Goal: Information Seeking & Learning: Learn about a topic

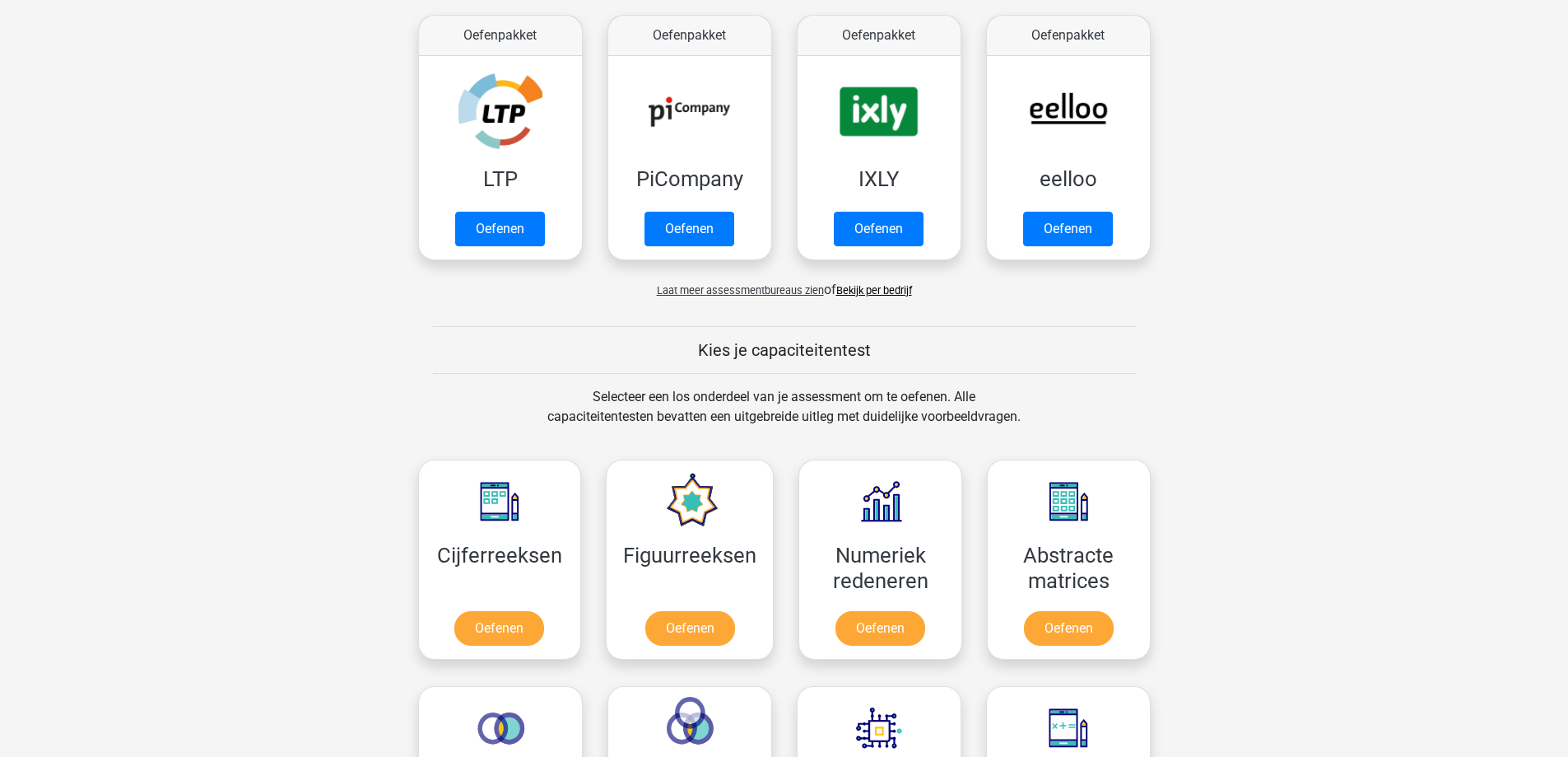
scroll to position [411, 0]
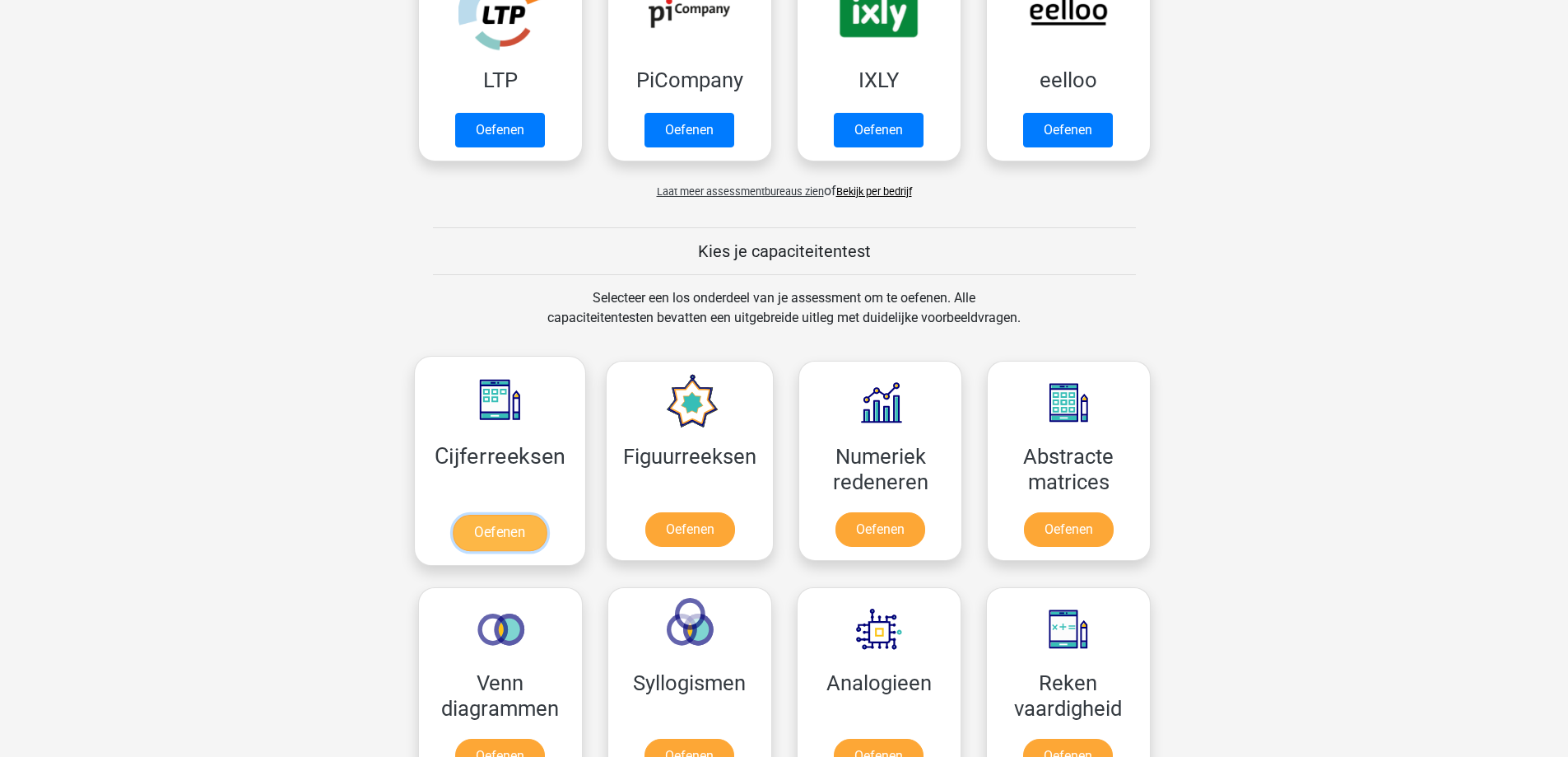
click at [535, 530] on link "Oefenen" at bounding box center [499, 532] width 94 height 36
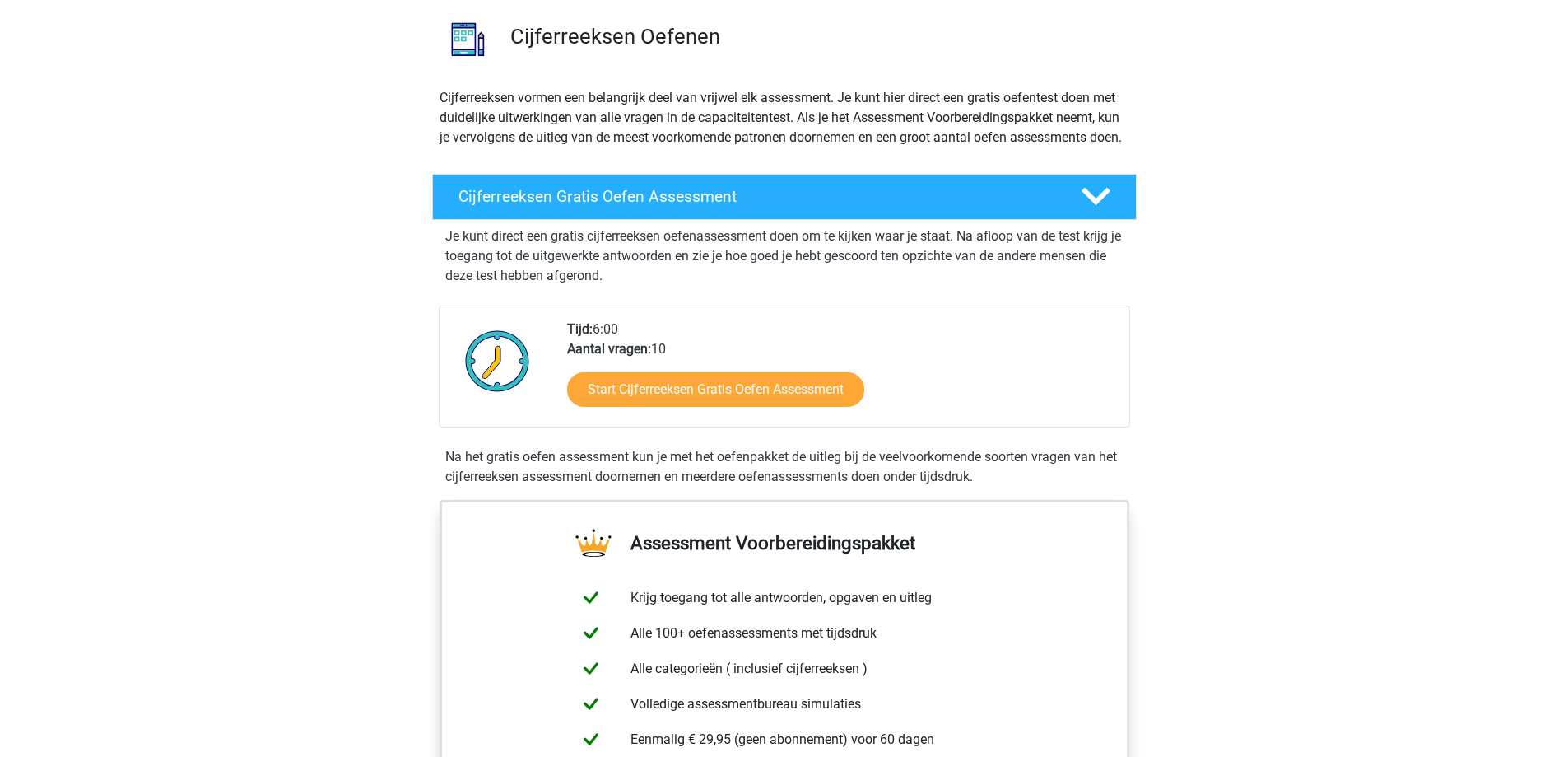
scroll to position [82, 0]
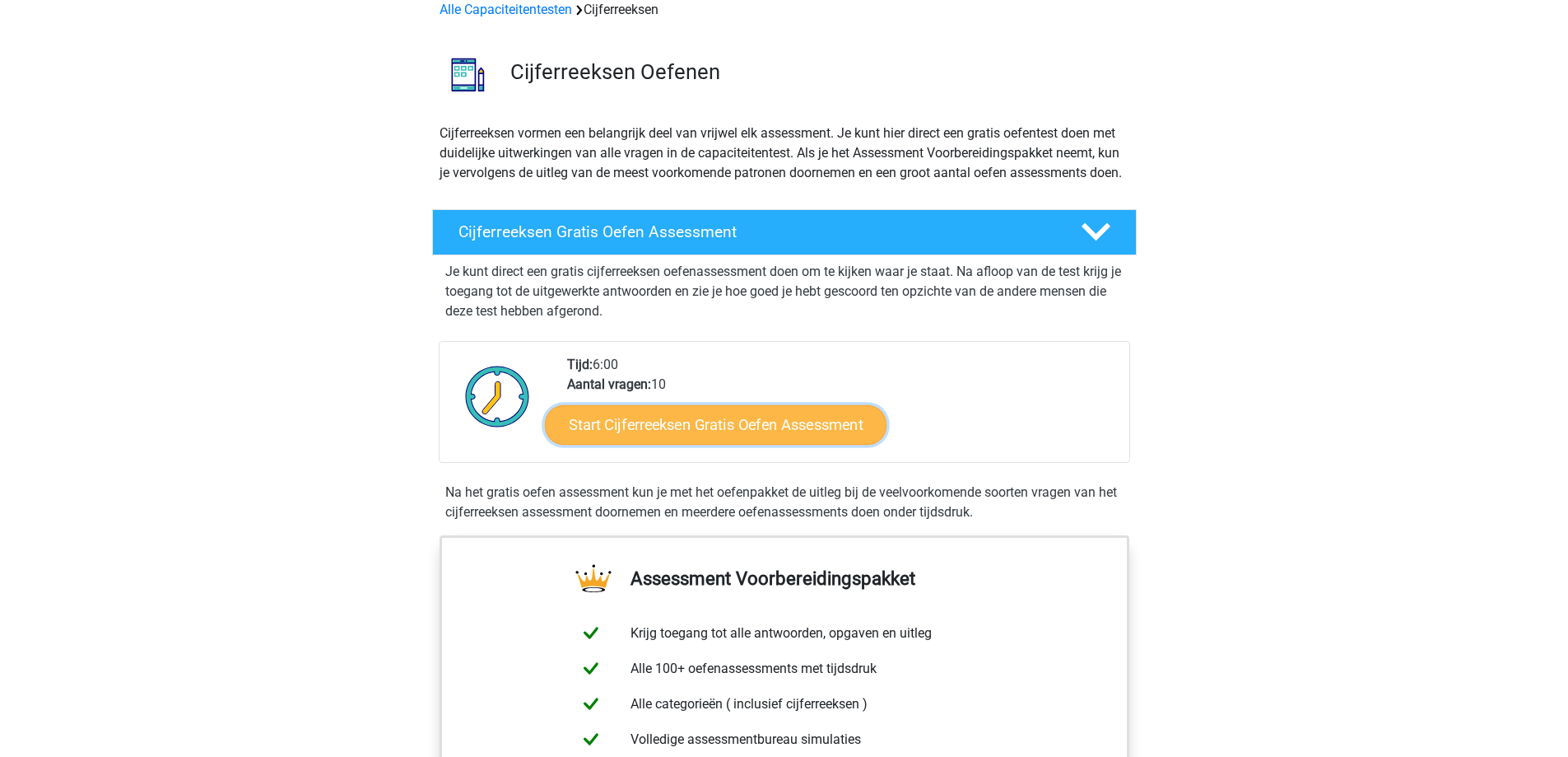
click at [718, 442] on link "Start Cijferreeksen Gratis Oefen Assessment" at bounding box center [716, 424] width 341 height 39
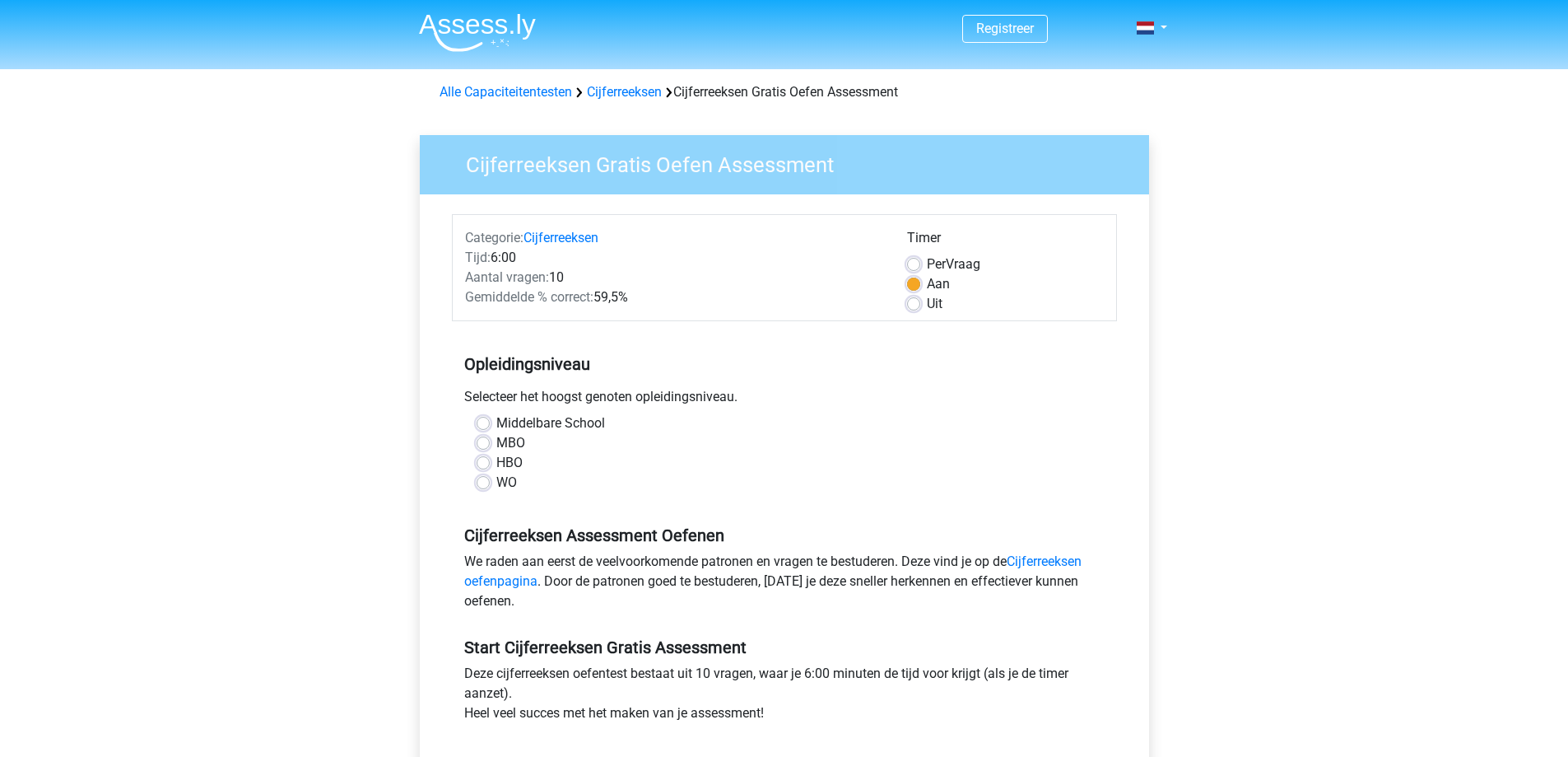
click at [488, 494] on div "Middelbare School MBO HBO WO" at bounding box center [784, 459] width 665 height 92
click at [491, 484] on div "WO" at bounding box center [785, 482] width 616 height 20
click at [496, 481] on label "WO" at bounding box center [507, 482] width 21 height 20
click at [486, 481] on input "WO" at bounding box center [483, 480] width 13 height 17
radio input "true"
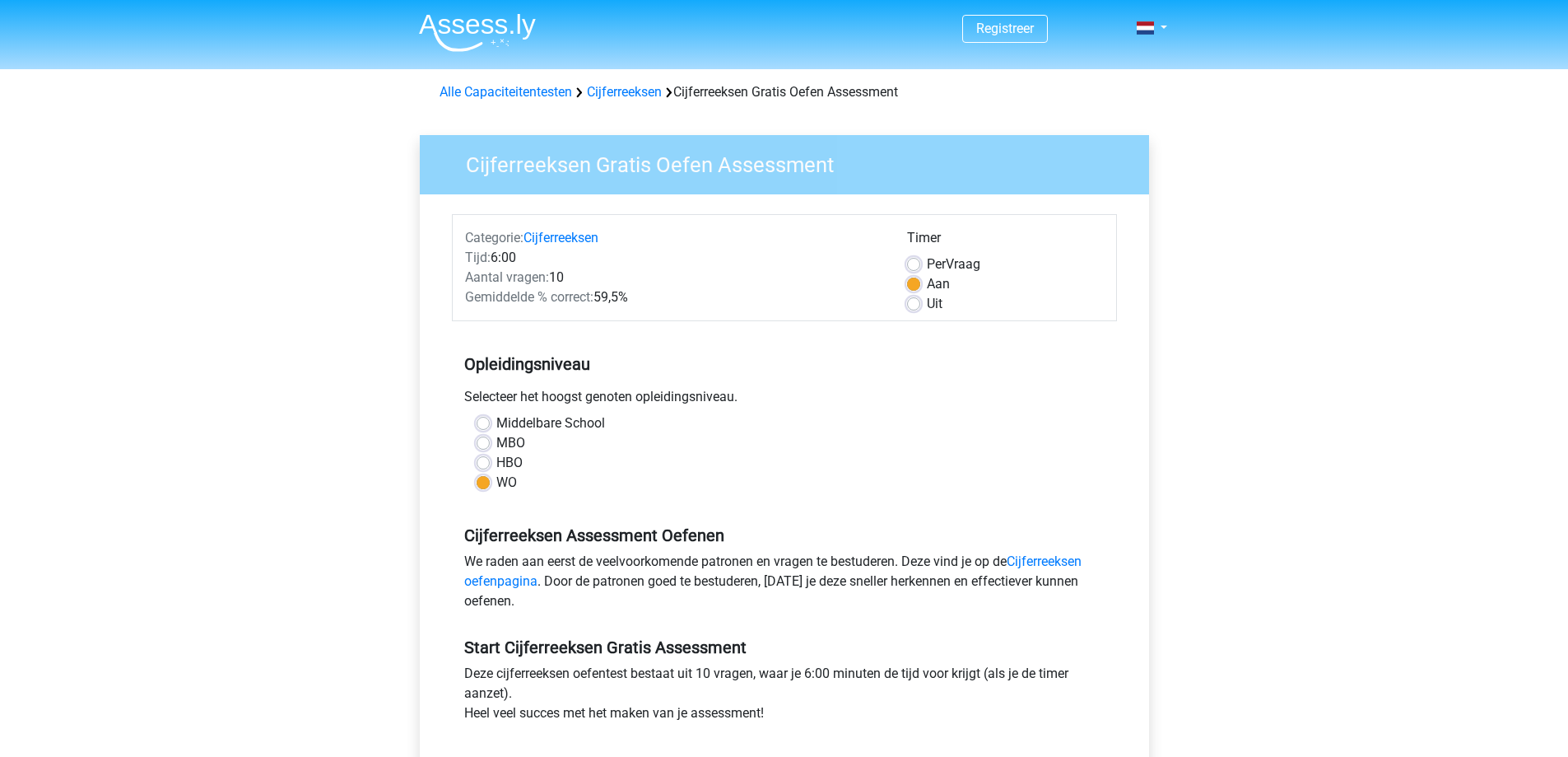
click at [957, 273] on label "Per Vraag" at bounding box center [953, 264] width 53 height 20
click at [920, 270] on input "Per Vraag" at bounding box center [914, 263] width 13 height 17
radio input "true"
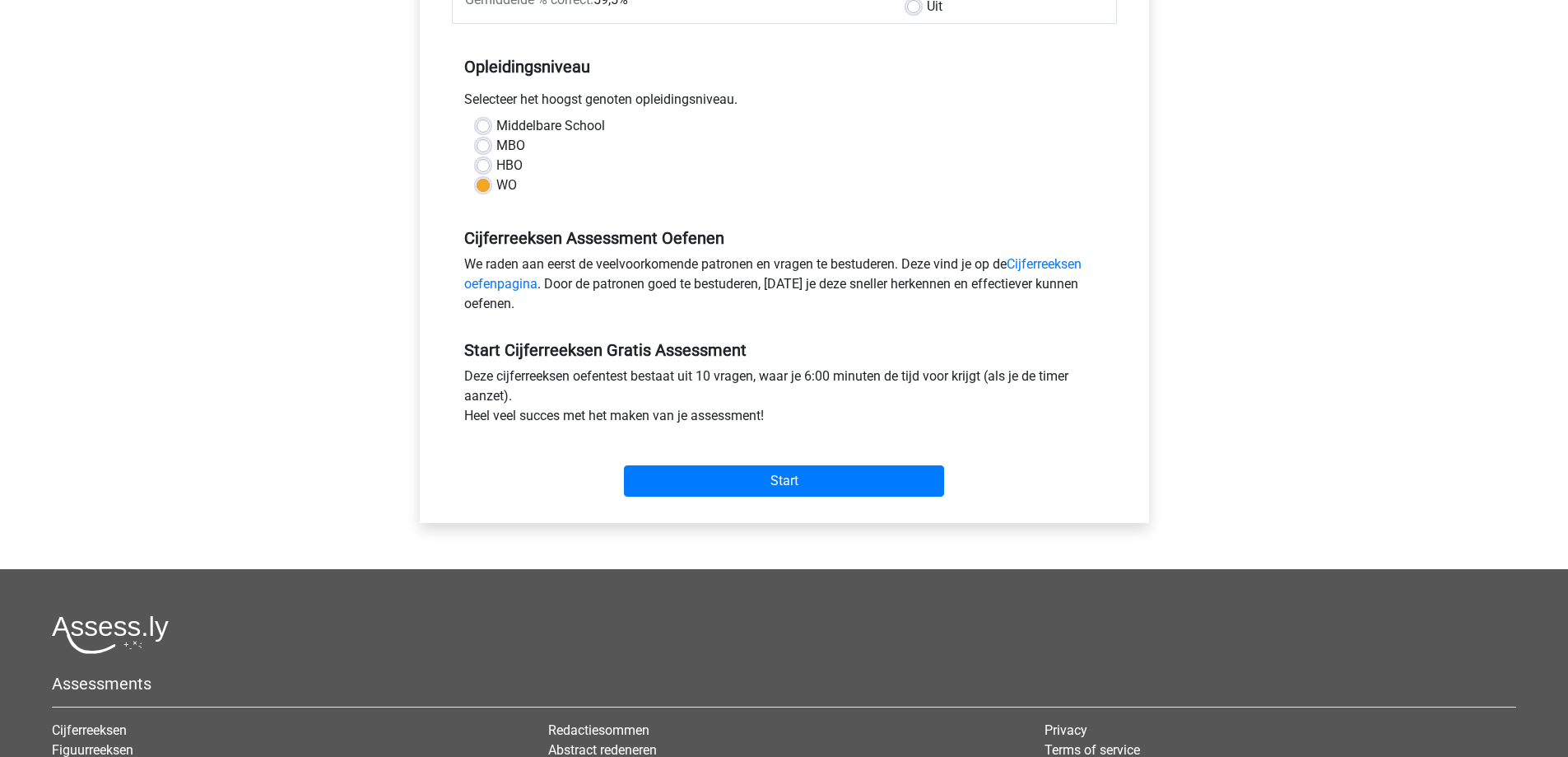
scroll to position [329, 0]
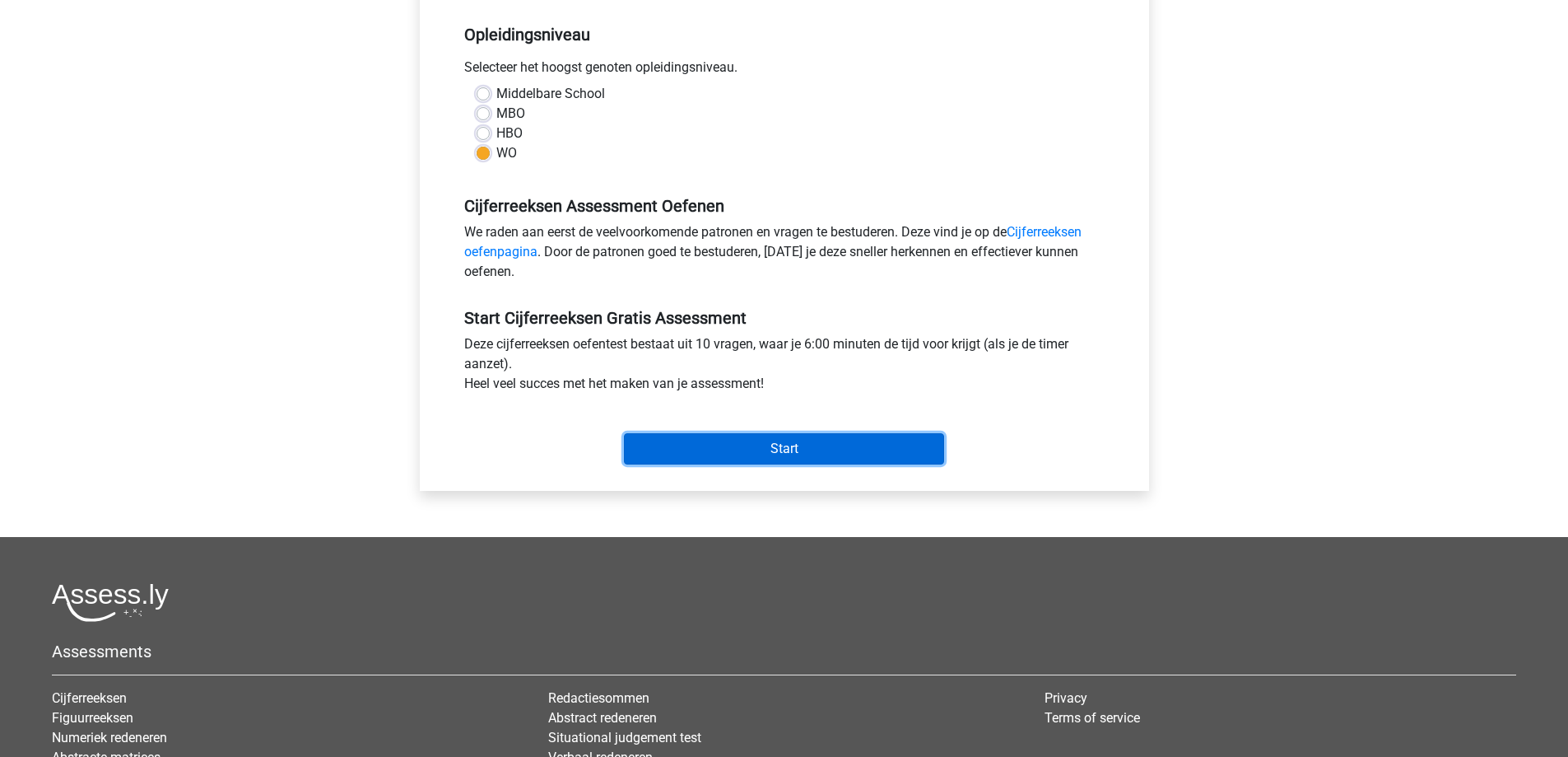
click at [862, 445] on input "Start" at bounding box center [784, 449] width 320 height 32
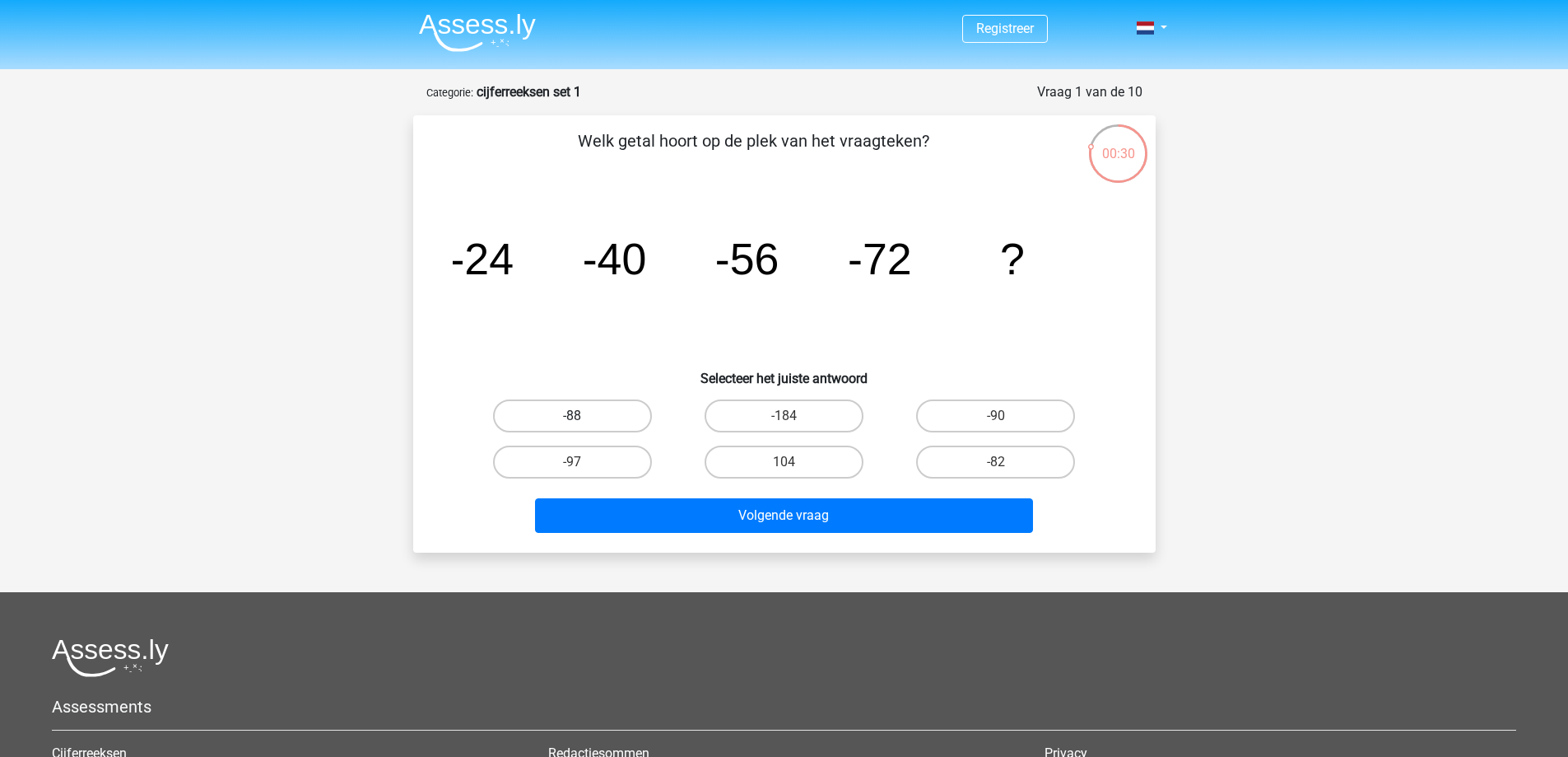
click at [609, 415] on label "-88" at bounding box center [572, 416] width 159 height 33
click at [583, 416] on input "-88" at bounding box center [578, 421] width 10 height 11
radio input "true"
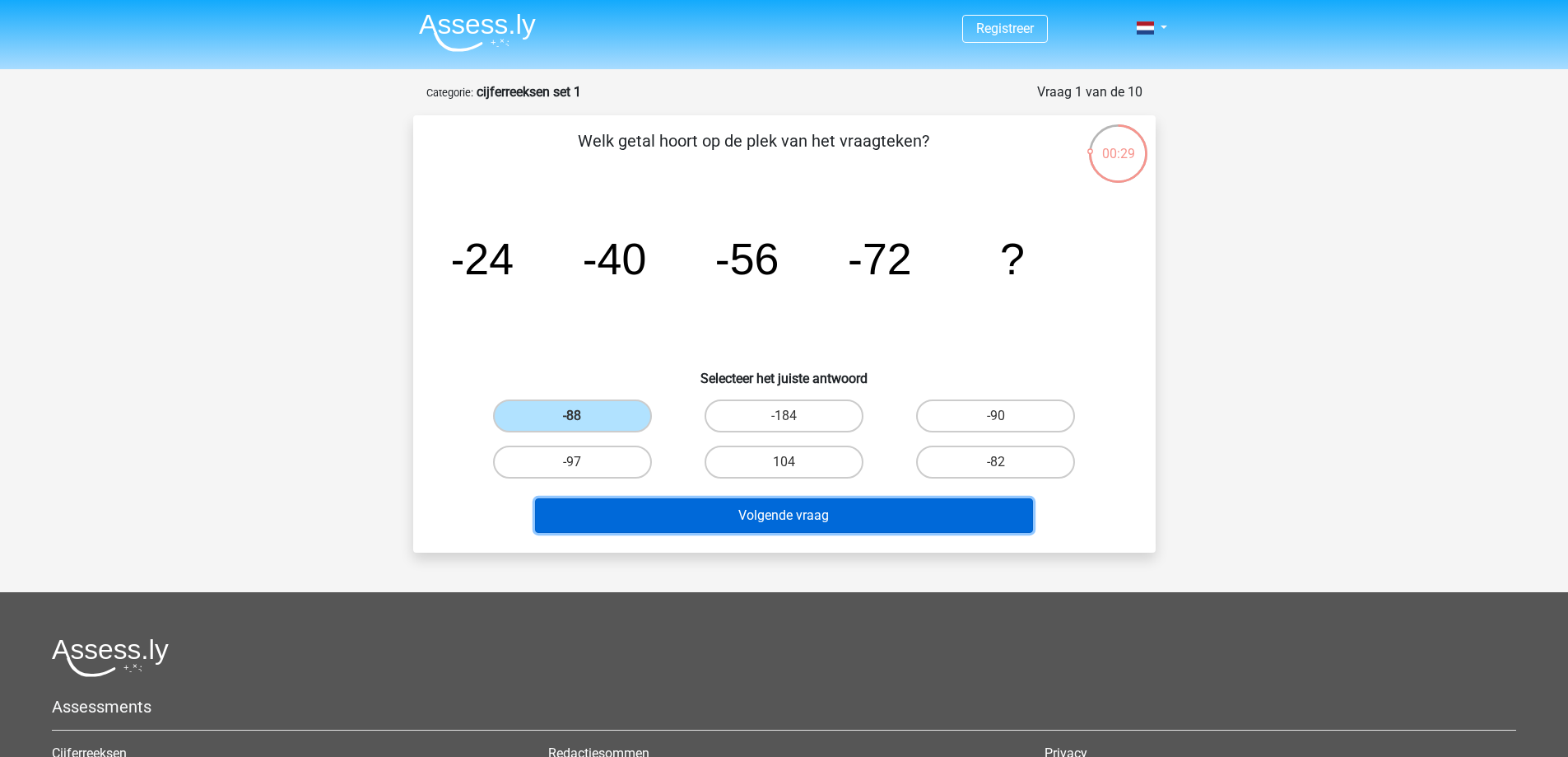
click at [798, 520] on button "Volgende vraag" at bounding box center [783, 515] width 498 height 35
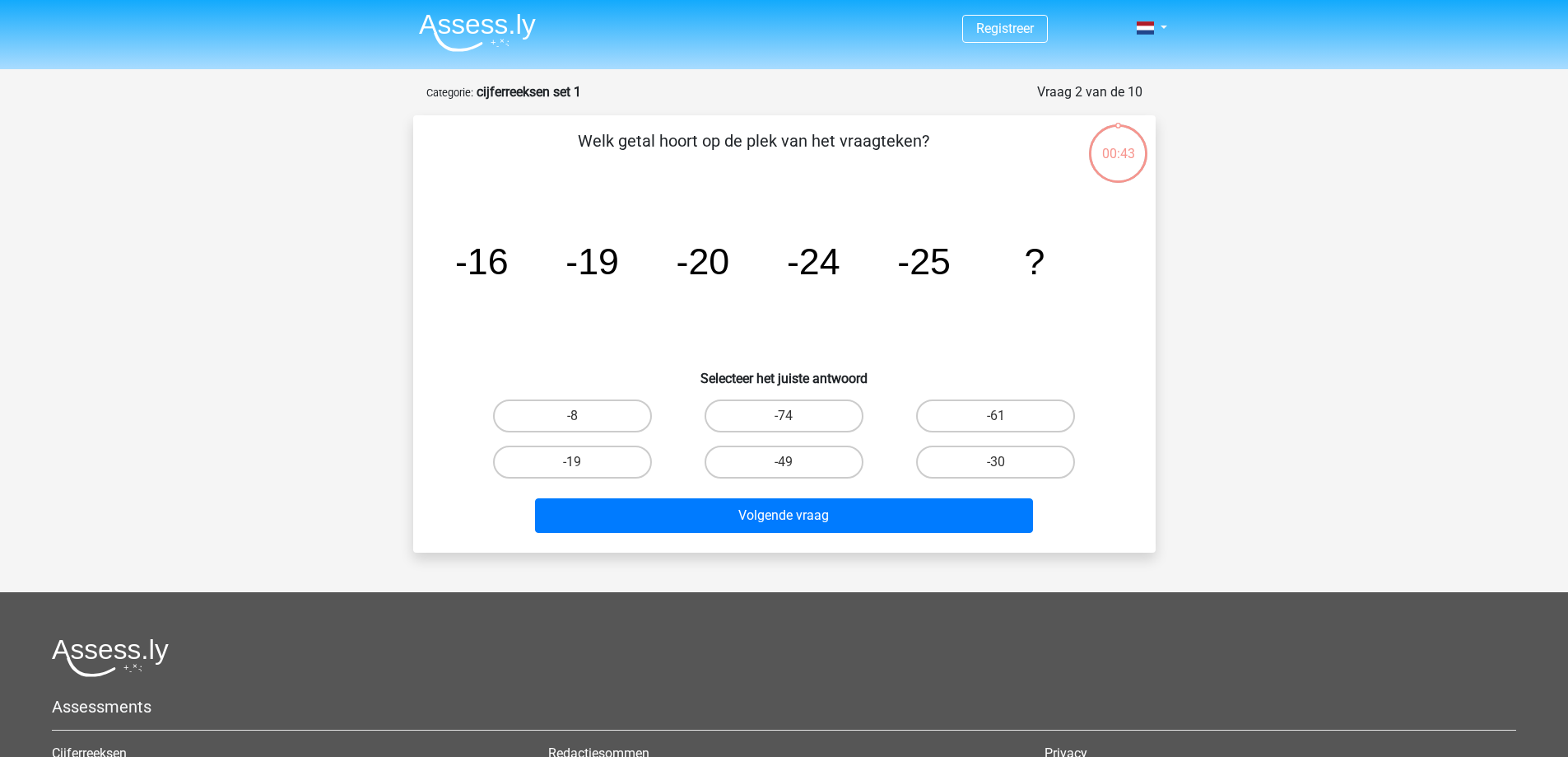
scroll to position [82, 0]
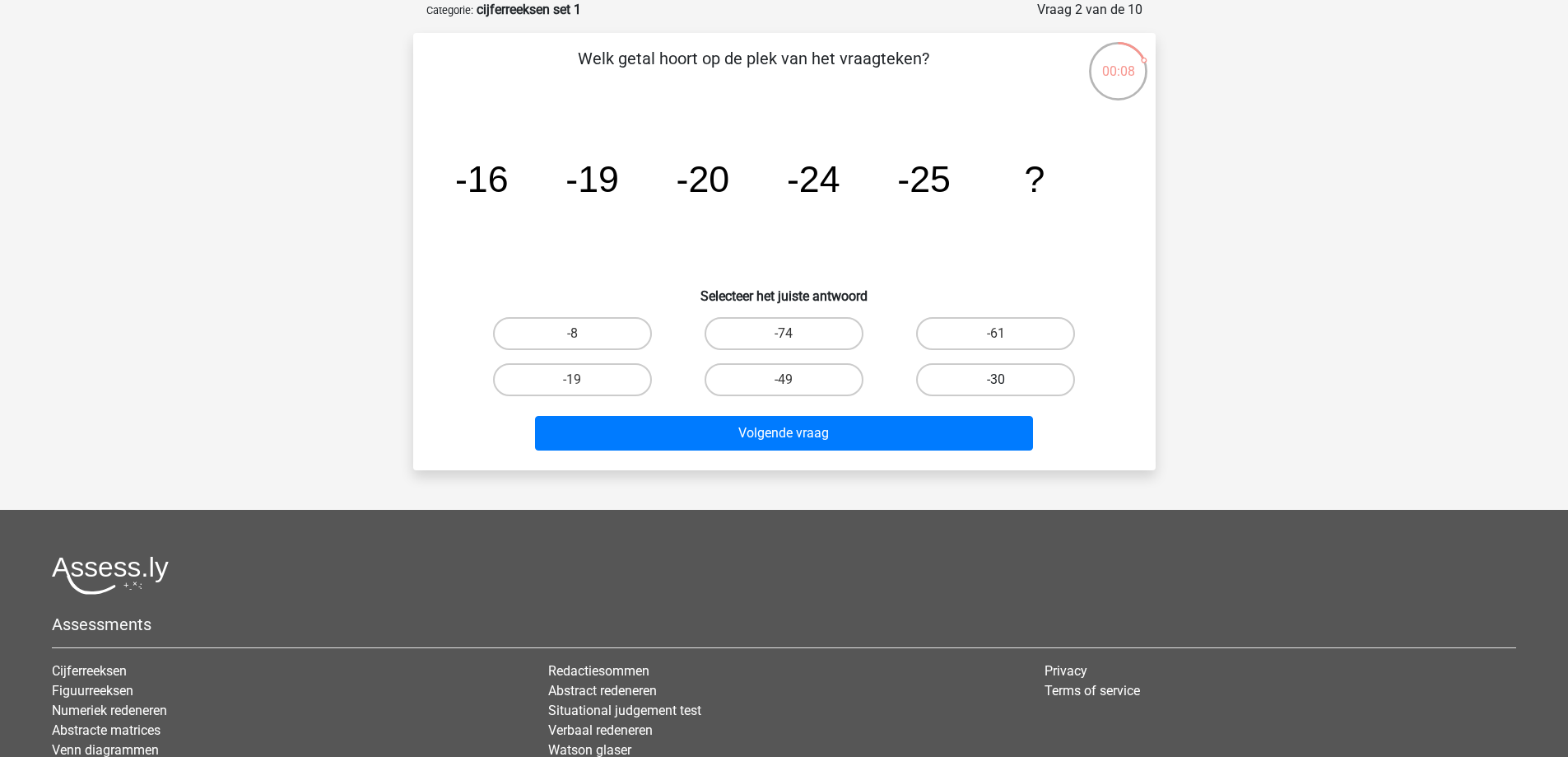
click at [965, 382] on label "-30" at bounding box center [996, 380] width 159 height 33
click at [996, 382] on input "-30" at bounding box center [1001, 385] width 10 height 11
radio input "true"
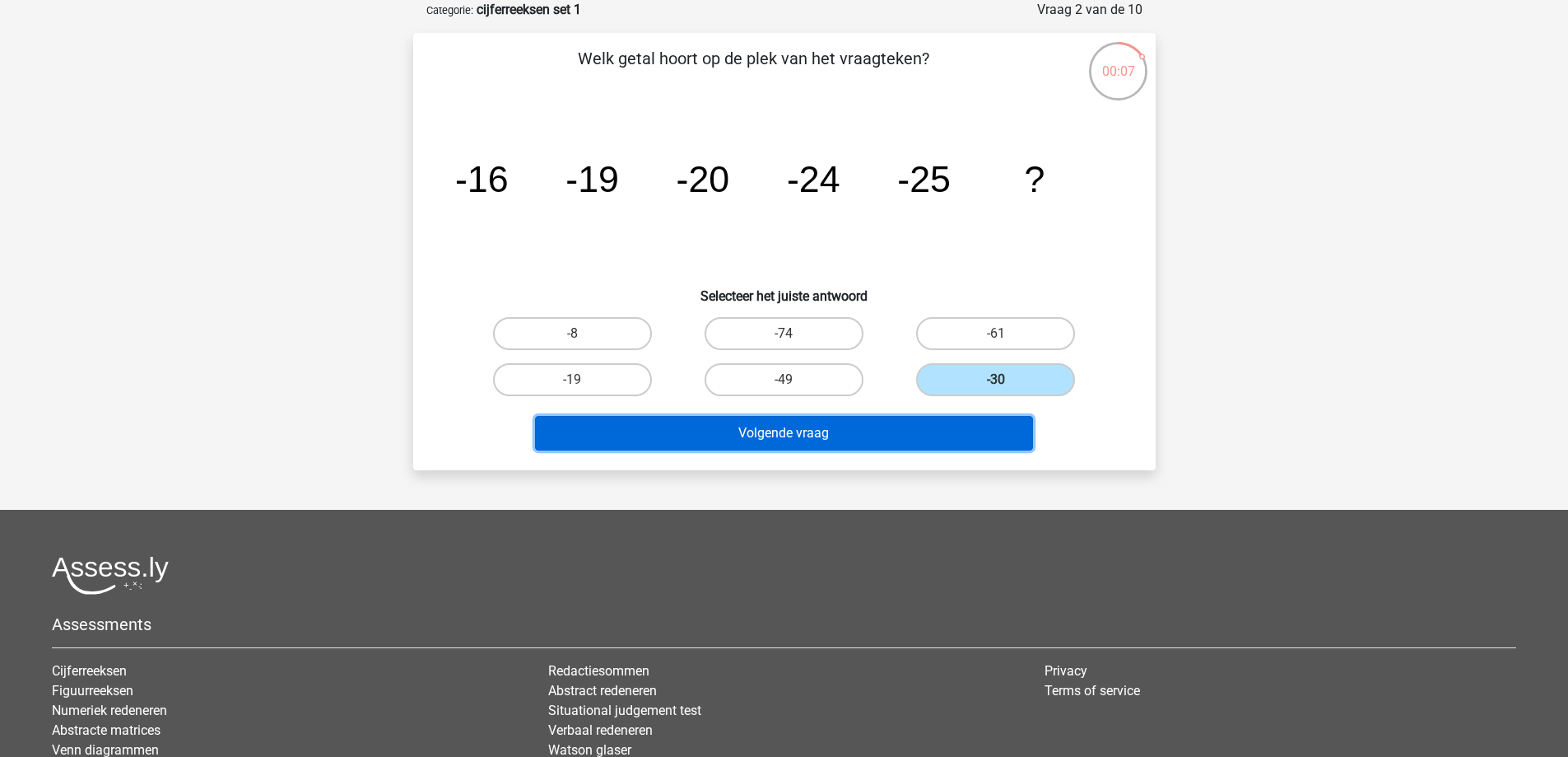
click at [949, 425] on button "Volgende vraag" at bounding box center [783, 433] width 498 height 35
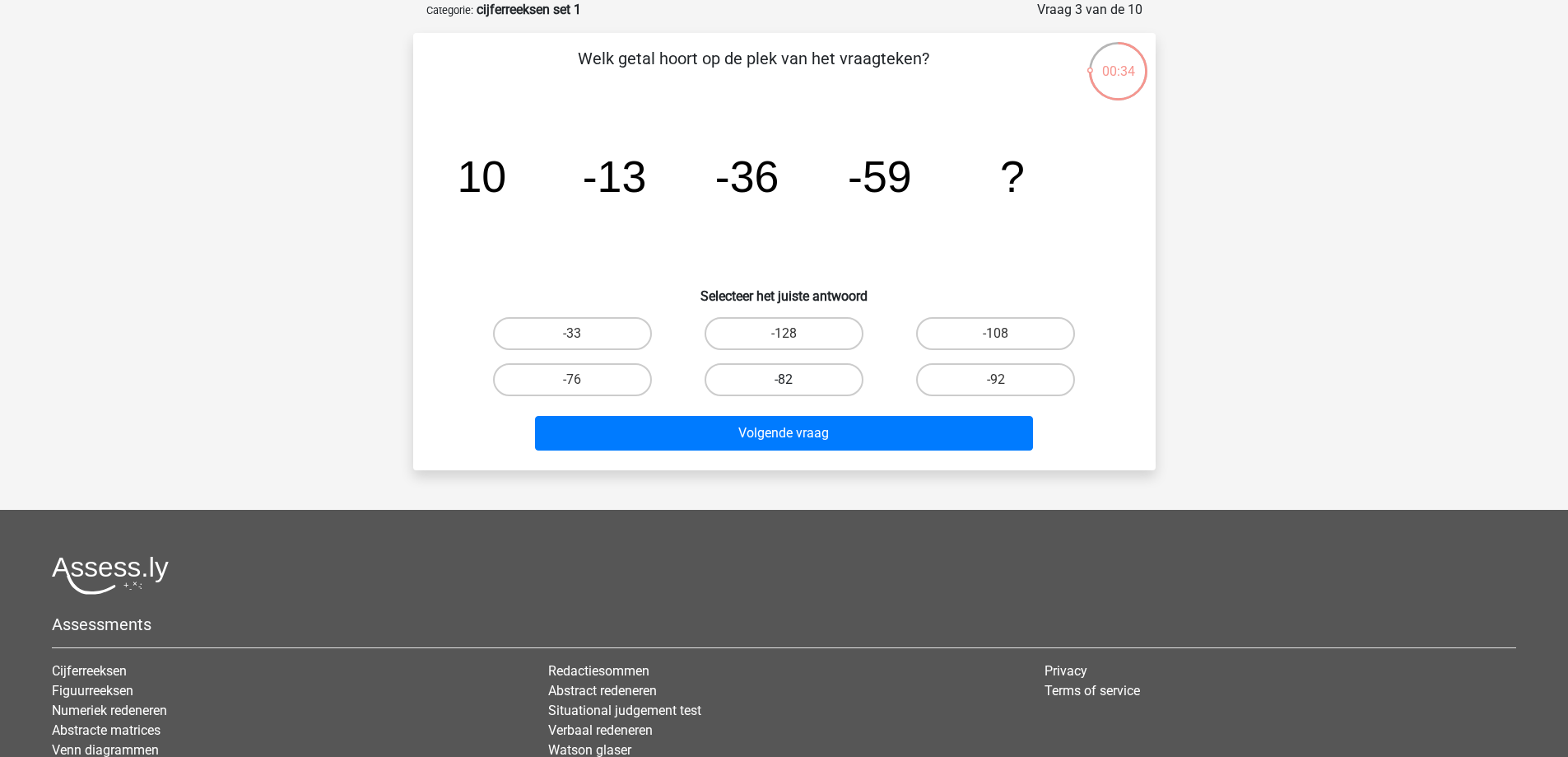
click at [777, 378] on label "-82" at bounding box center [784, 380] width 159 height 33
click at [784, 380] on input "-82" at bounding box center [789, 385] width 10 height 11
radio input "true"
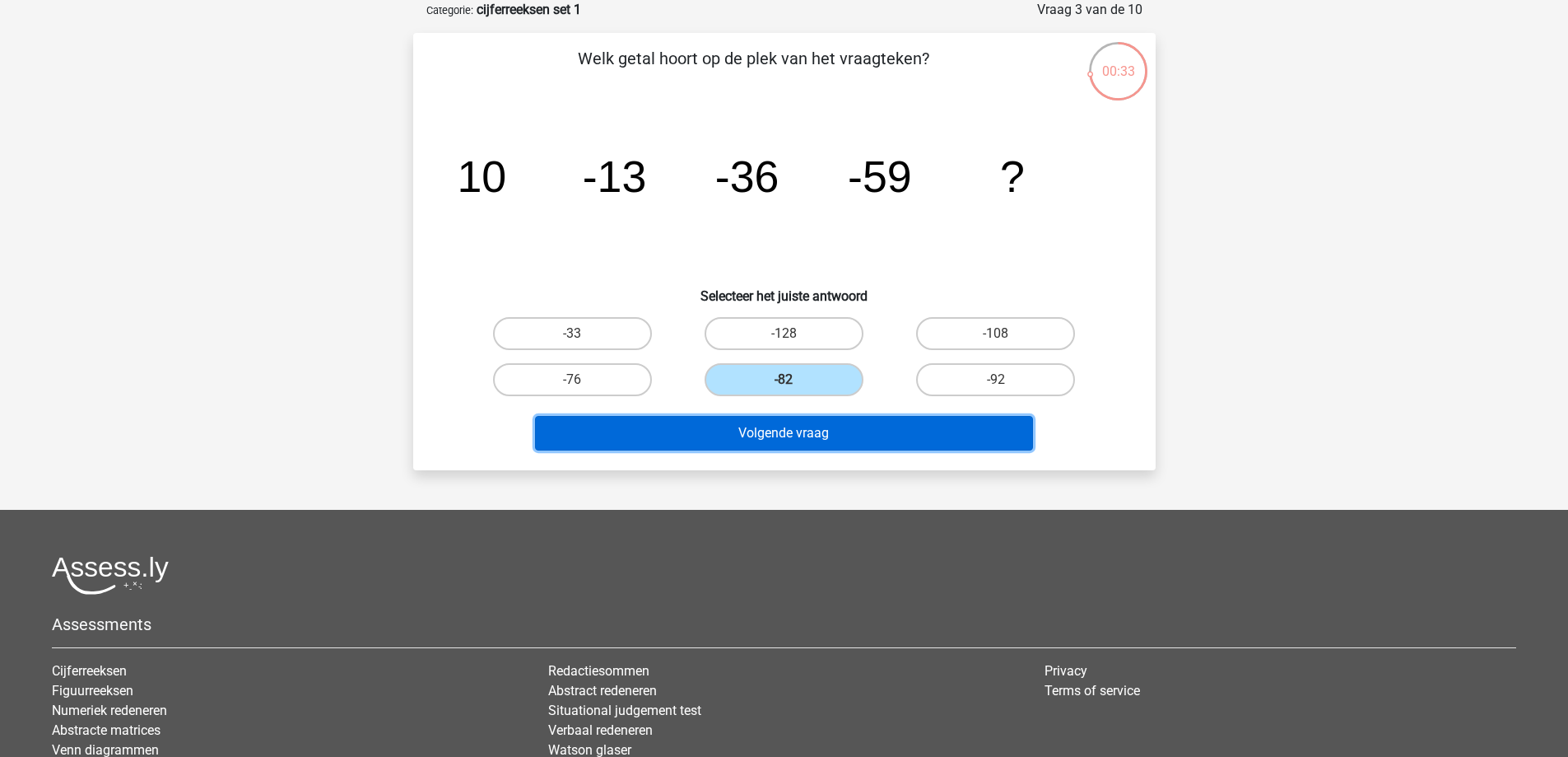
click at [799, 439] on button "Volgende vraag" at bounding box center [783, 433] width 498 height 35
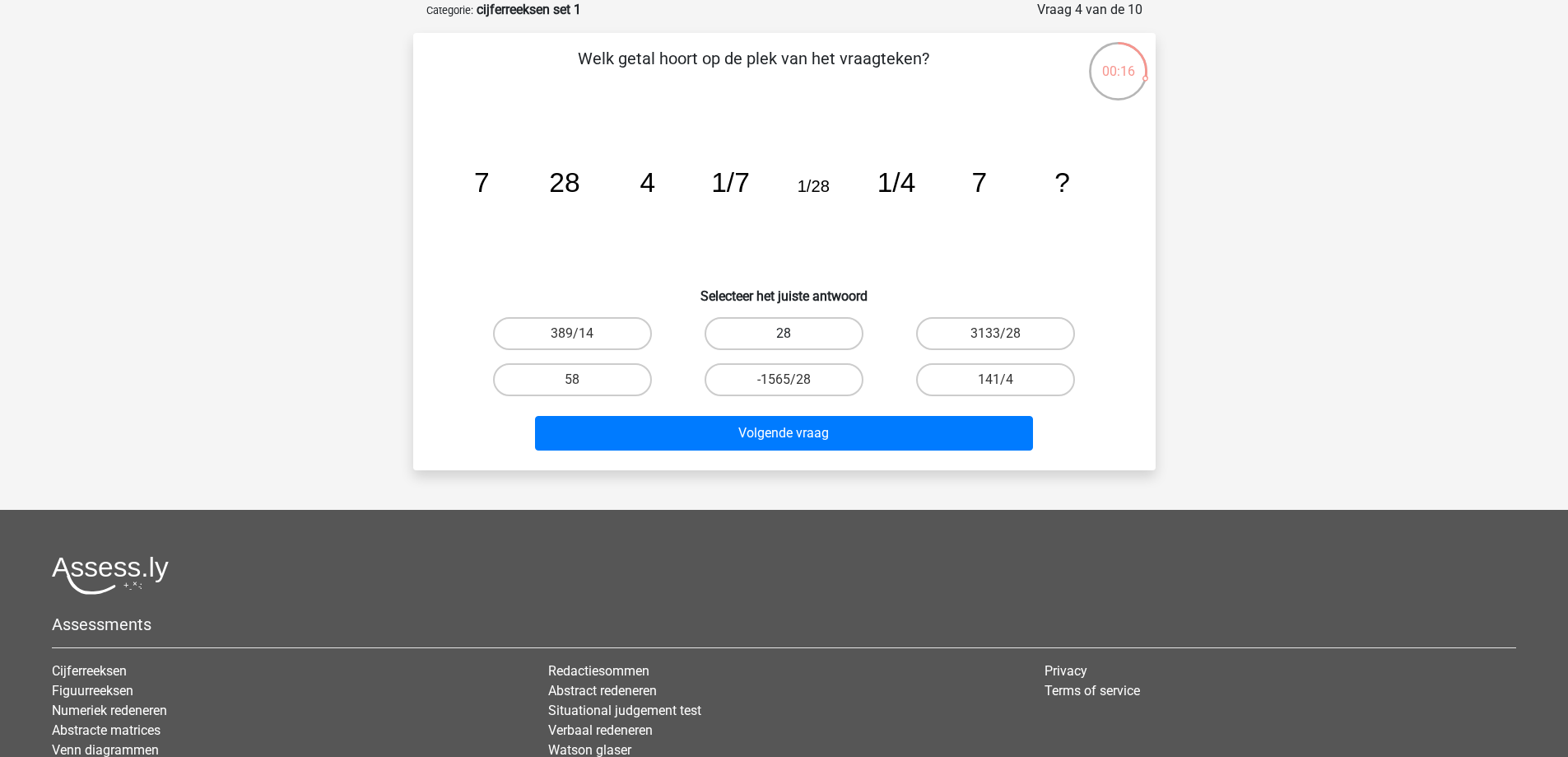
click at [809, 329] on label "28" at bounding box center [784, 333] width 159 height 33
click at [794, 333] on input "28" at bounding box center [789, 339] width 10 height 11
radio input "true"
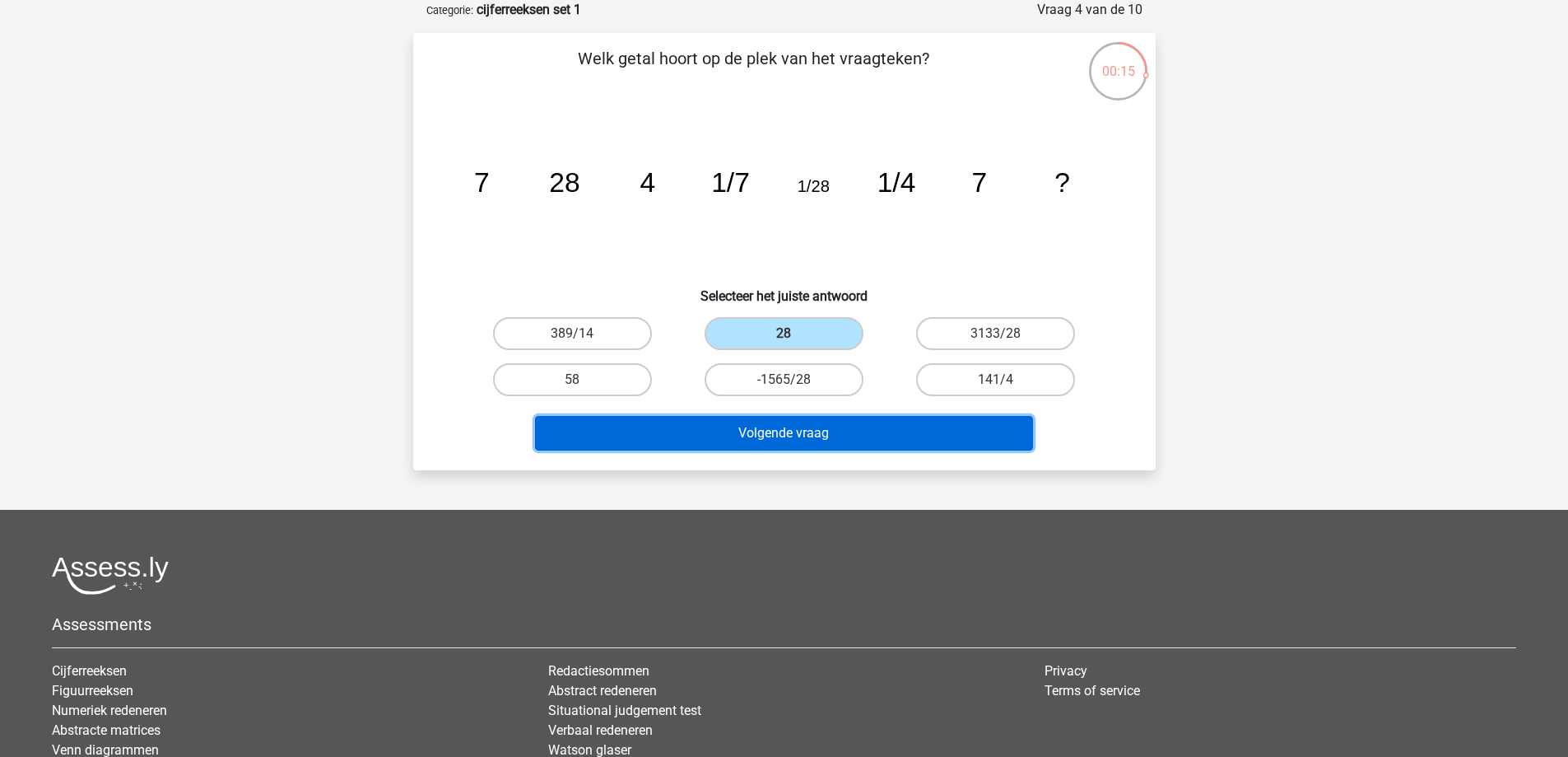
click at [890, 440] on button "Volgende vraag" at bounding box center [783, 433] width 498 height 35
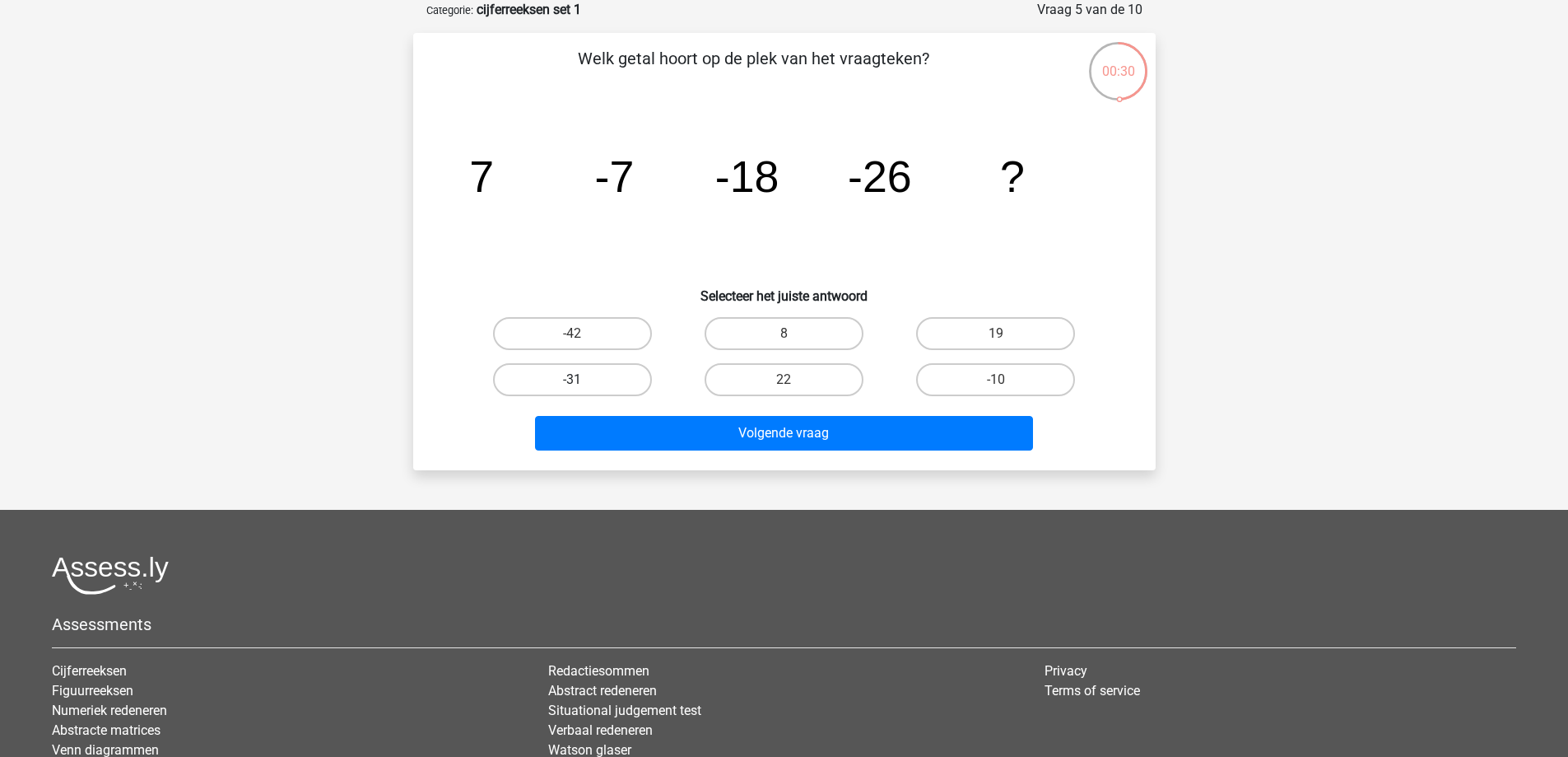
click at [618, 375] on label "-31" at bounding box center [572, 380] width 159 height 33
click at [583, 380] on input "-31" at bounding box center [578, 385] width 10 height 11
radio input "true"
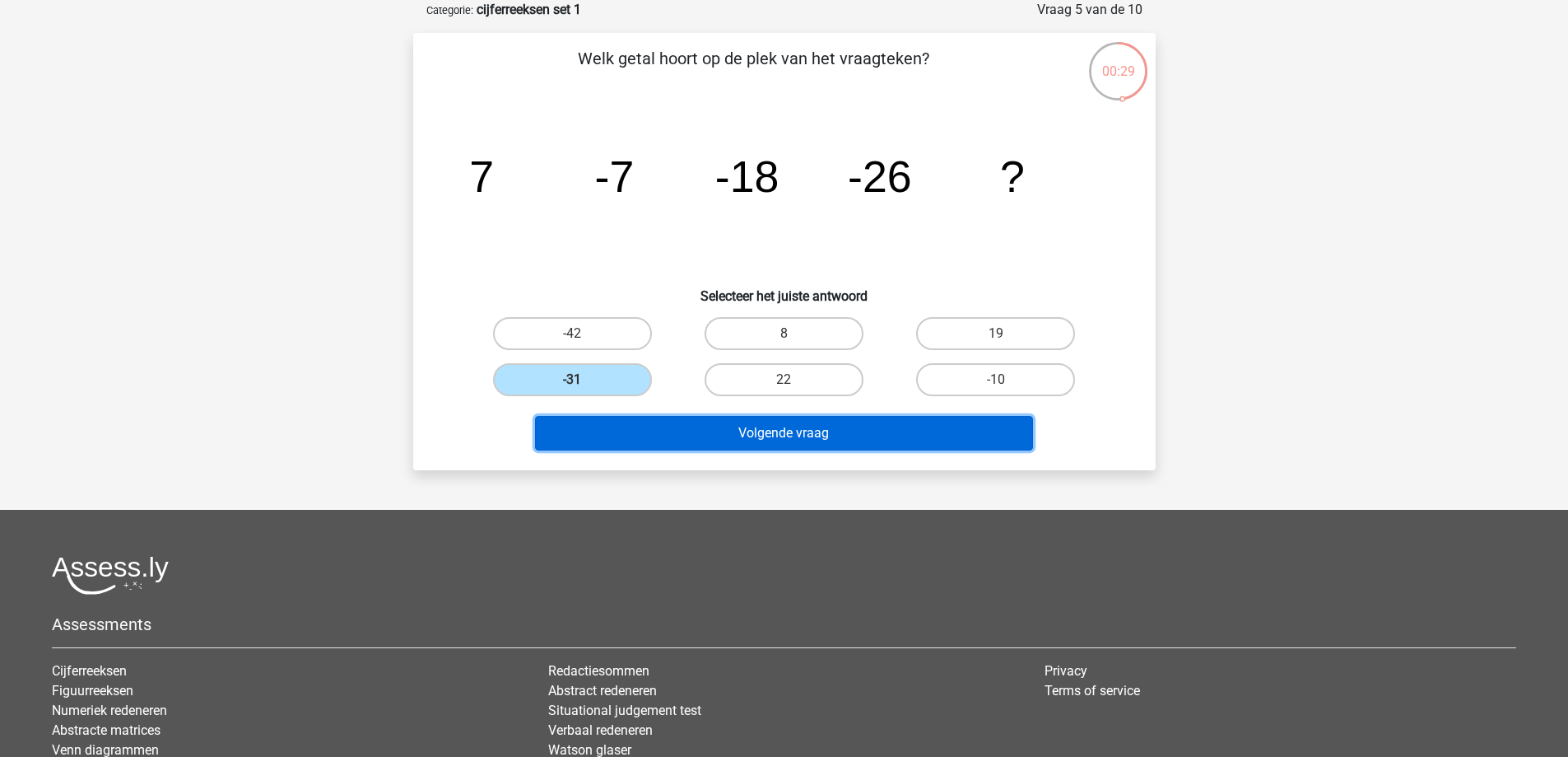
click at [734, 430] on button "Volgende vraag" at bounding box center [783, 433] width 498 height 35
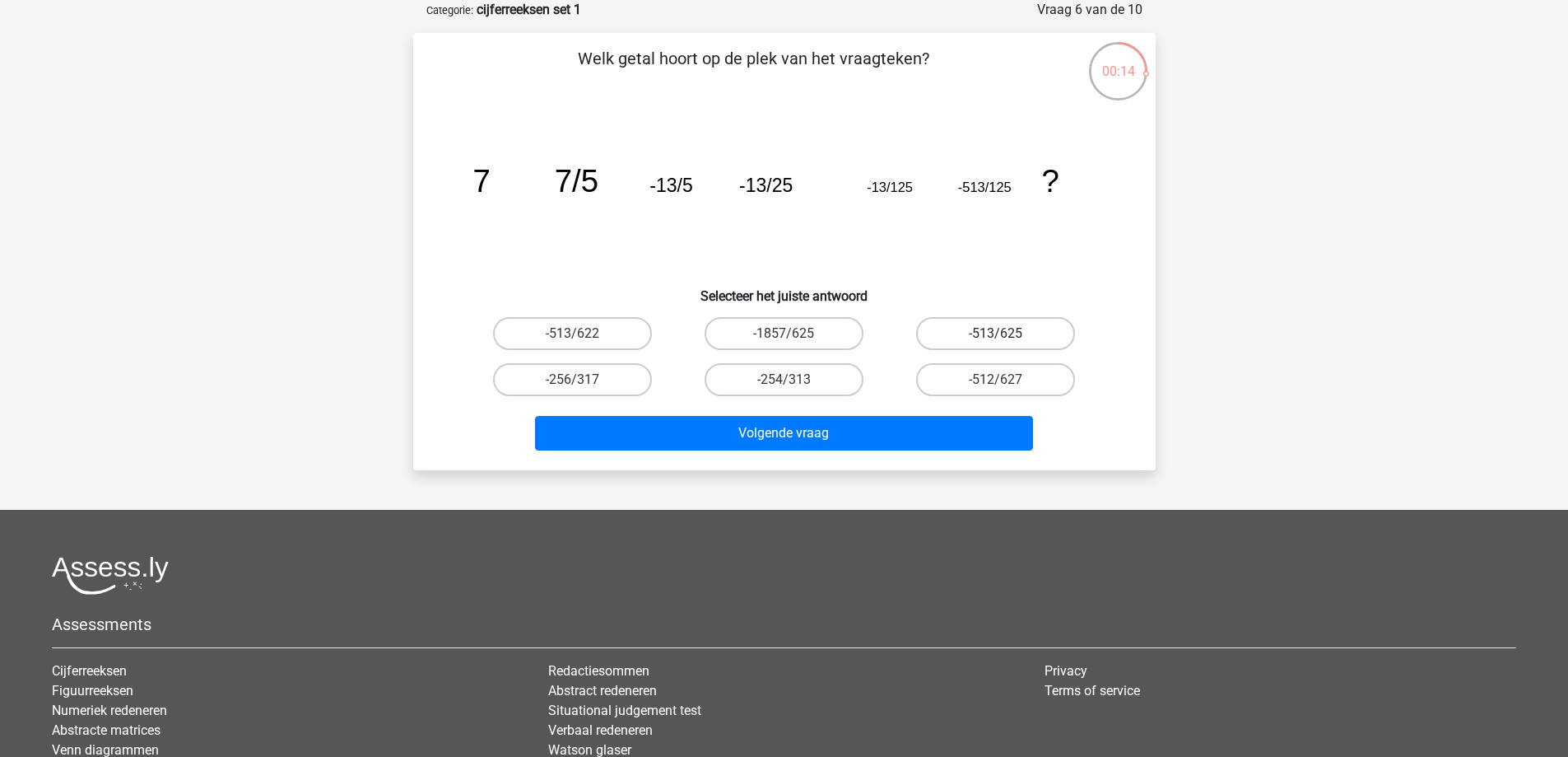
click at [965, 324] on label "-513/625" at bounding box center [996, 333] width 159 height 33
click at [996, 333] on input "-513/625" at bounding box center [1001, 339] width 10 height 11
radio input "true"
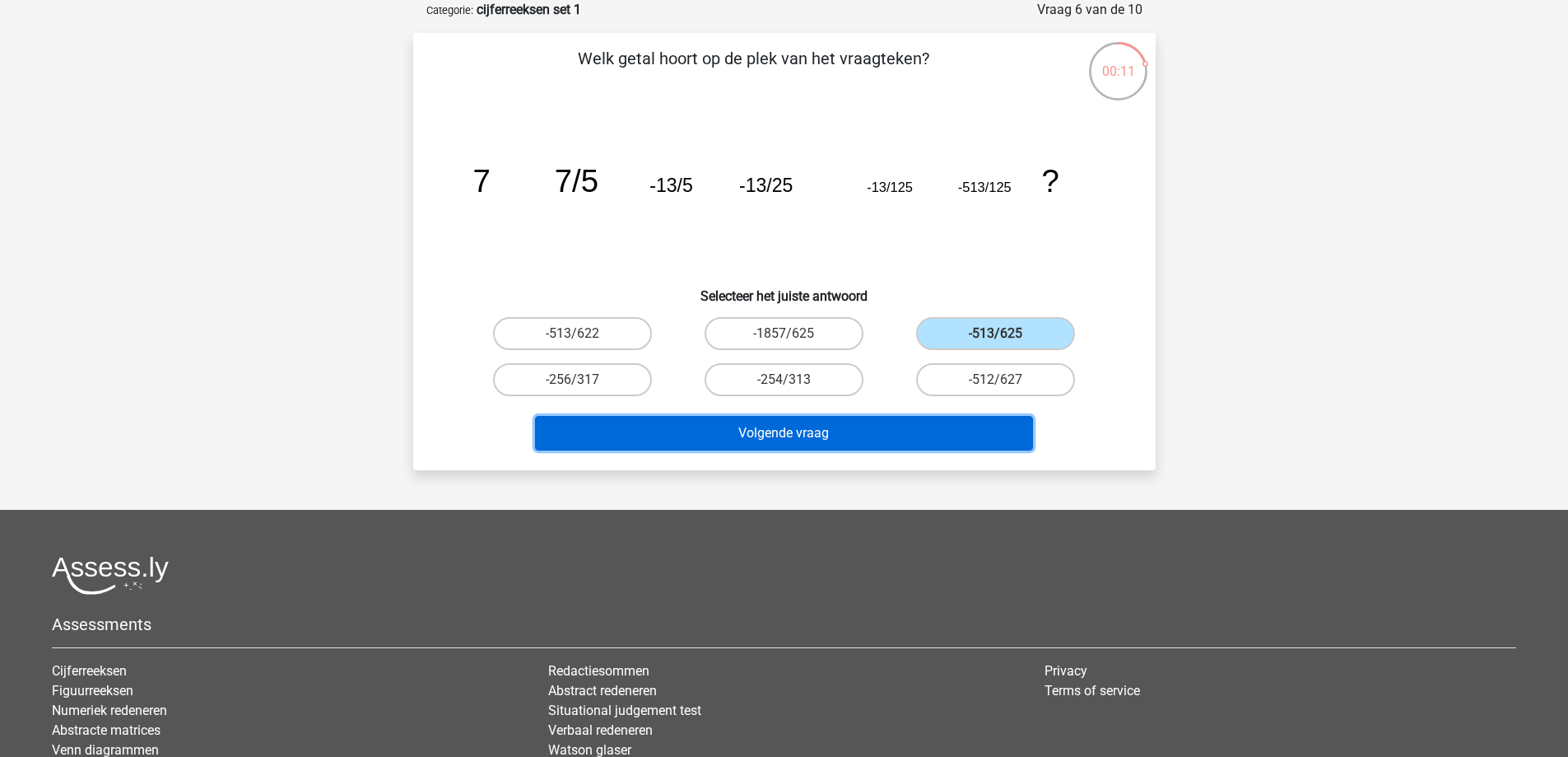
click at [839, 425] on button "Volgende vraag" at bounding box center [783, 433] width 498 height 35
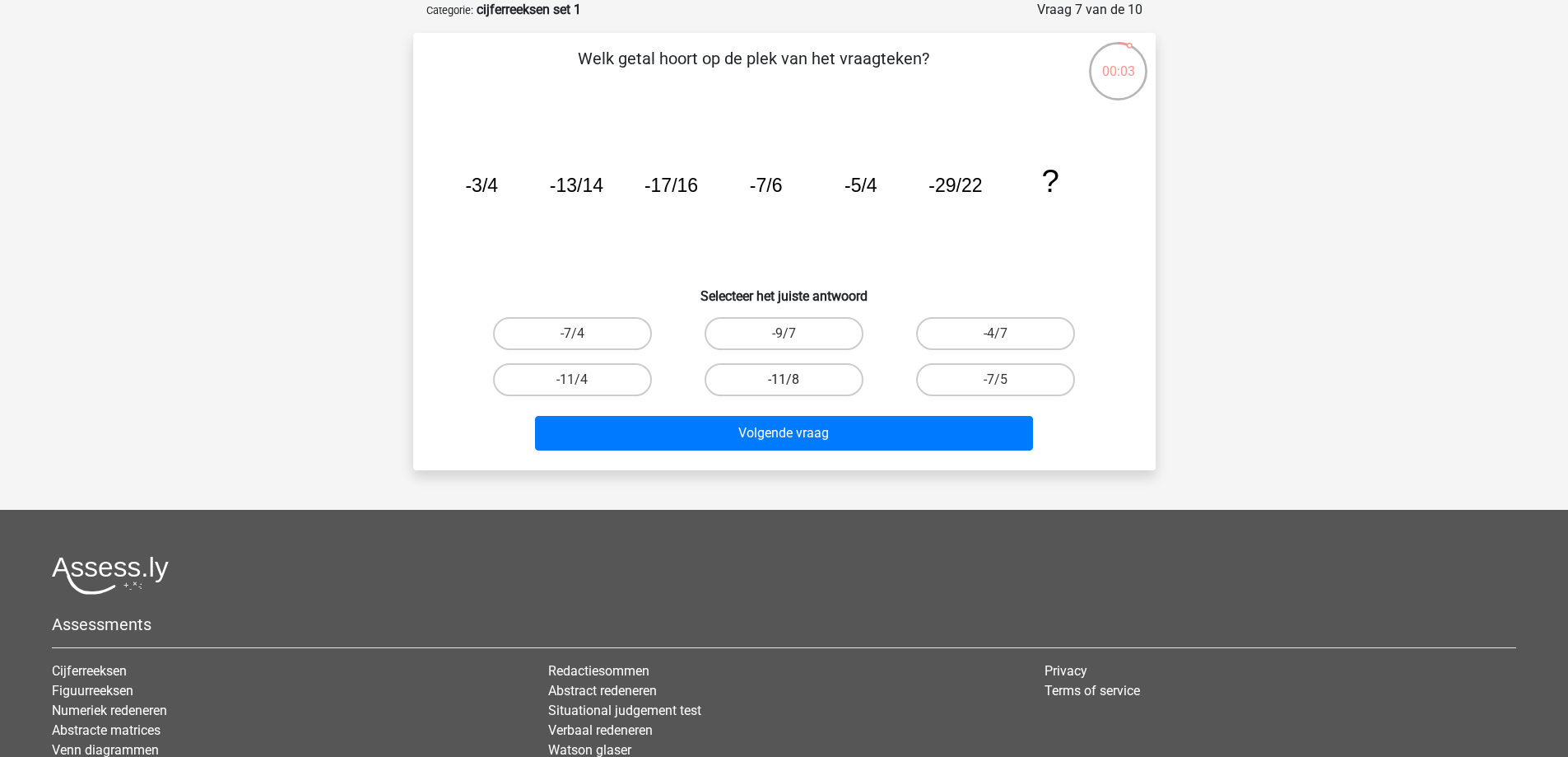
click at [826, 379] on label "-11/8" at bounding box center [784, 380] width 159 height 33
click at [794, 380] on input "-11/8" at bounding box center [789, 385] width 10 height 11
radio input "true"
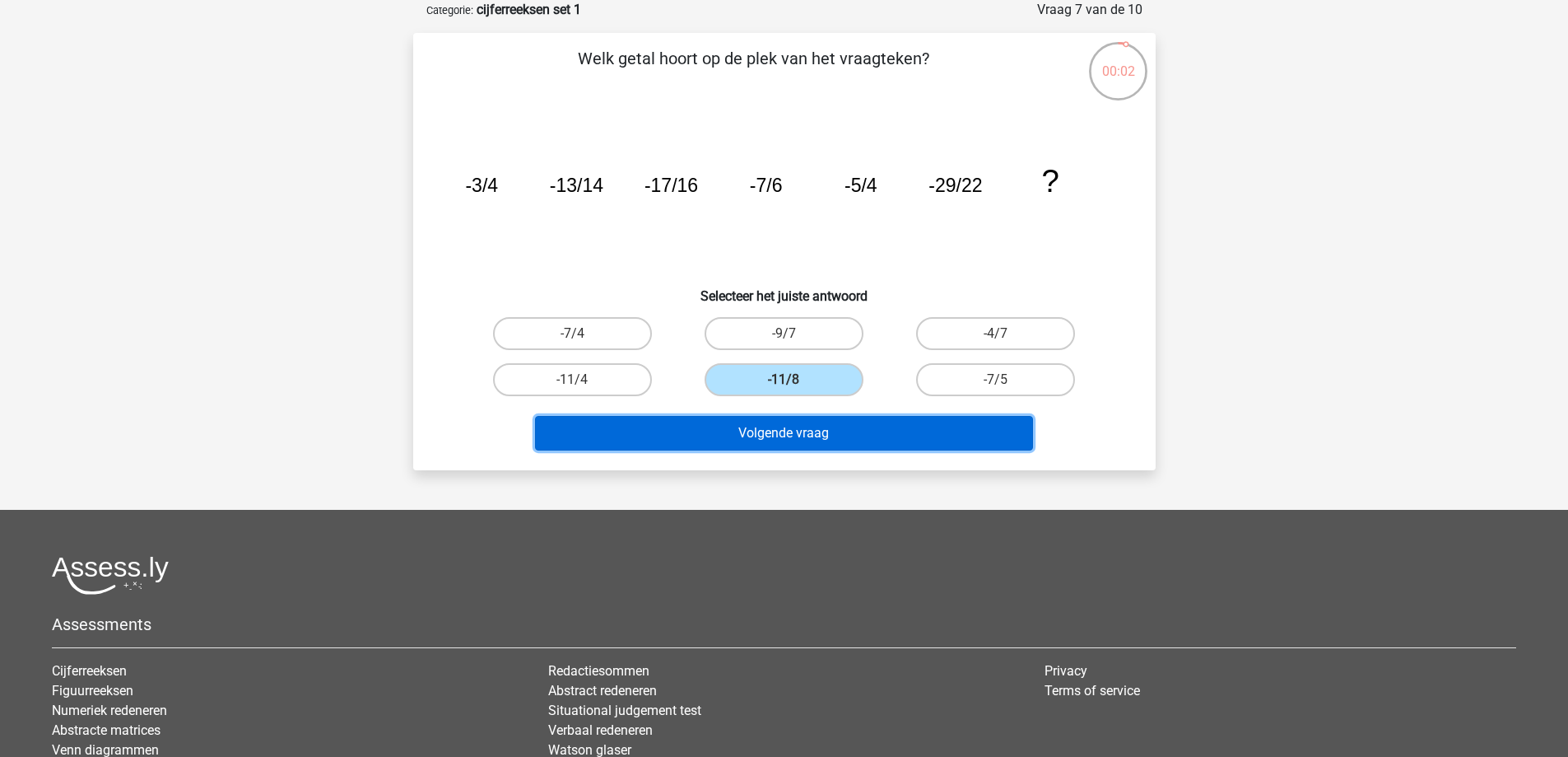
click at [860, 434] on button "Volgende vraag" at bounding box center [783, 433] width 498 height 35
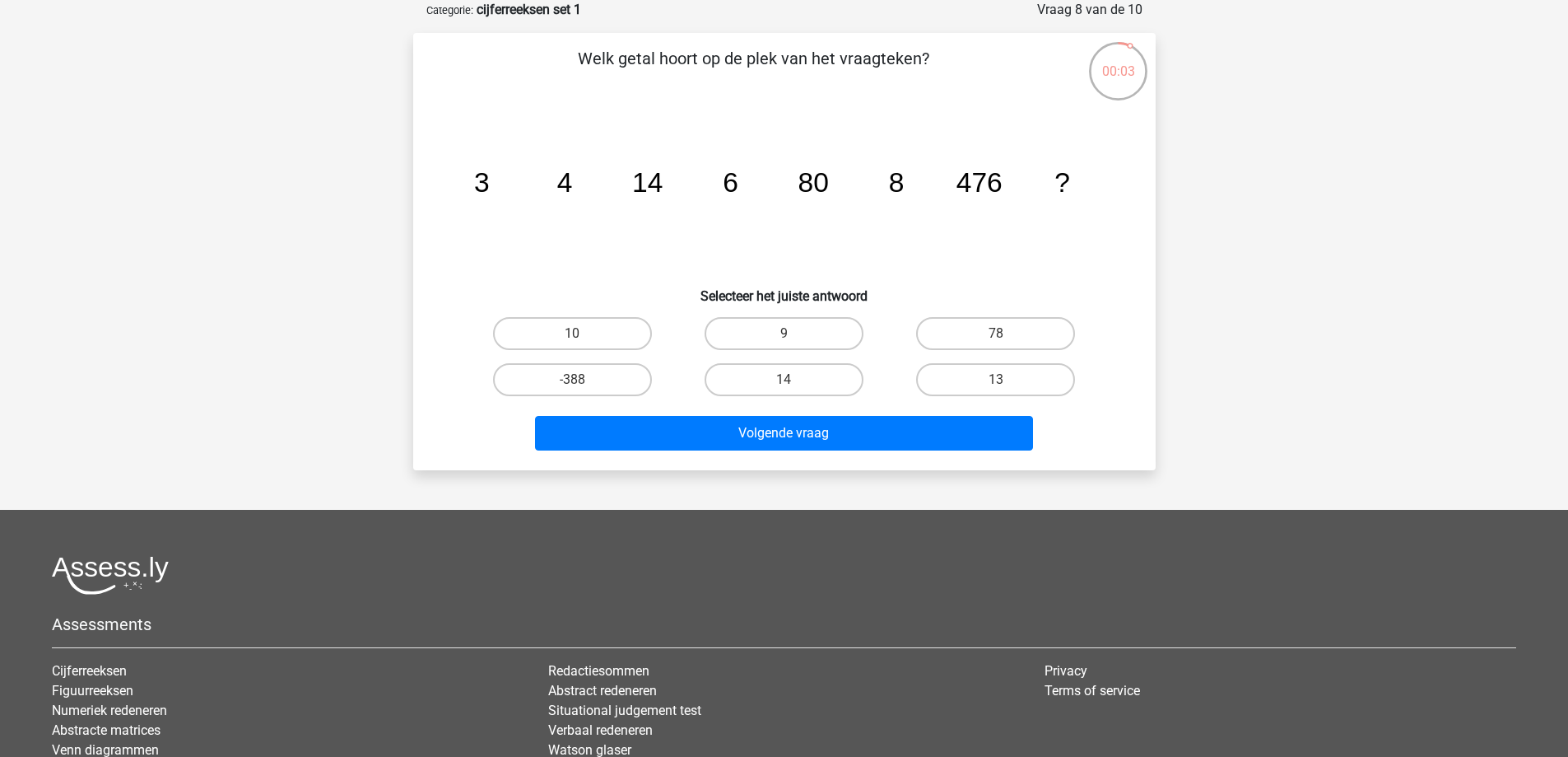
click at [1002, 339] on input "78" at bounding box center [1001, 339] width 10 height 11
radio input "true"
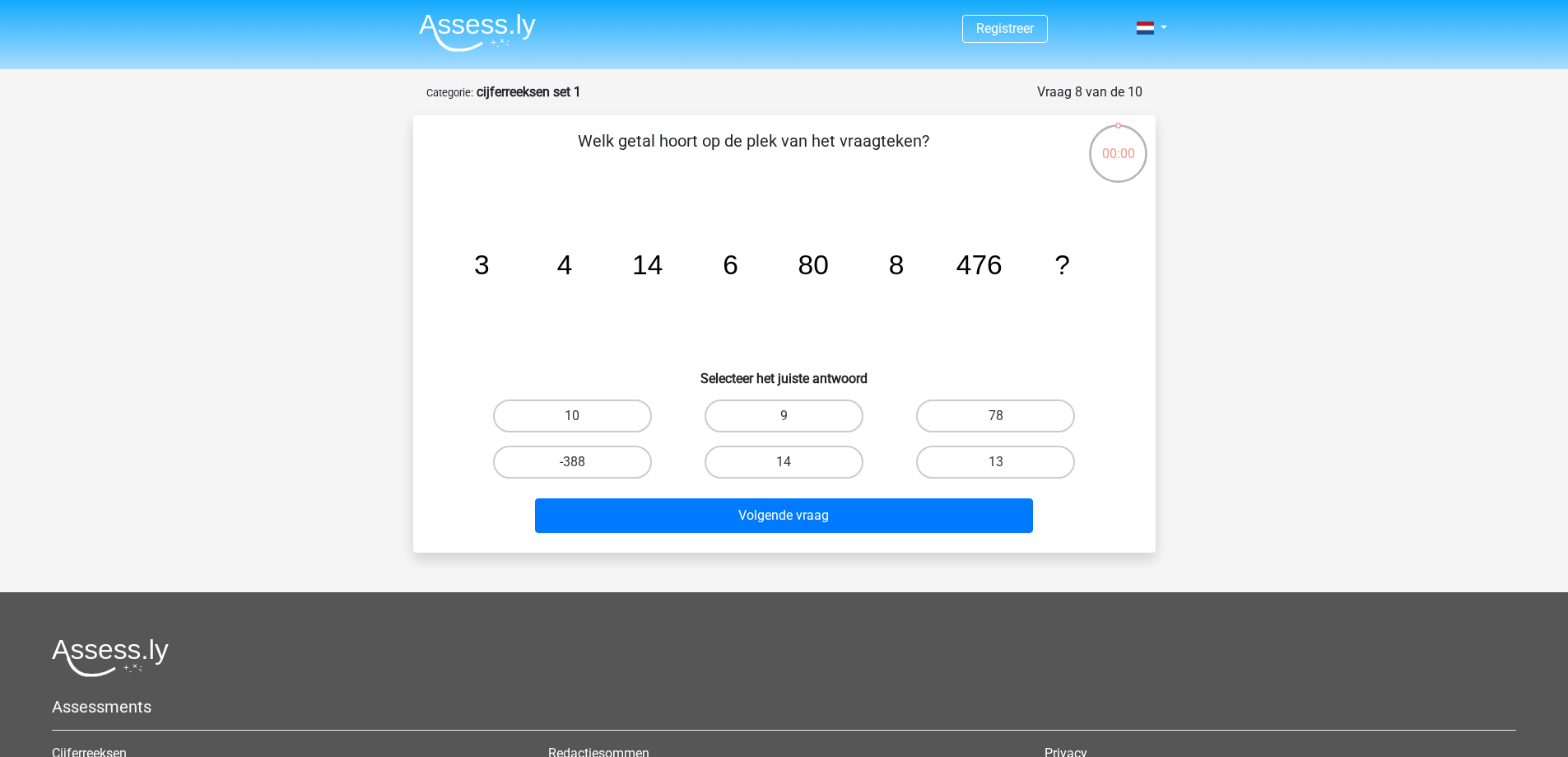
scroll to position [82, 0]
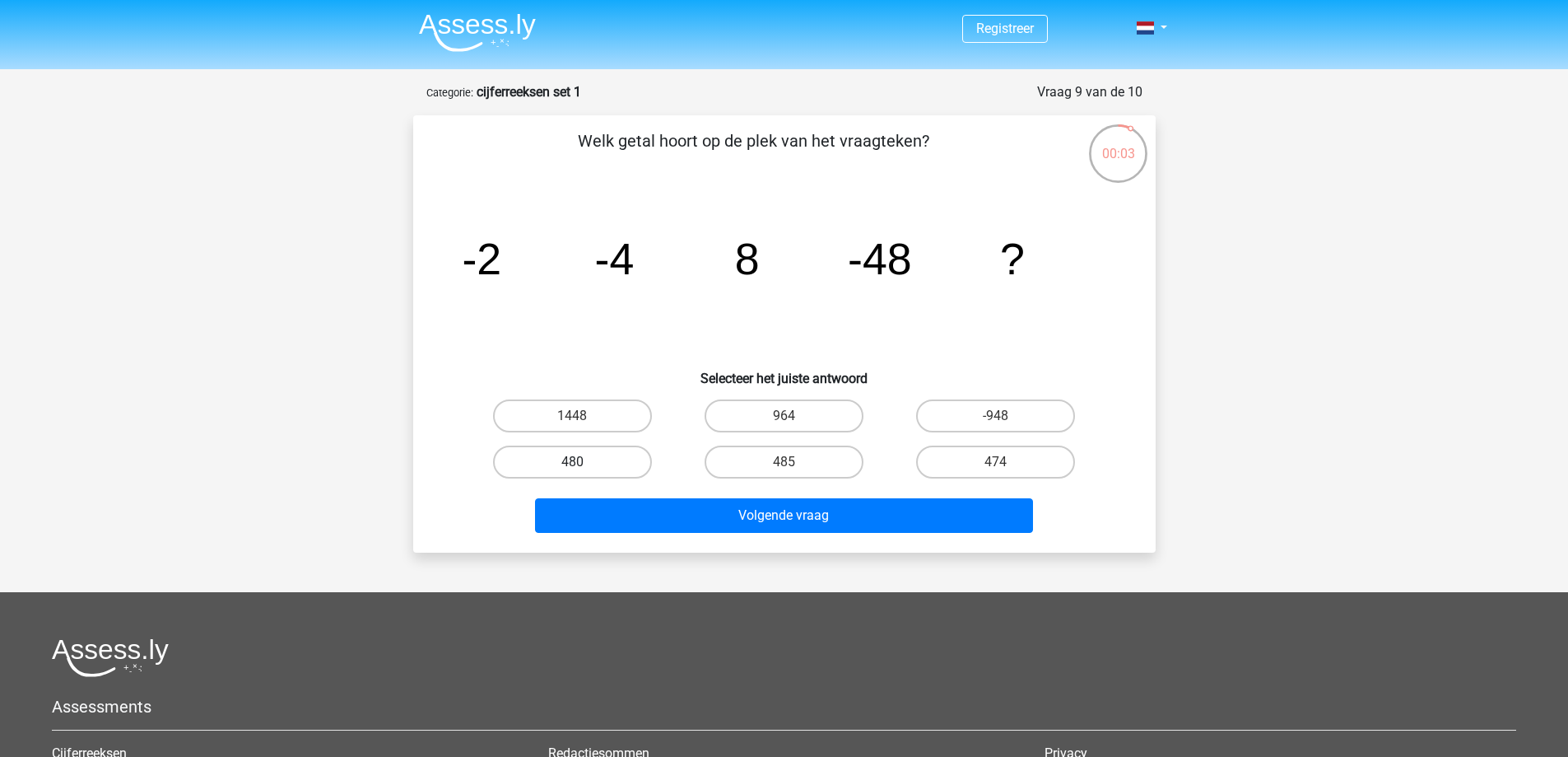
click at [618, 461] on label "480" at bounding box center [572, 462] width 159 height 33
click at [583, 462] on input "480" at bounding box center [578, 467] width 10 height 11
radio input "true"
click at [758, 465] on label "365" at bounding box center [784, 462] width 159 height 33
click at [784, 465] on input "365" at bounding box center [789, 467] width 10 height 11
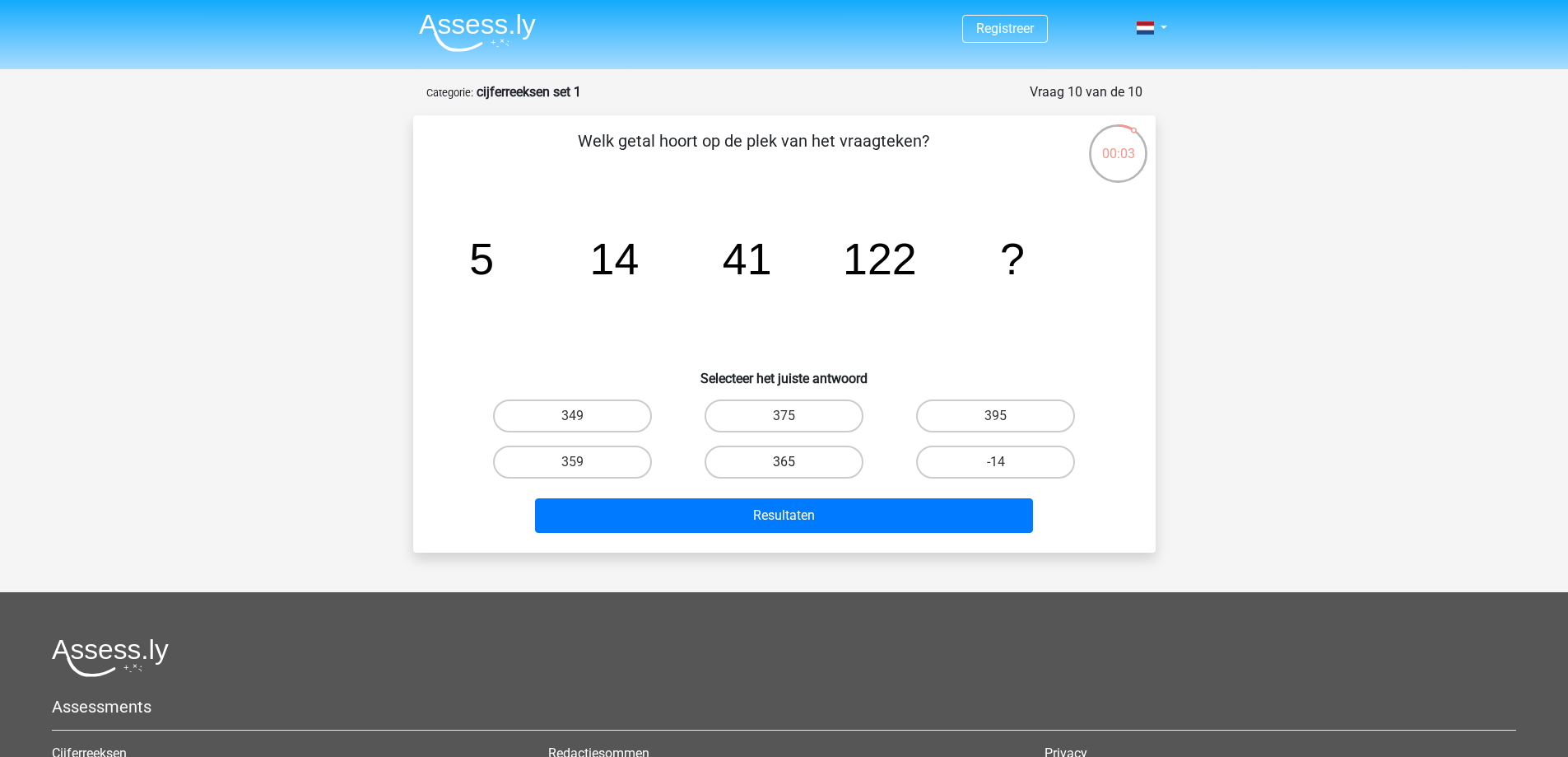
radio input "true"
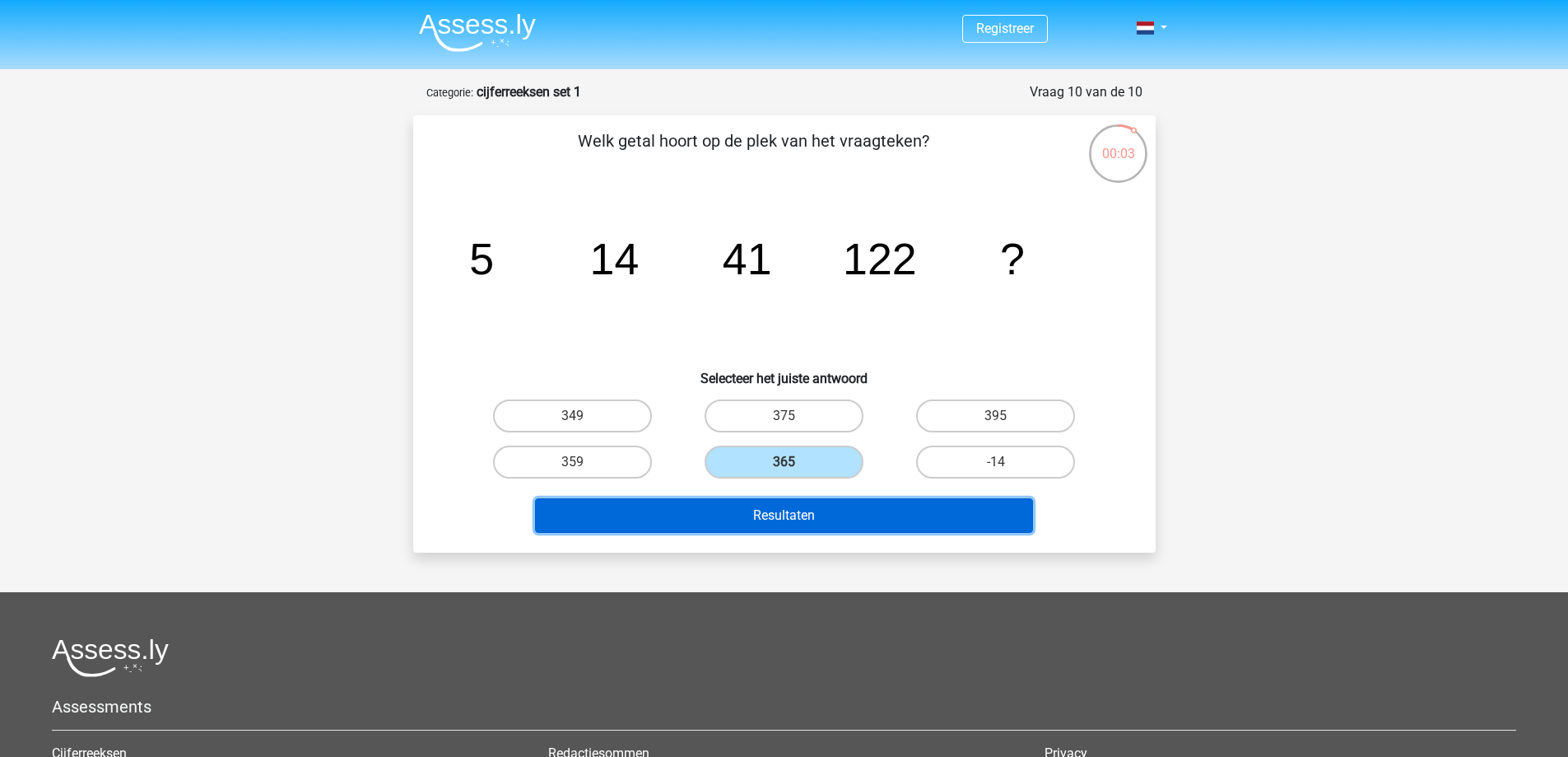
click at [799, 514] on button "Resultaten" at bounding box center [783, 515] width 498 height 35
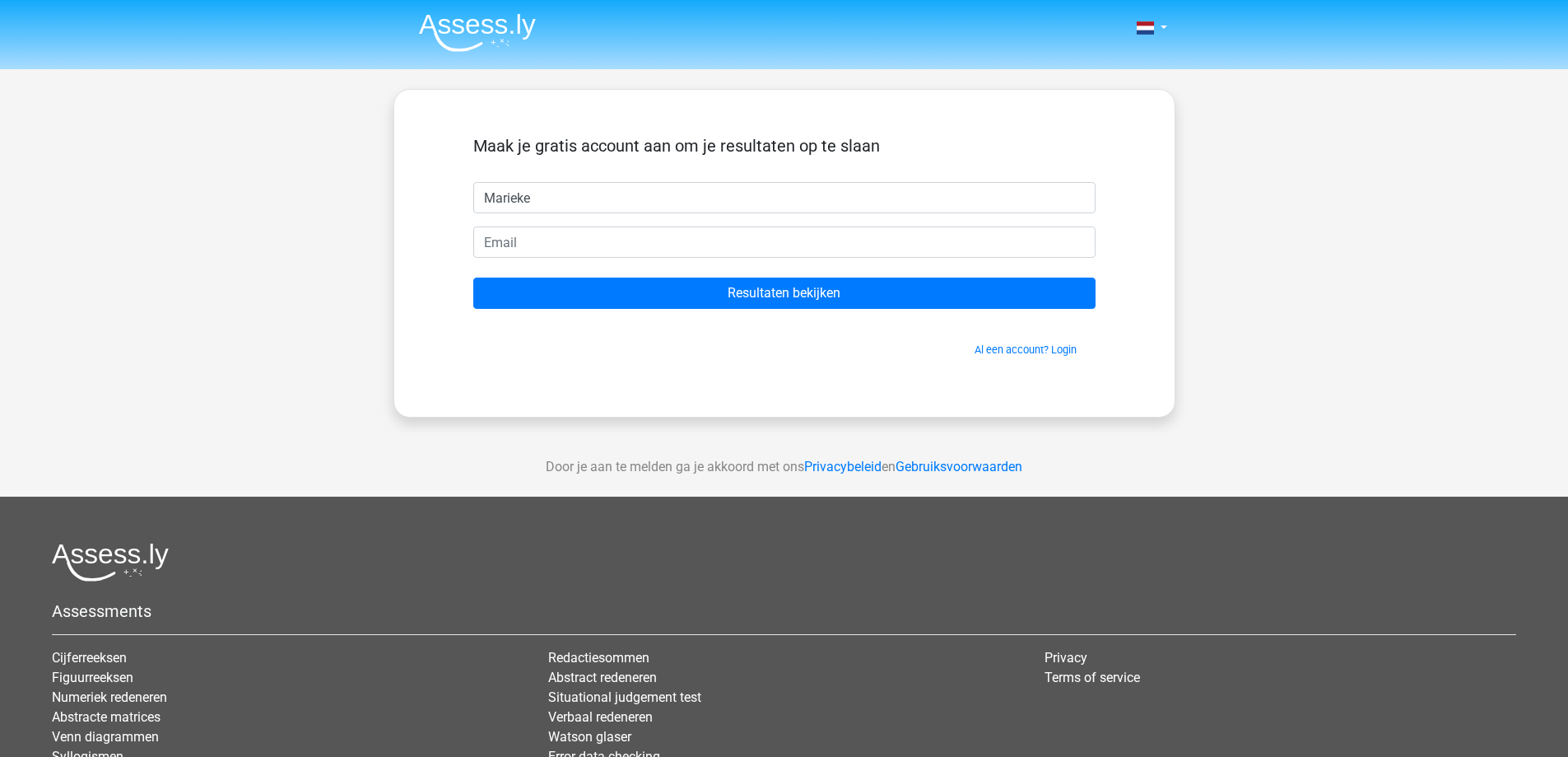
type input "Marieke"
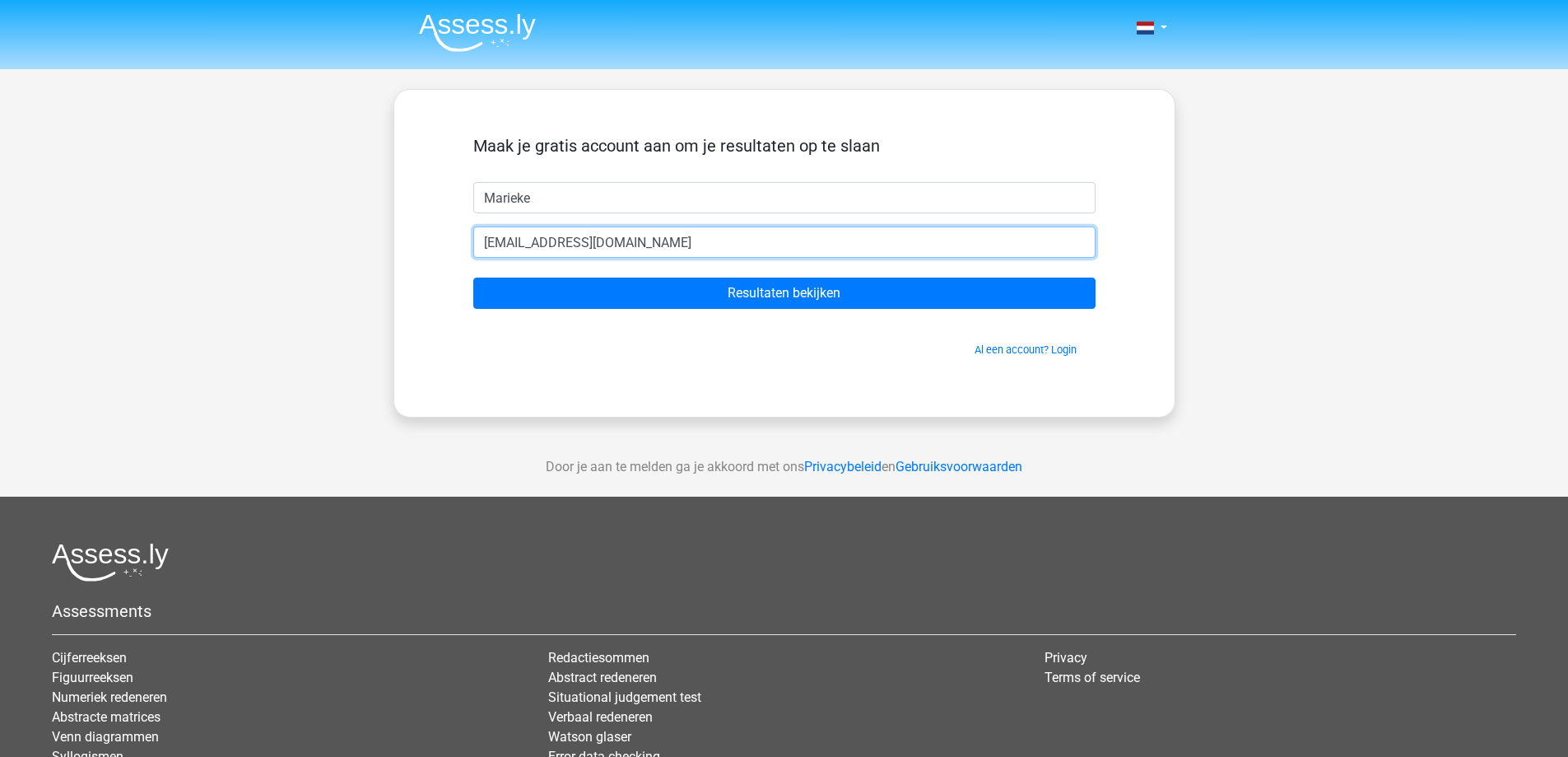
type input "[EMAIL_ADDRESS][DOMAIN_NAME]"
click at [473, 277] on input "Resultaten bekijken" at bounding box center [784, 293] width 622 height 32
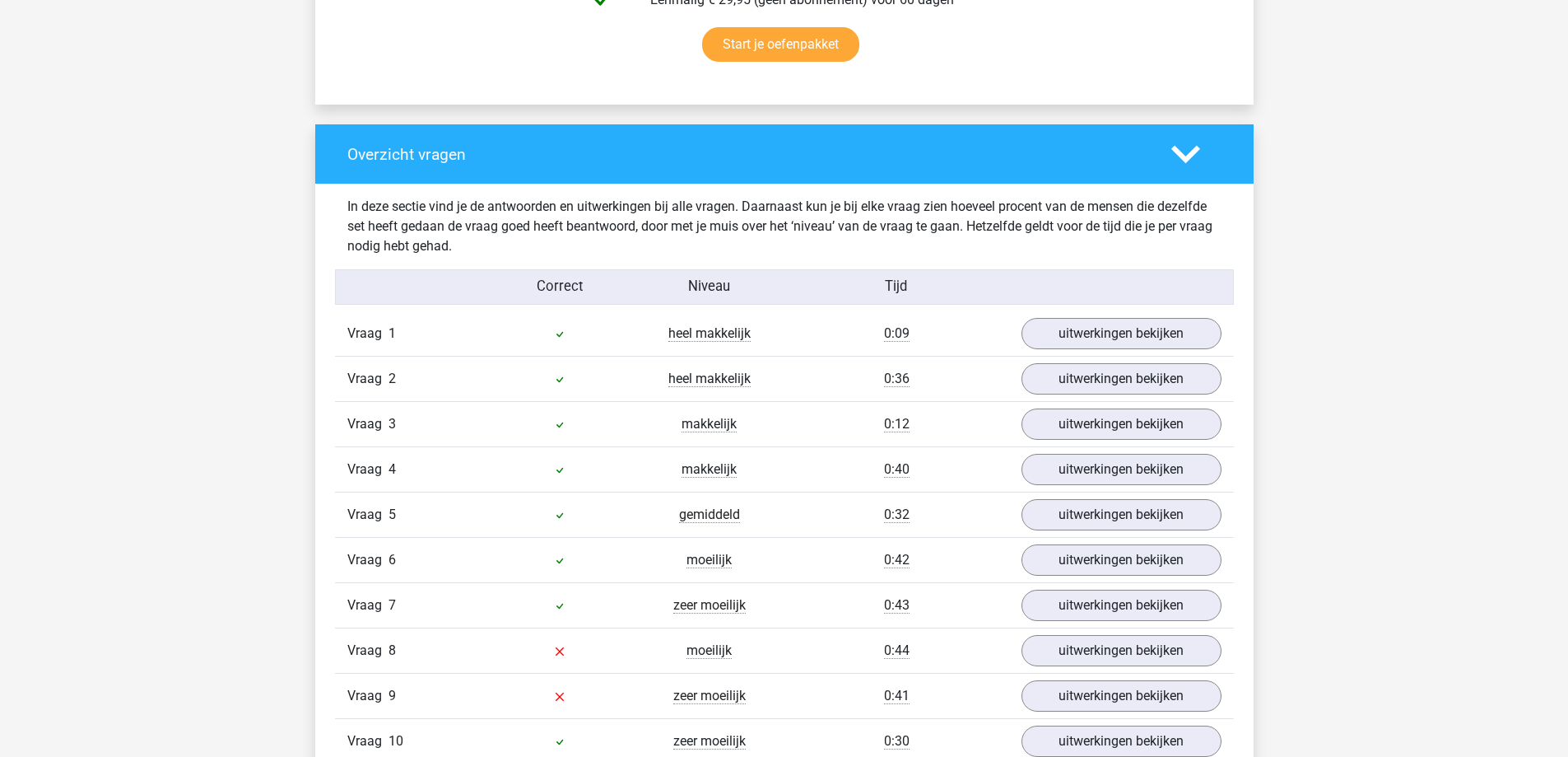
scroll to position [1235, 0]
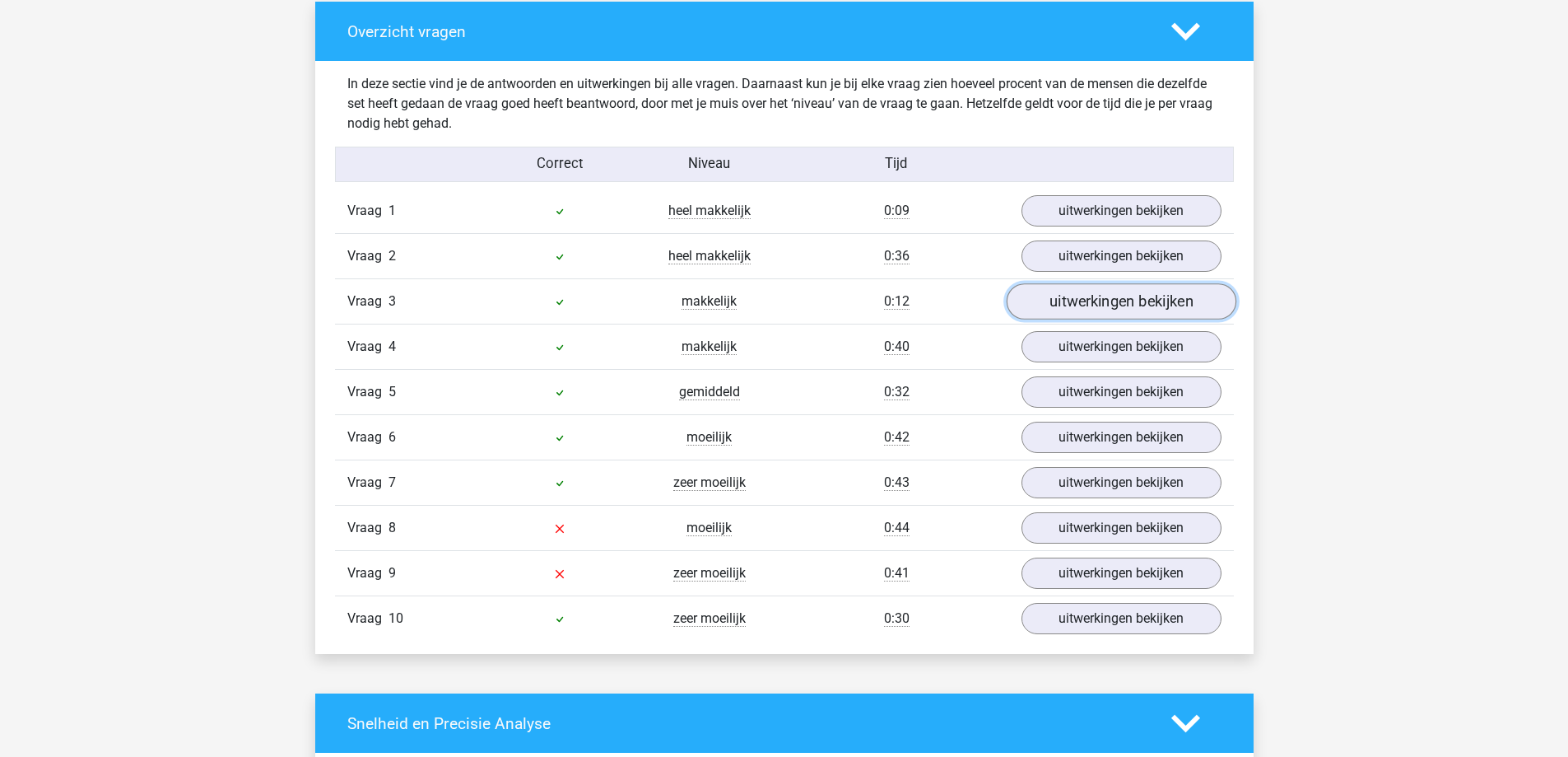
click at [1117, 312] on link "uitwerkingen bekijken" at bounding box center [1121, 302] width 229 height 36
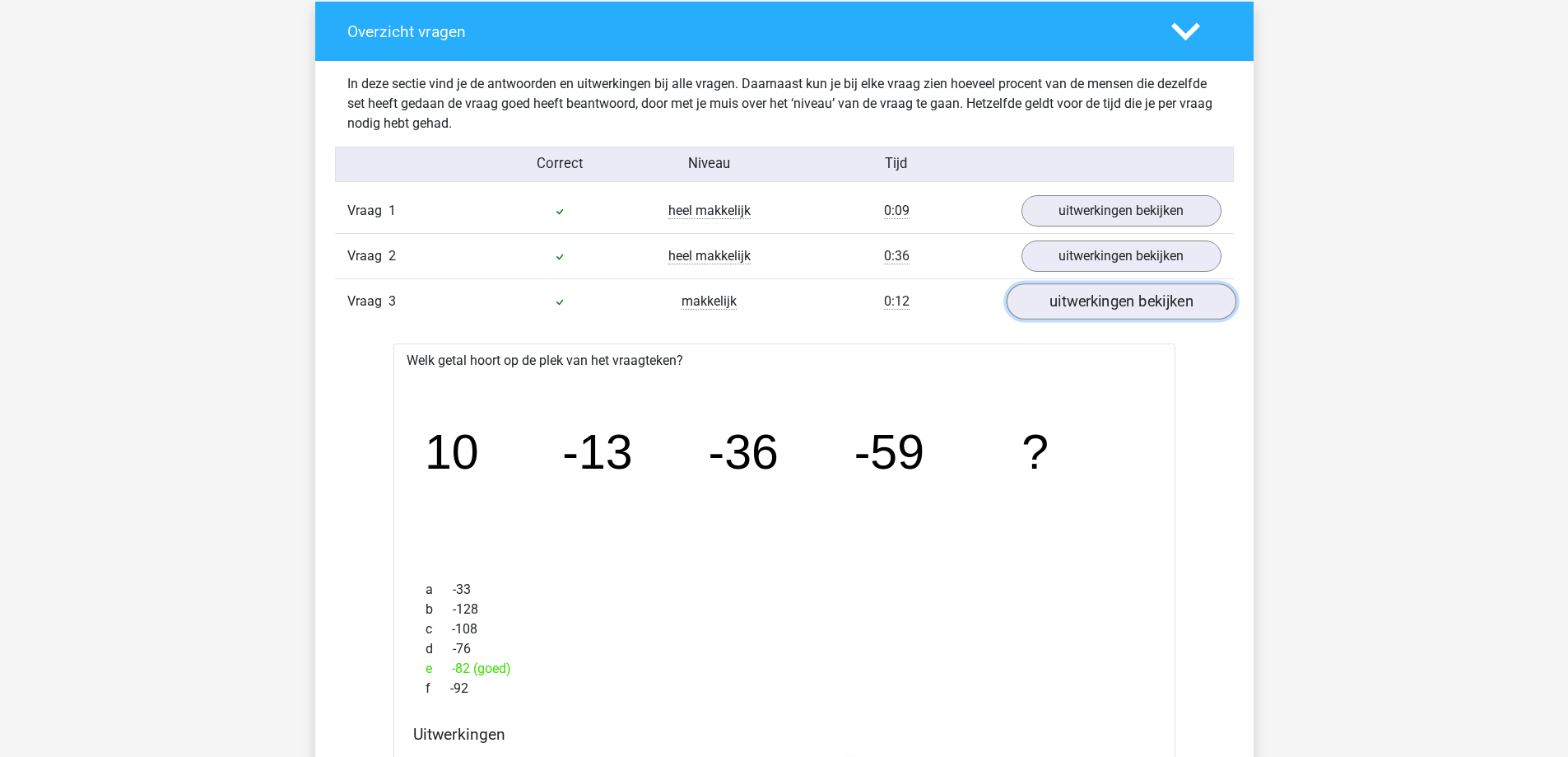
click at [1117, 312] on link "uitwerkingen bekijken" at bounding box center [1121, 302] width 229 height 36
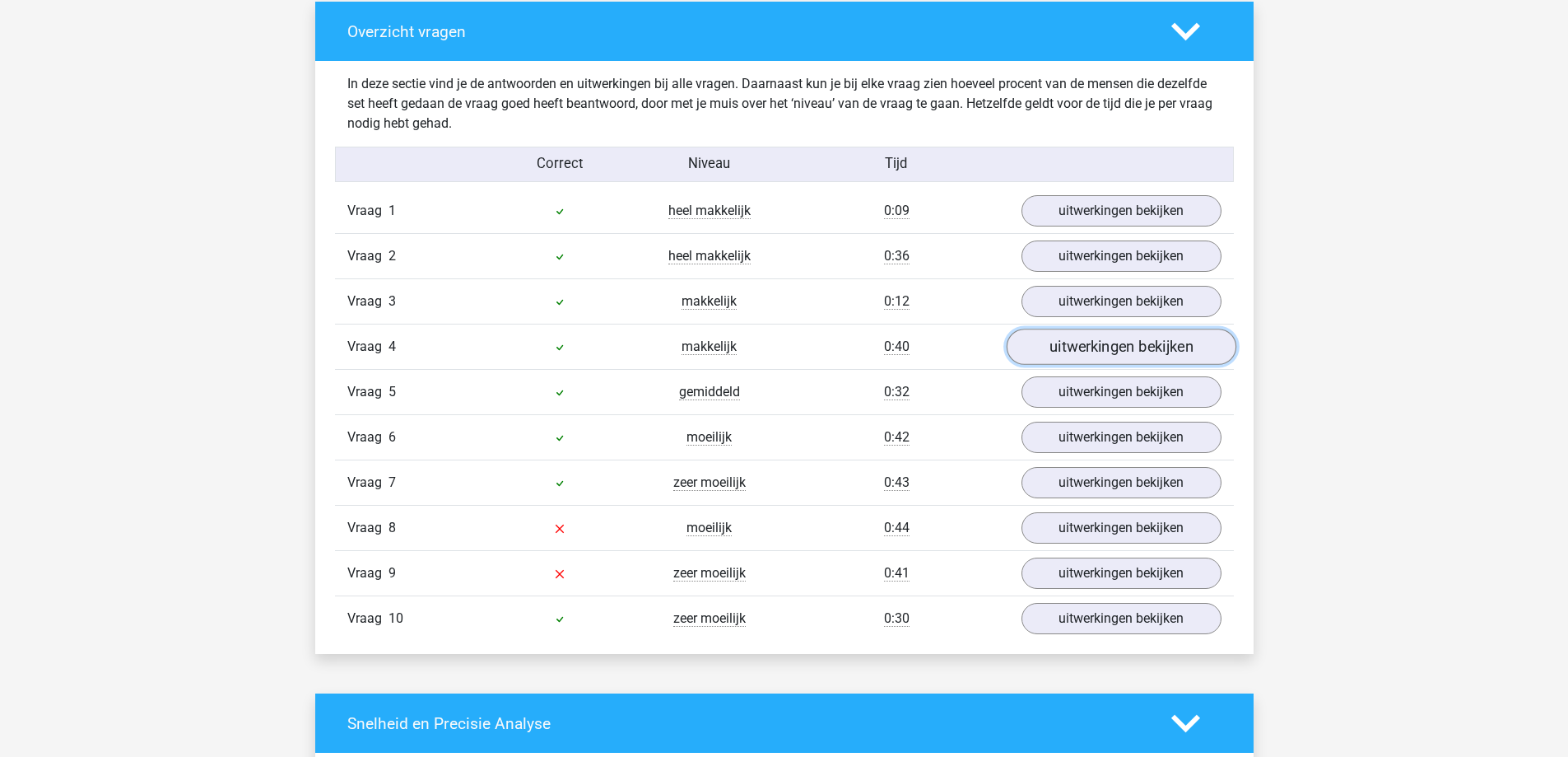
click at [1163, 347] on link "uitwerkingen bekijken" at bounding box center [1121, 347] width 229 height 36
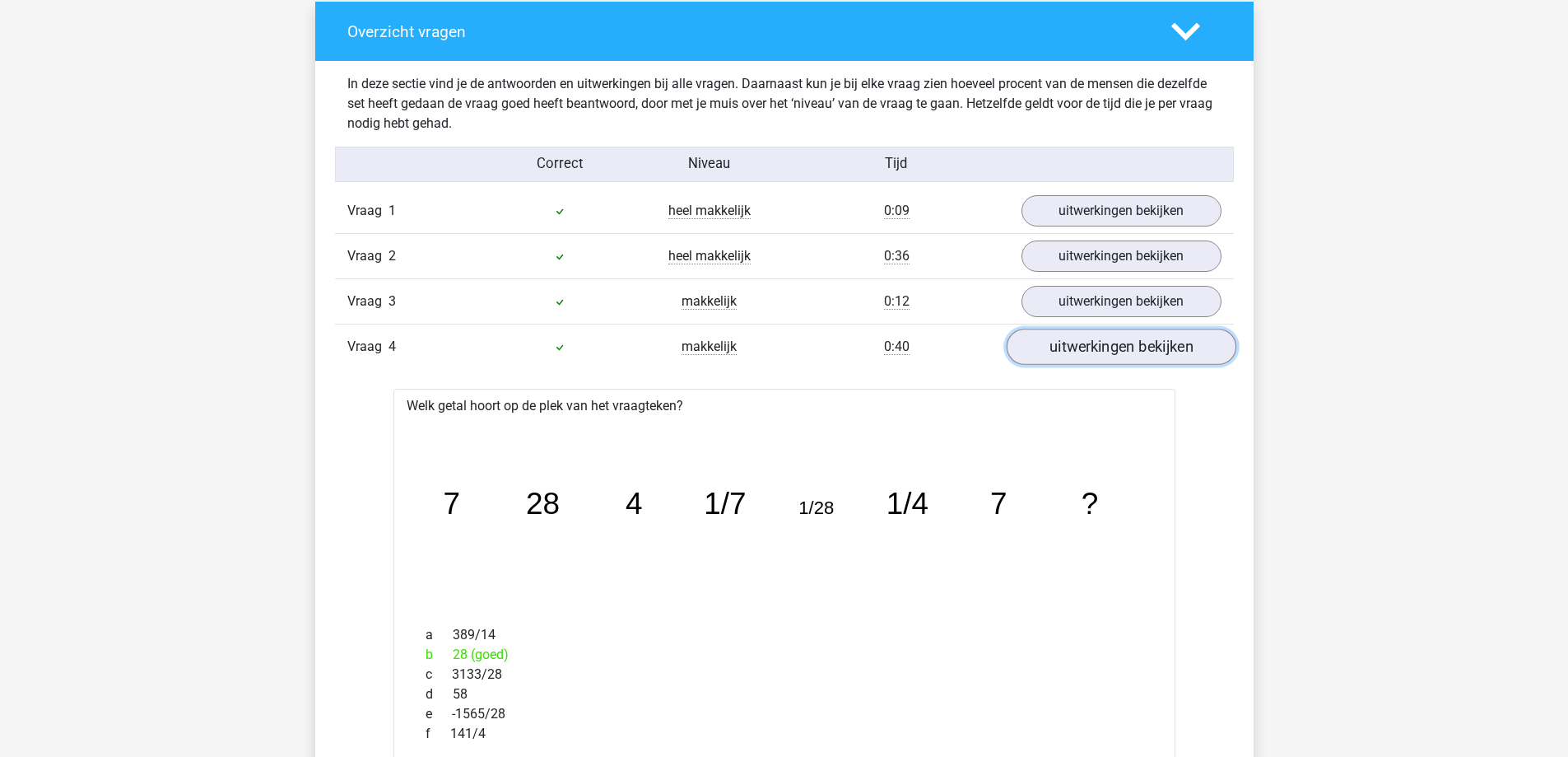
click at [1163, 347] on link "uitwerkingen bekijken" at bounding box center [1121, 347] width 229 height 36
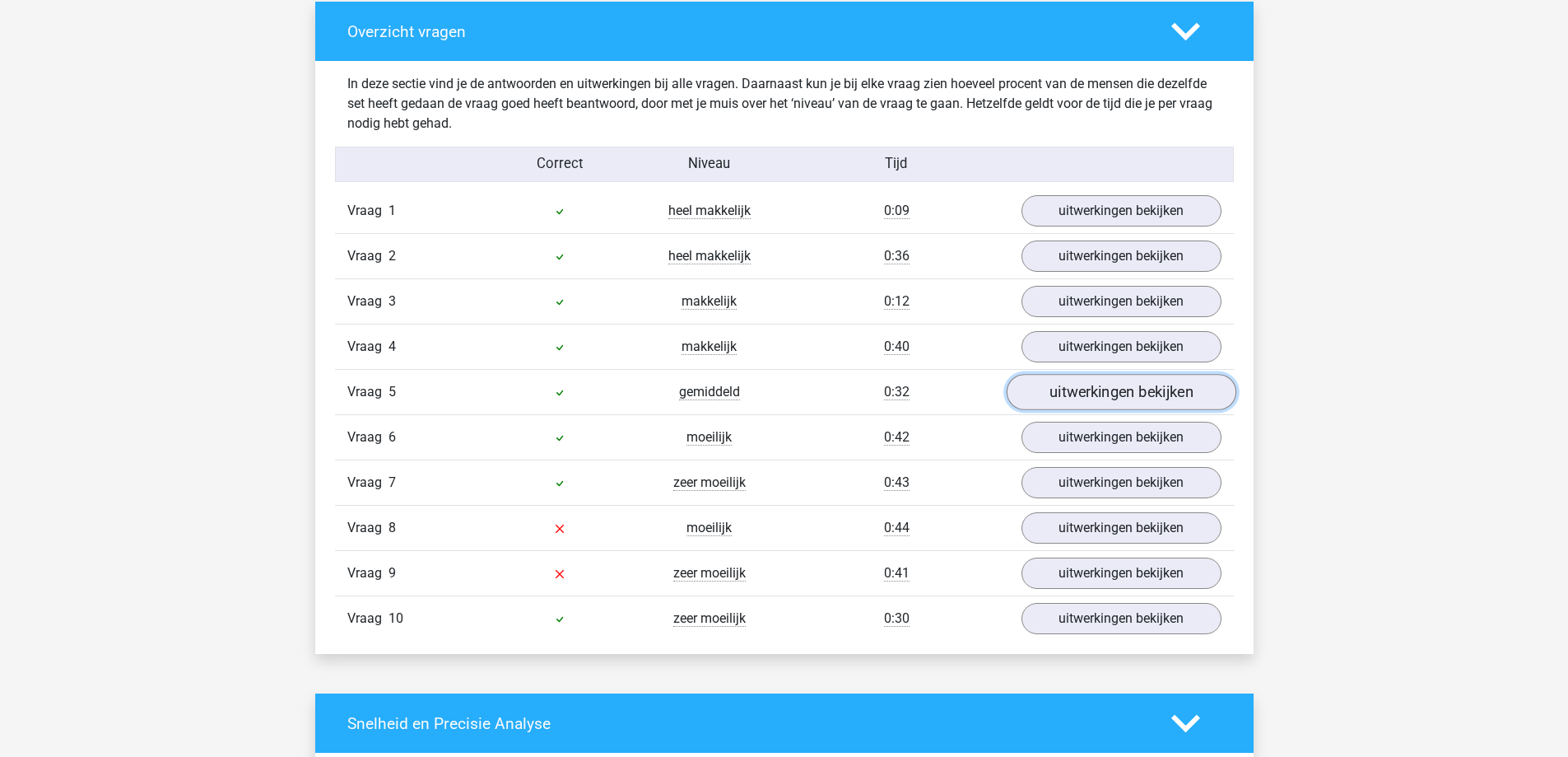
click at [1154, 392] on link "uitwerkingen bekijken" at bounding box center [1121, 392] width 229 height 36
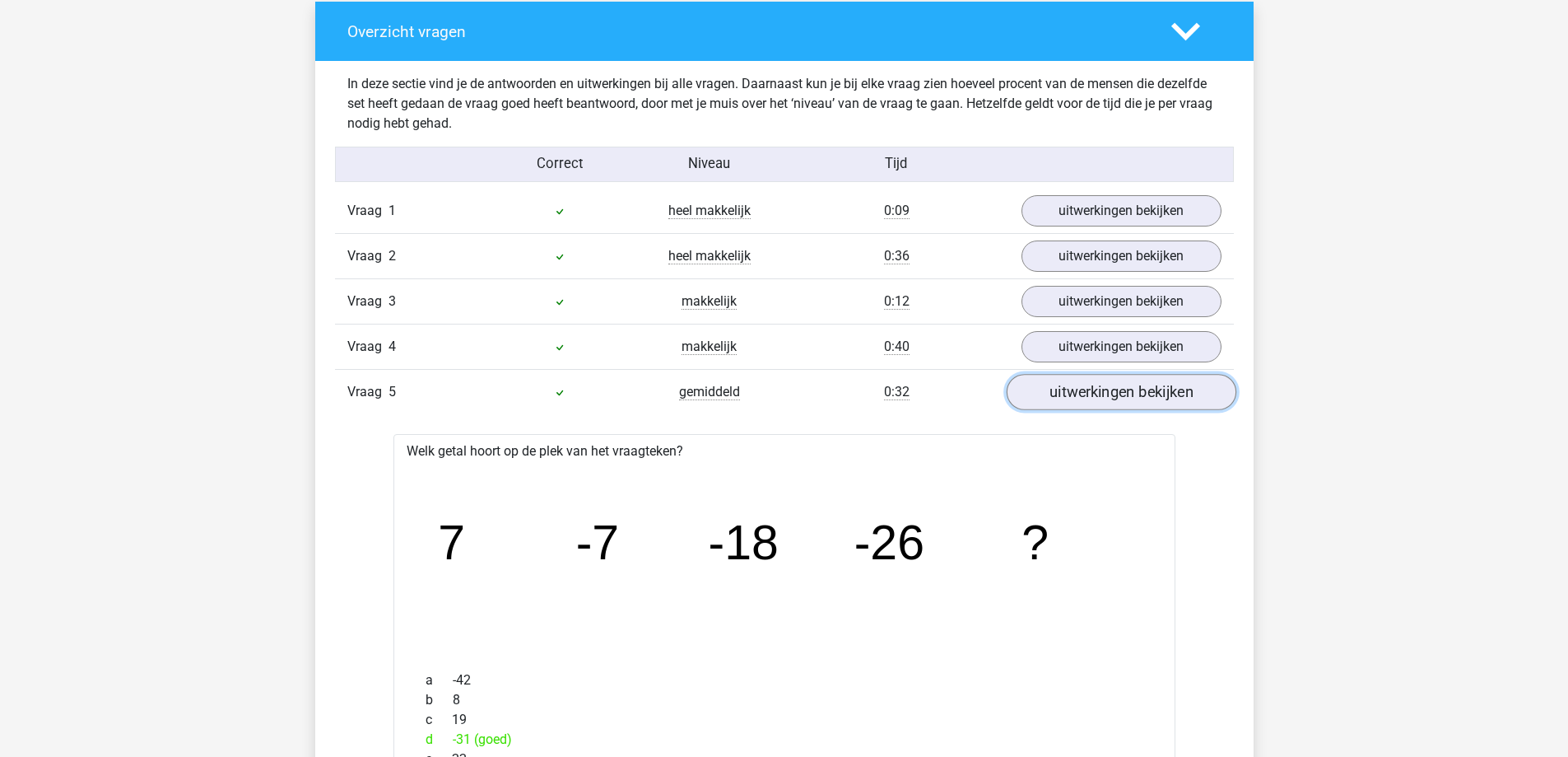
click at [1154, 392] on link "uitwerkingen bekijken" at bounding box center [1121, 392] width 229 height 36
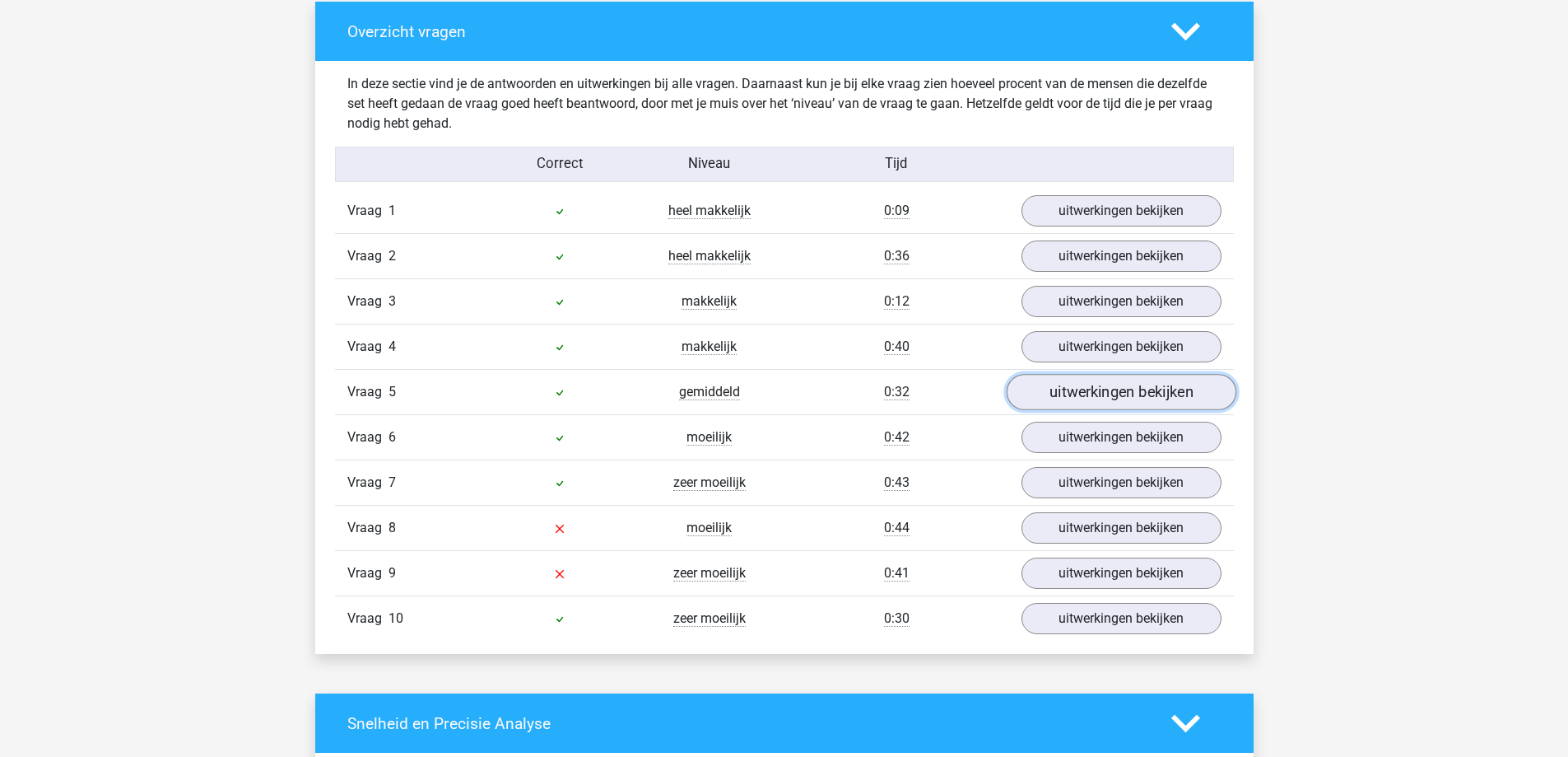
click at [1154, 392] on link "uitwerkingen bekijken" at bounding box center [1121, 392] width 229 height 36
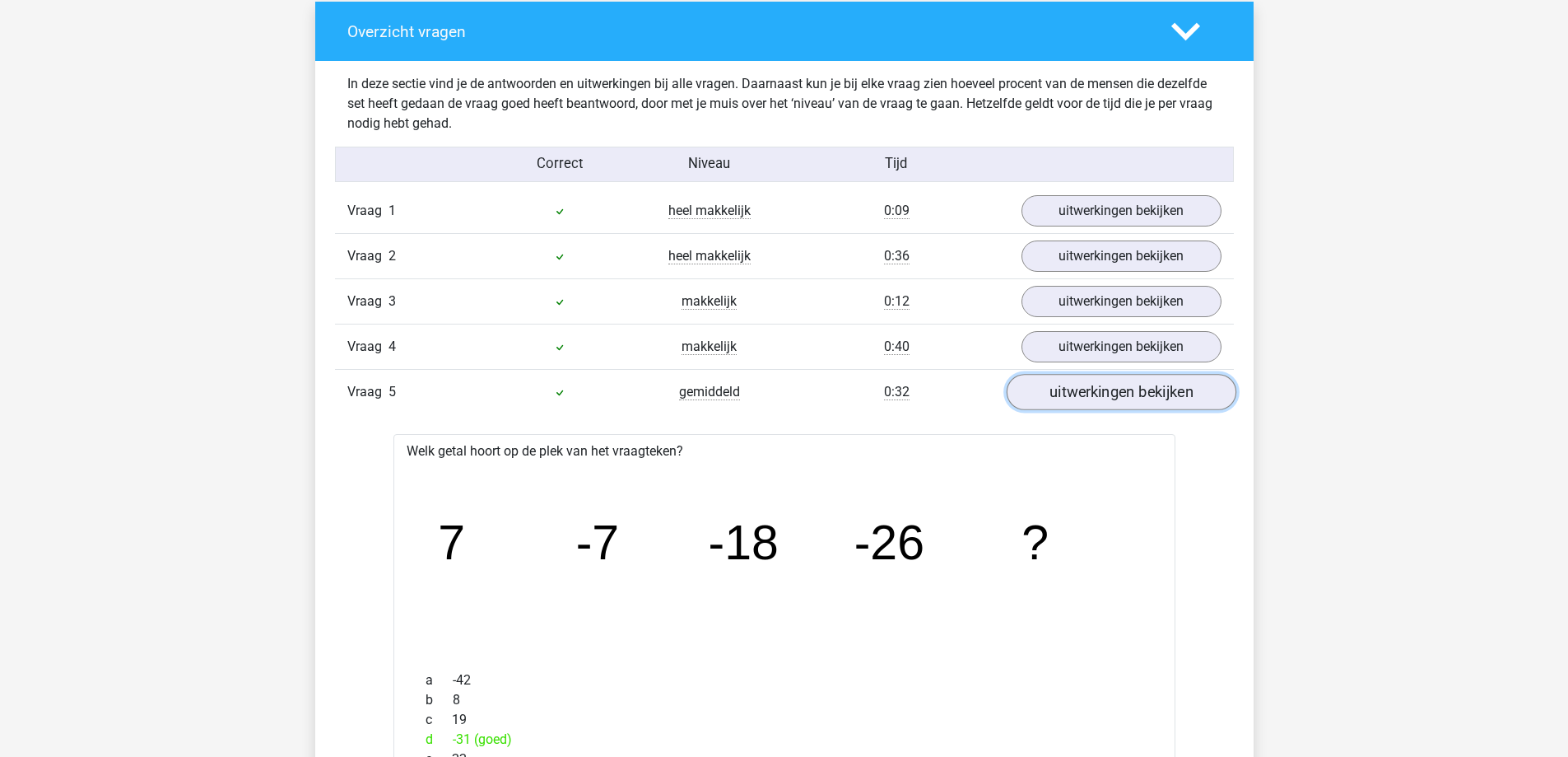
click at [1154, 392] on link "uitwerkingen bekijken" at bounding box center [1121, 392] width 229 height 36
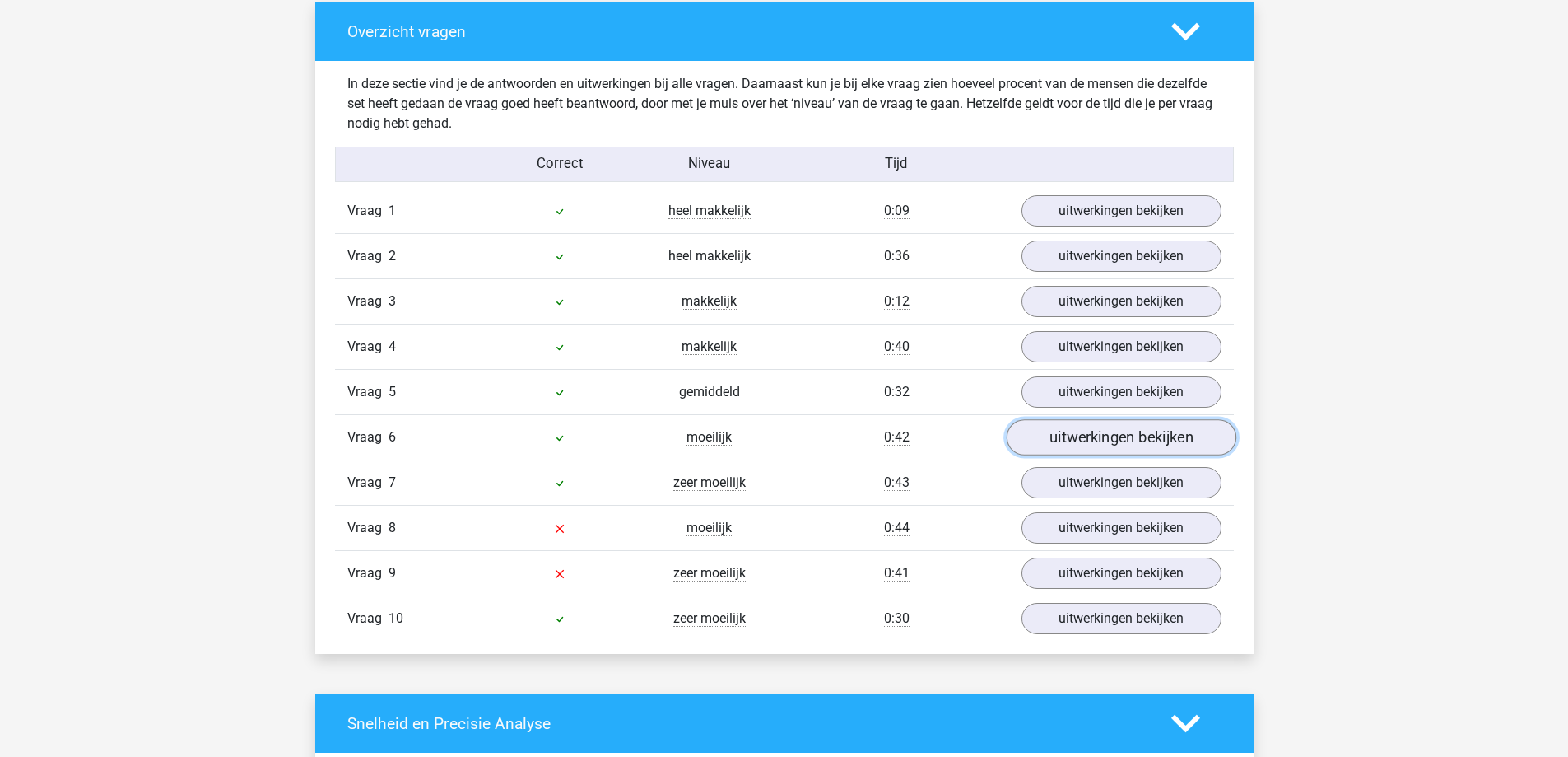
click at [1141, 428] on link "uitwerkingen bekijken" at bounding box center [1121, 438] width 229 height 36
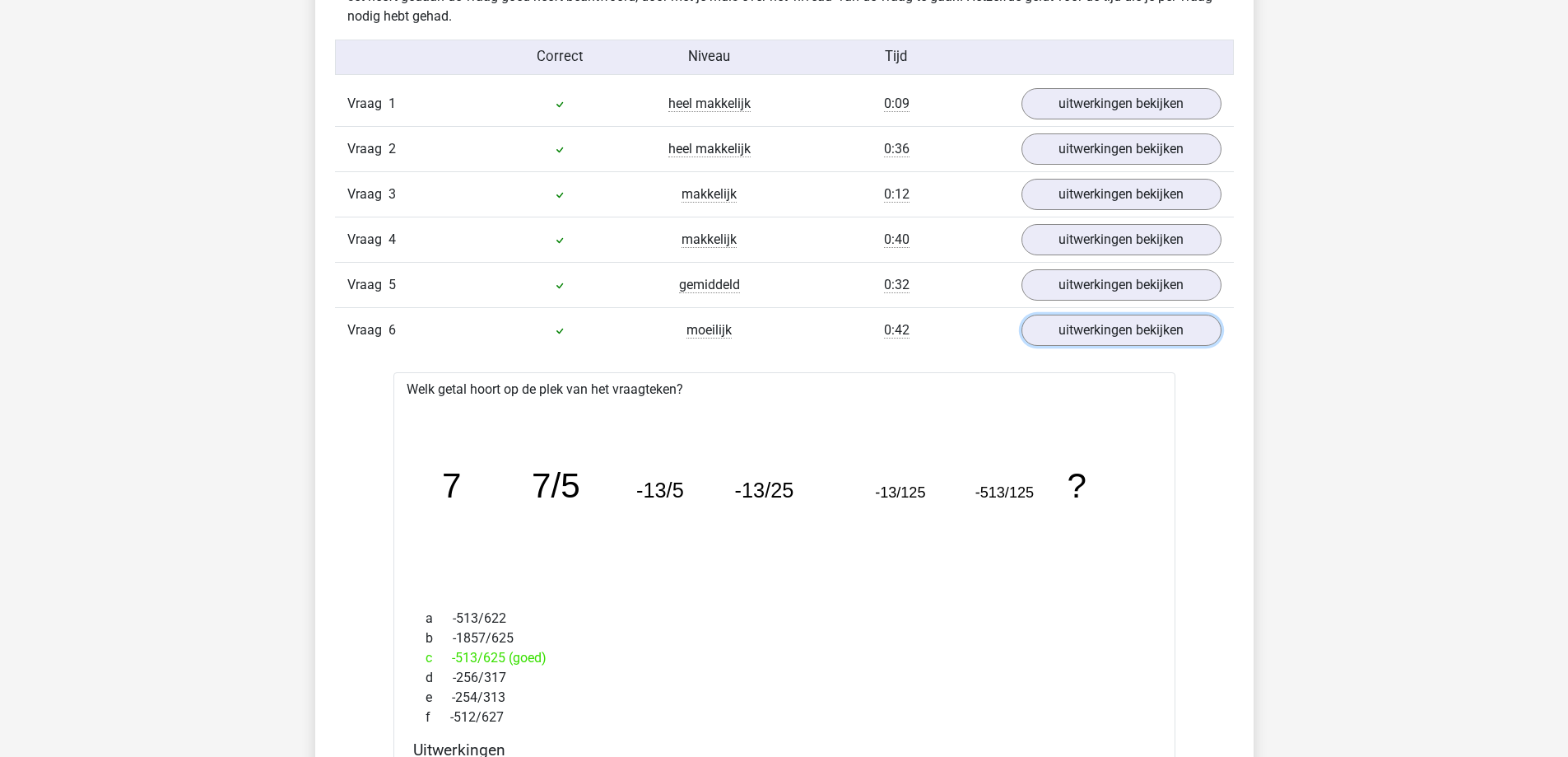
scroll to position [1317, 0]
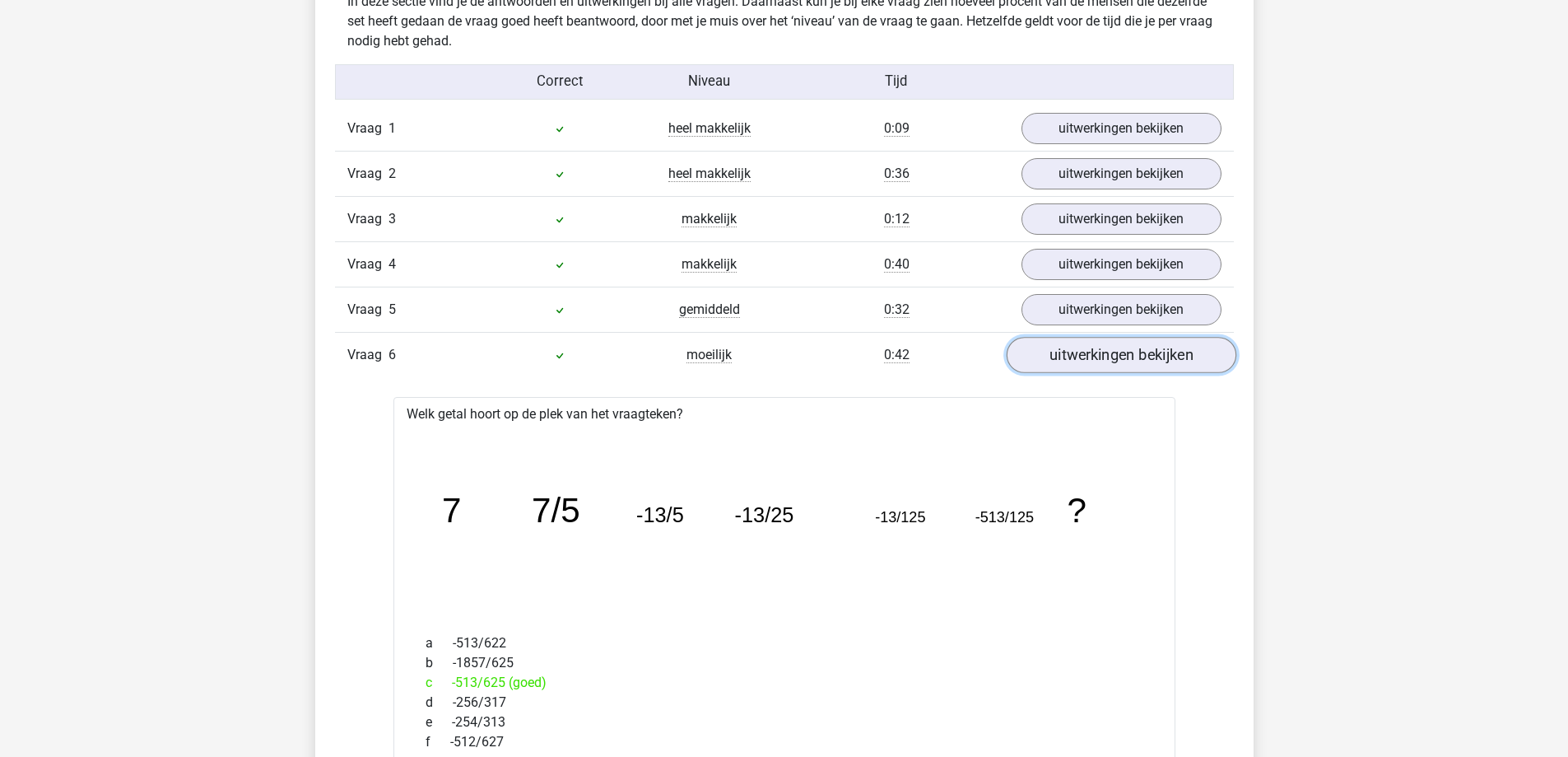
click at [1148, 356] on link "uitwerkingen bekijken" at bounding box center [1121, 355] width 229 height 36
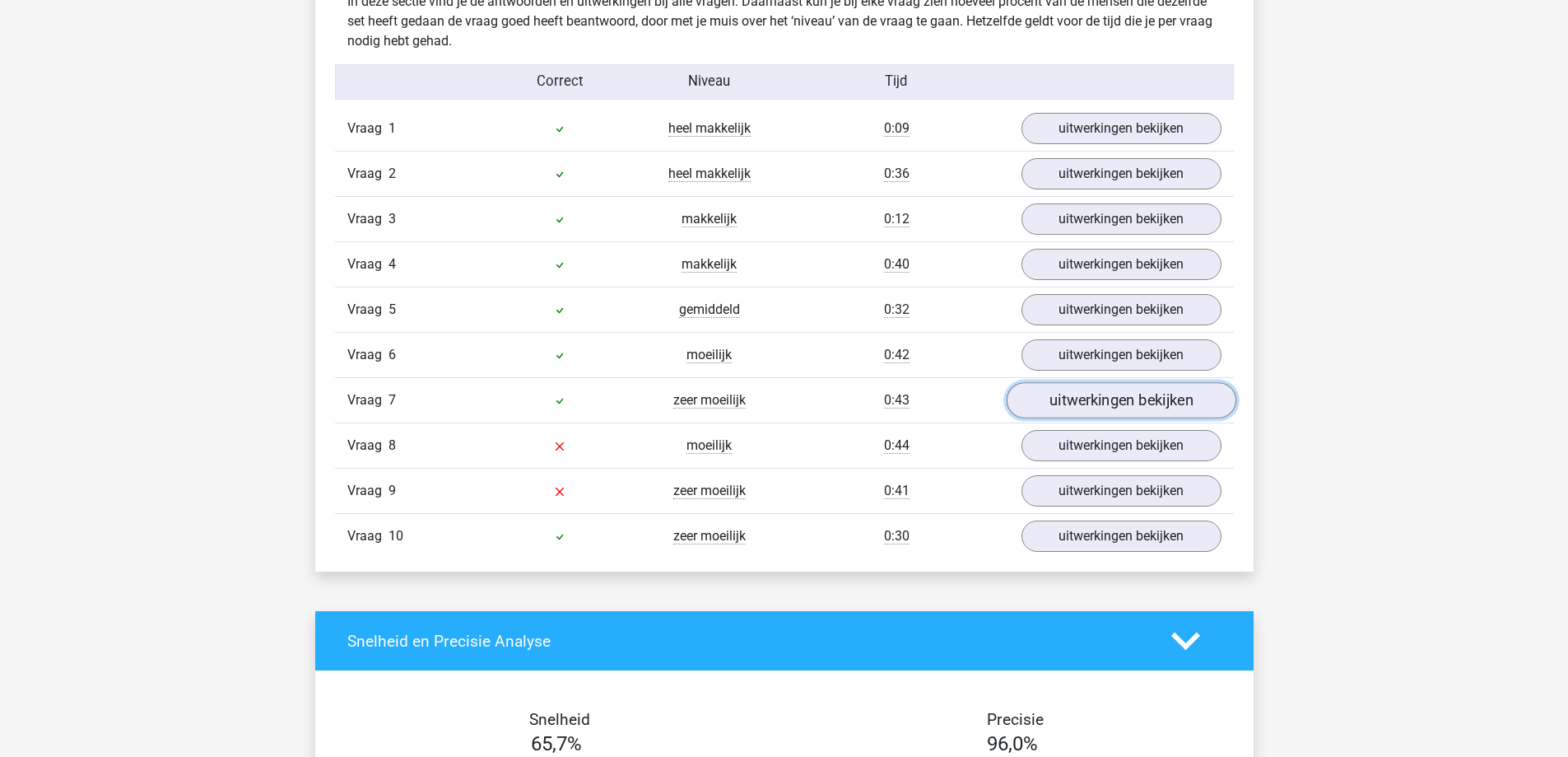
click at [1158, 400] on link "uitwerkingen bekijken" at bounding box center [1121, 400] width 229 height 36
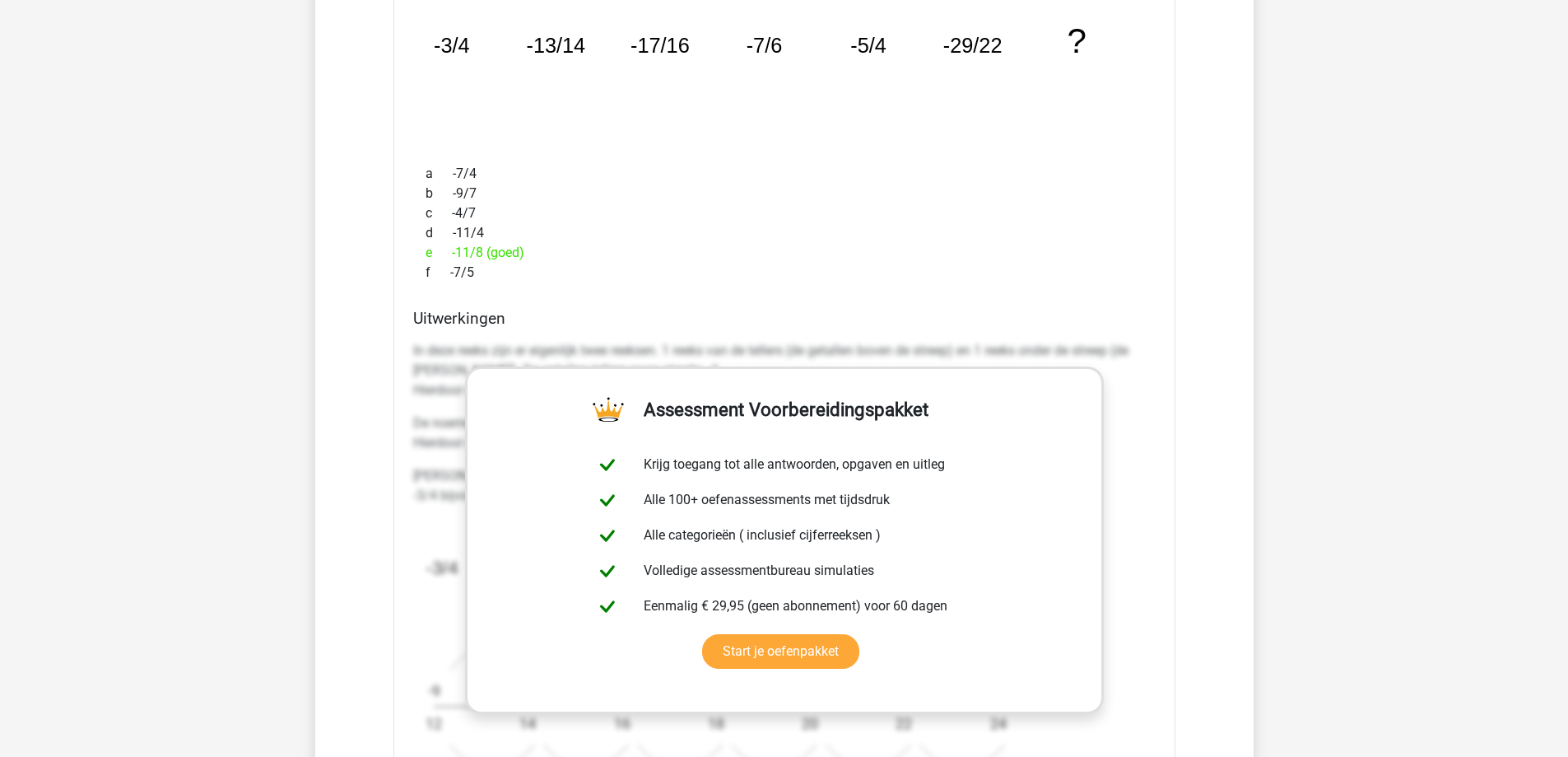
scroll to position [1894, 0]
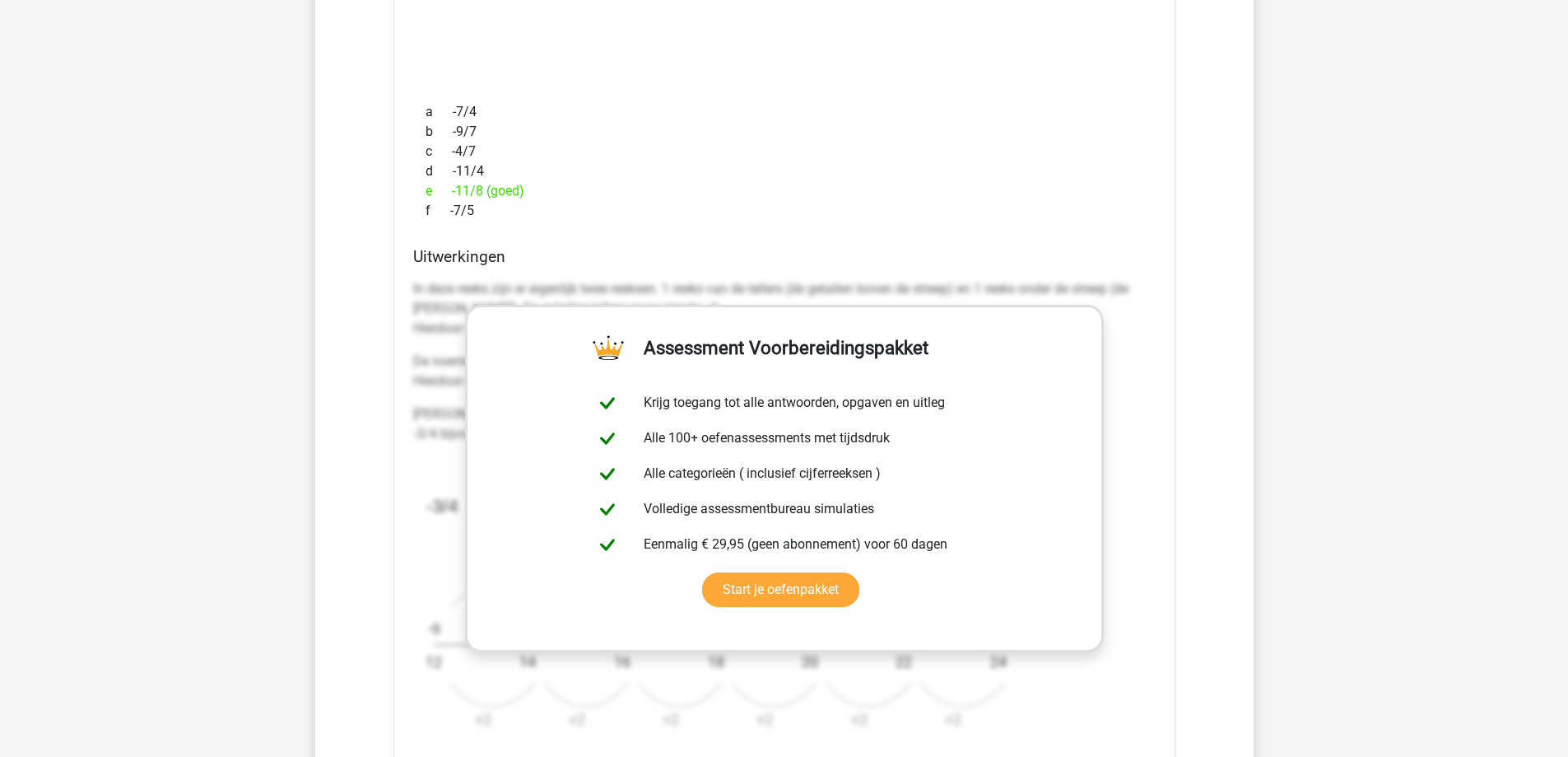
click at [1211, 406] on div "Vraag 1 heel makkelijk 0:09 uitwerkingen bekijken Welk getal hoort op de plek v…" at bounding box center [784, 263] width 874 height 1468
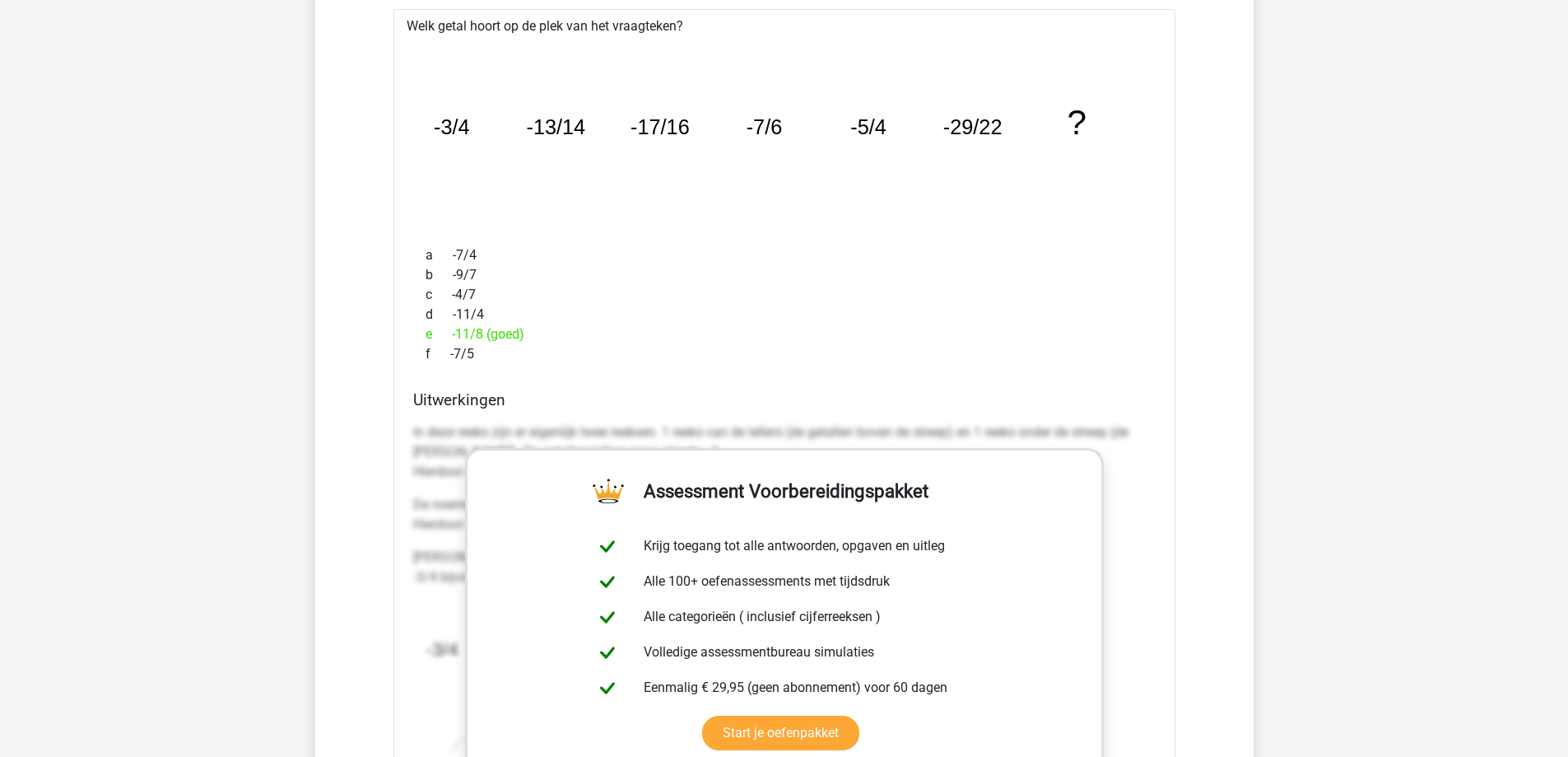
scroll to position [1646, 0]
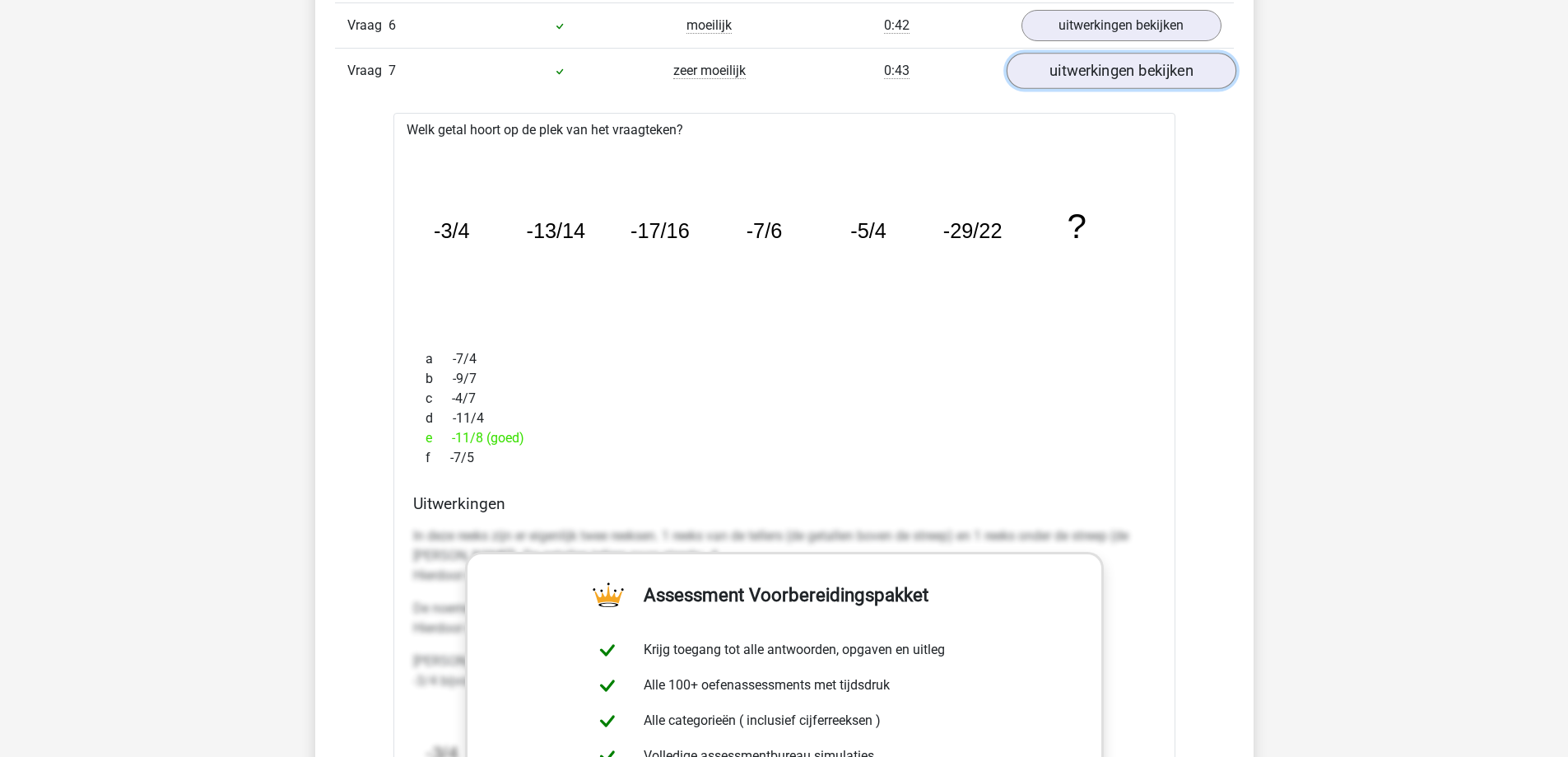
click at [1141, 81] on link "uitwerkingen bekijken" at bounding box center [1121, 71] width 229 height 36
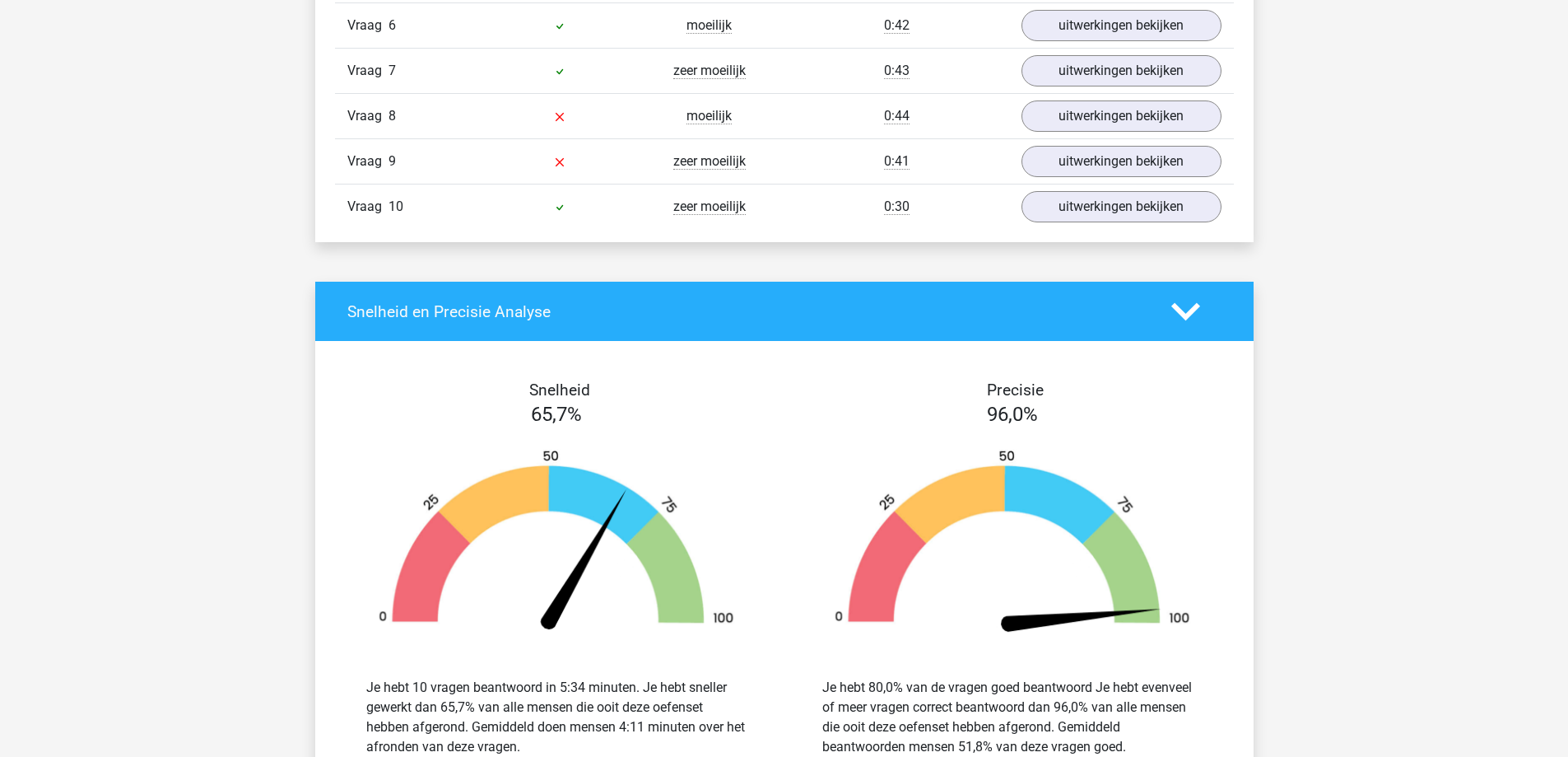
click at [1131, 137] on div "Vraag 8 moeilijk 0:44 uitwerkingen bekijken" at bounding box center [784, 116] width 899 height 46
click at [1134, 129] on link "uitwerkingen bekijken" at bounding box center [1121, 116] width 229 height 36
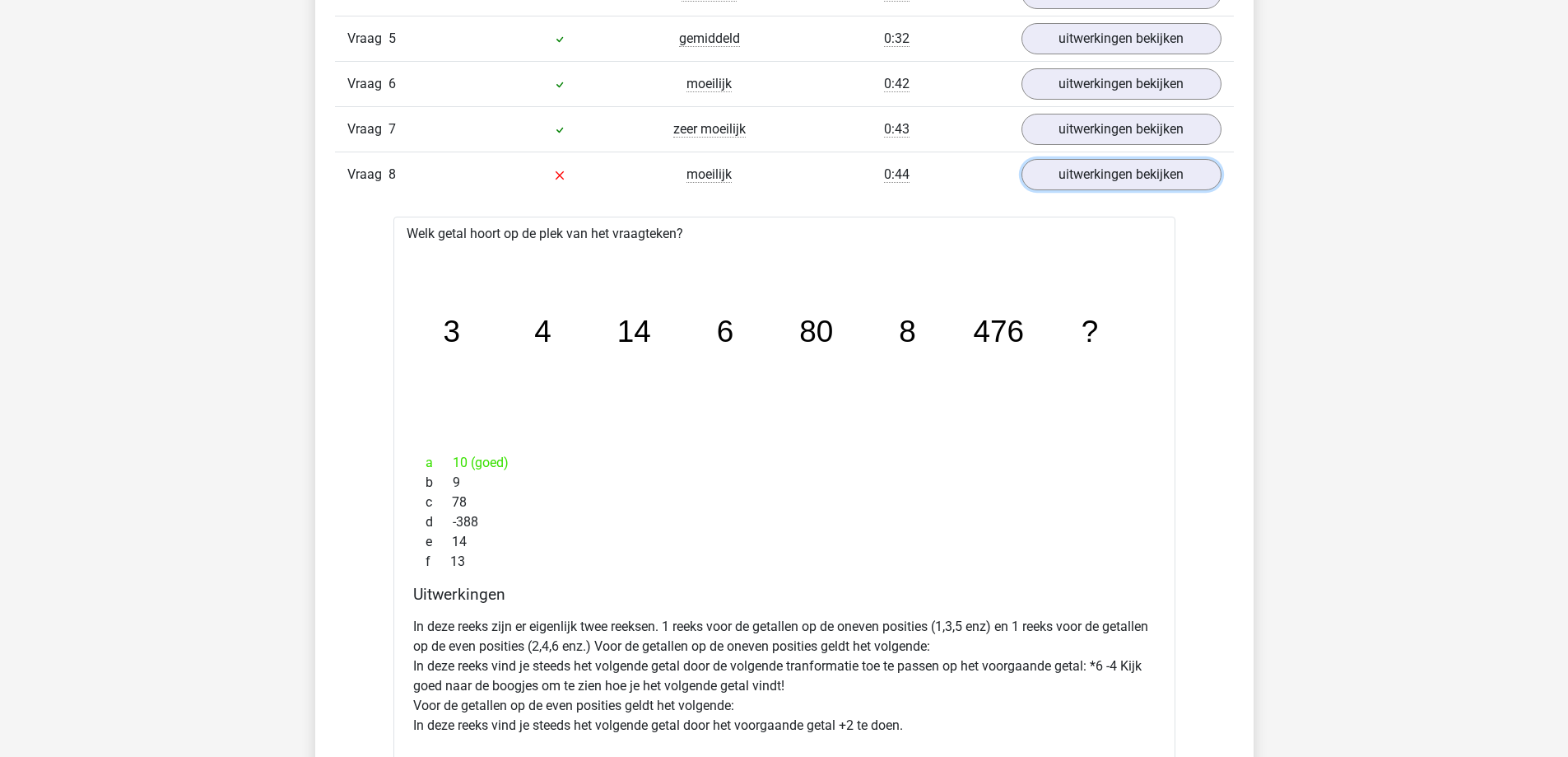
scroll to position [1564, 0]
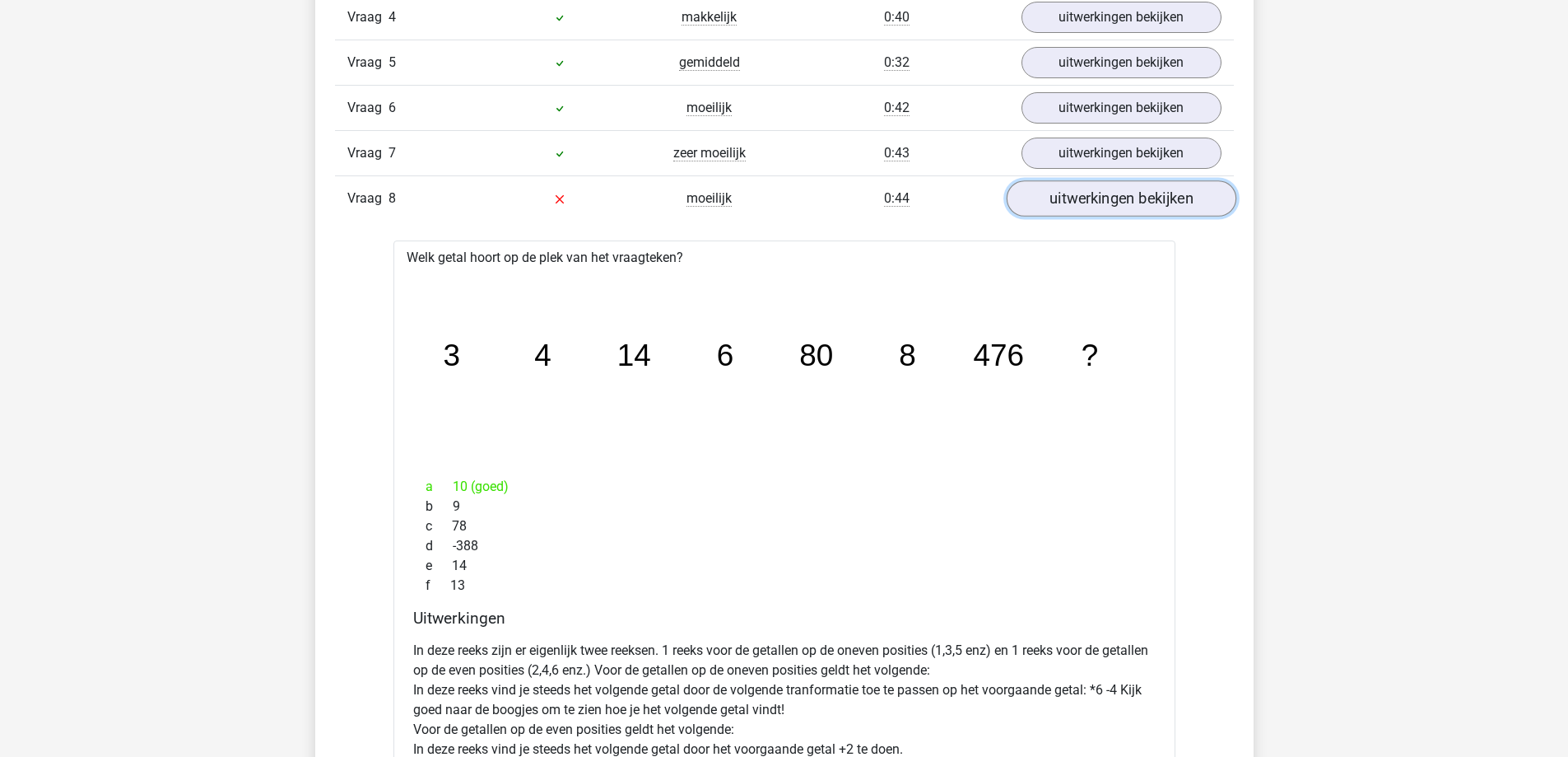
click at [1083, 207] on link "uitwerkingen bekijken" at bounding box center [1121, 199] width 229 height 36
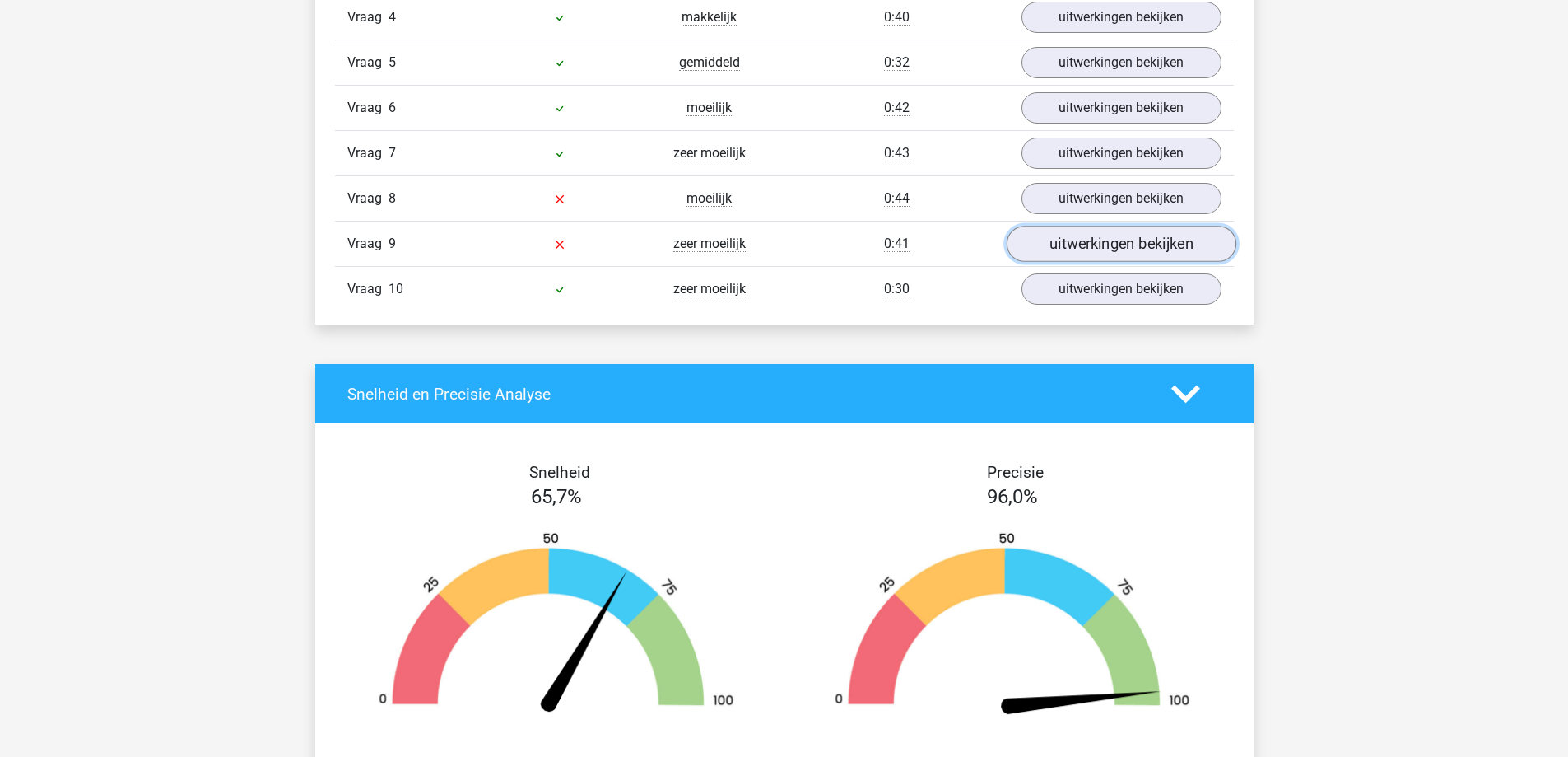
click at [1072, 245] on link "uitwerkingen bekijken" at bounding box center [1121, 244] width 229 height 36
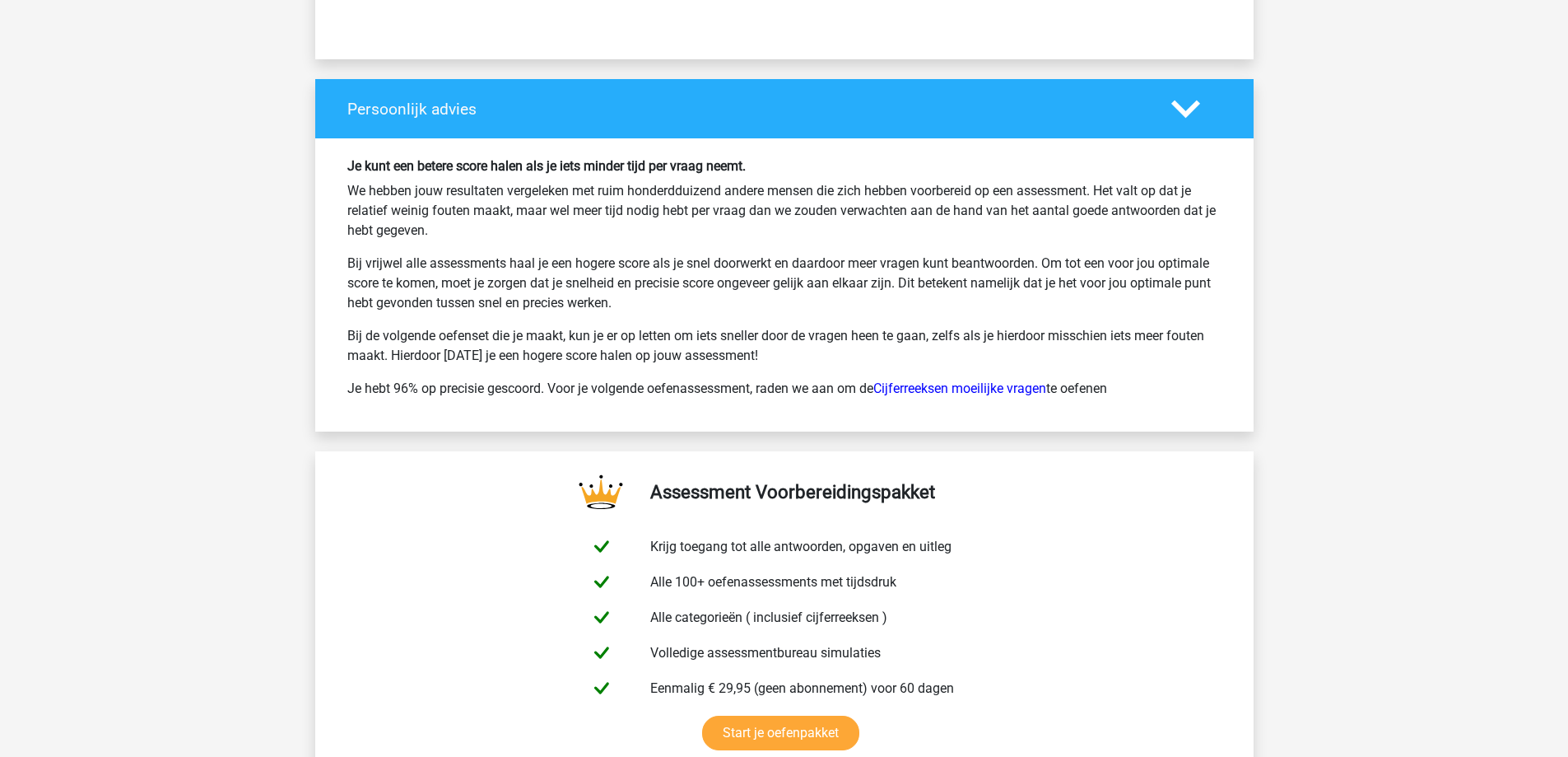
scroll to position [3458, 0]
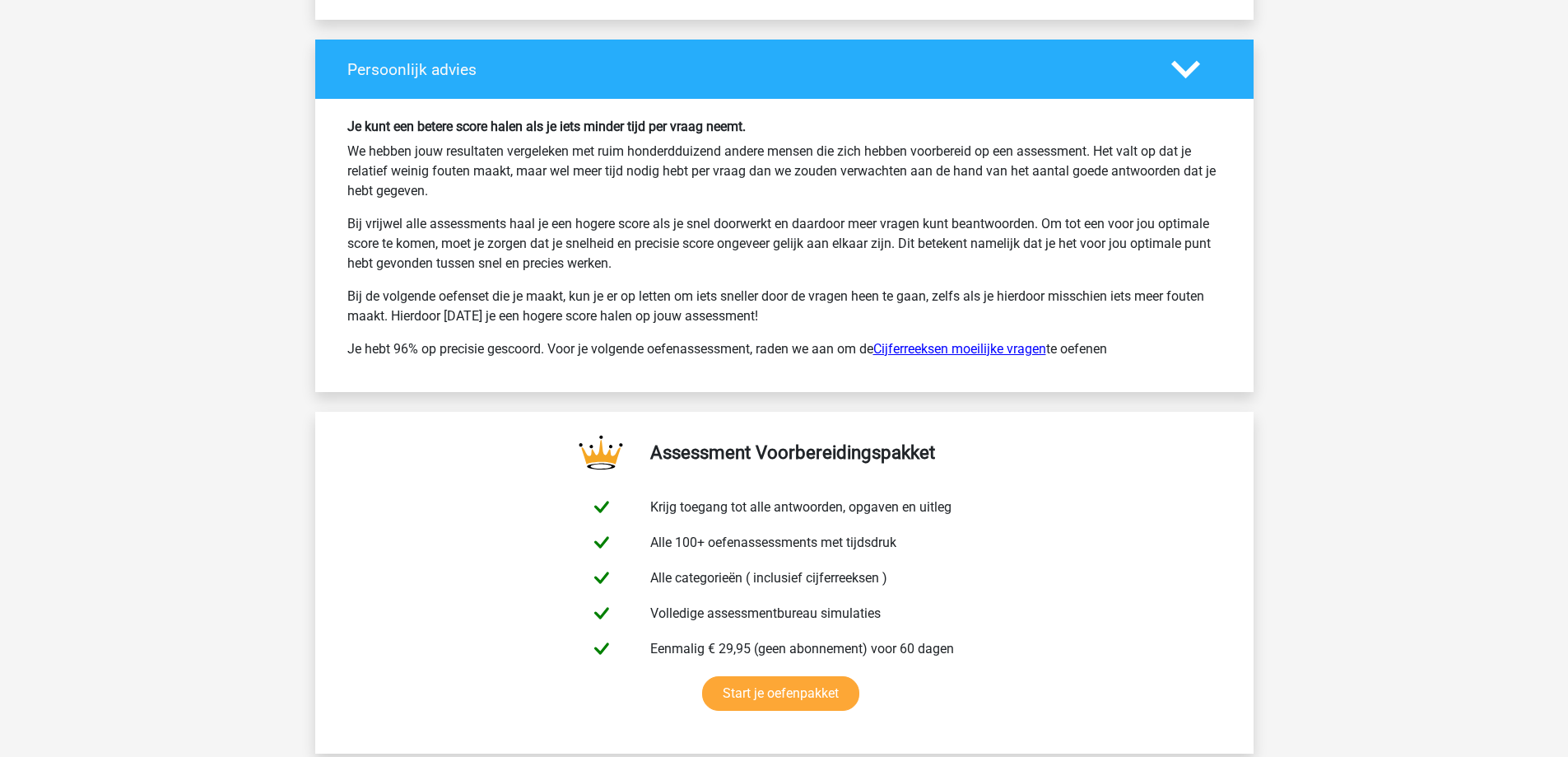
click at [1006, 347] on link "Cijferreeksen moeilijke vragen" at bounding box center [960, 348] width 173 height 16
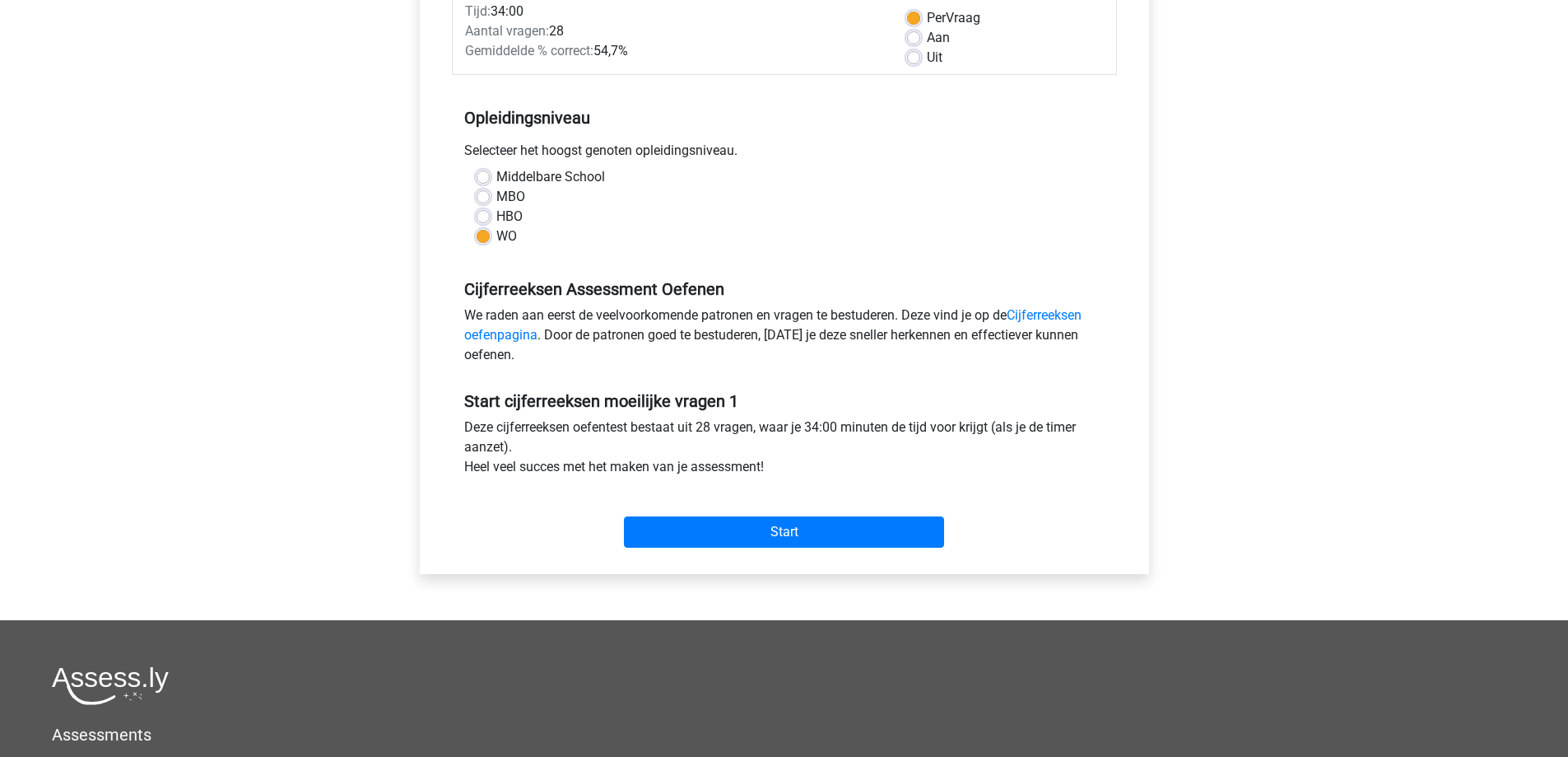
scroll to position [247, 0]
click at [1033, 311] on link "Cijferreeksen oefenpagina" at bounding box center [774, 324] width 618 height 35
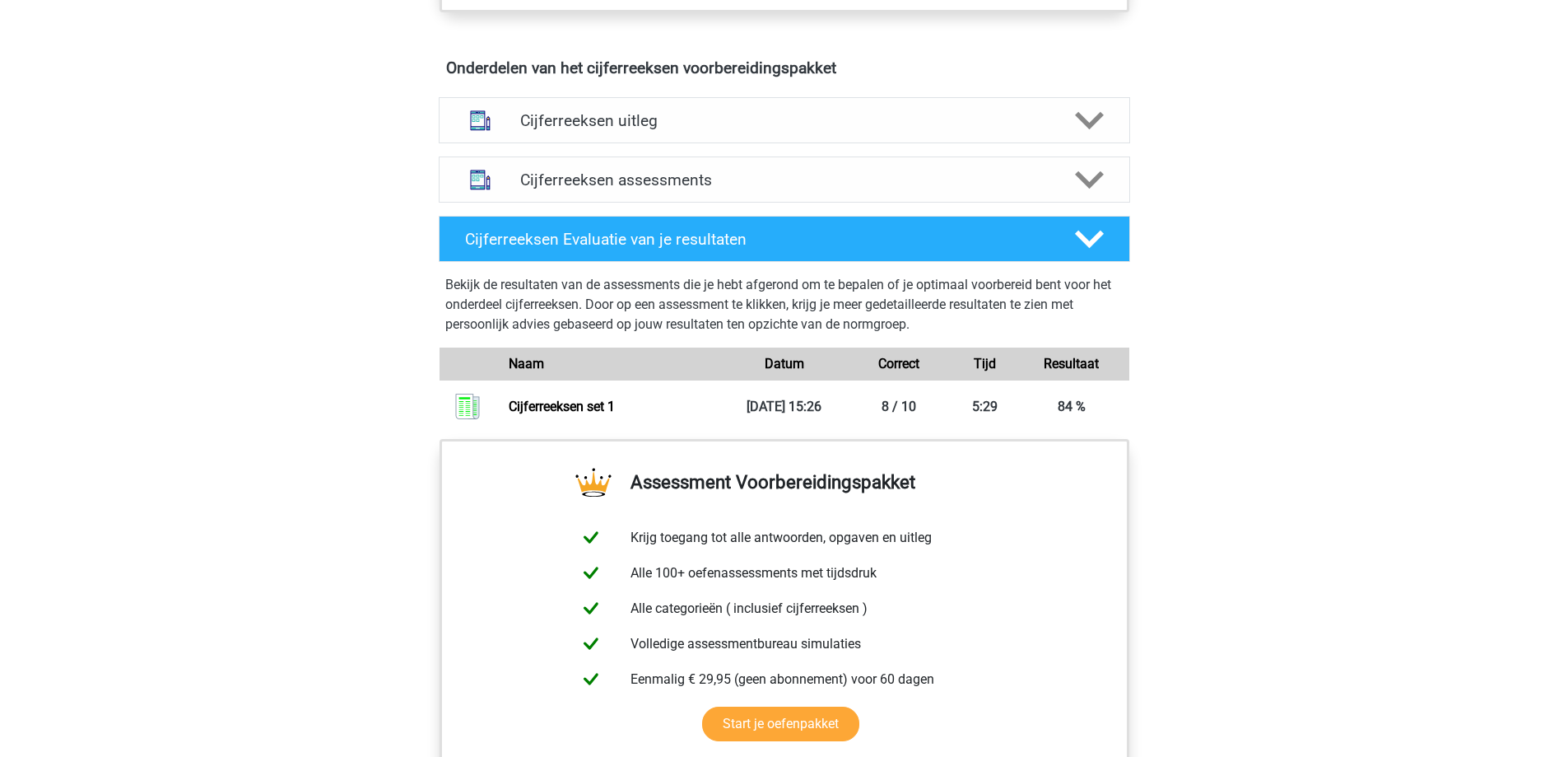
scroll to position [988, 0]
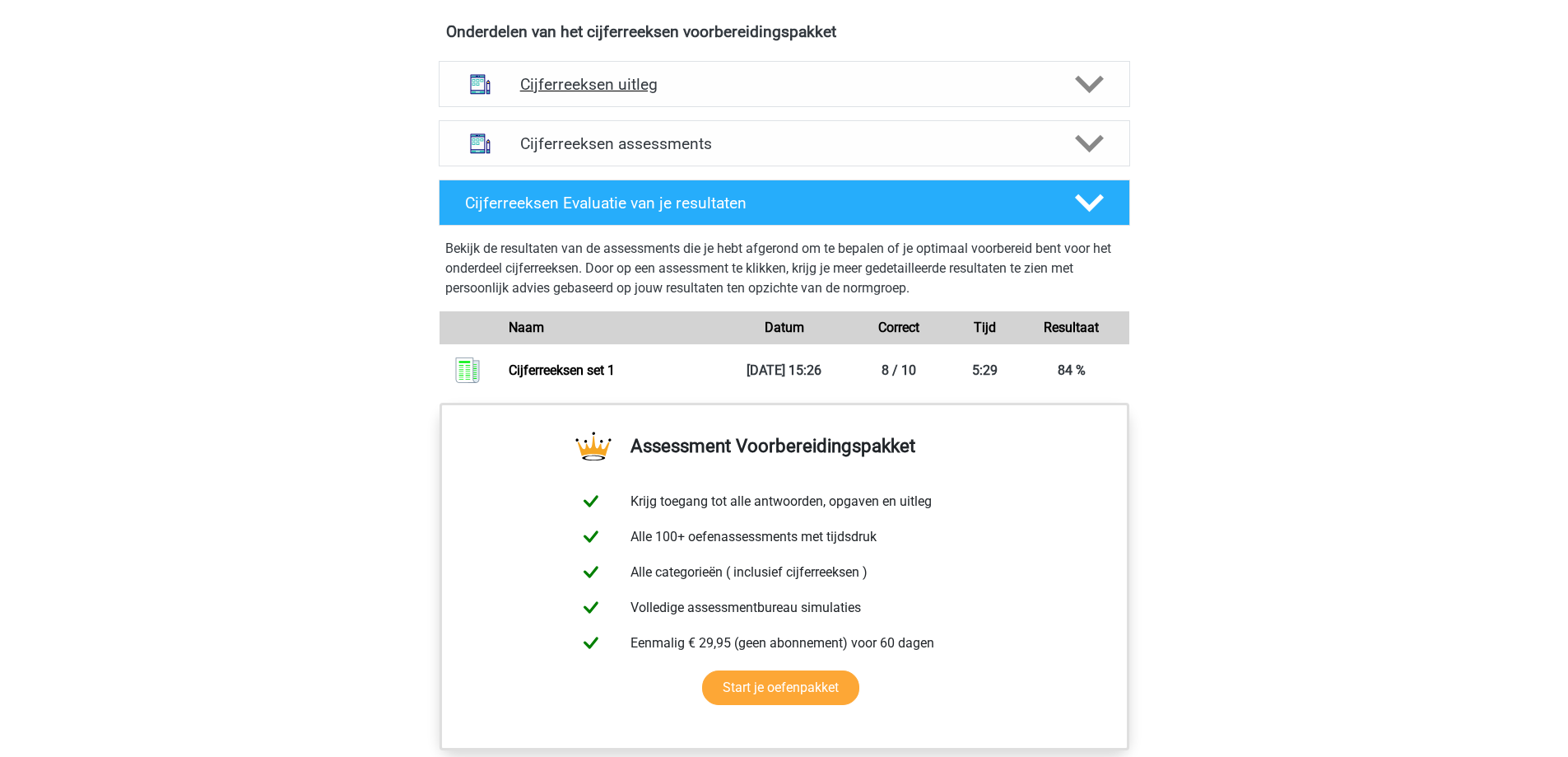
click at [871, 94] on h4 "Cijferreeksen uitleg" at bounding box center [785, 85] width 528 height 19
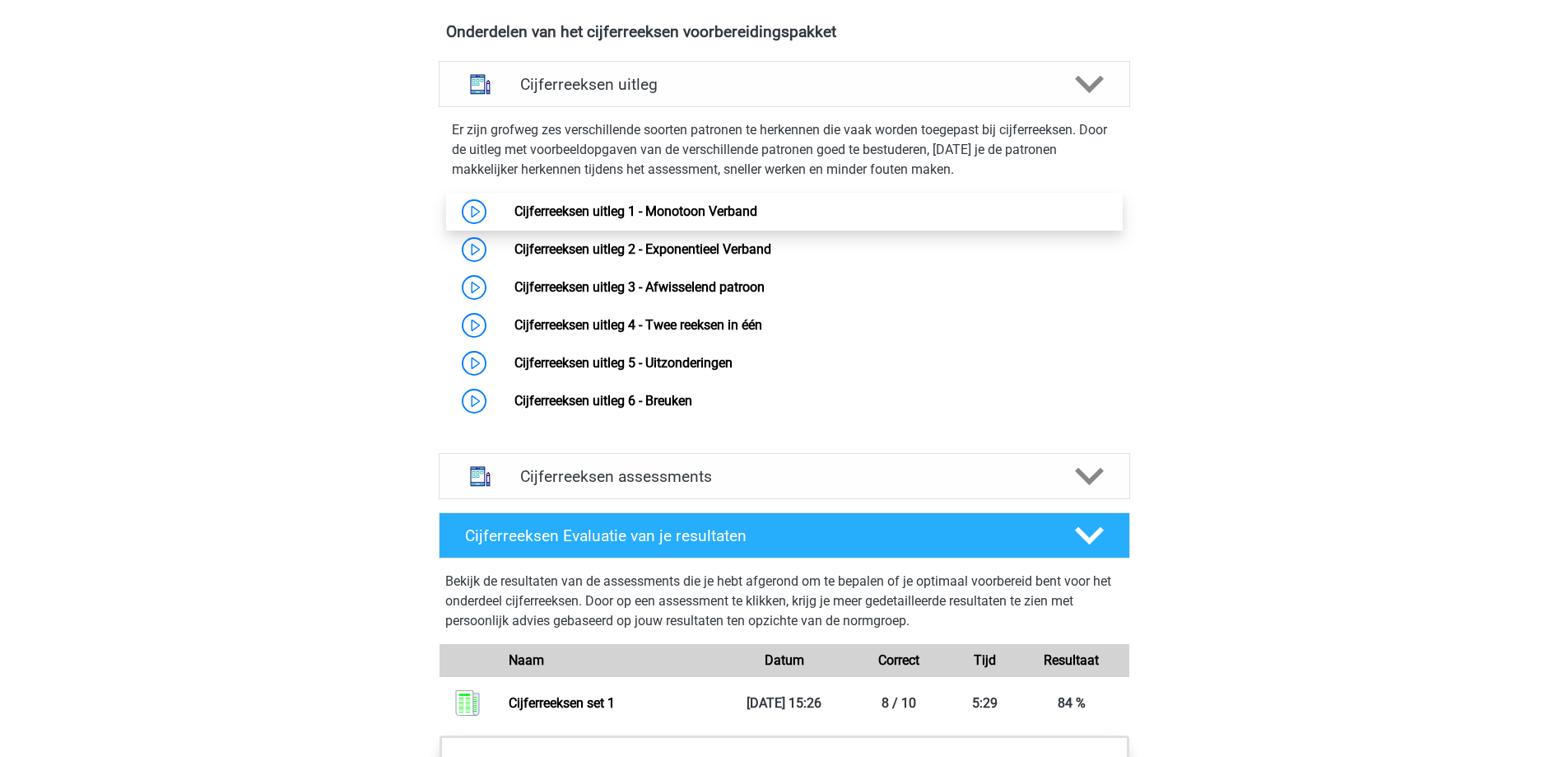
click at [628, 219] on link "Cijferreeksen uitleg 1 - Monotoon Verband" at bounding box center [636, 211] width 243 height 16
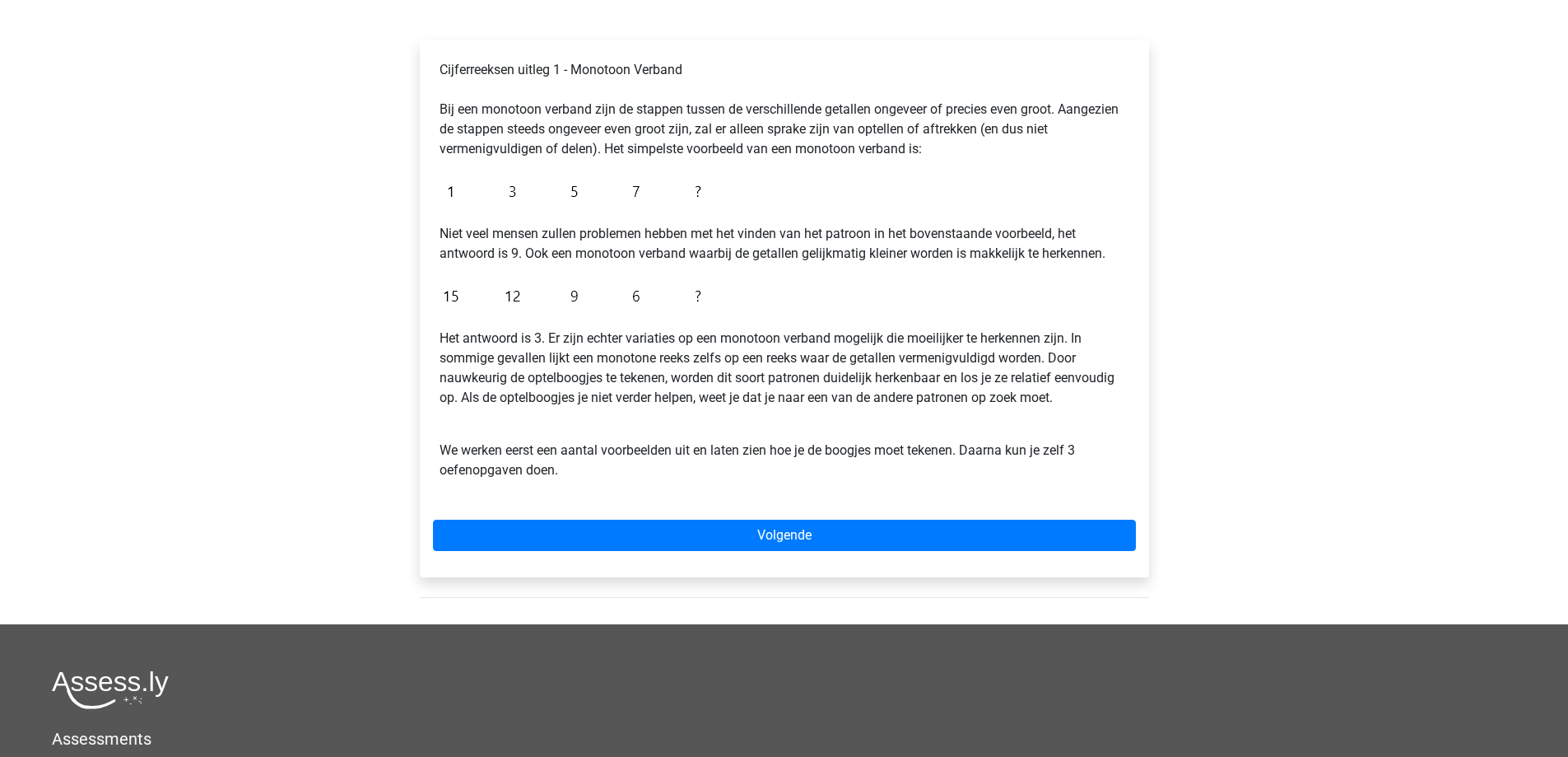
scroll to position [247, 0]
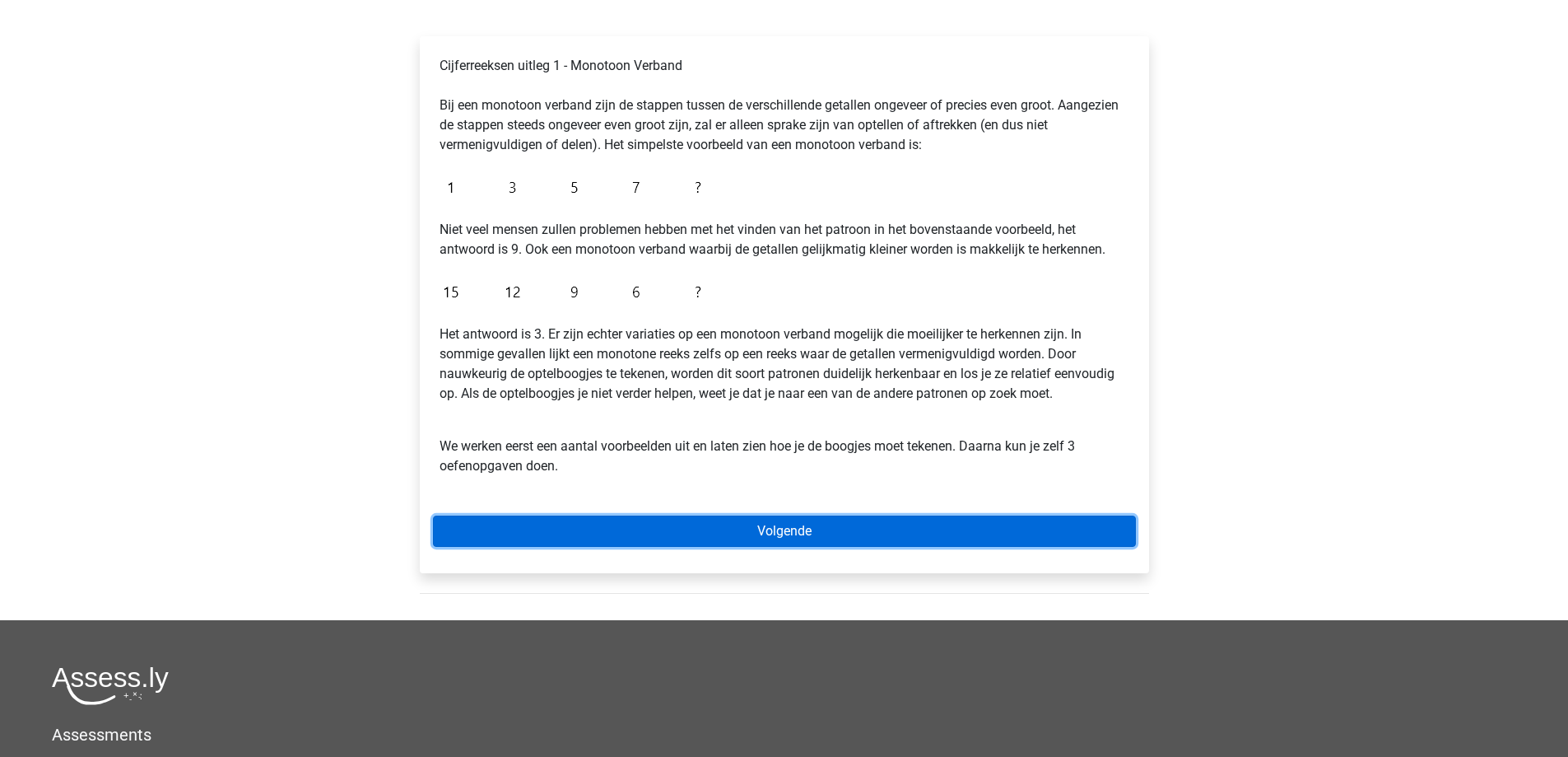
click at [830, 519] on link "Volgende" at bounding box center [784, 531] width 703 height 32
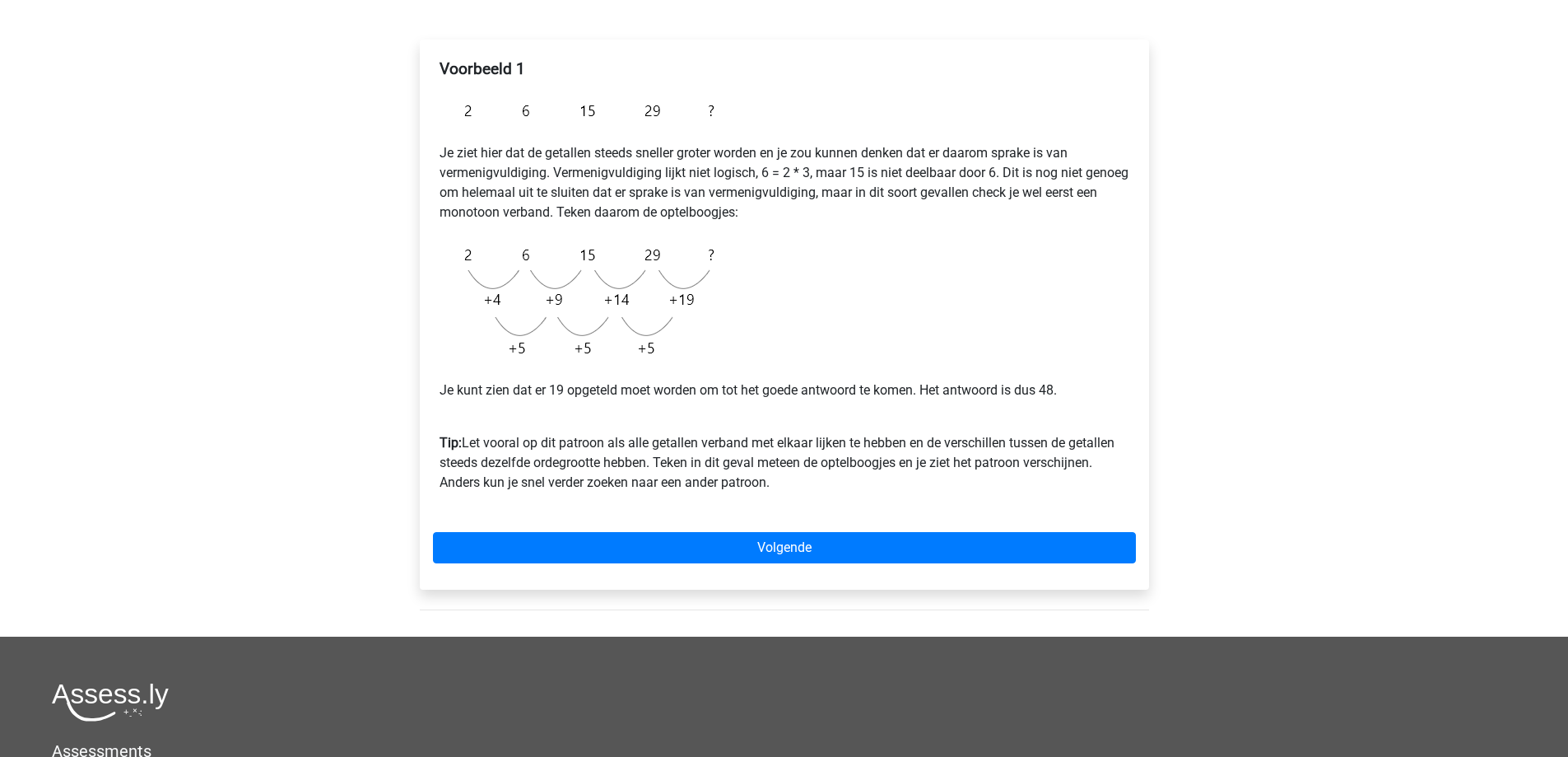
scroll to position [247, 0]
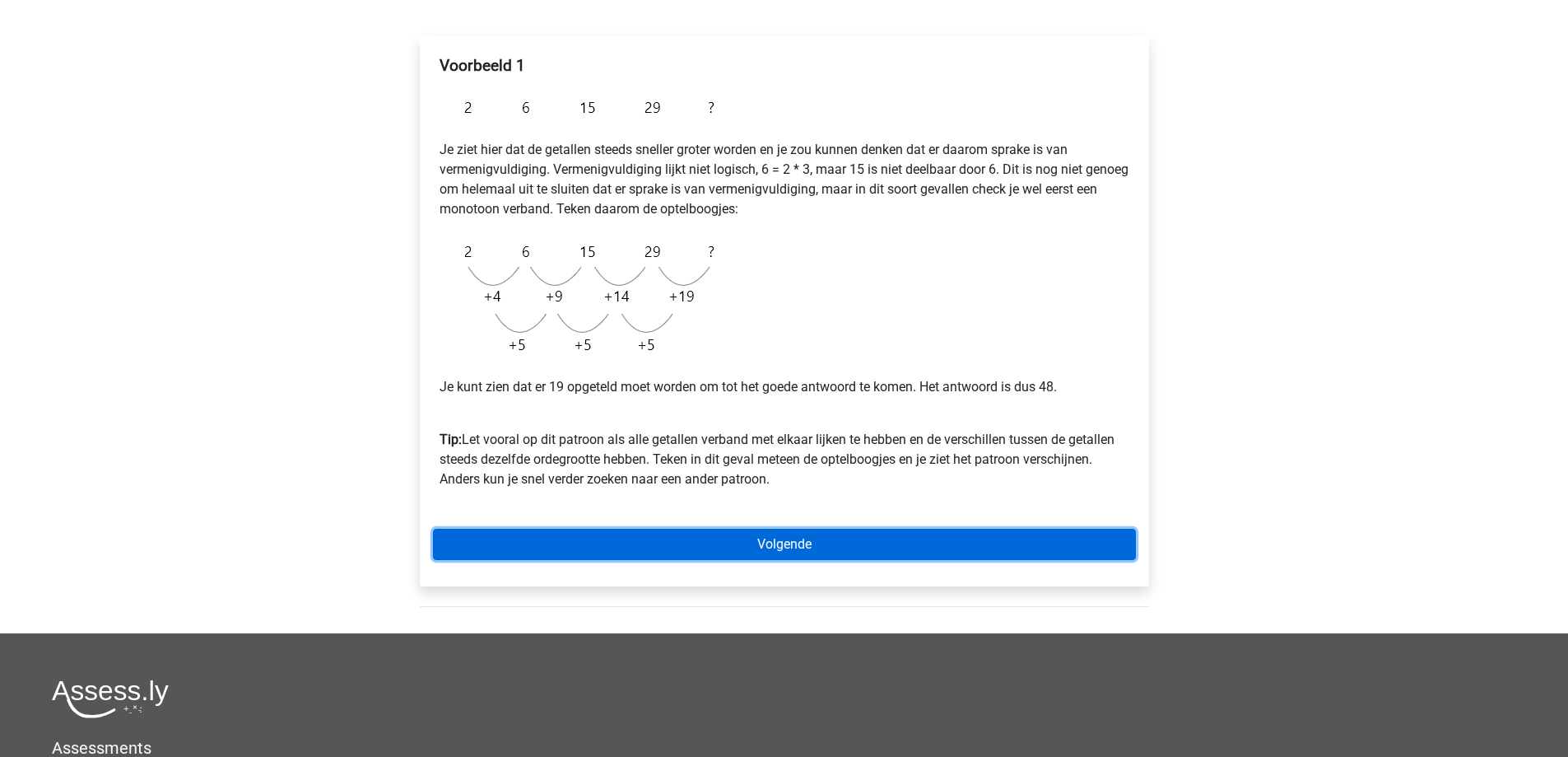
click at [838, 550] on link "Volgende" at bounding box center [784, 544] width 703 height 32
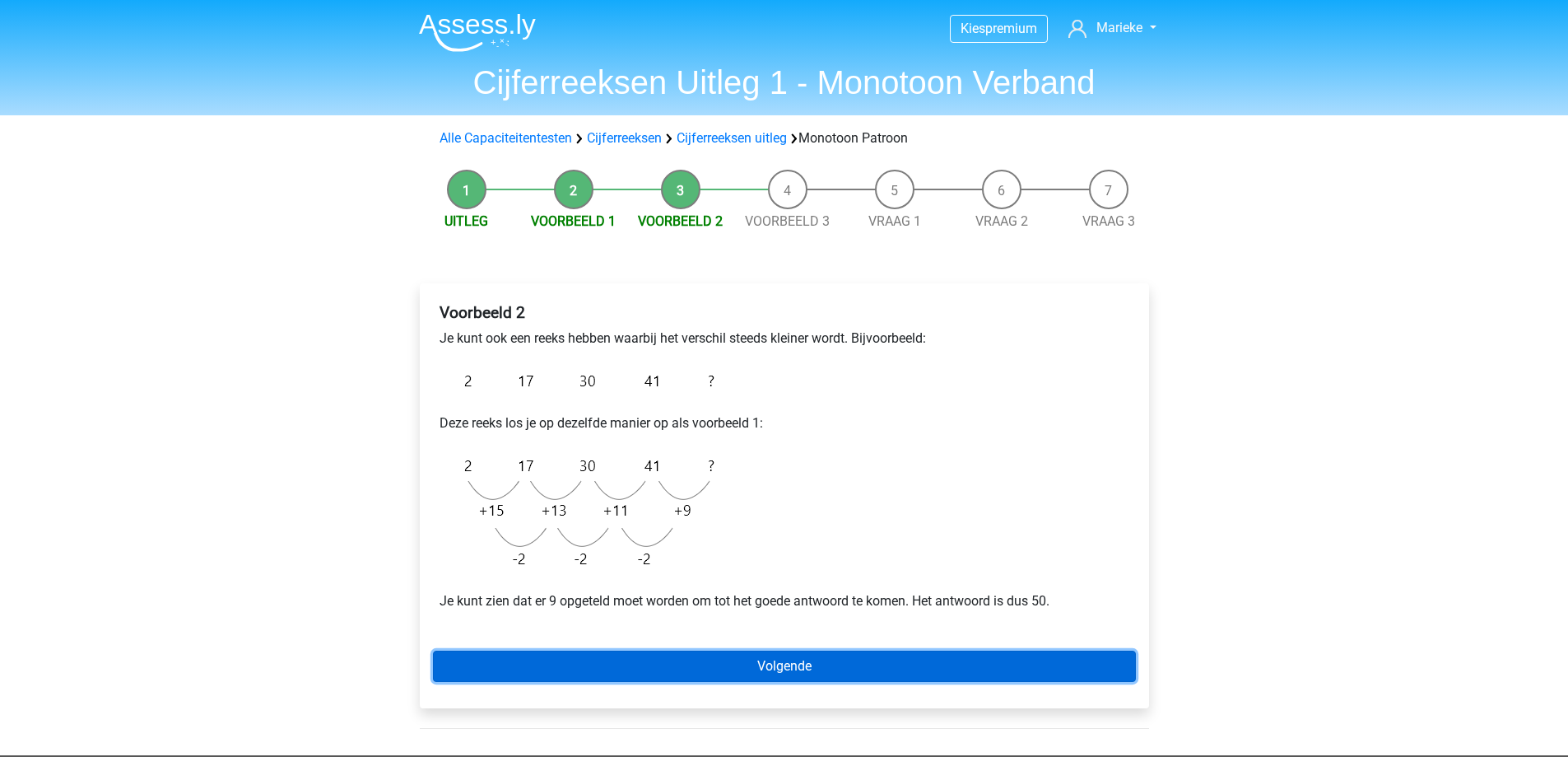
click at [810, 663] on link "Volgende" at bounding box center [784, 666] width 703 height 32
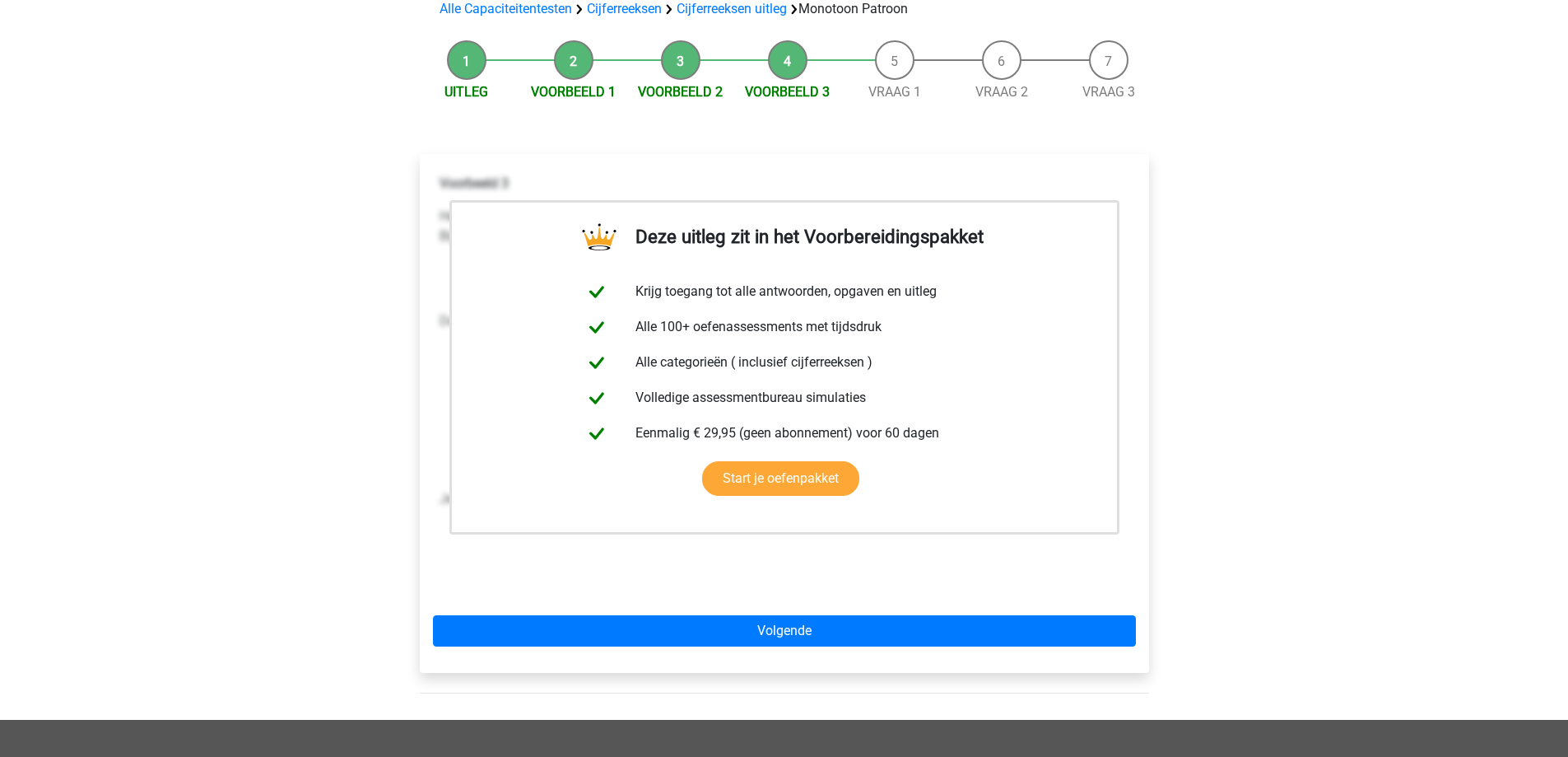
scroll to position [82, 0]
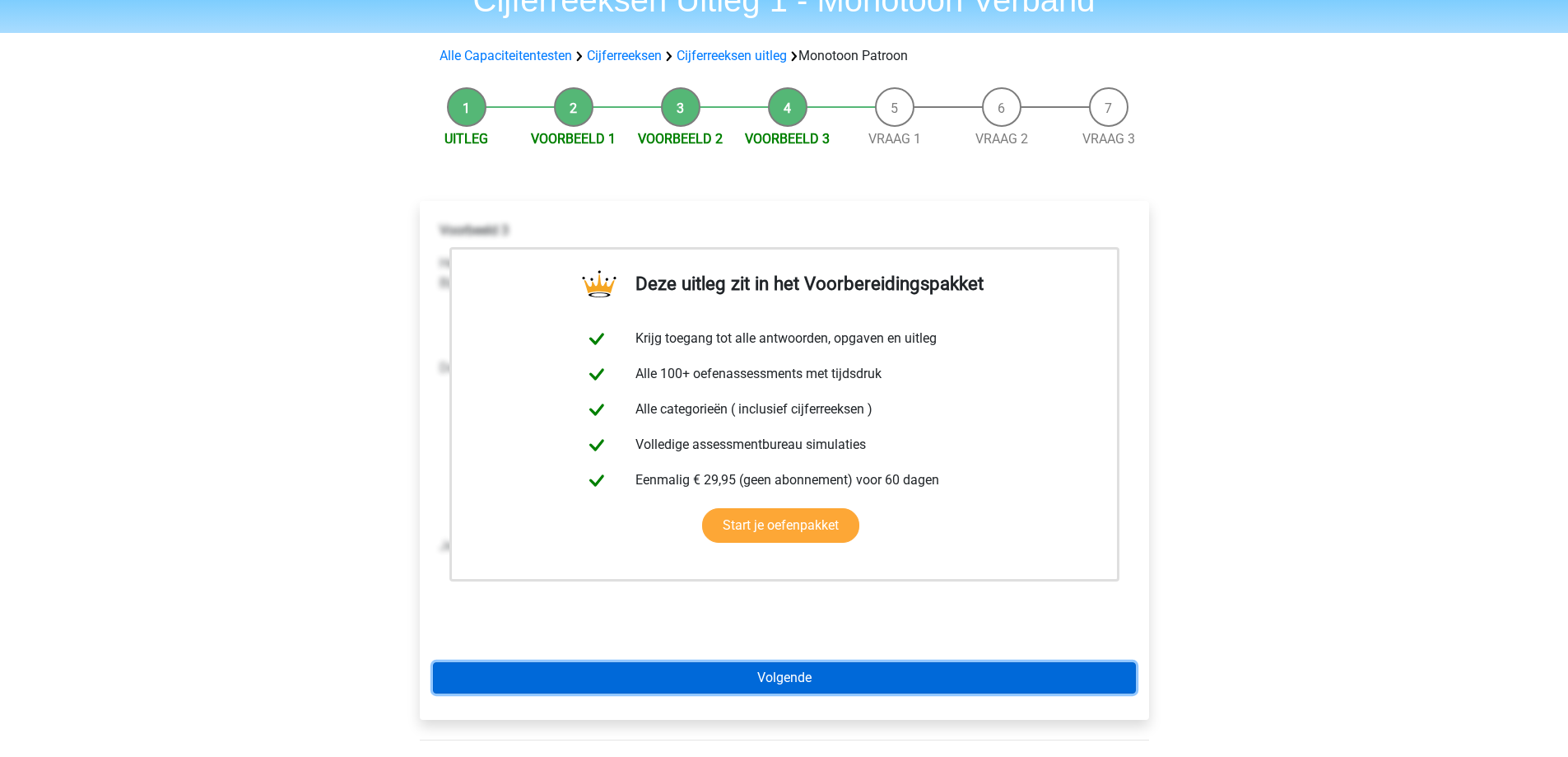
click at [798, 673] on link "Volgende" at bounding box center [784, 677] width 703 height 32
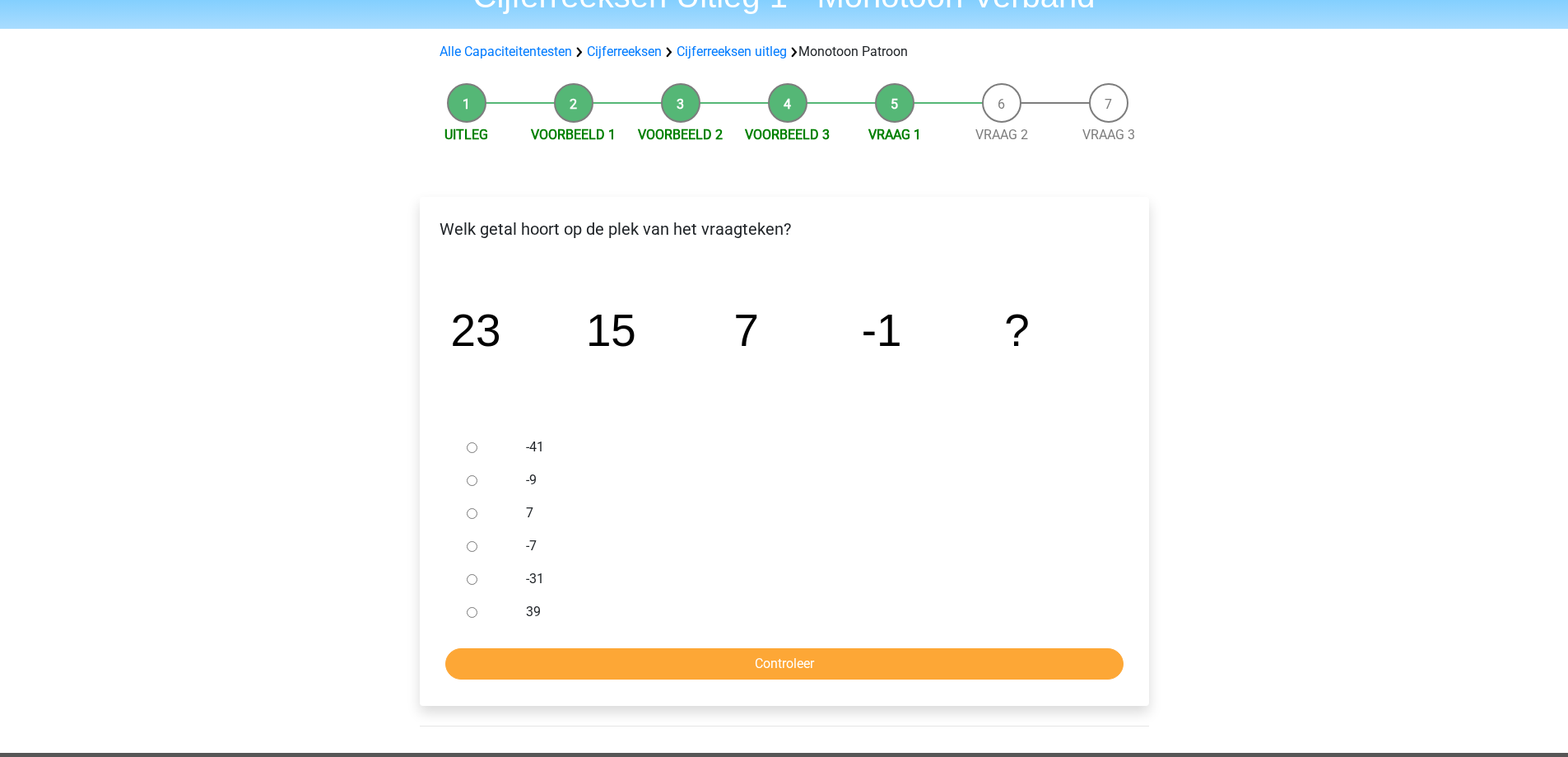
scroll to position [82, 0]
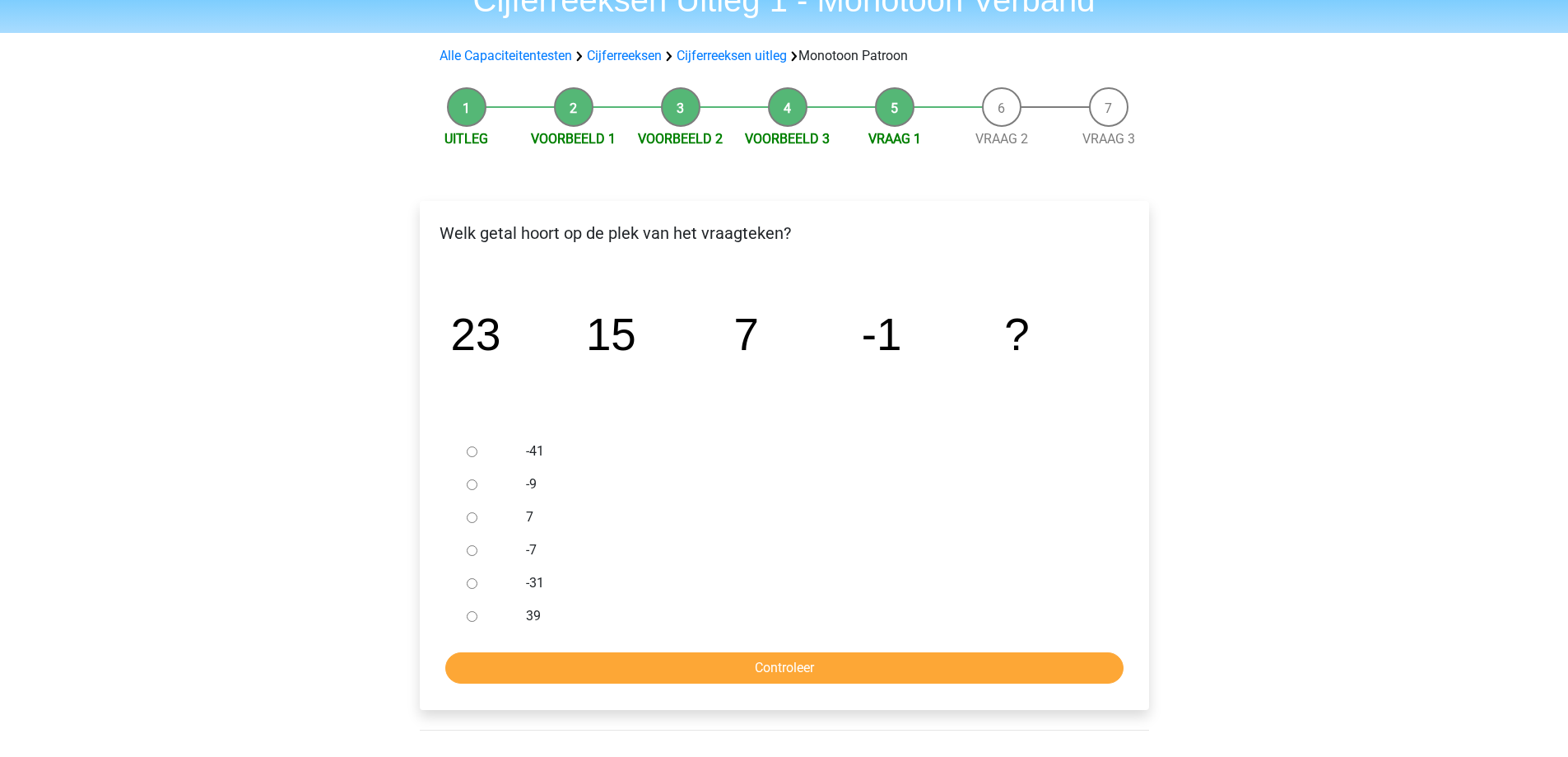
click at [472, 486] on input "-9" at bounding box center [472, 484] width 10 height 11
radio input "true"
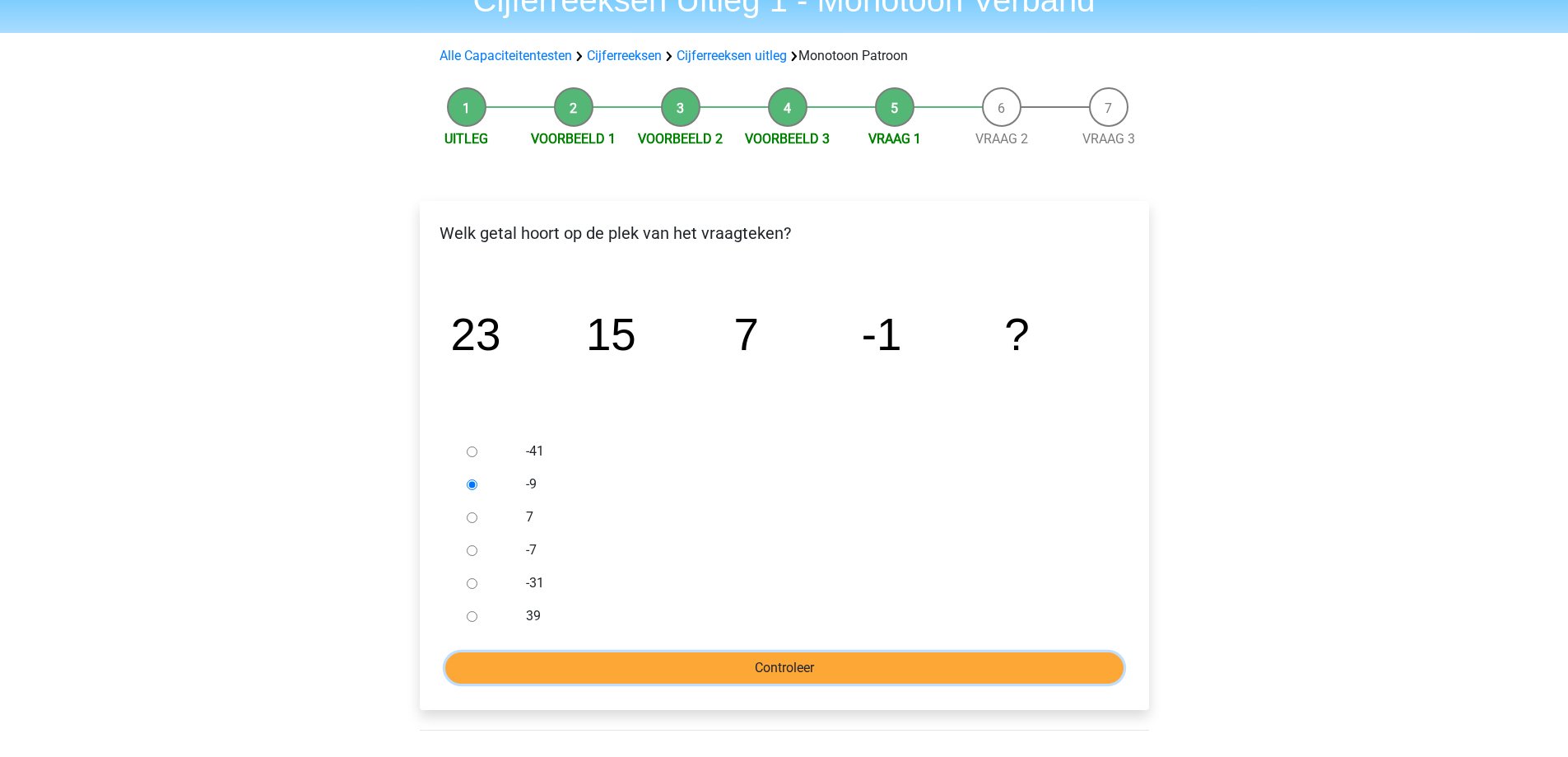
click at [928, 668] on input "Controleer" at bounding box center [784, 668] width 678 height 32
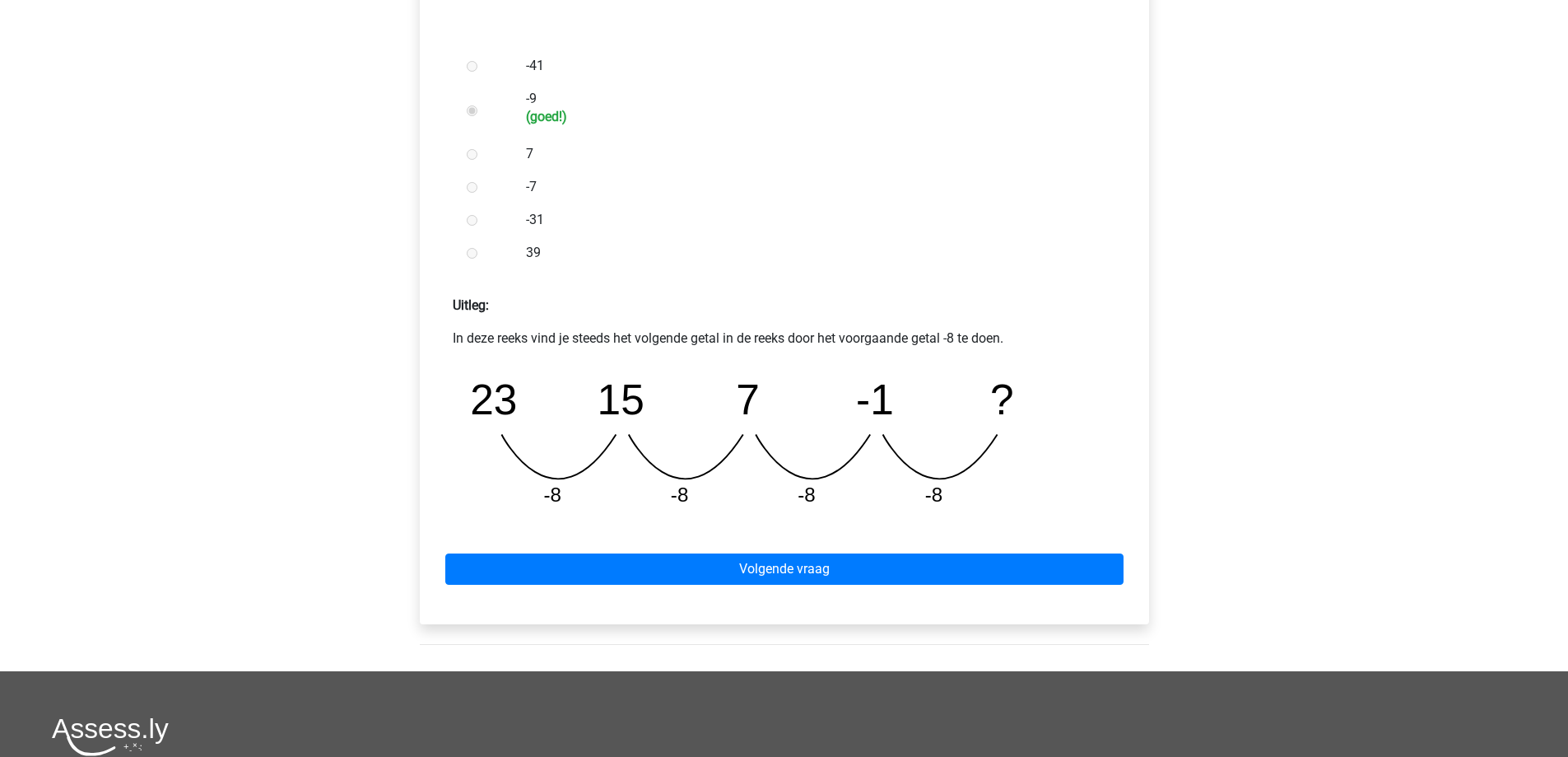
scroll to position [494, 0]
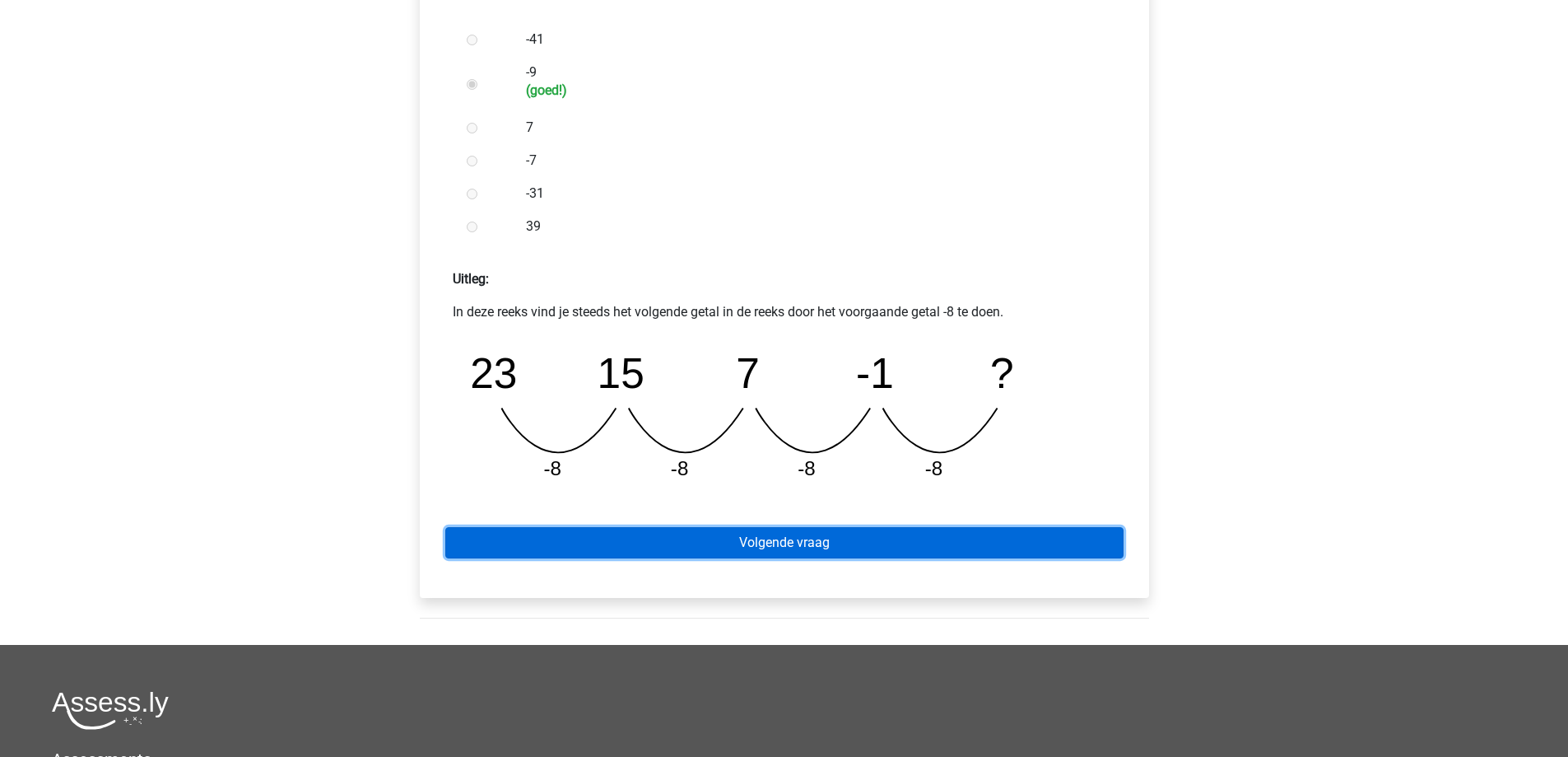
click at [780, 544] on link "Volgende vraag" at bounding box center [784, 543] width 678 height 32
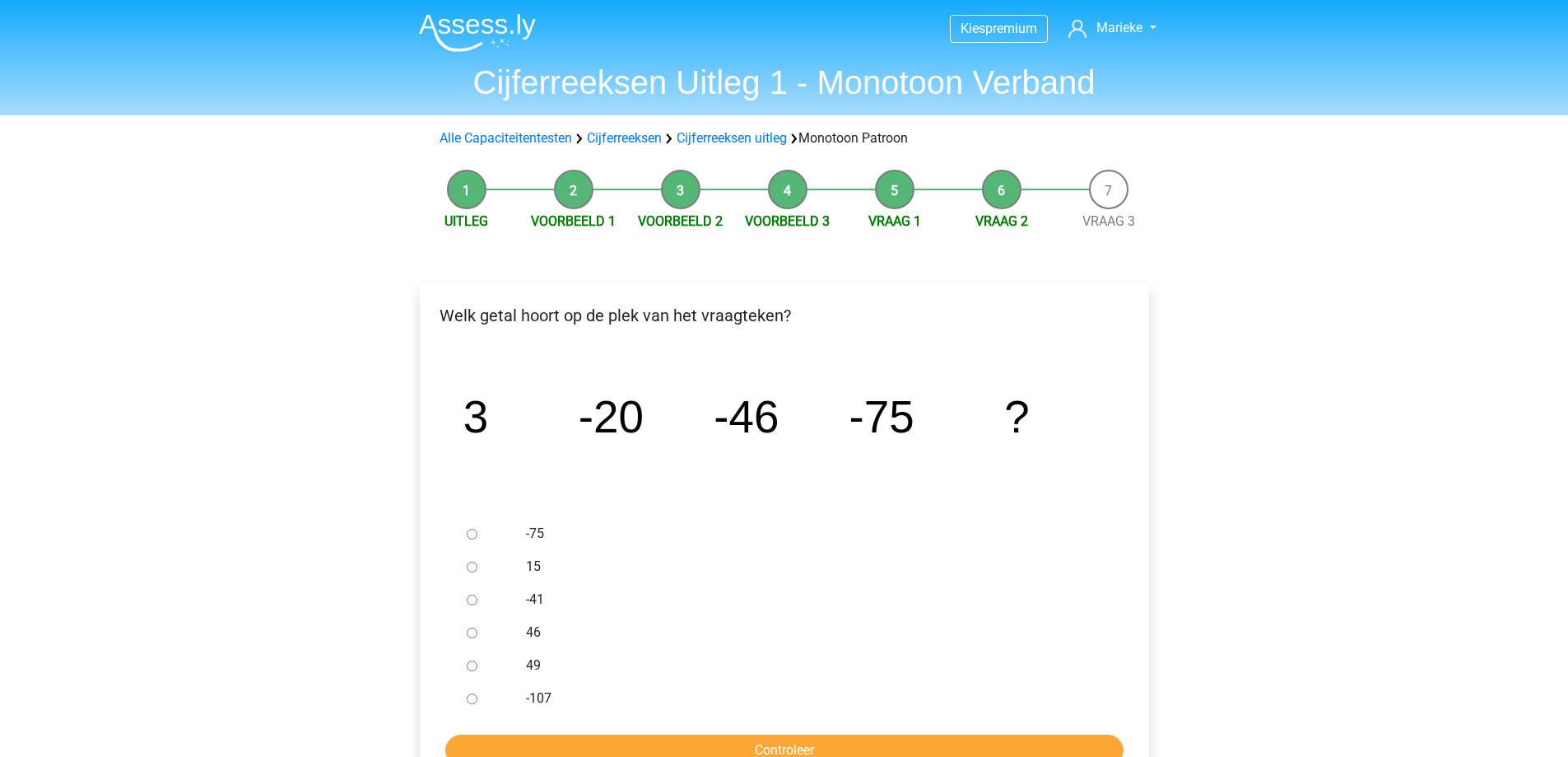
click at [468, 701] on input "-107" at bounding box center [472, 698] width 10 height 11
radio input "true"
click at [612, 739] on input "Controleer" at bounding box center [784, 750] width 678 height 32
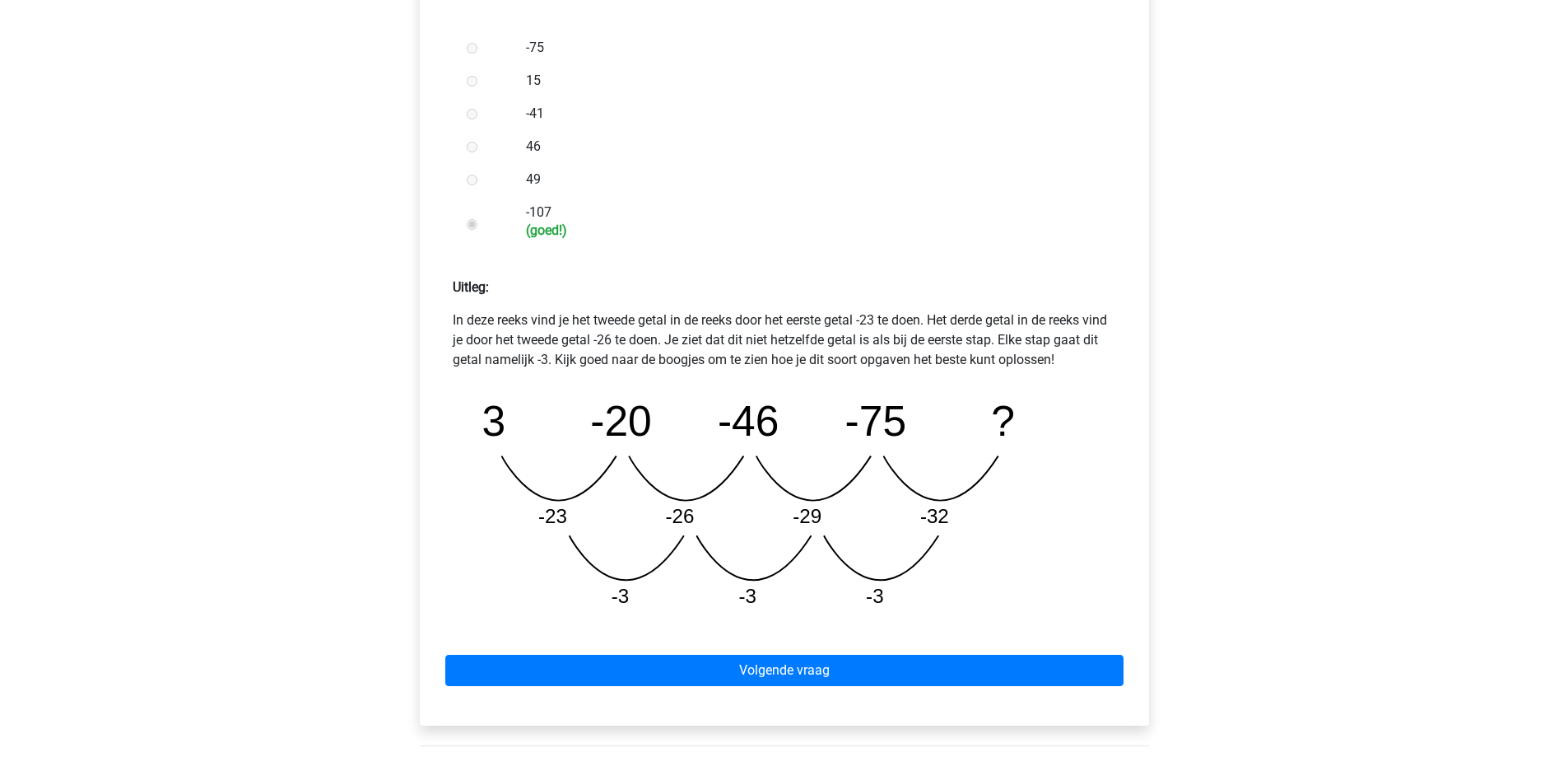
scroll to position [494, 0]
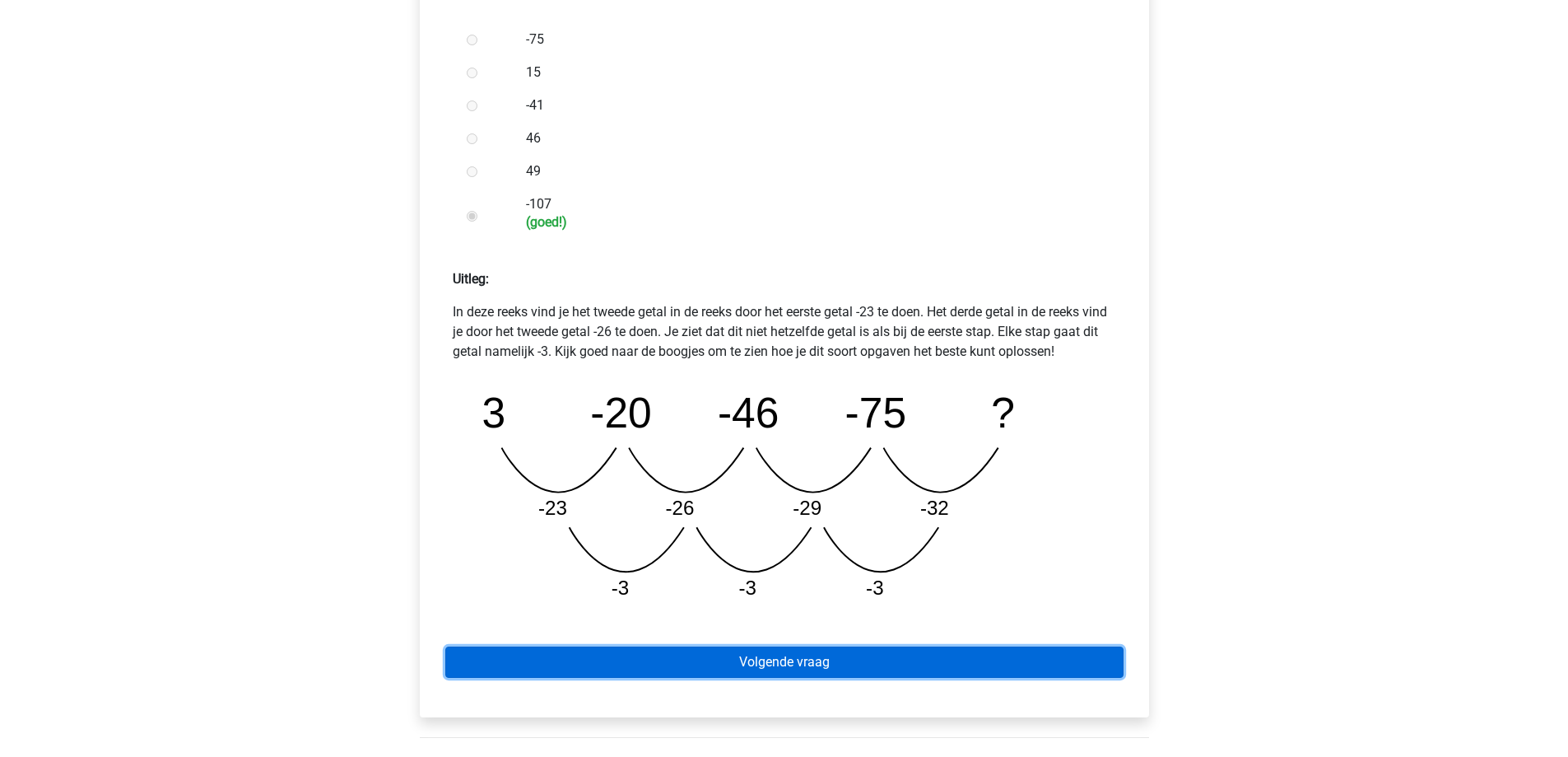
click at [907, 657] on link "Volgende vraag" at bounding box center [784, 662] width 678 height 32
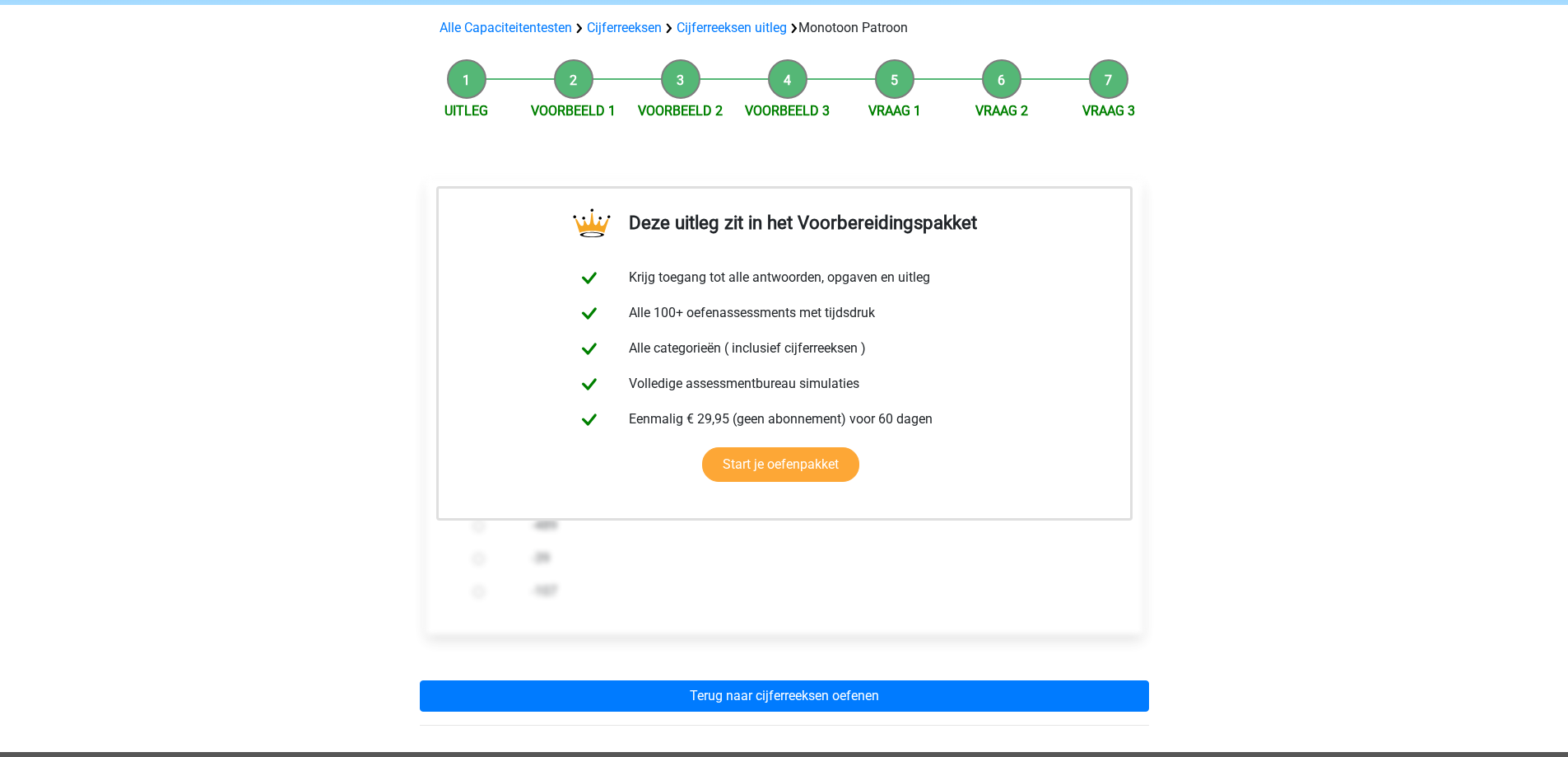
scroll to position [247, 0]
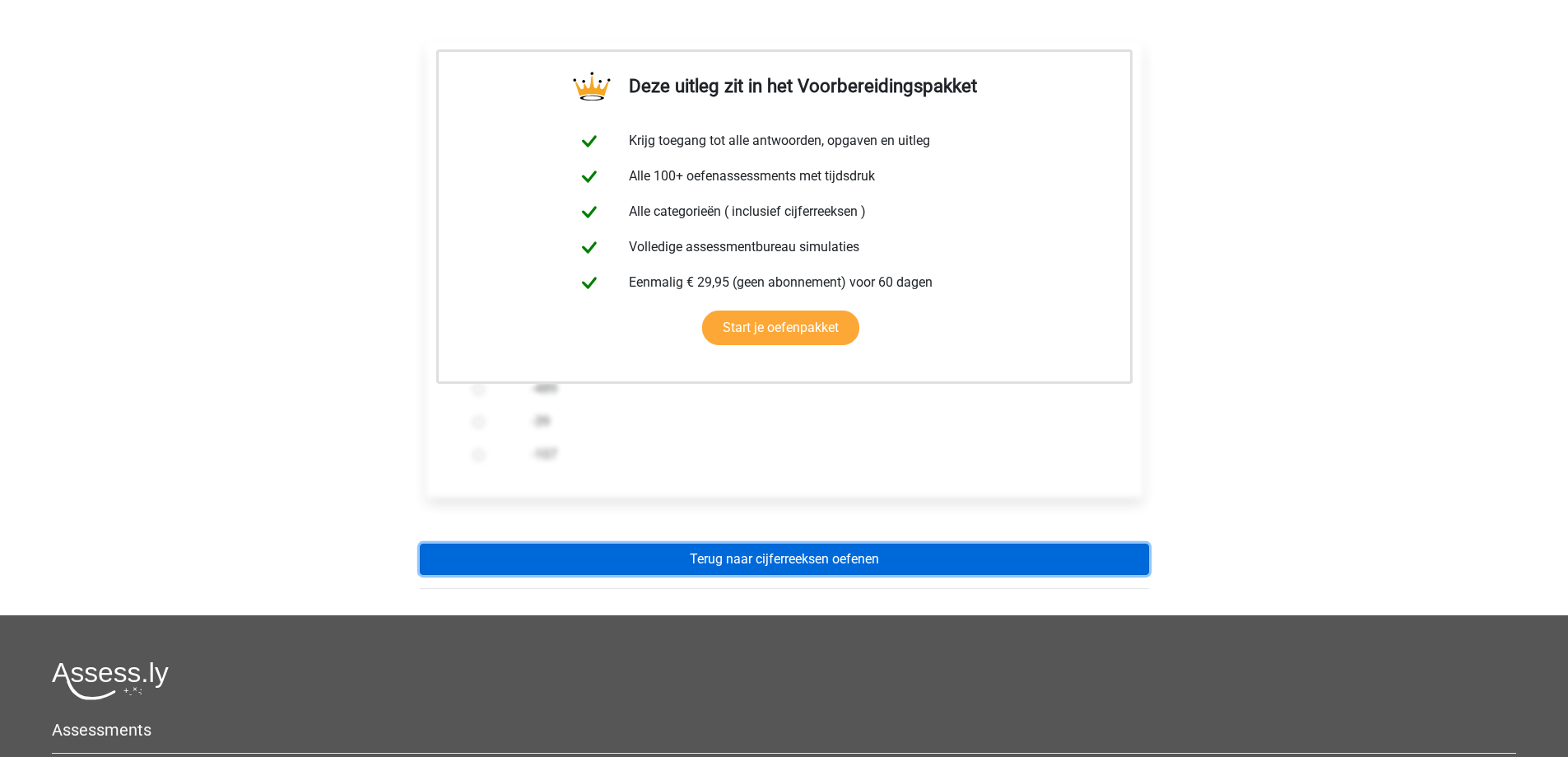
click at [854, 560] on link "Terug naar cijferreeksen oefenen" at bounding box center [784, 559] width 729 height 32
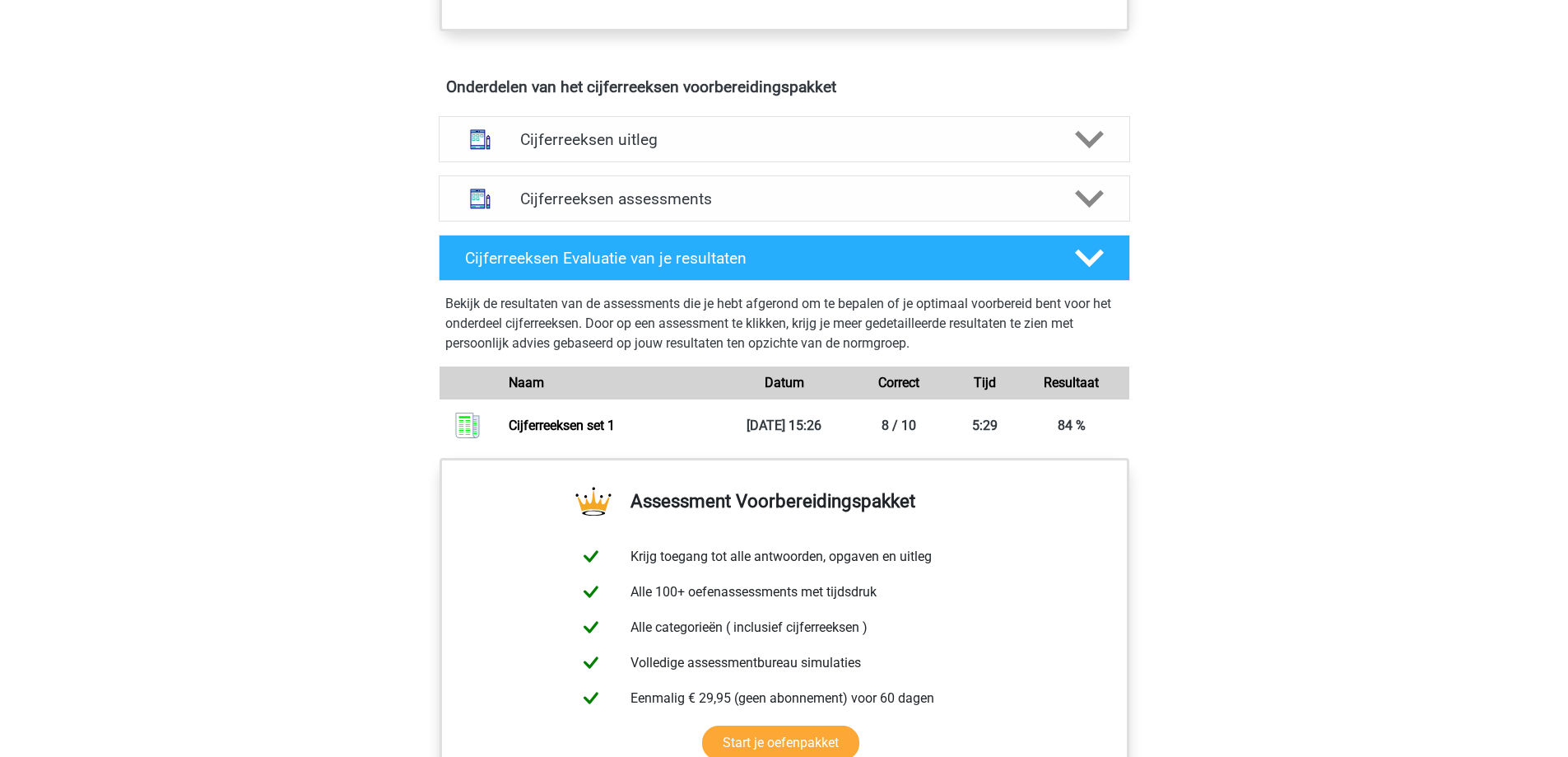
scroll to position [824, 0]
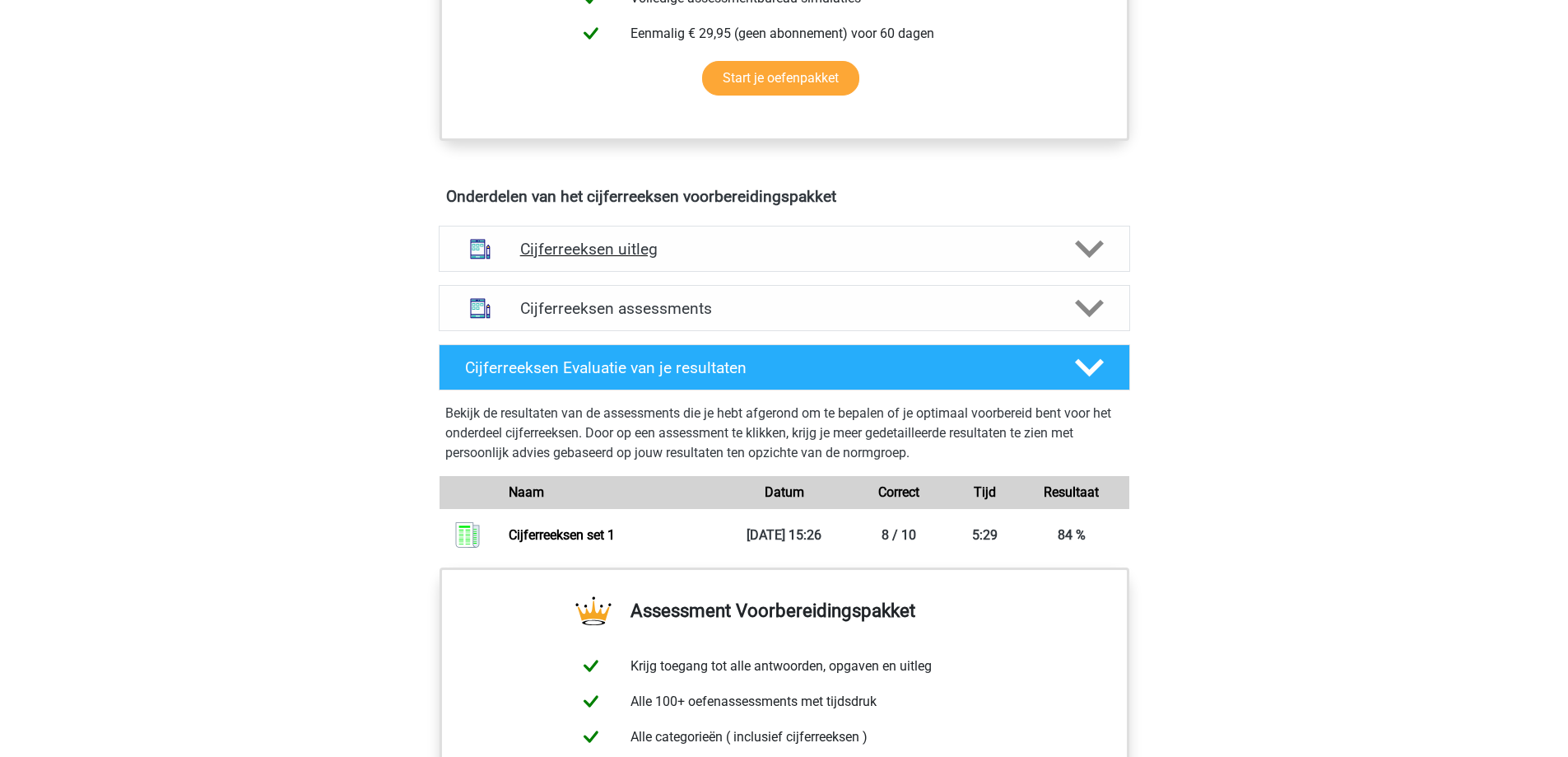
click at [1084, 271] on div "Cijferreeksen uitleg" at bounding box center [784, 249] width 691 height 46
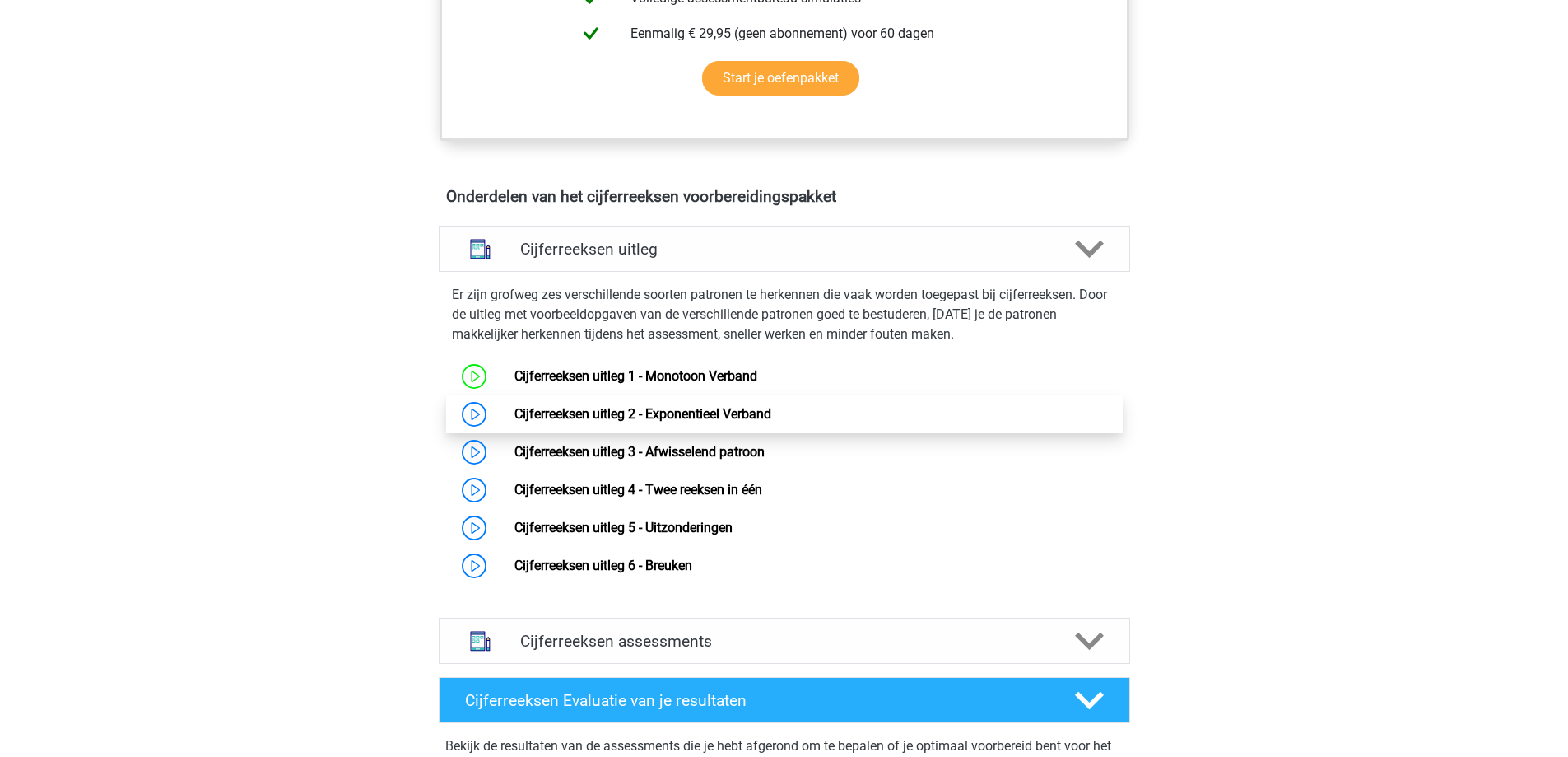
click at [531, 422] on link "Cijferreeksen uitleg 2 - Exponentieel Verband" at bounding box center [643, 414] width 257 height 16
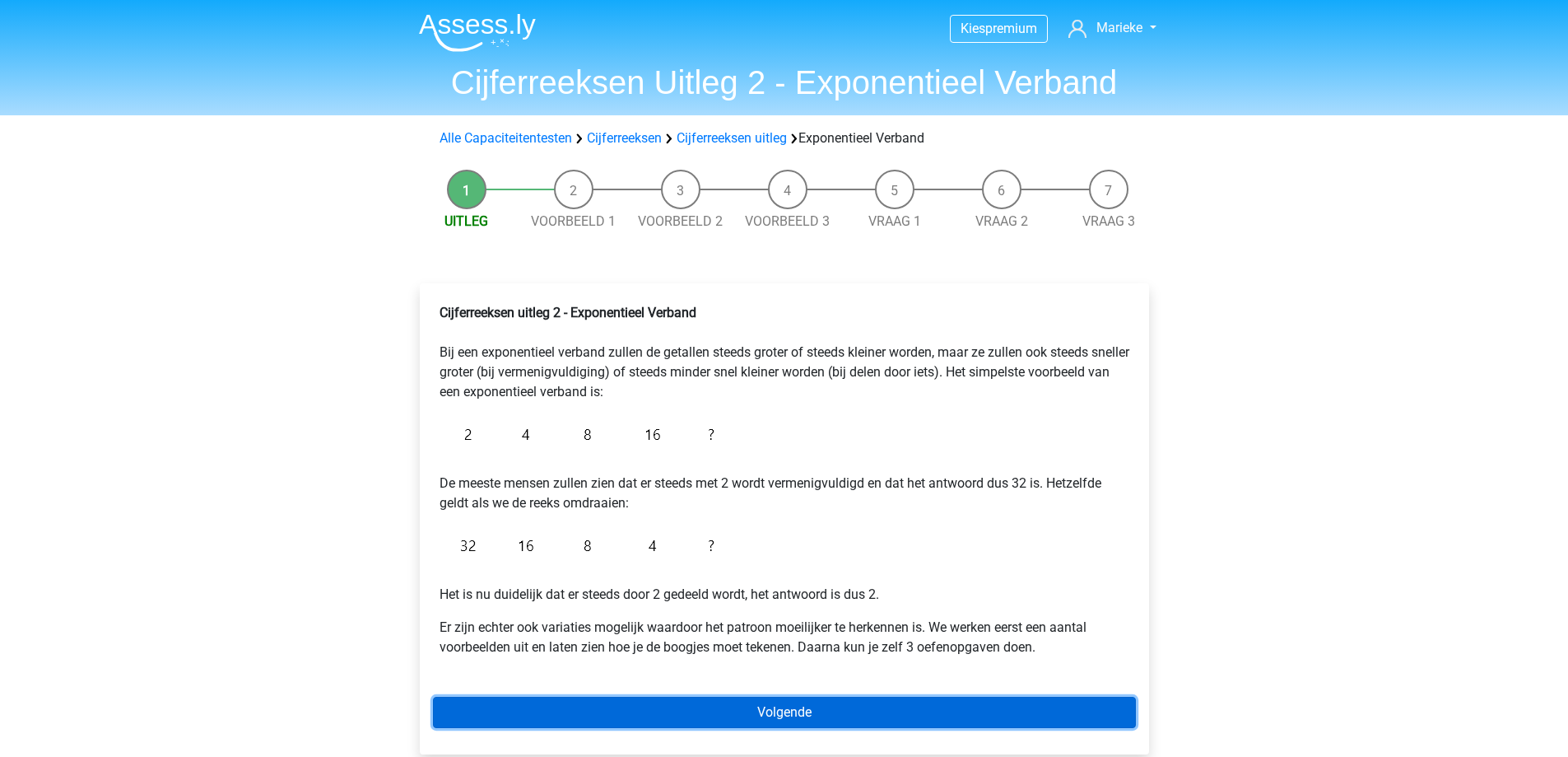
click at [868, 710] on link "Volgende" at bounding box center [784, 712] width 703 height 32
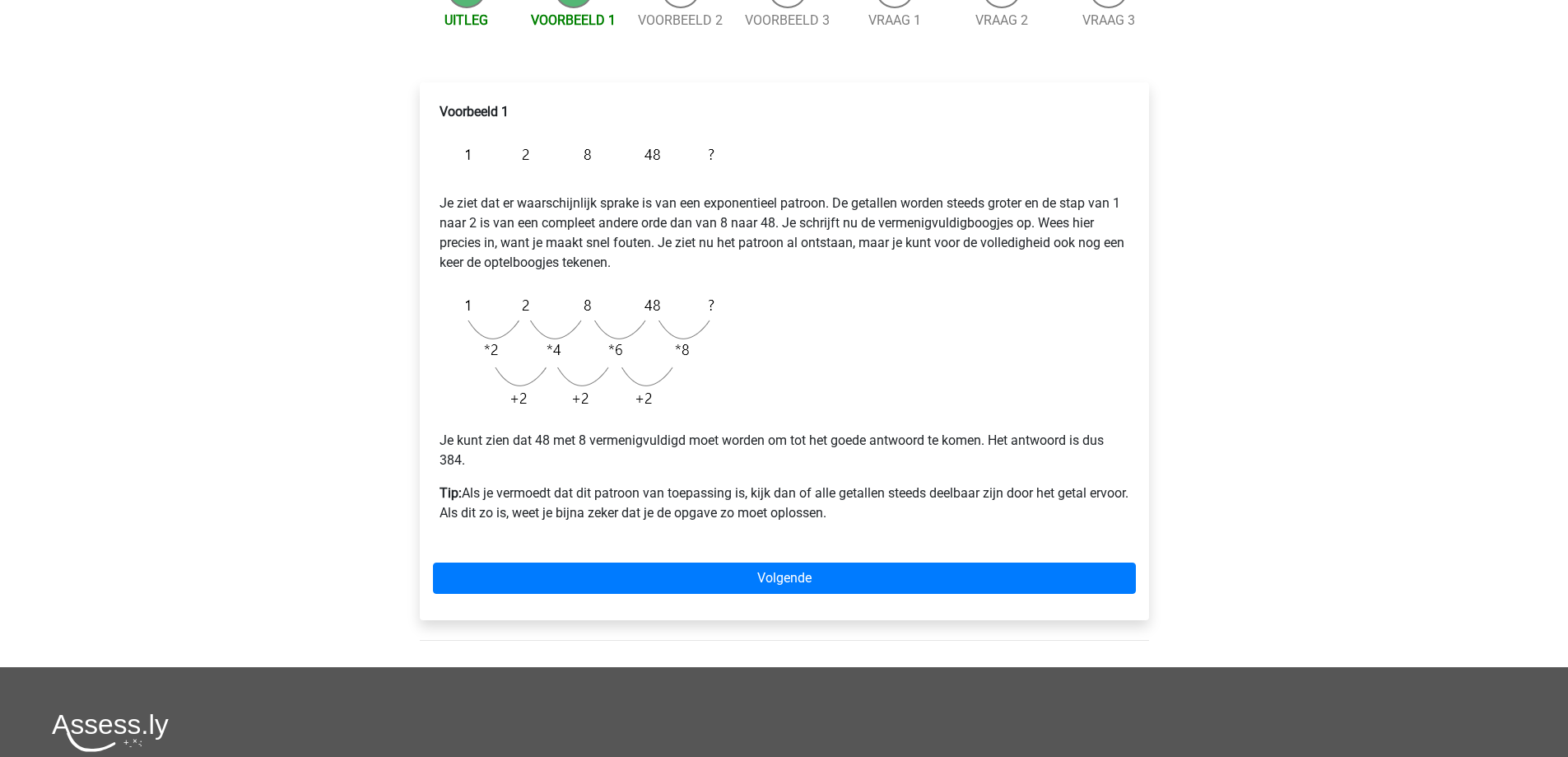
scroll to position [165, 0]
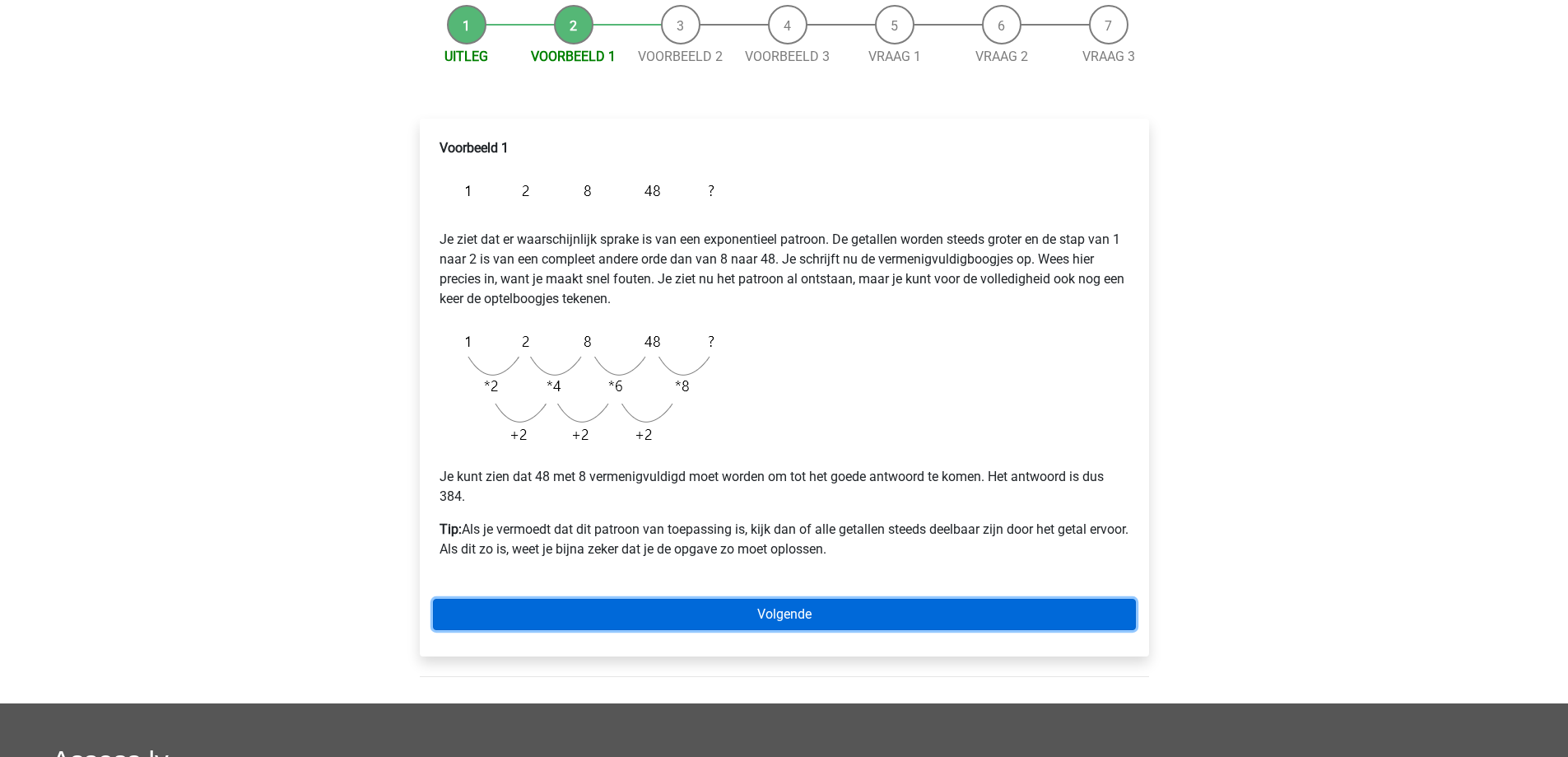
click at [814, 611] on link "Volgende" at bounding box center [784, 614] width 703 height 32
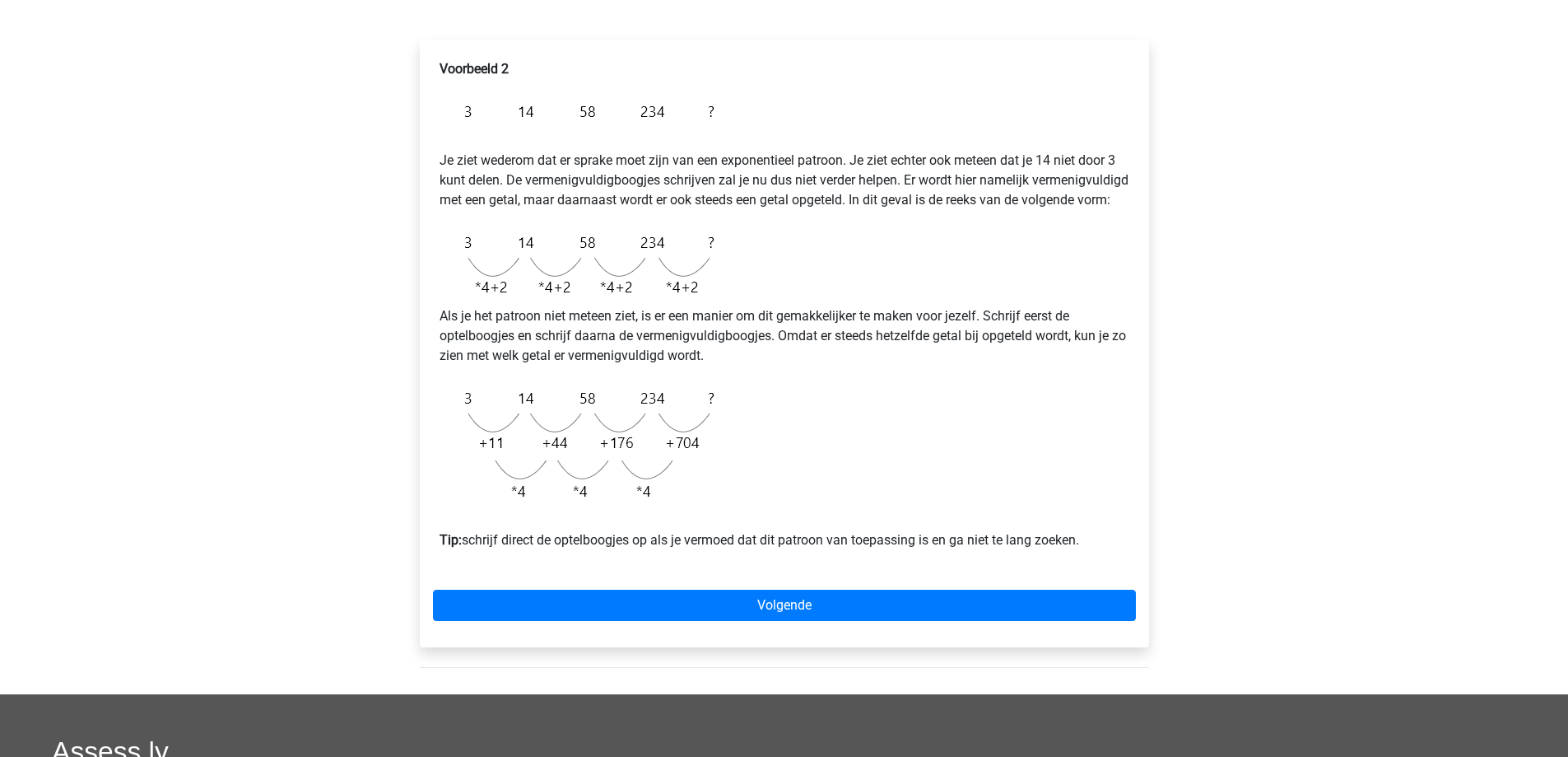
scroll to position [247, 0]
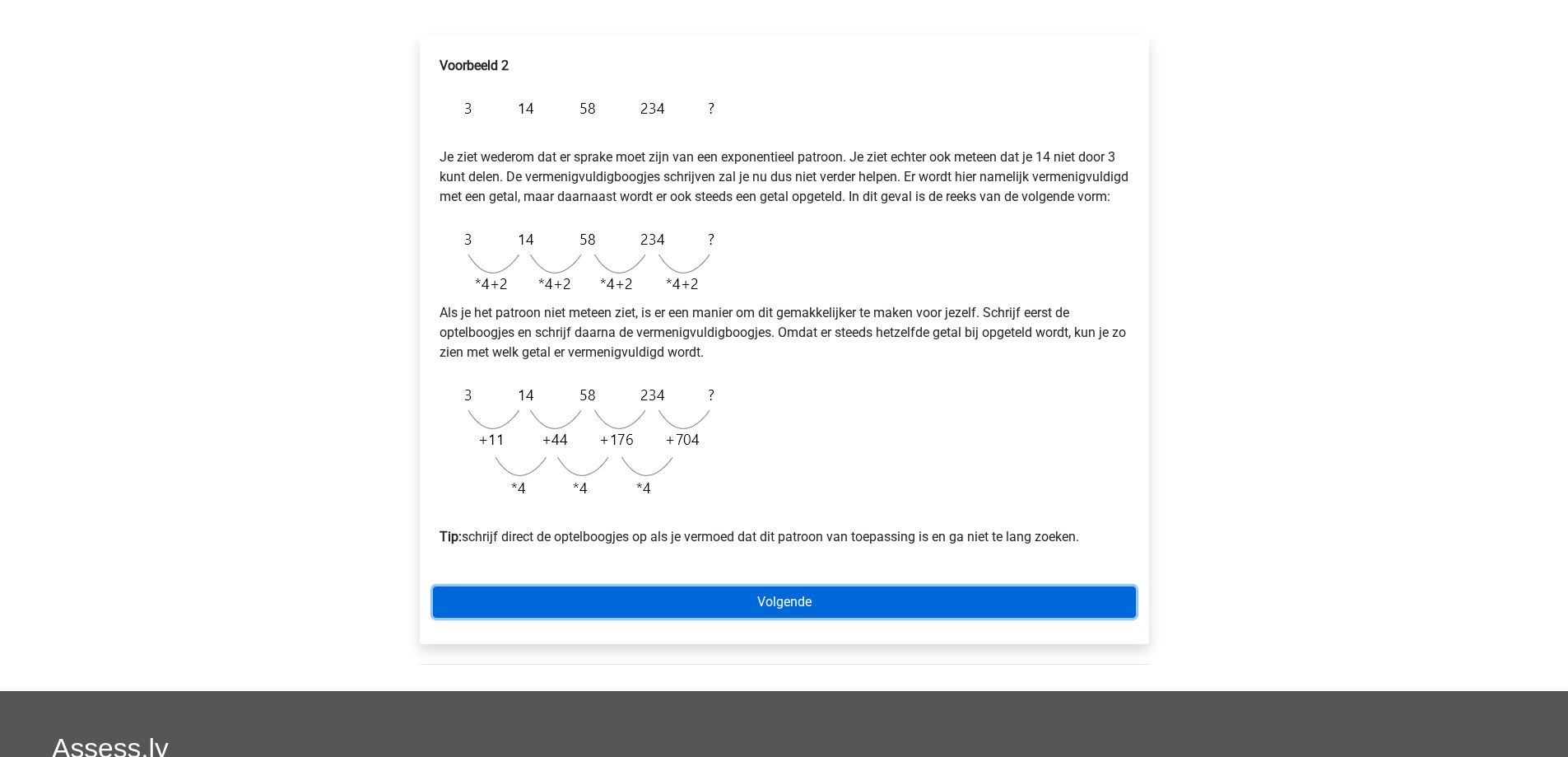
click at [833, 618] on link "Volgende" at bounding box center [784, 602] width 703 height 32
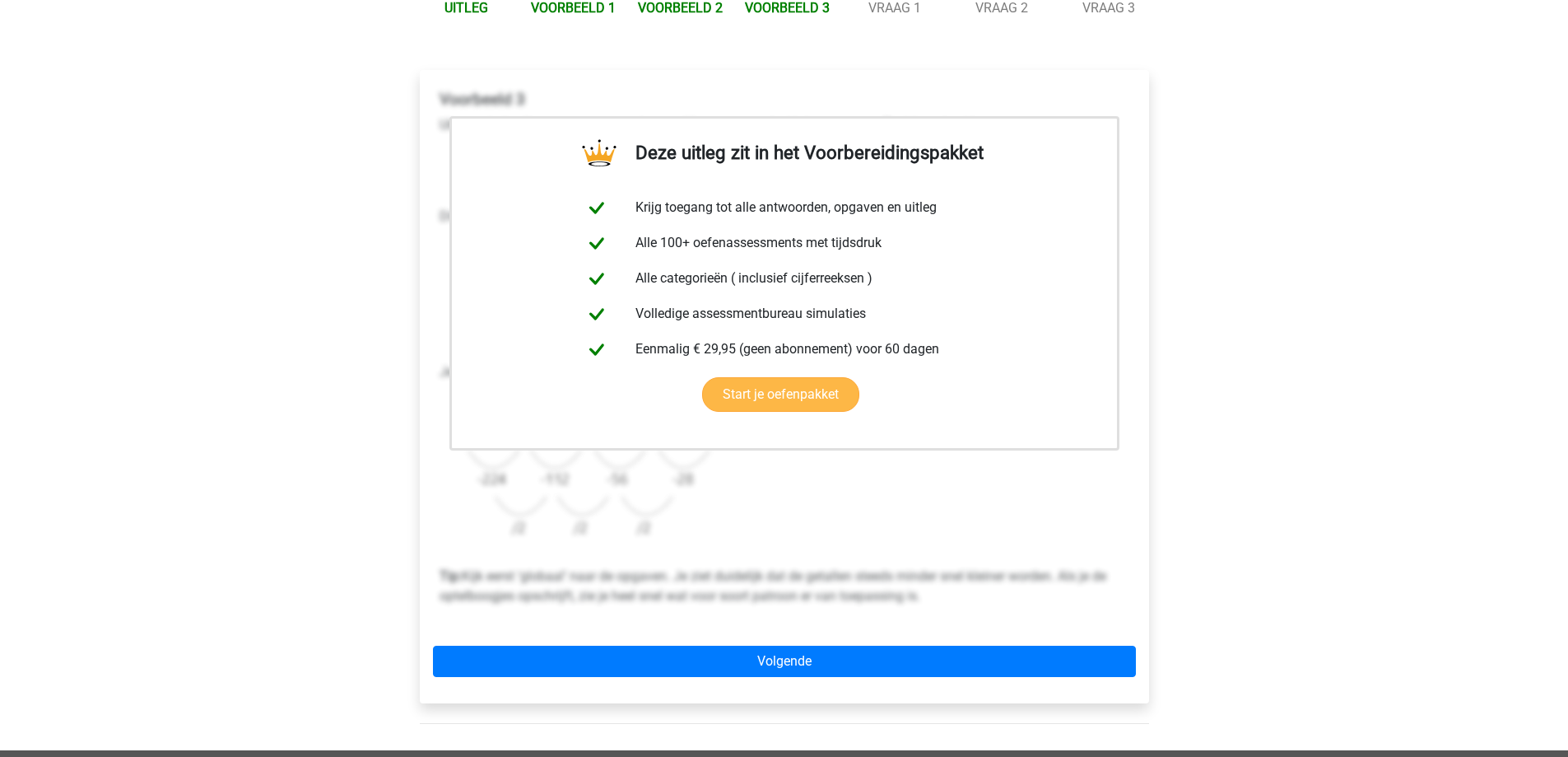
scroll to position [247, 0]
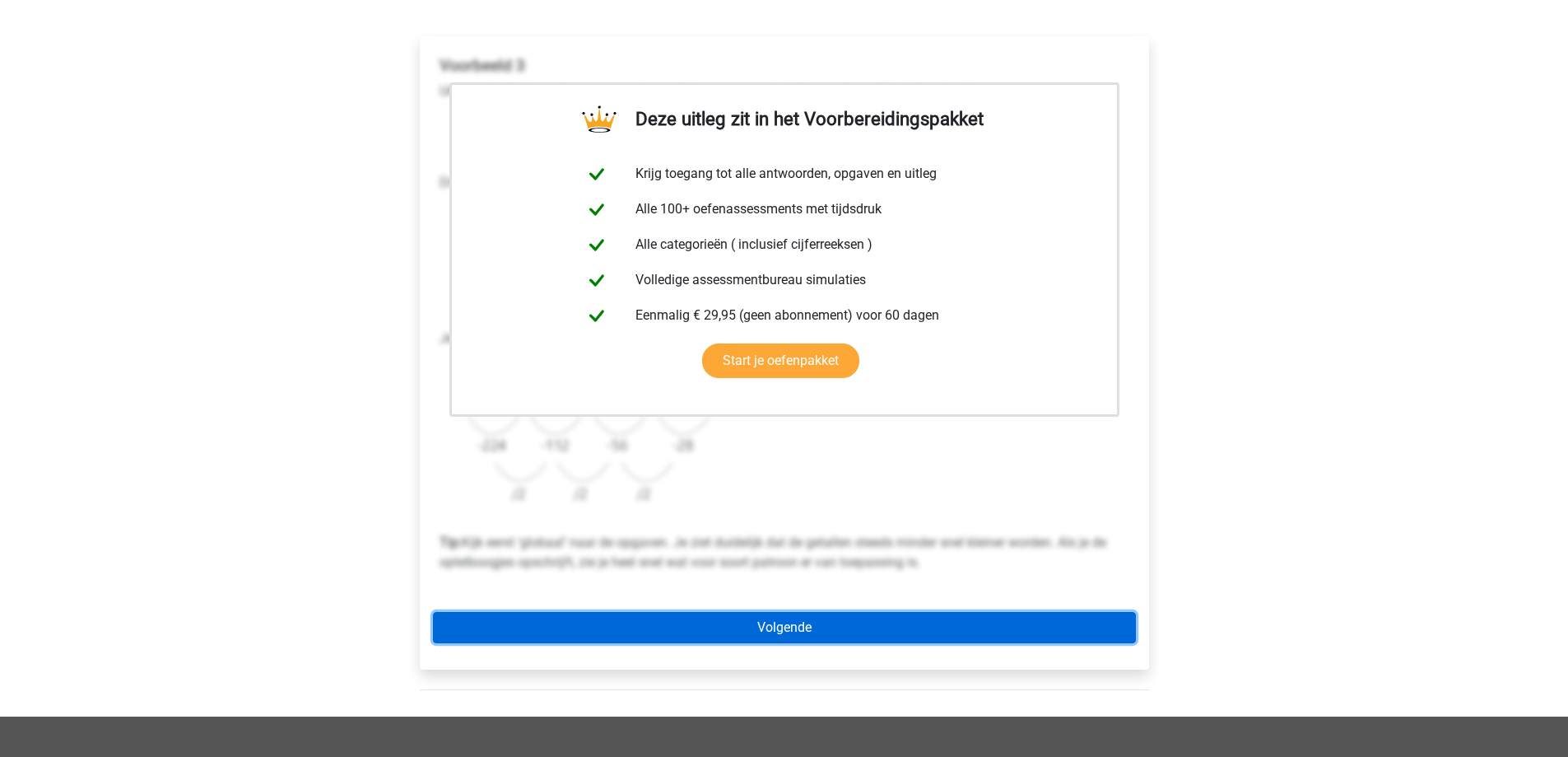
click at [845, 628] on link "Volgende" at bounding box center [784, 627] width 703 height 32
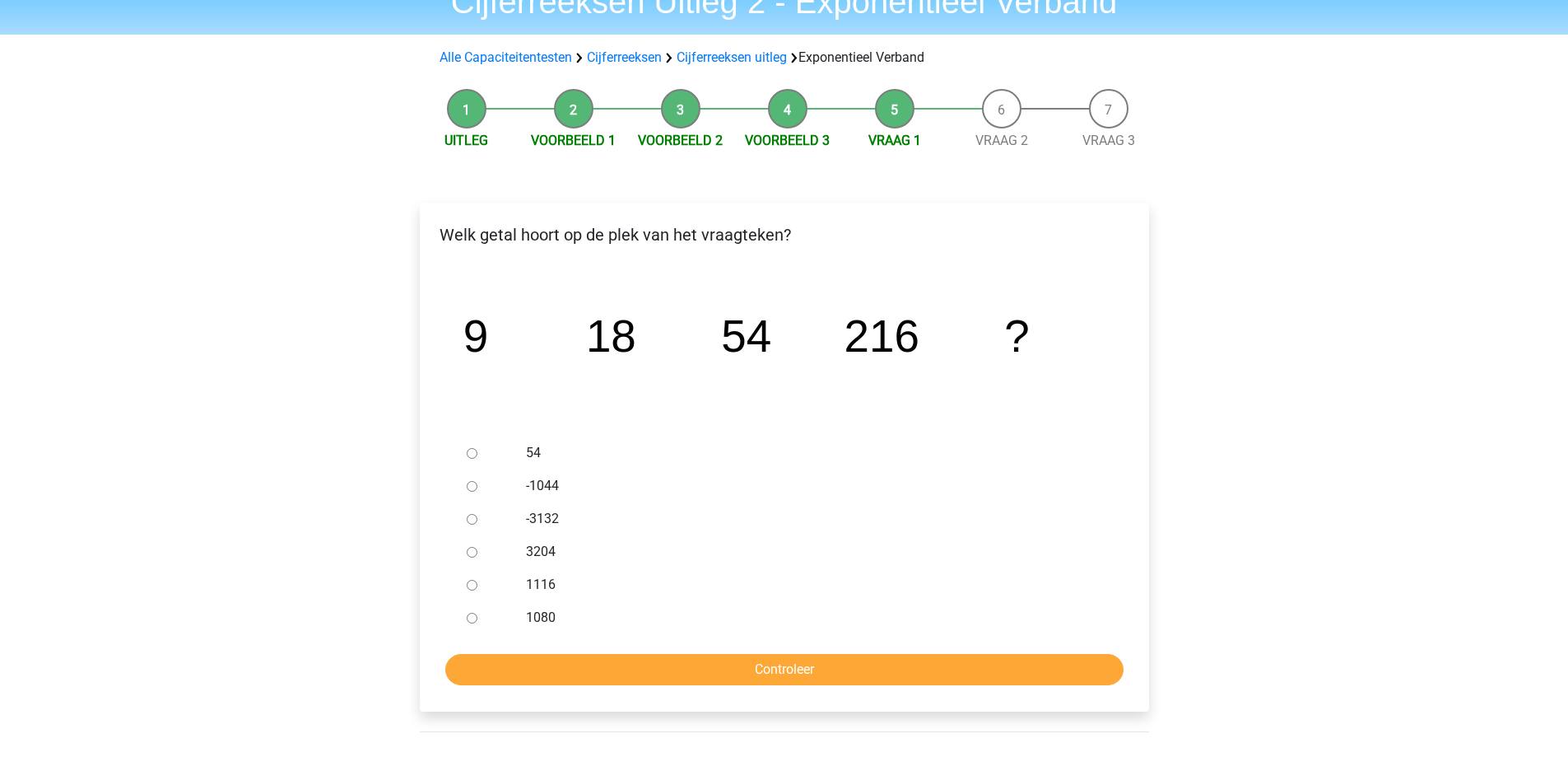
scroll to position [82, 0]
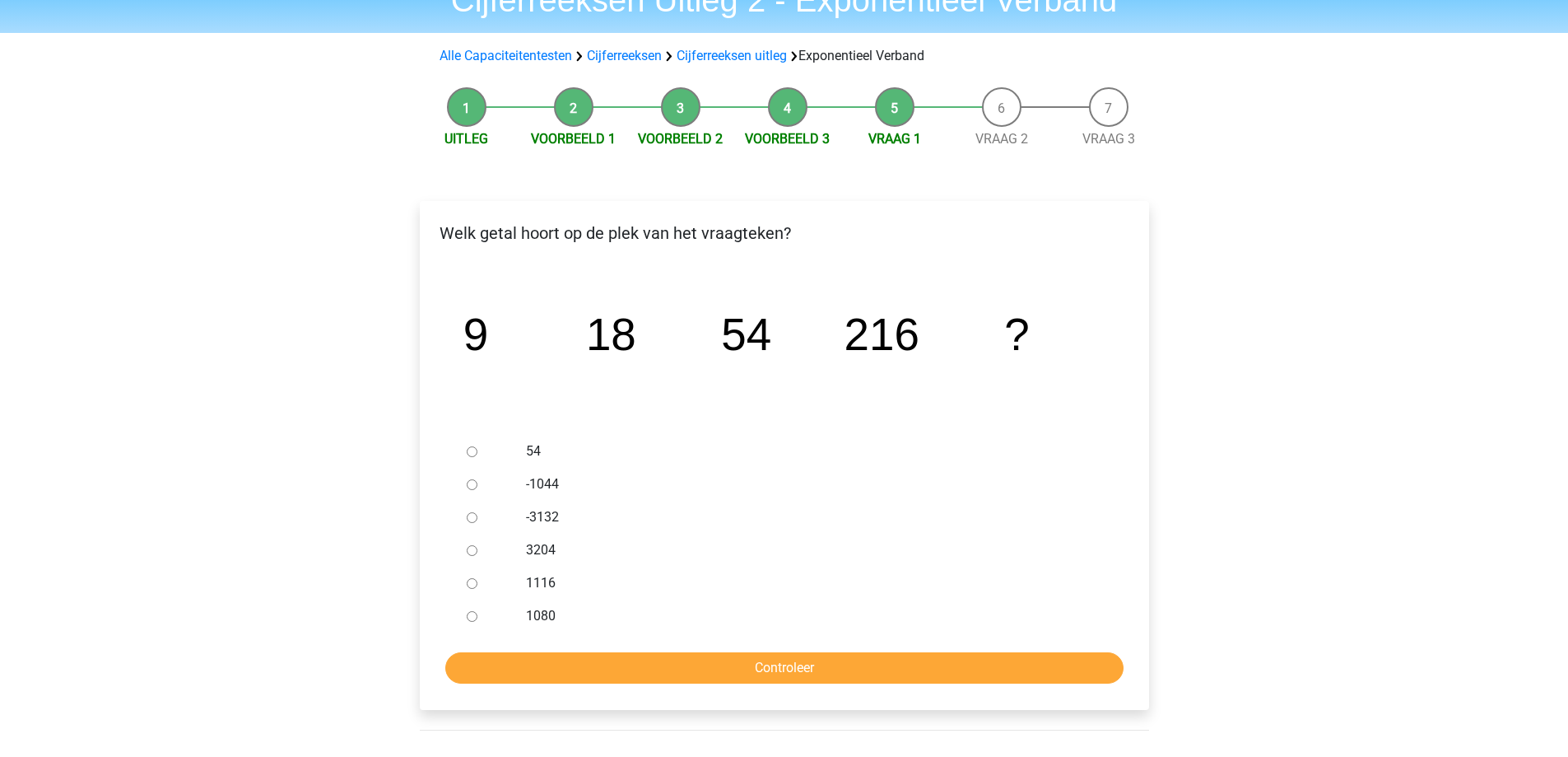
click at [535, 620] on label "1080" at bounding box center [810, 615] width 570 height 20
click at [478, 620] on input "1080" at bounding box center [472, 616] width 10 height 11
radio input "true"
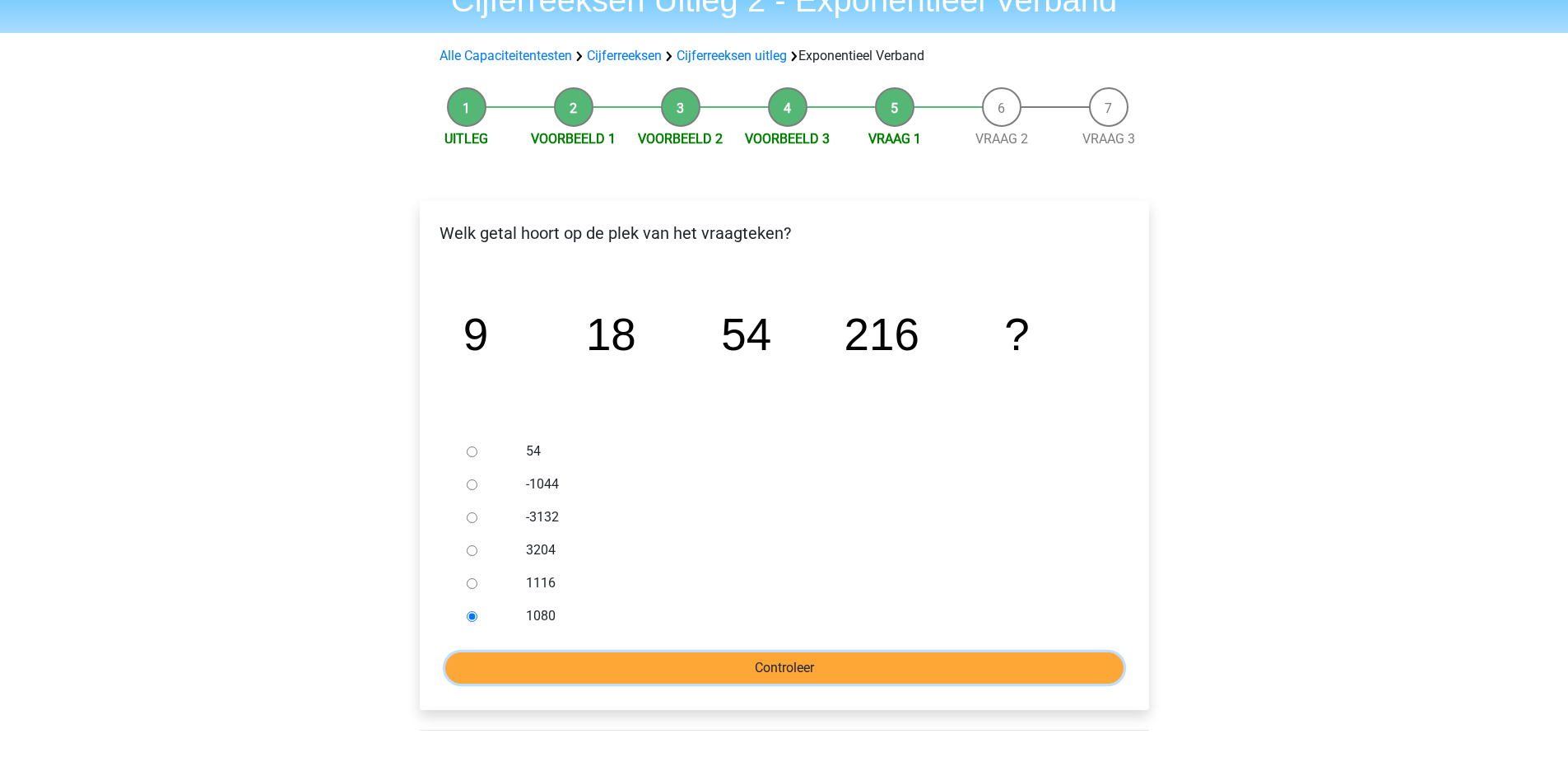
click at [632, 665] on input "Controleer" at bounding box center [784, 668] width 678 height 32
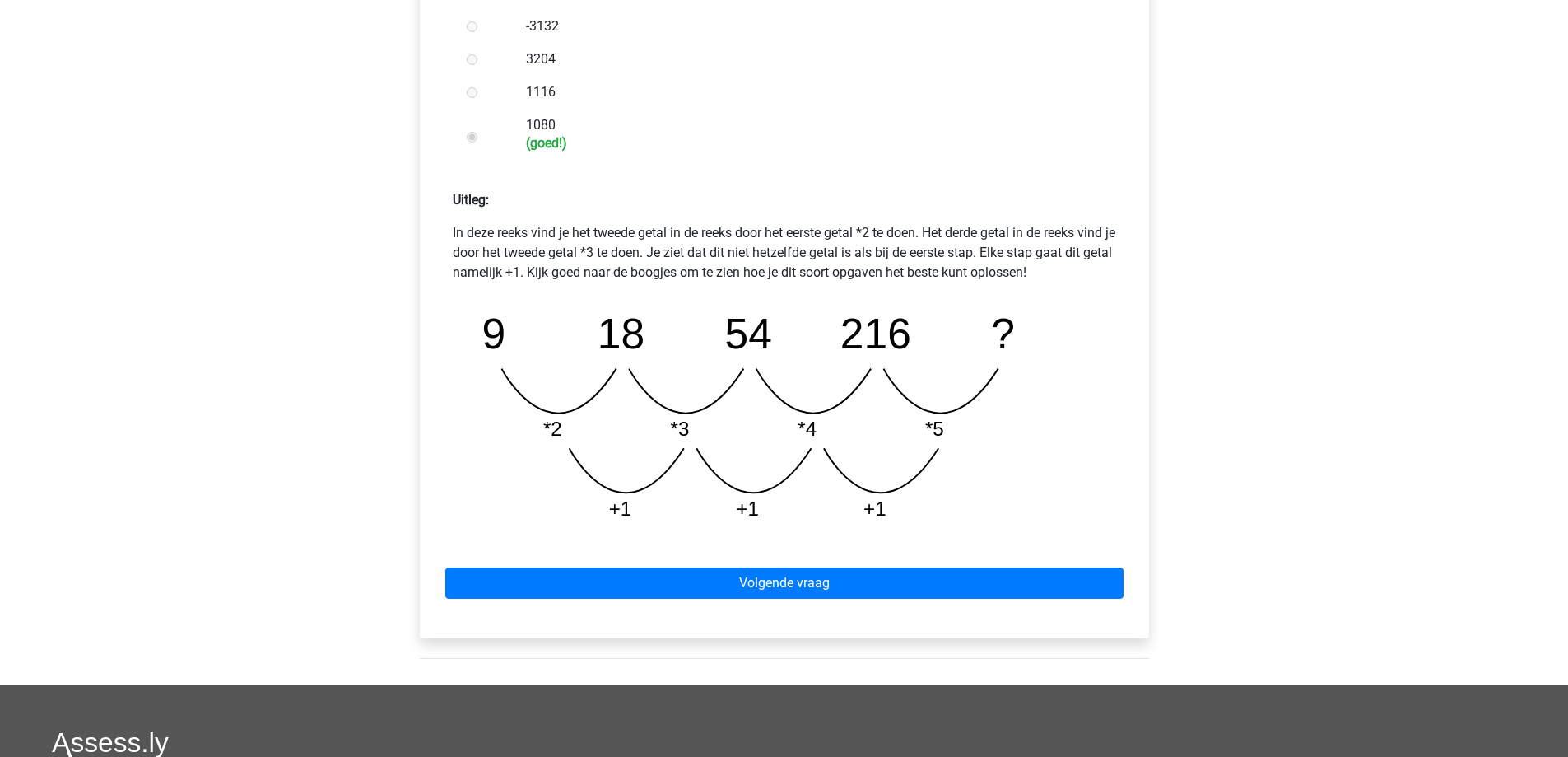
scroll to position [577, 0]
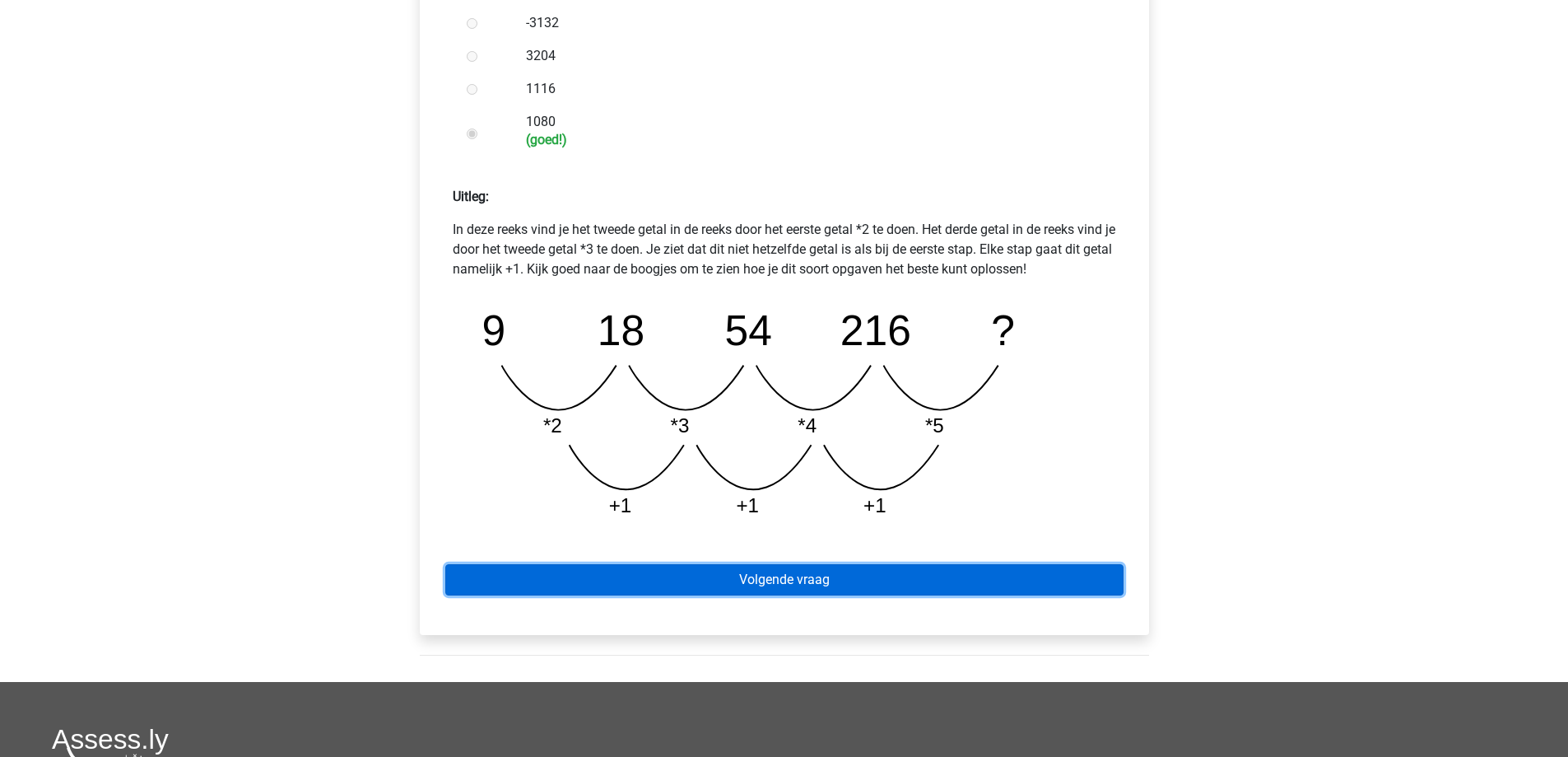
click at [792, 583] on link "Volgende vraag" at bounding box center [784, 579] width 678 height 32
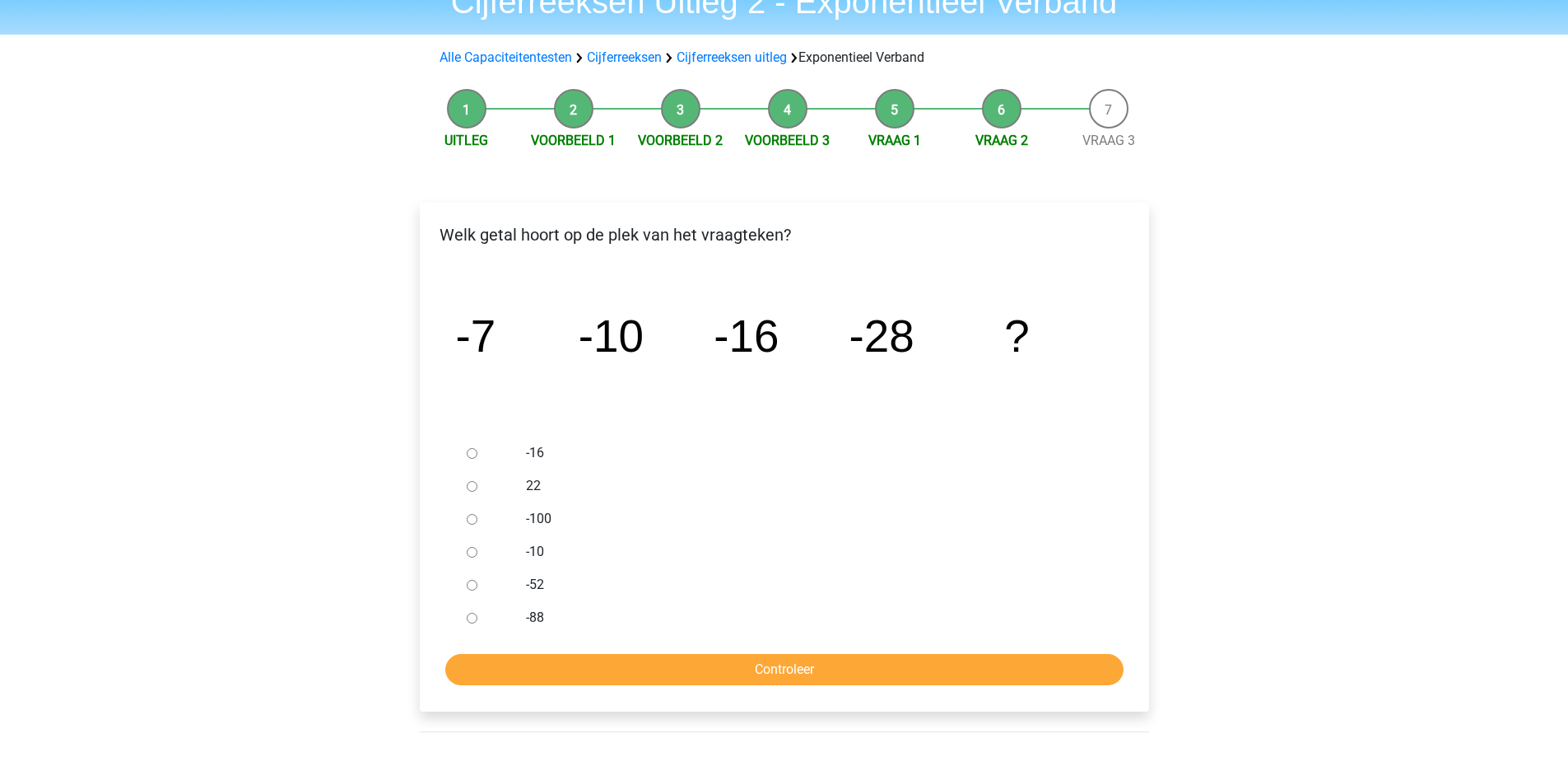
scroll to position [82, 0]
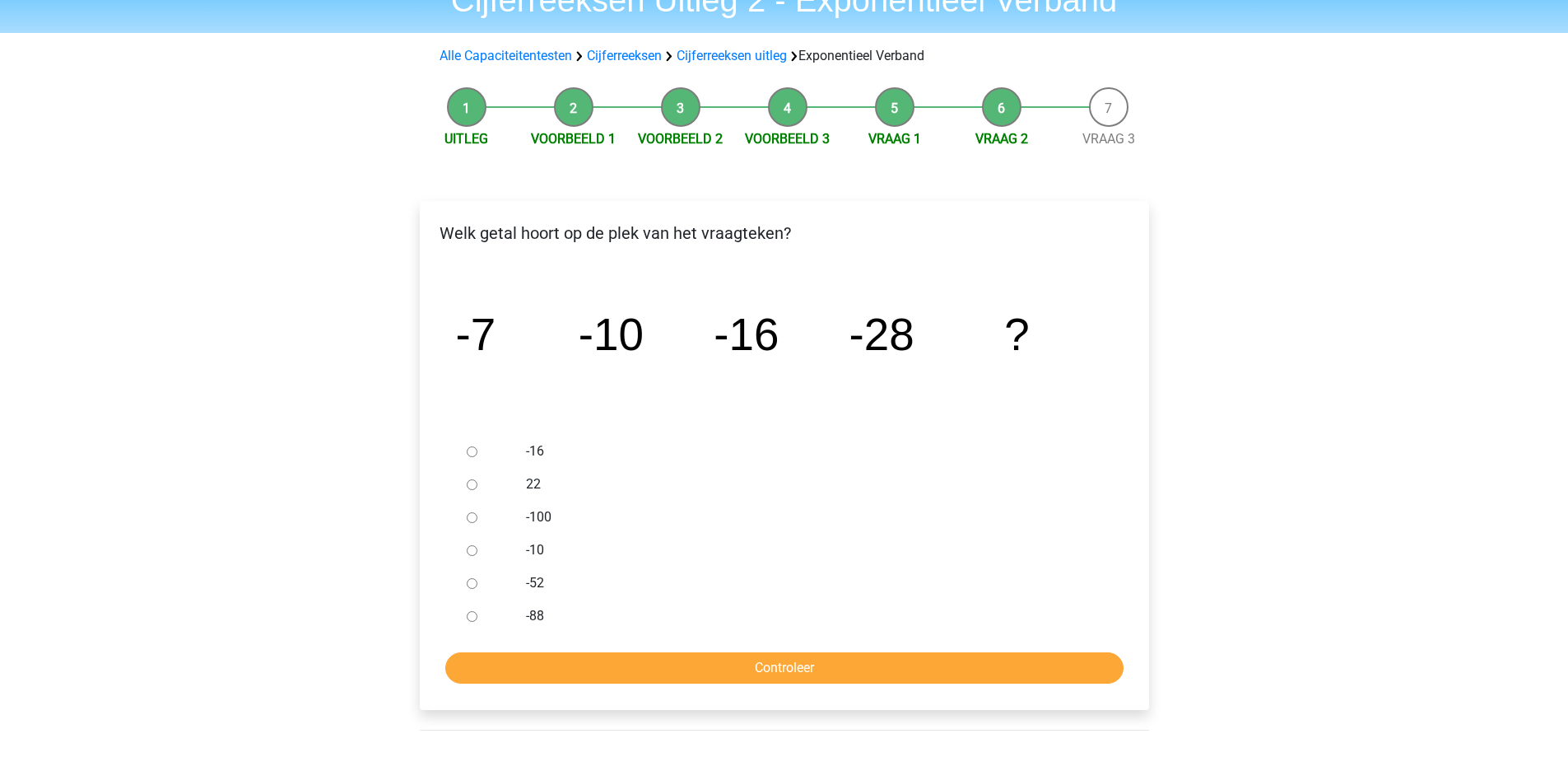
click at [532, 585] on label "-52" at bounding box center [810, 583] width 570 height 20
click at [478, 585] on input "-52" at bounding box center [472, 583] width 10 height 11
radio input "true"
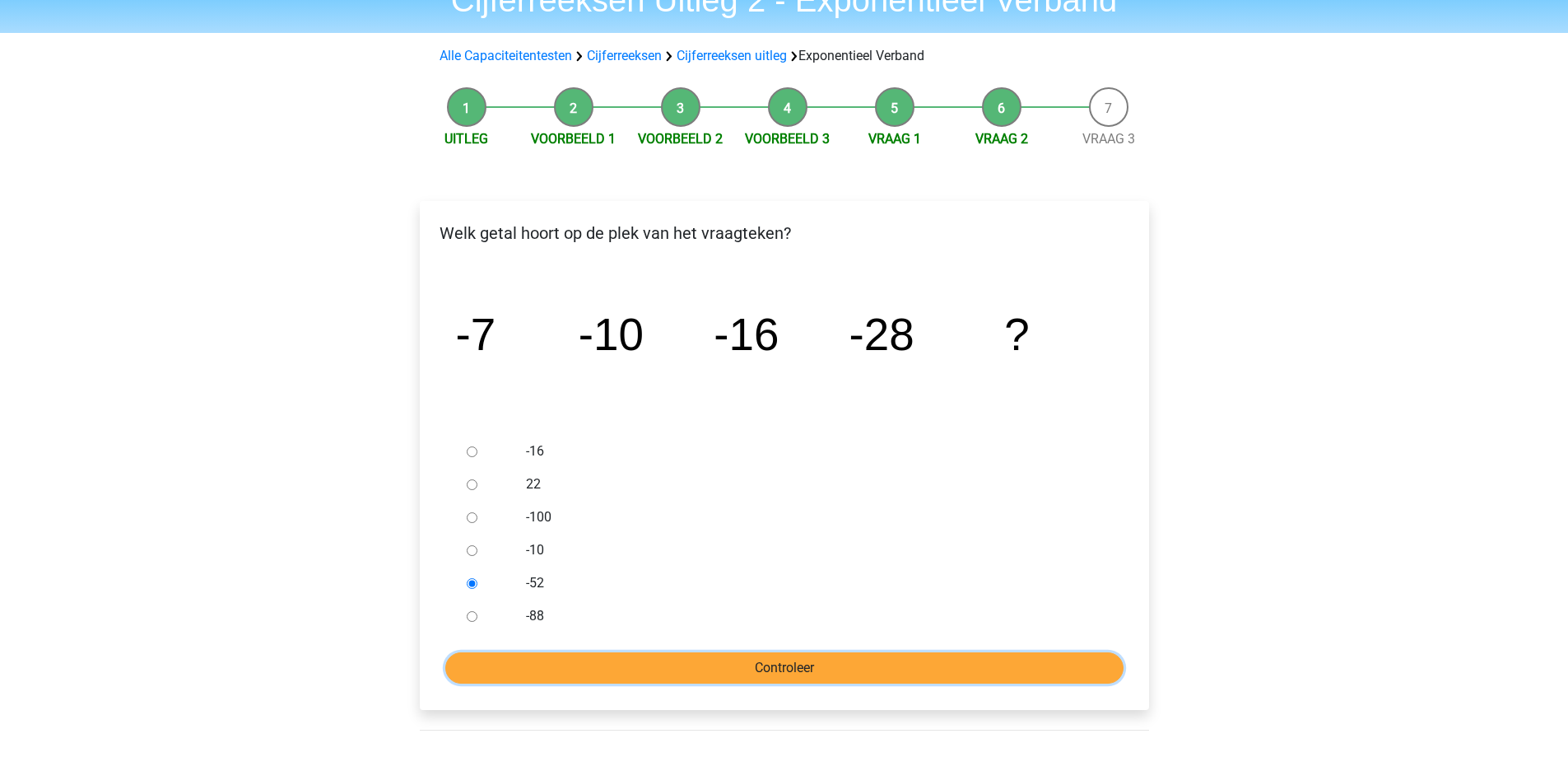
click at [624, 662] on input "Controleer" at bounding box center [784, 668] width 678 height 32
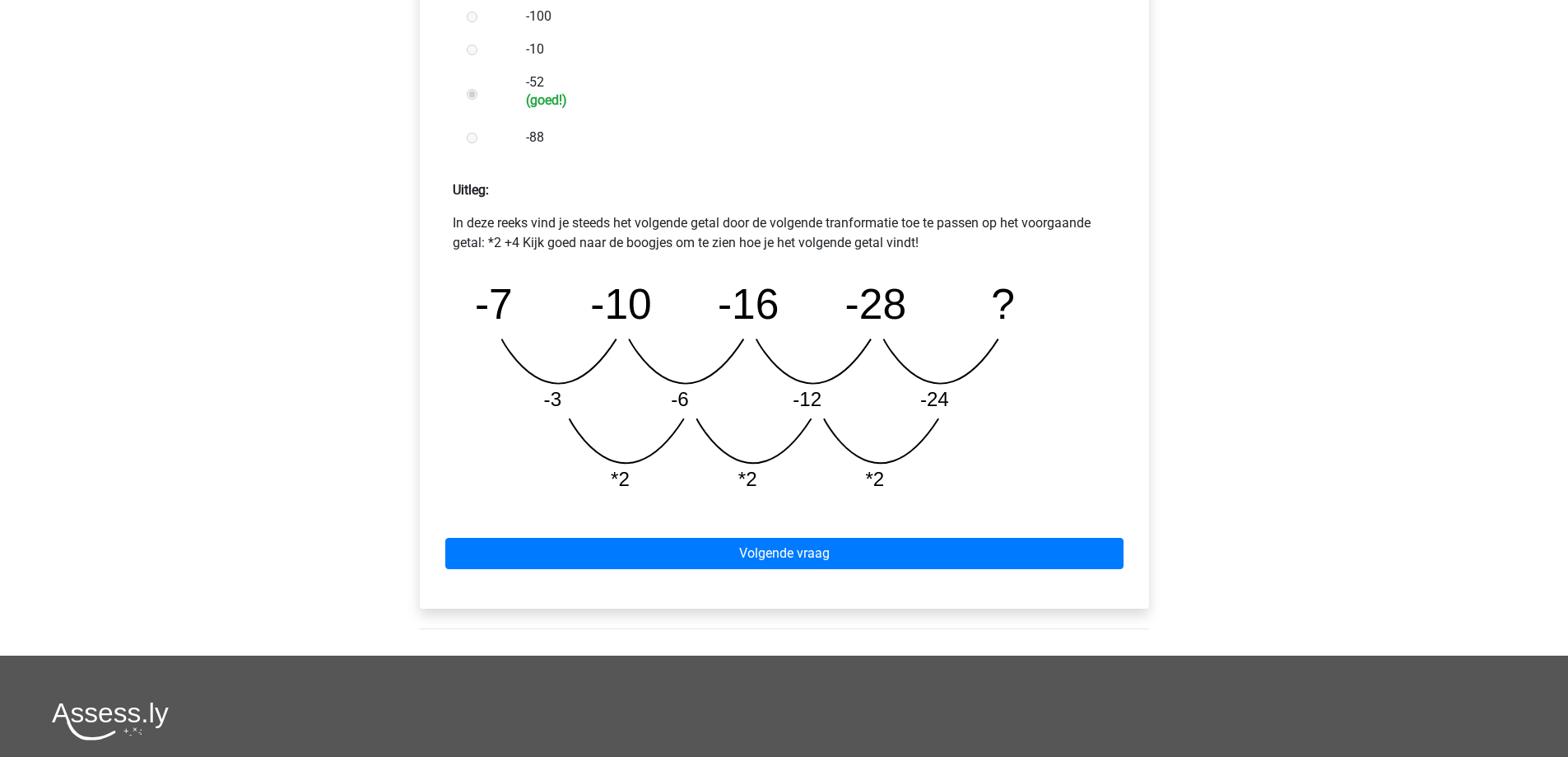
scroll to position [741, 0]
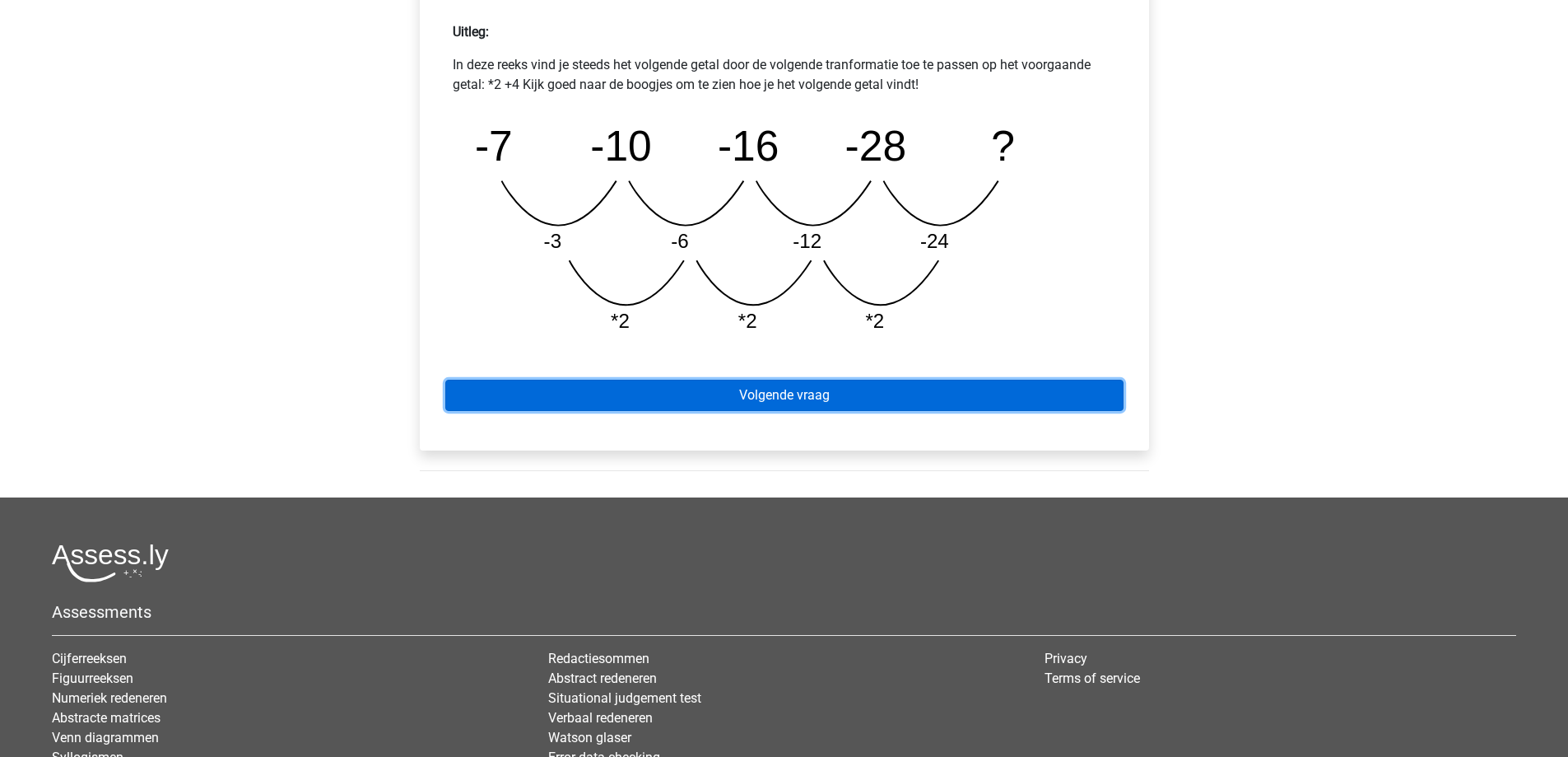
click at [865, 394] on link "Volgende vraag" at bounding box center [784, 396] width 678 height 32
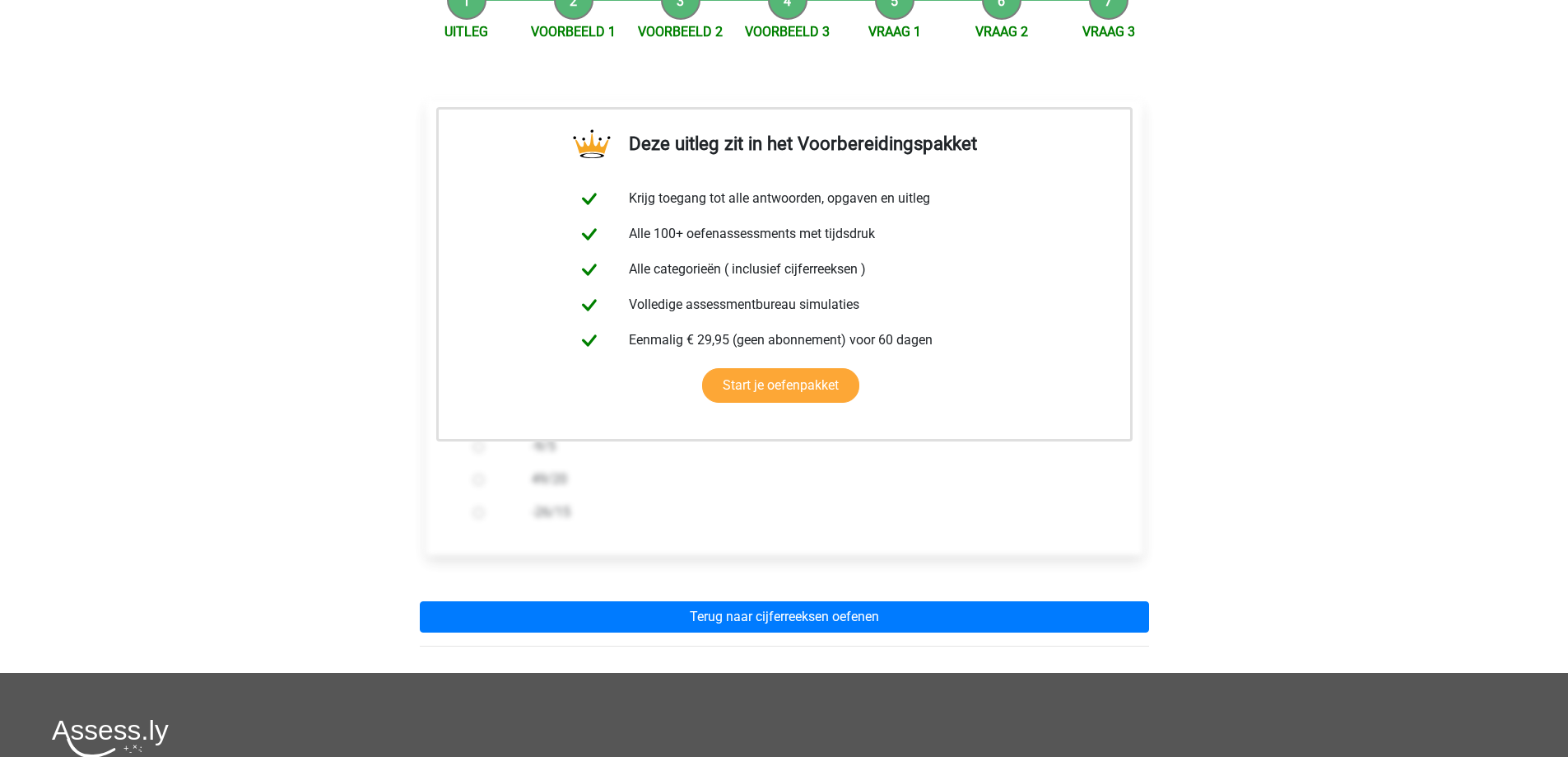
scroll to position [329, 0]
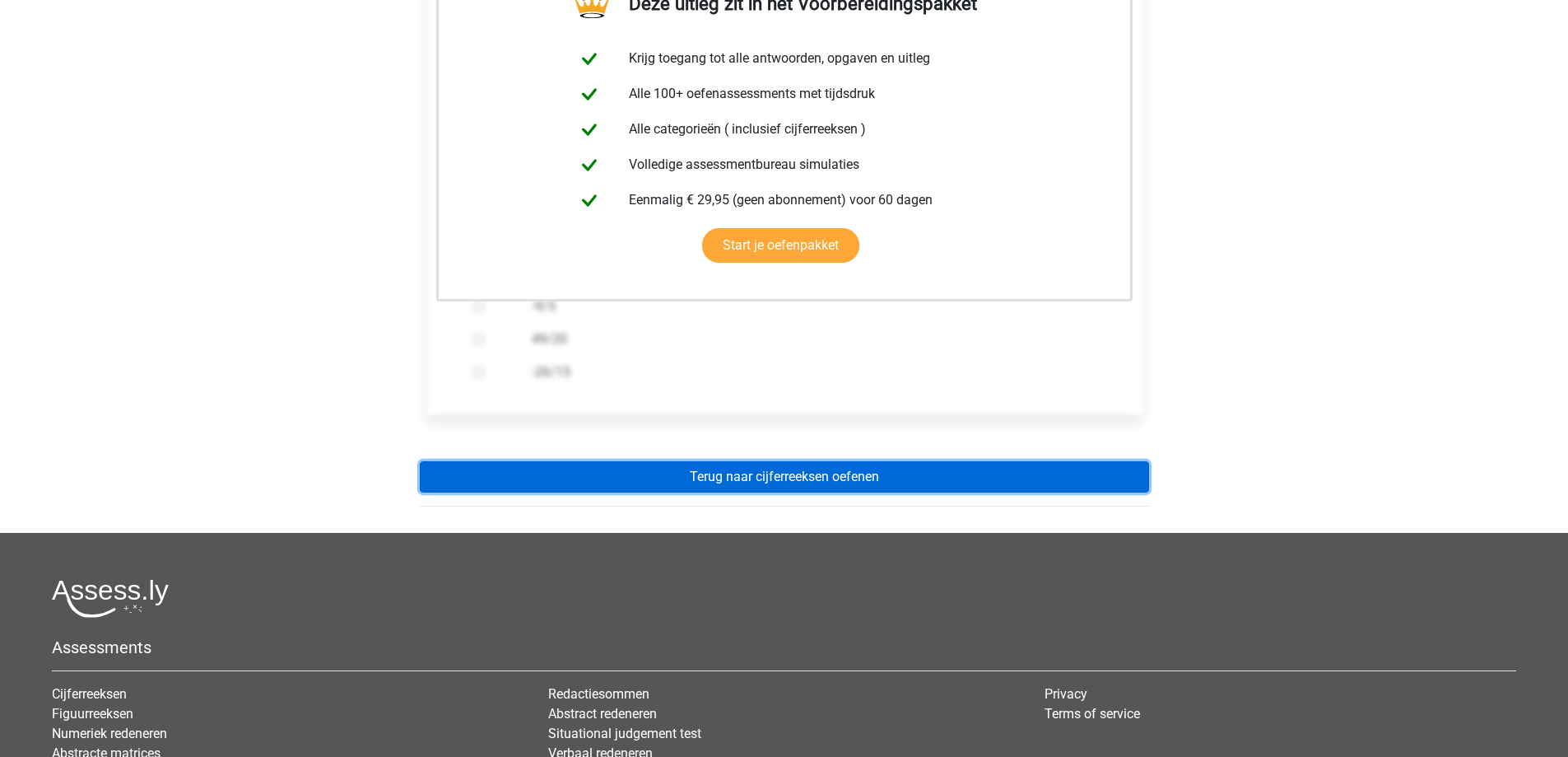
click at [909, 483] on link "Terug naar cijferreeksen oefenen" at bounding box center [784, 477] width 729 height 32
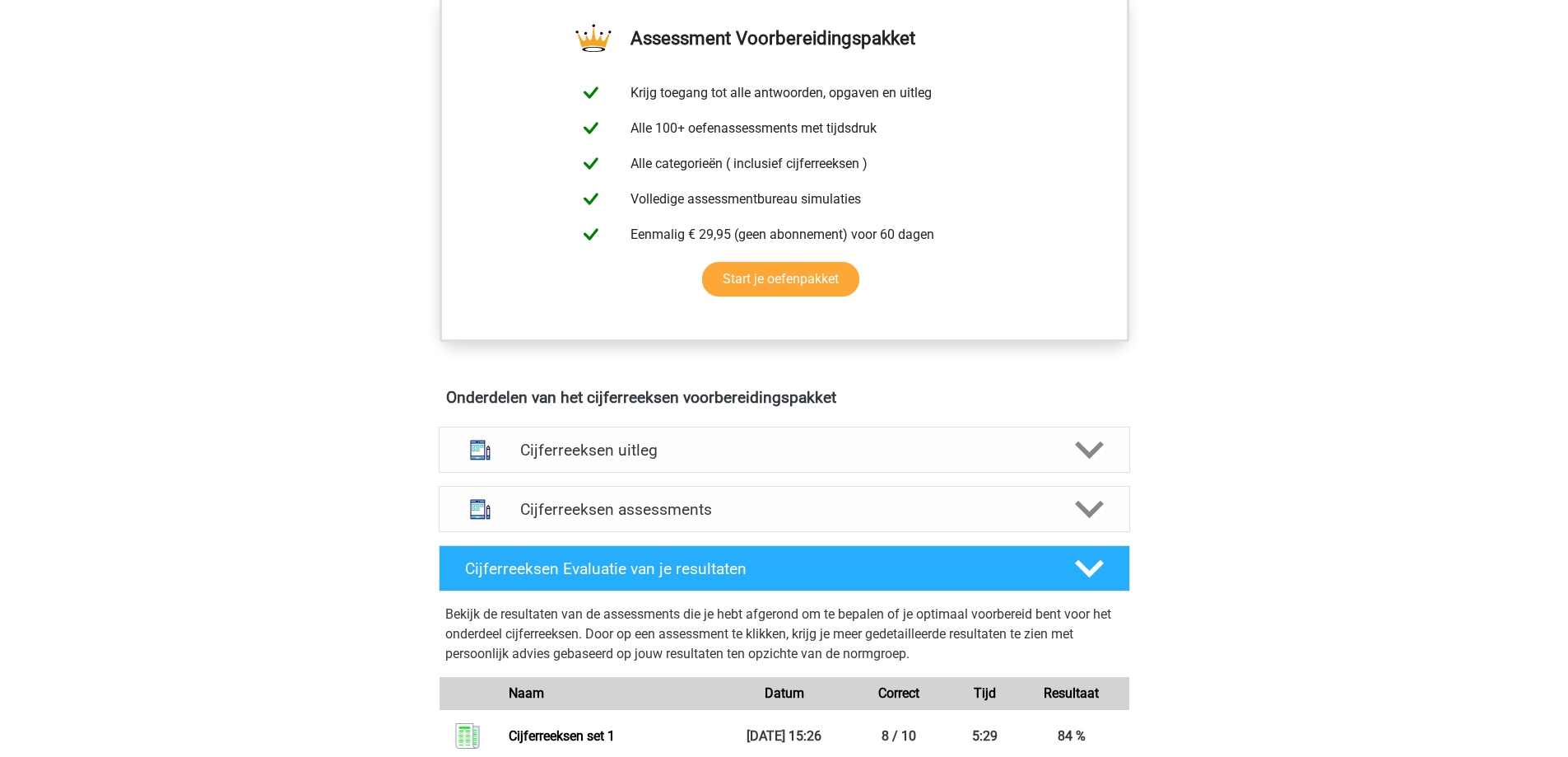
scroll to position [659, 0]
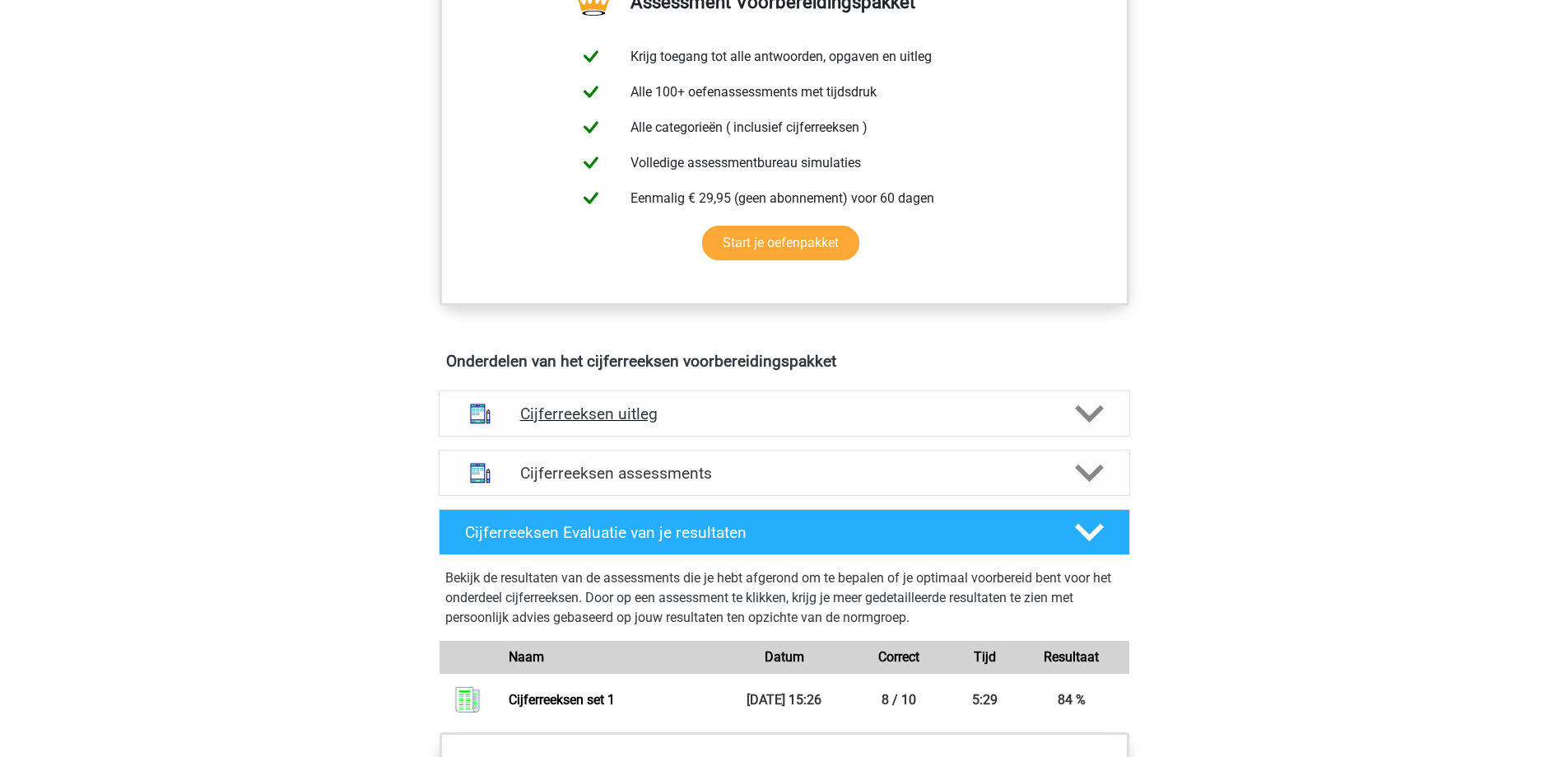
click at [1061, 428] on div at bounding box center [1088, 413] width 55 height 29
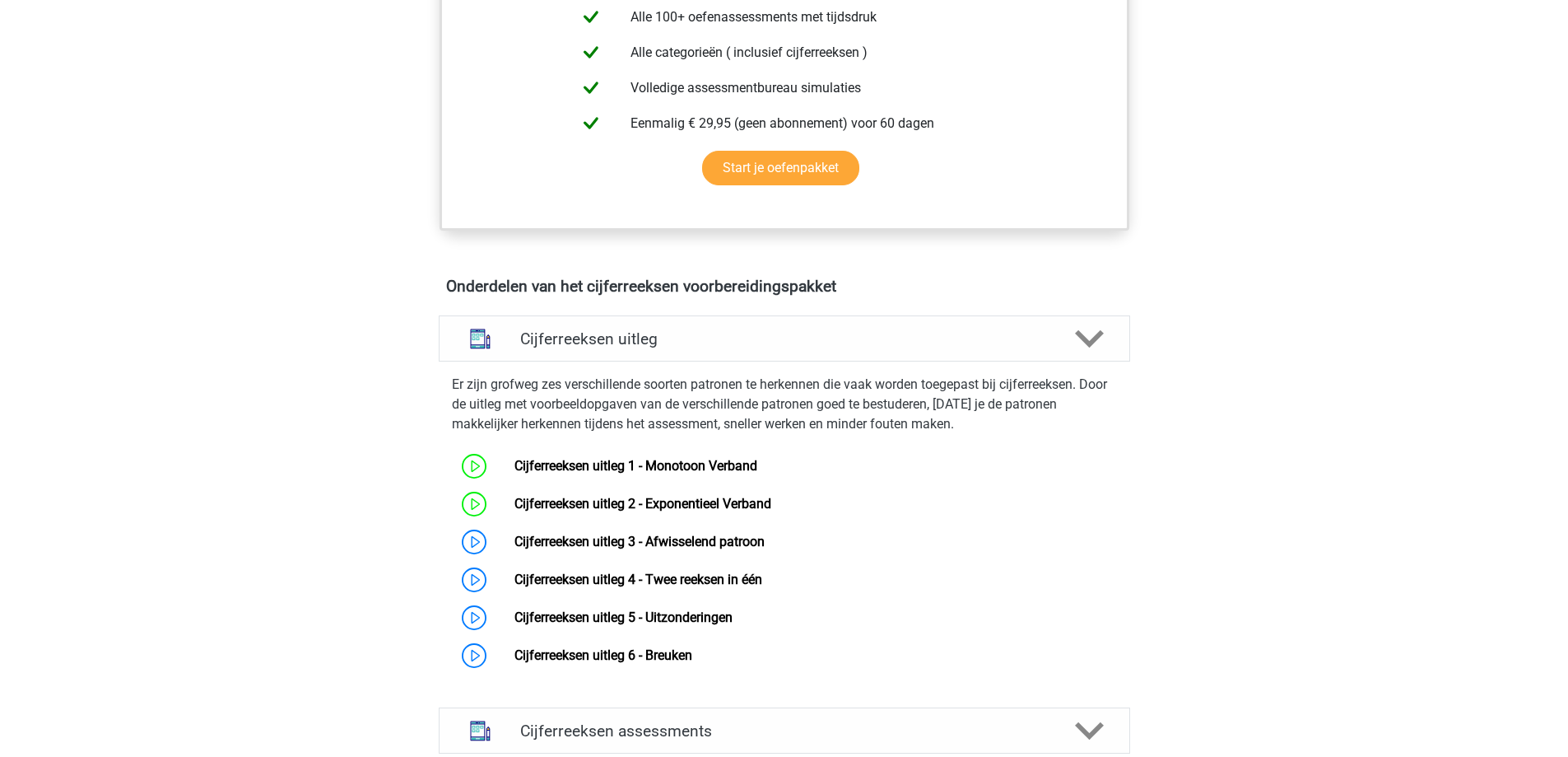
scroll to position [824, 0]
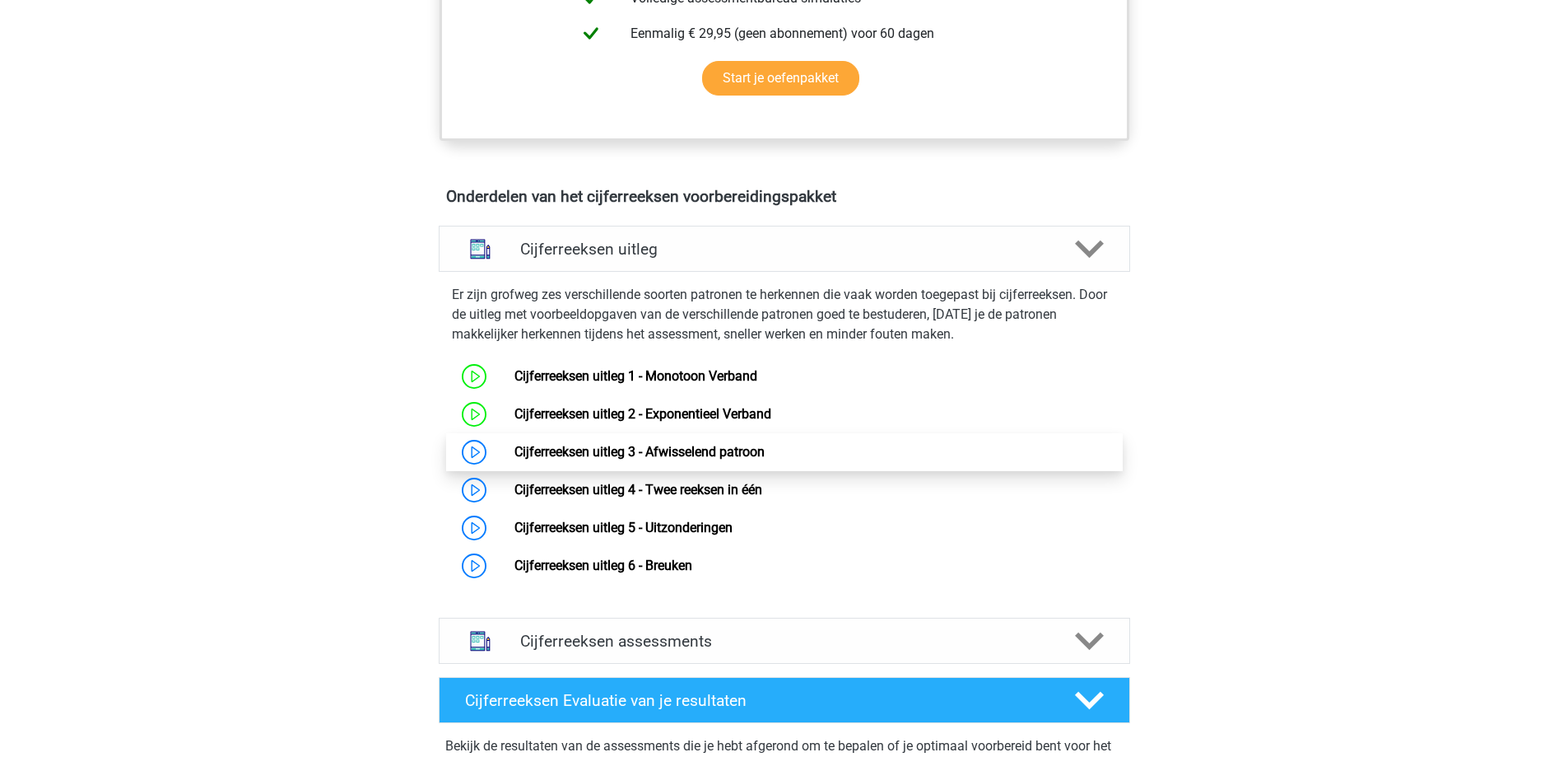
click at [514, 459] on link "Cijferreeksen uitleg 3 - Afwisselend patroon" at bounding box center [640, 452] width 250 height 16
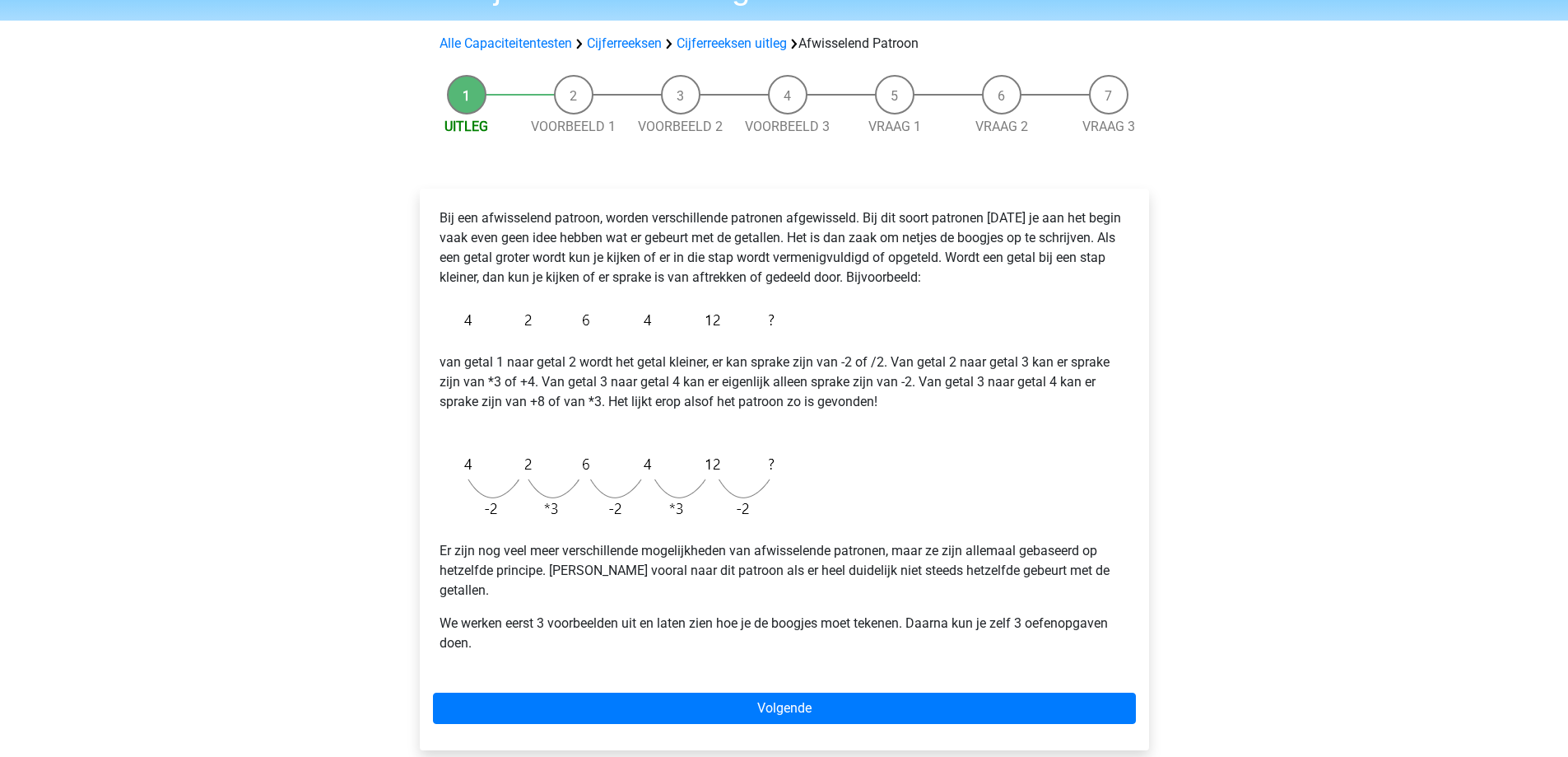
scroll to position [165, 0]
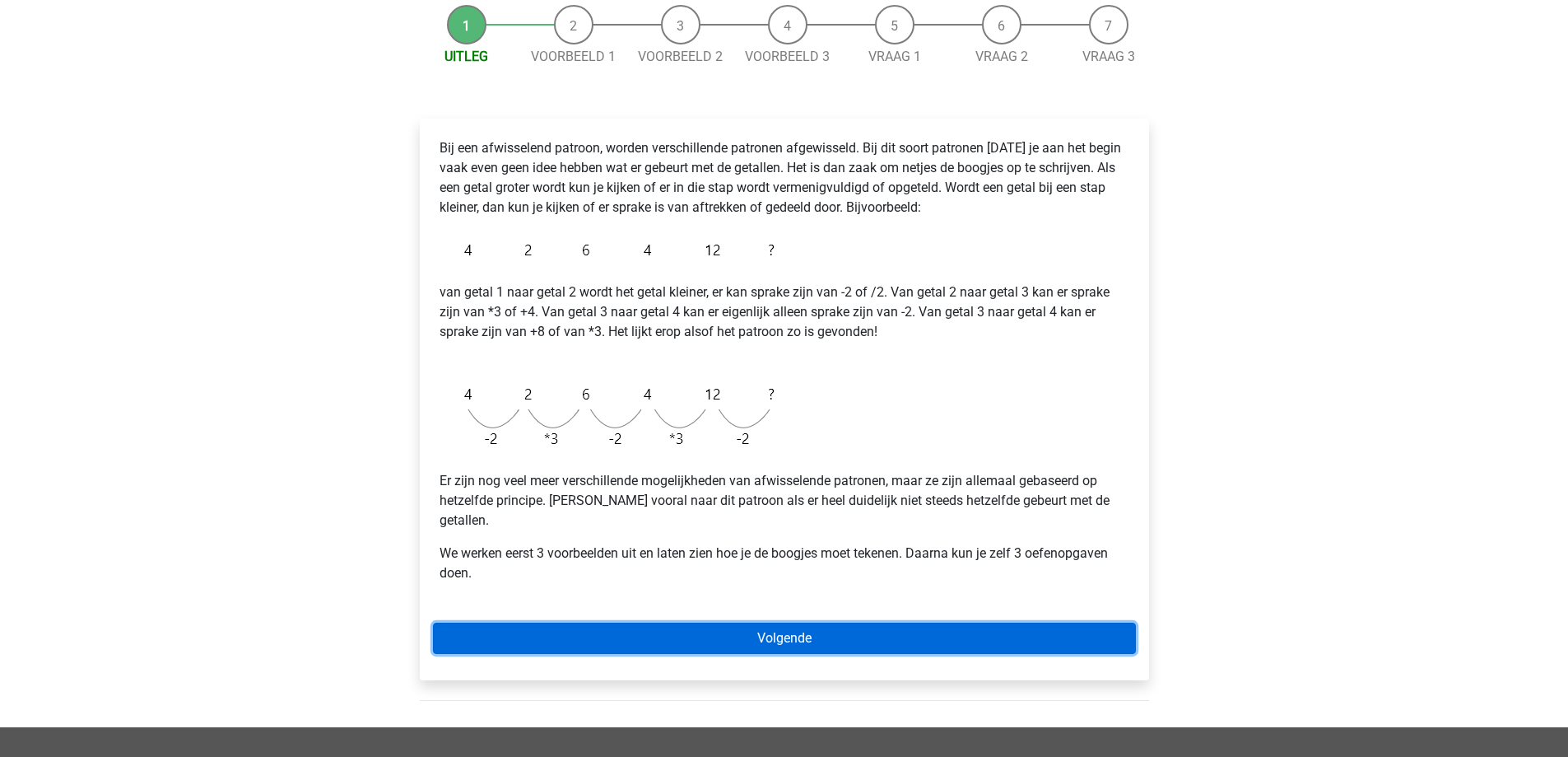
click at [931, 622] on link "Volgende" at bounding box center [784, 638] width 703 height 32
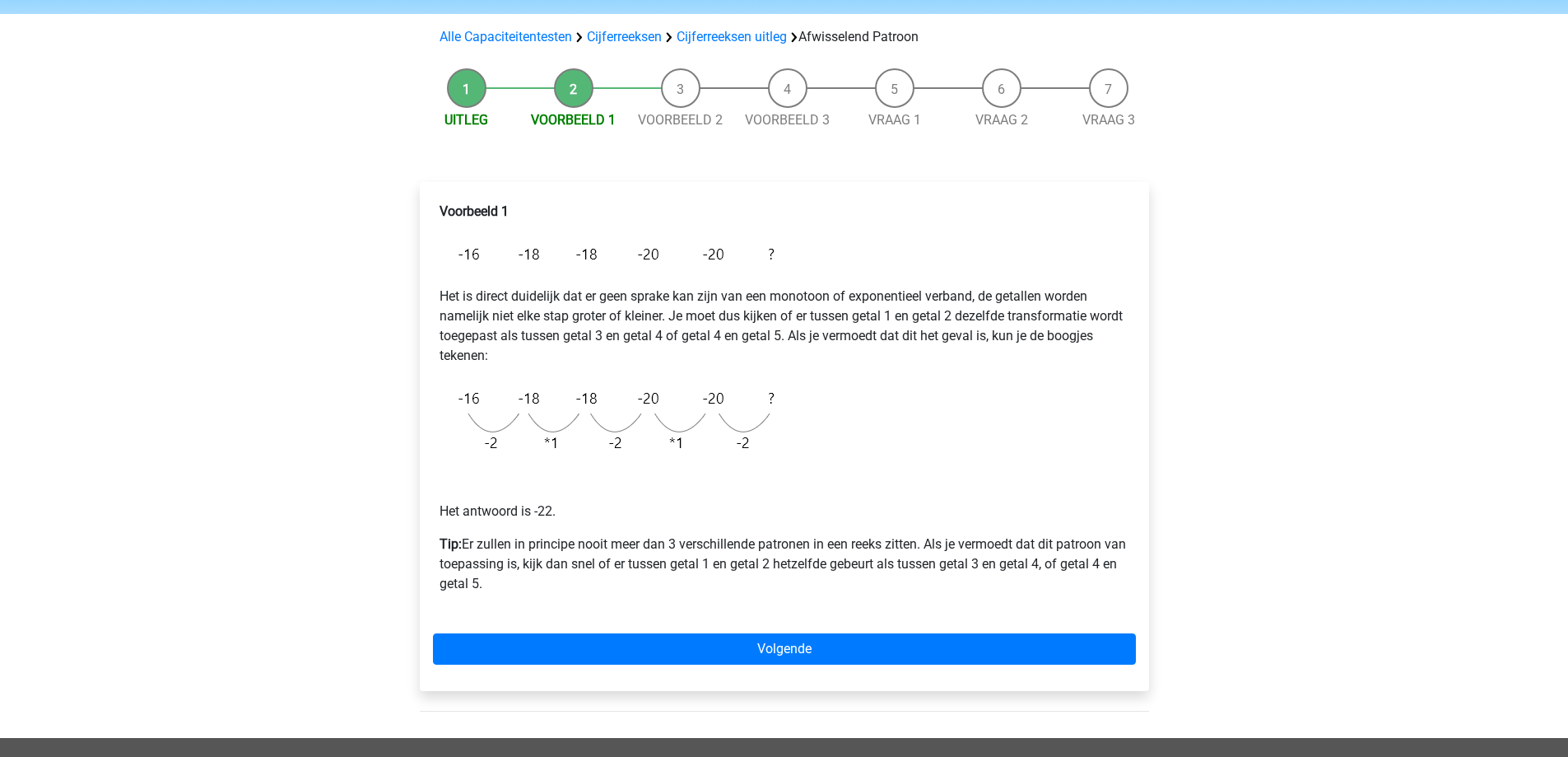
scroll to position [165, 0]
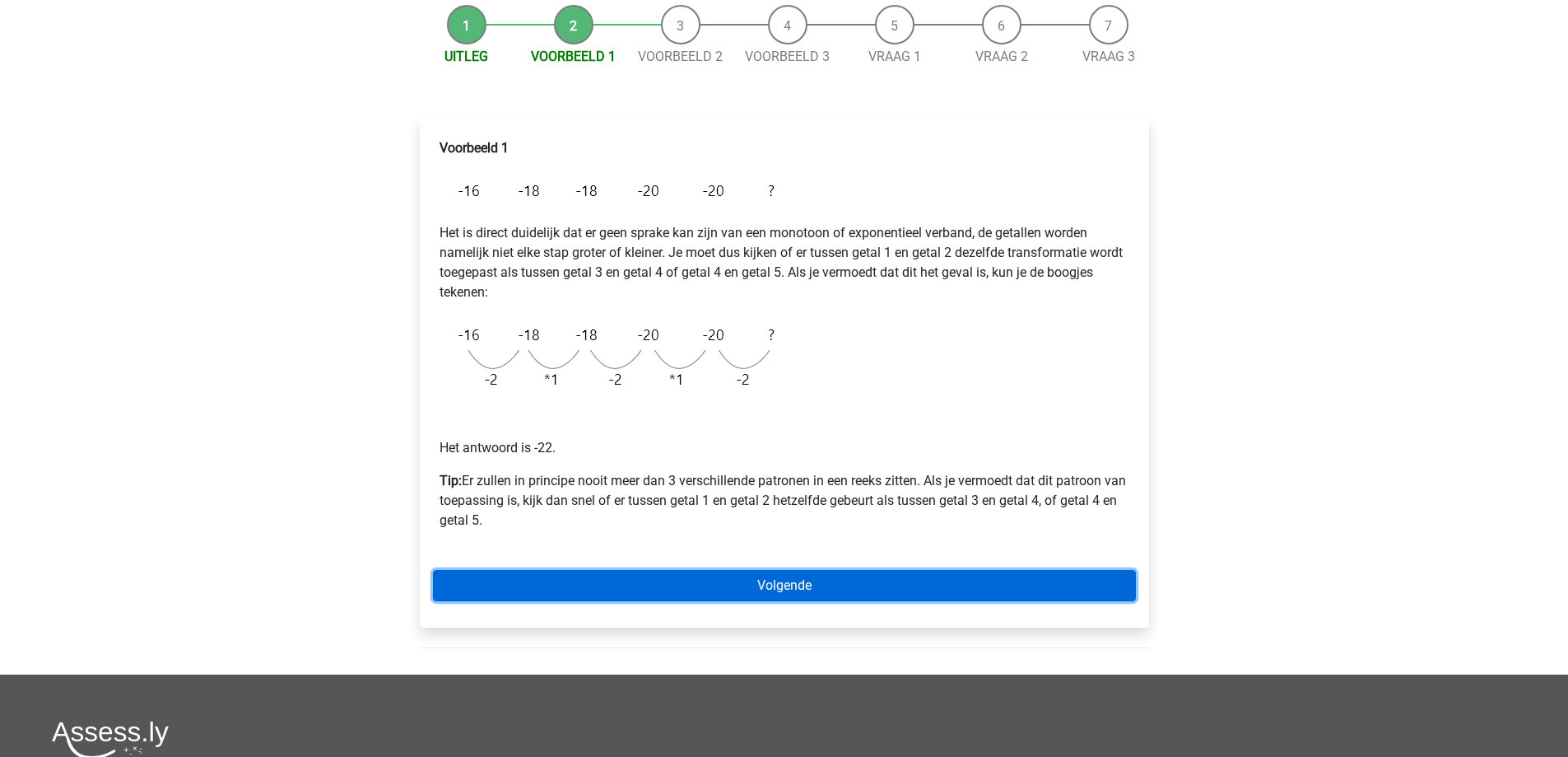
click at [896, 571] on link "Volgende" at bounding box center [784, 585] width 703 height 32
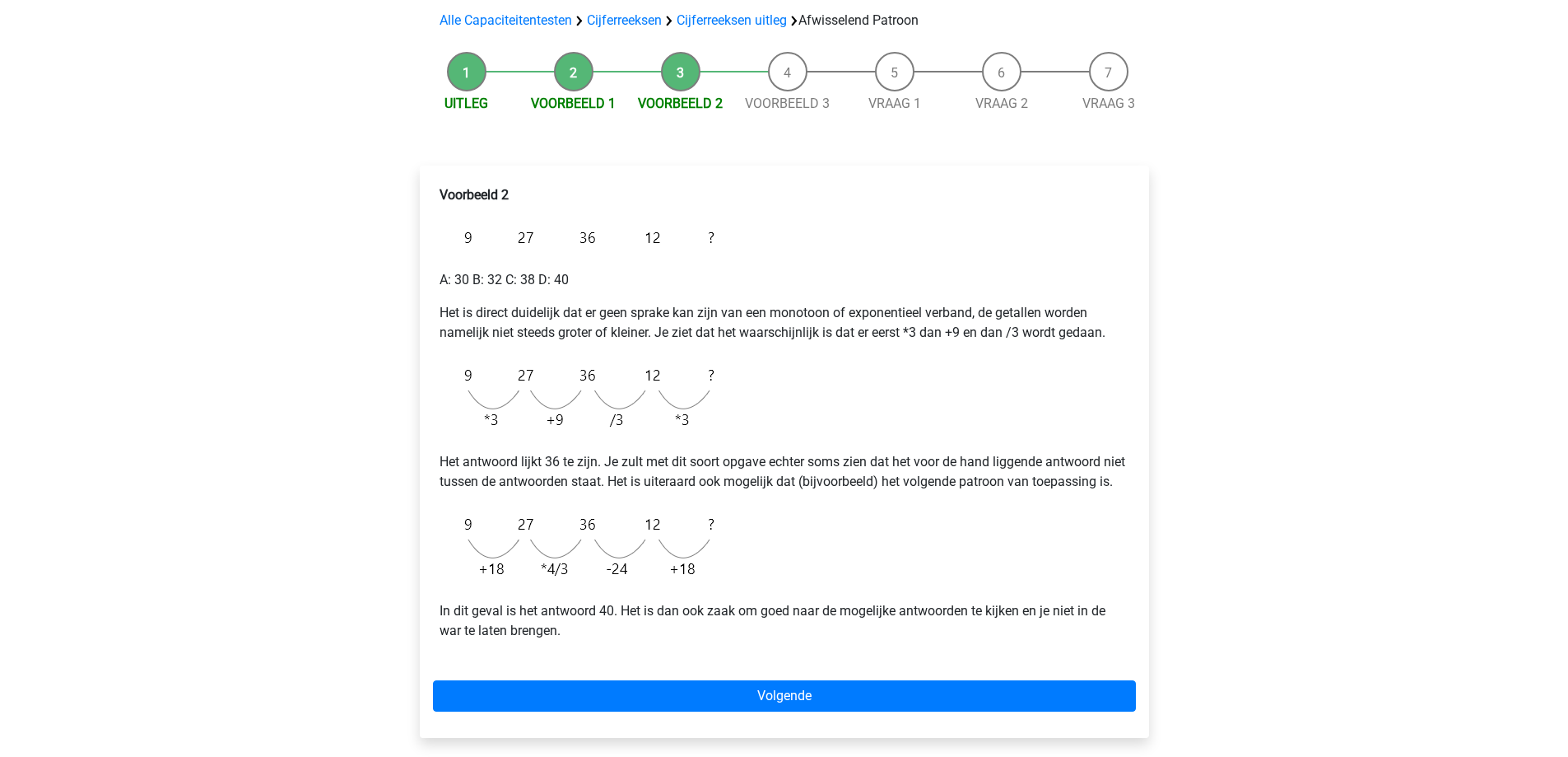
scroll to position [165, 0]
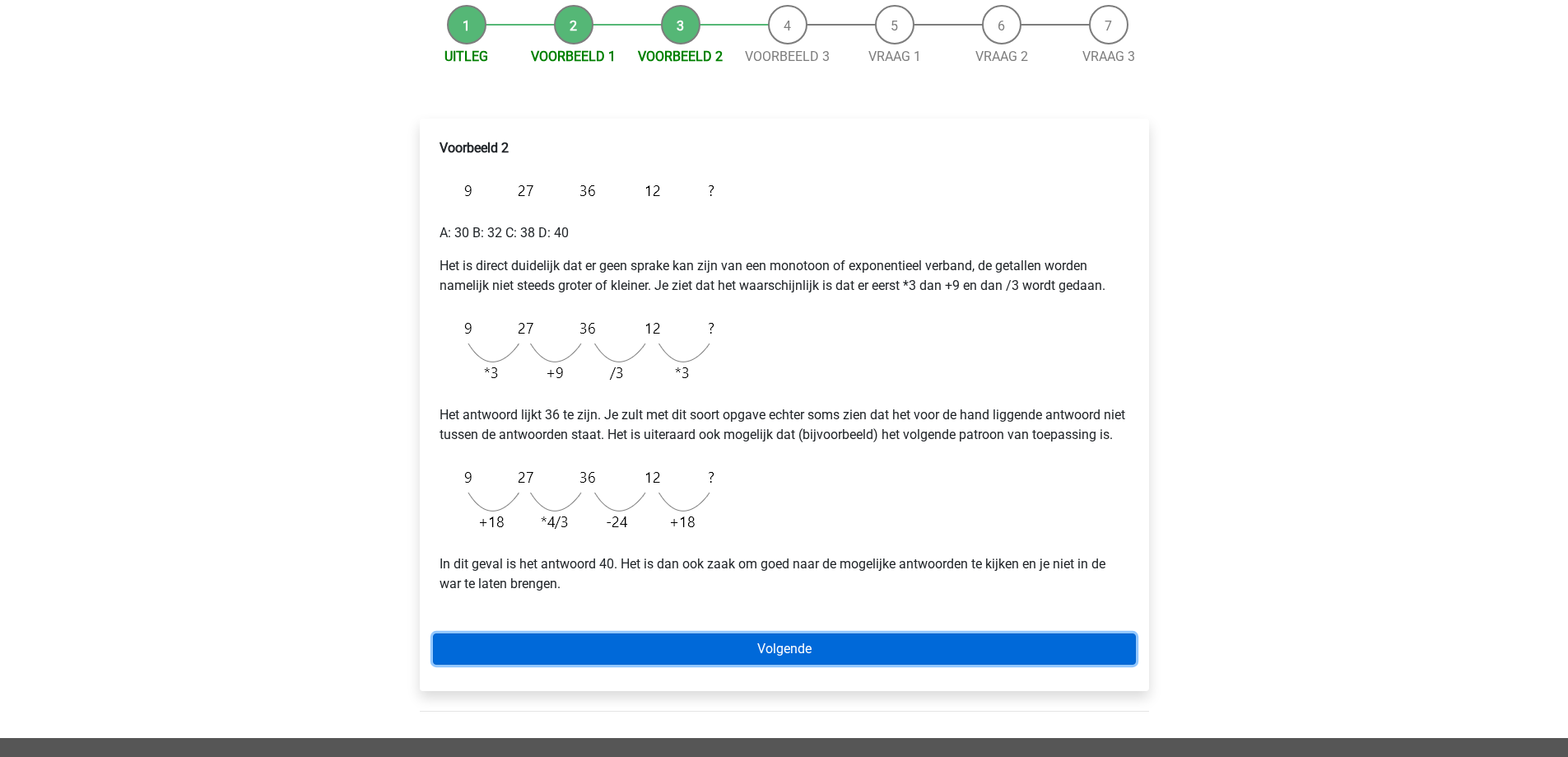
click at [812, 660] on link "Volgende" at bounding box center [784, 648] width 703 height 32
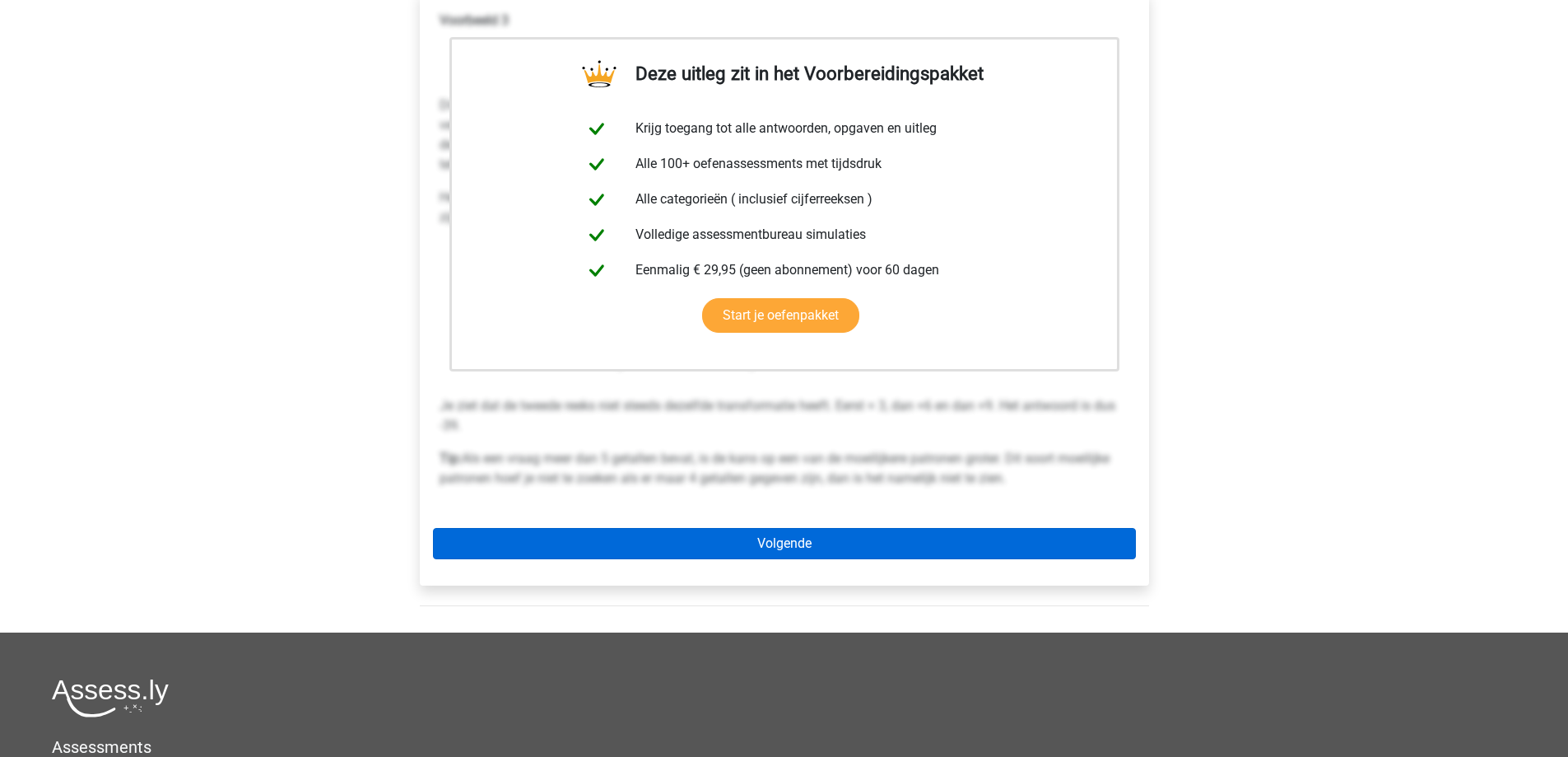
scroll to position [411, 0]
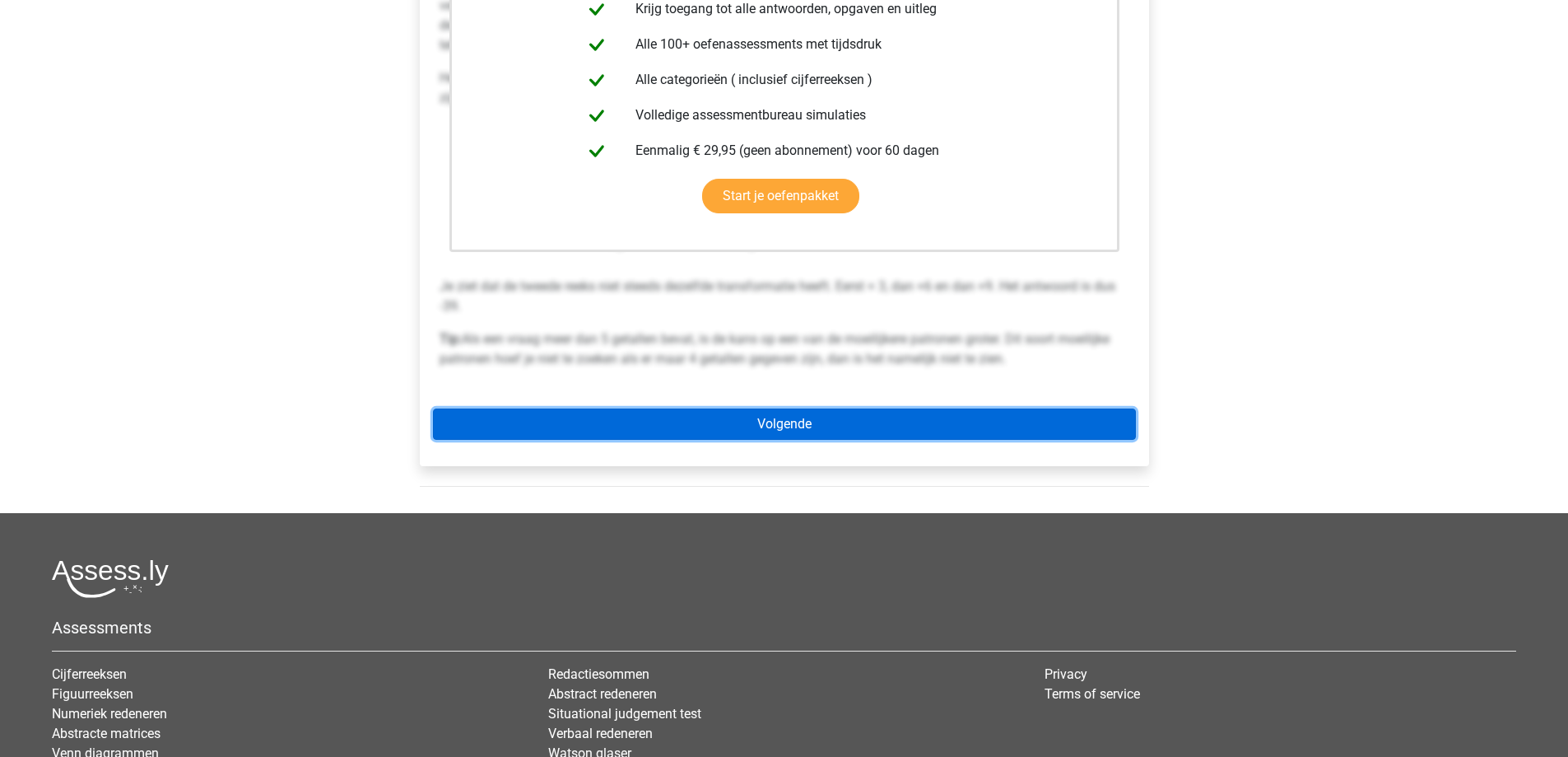
click at [819, 427] on link "Volgende" at bounding box center [784, 424] width 703 height 32
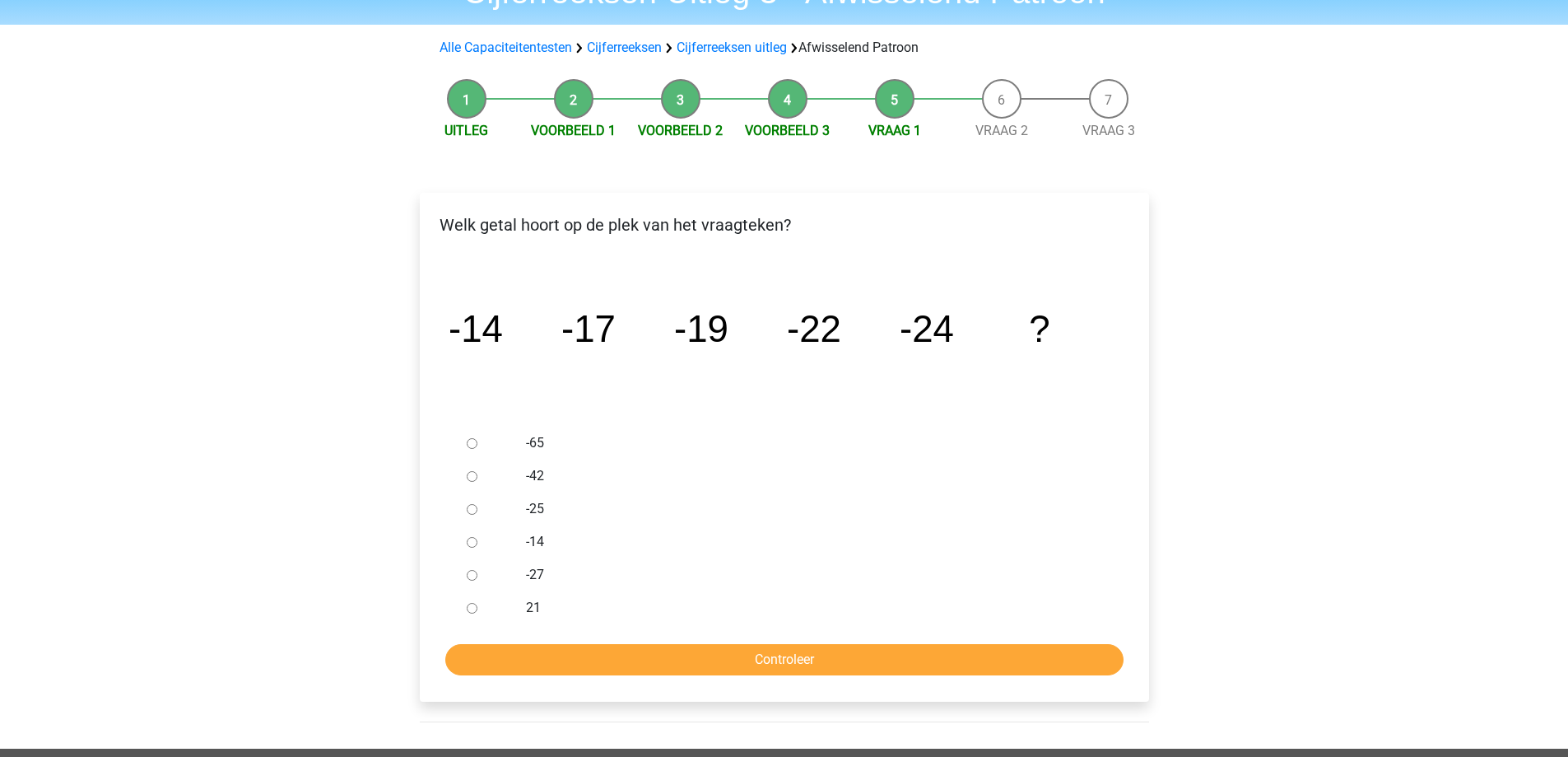
scroll to position [165, 0]
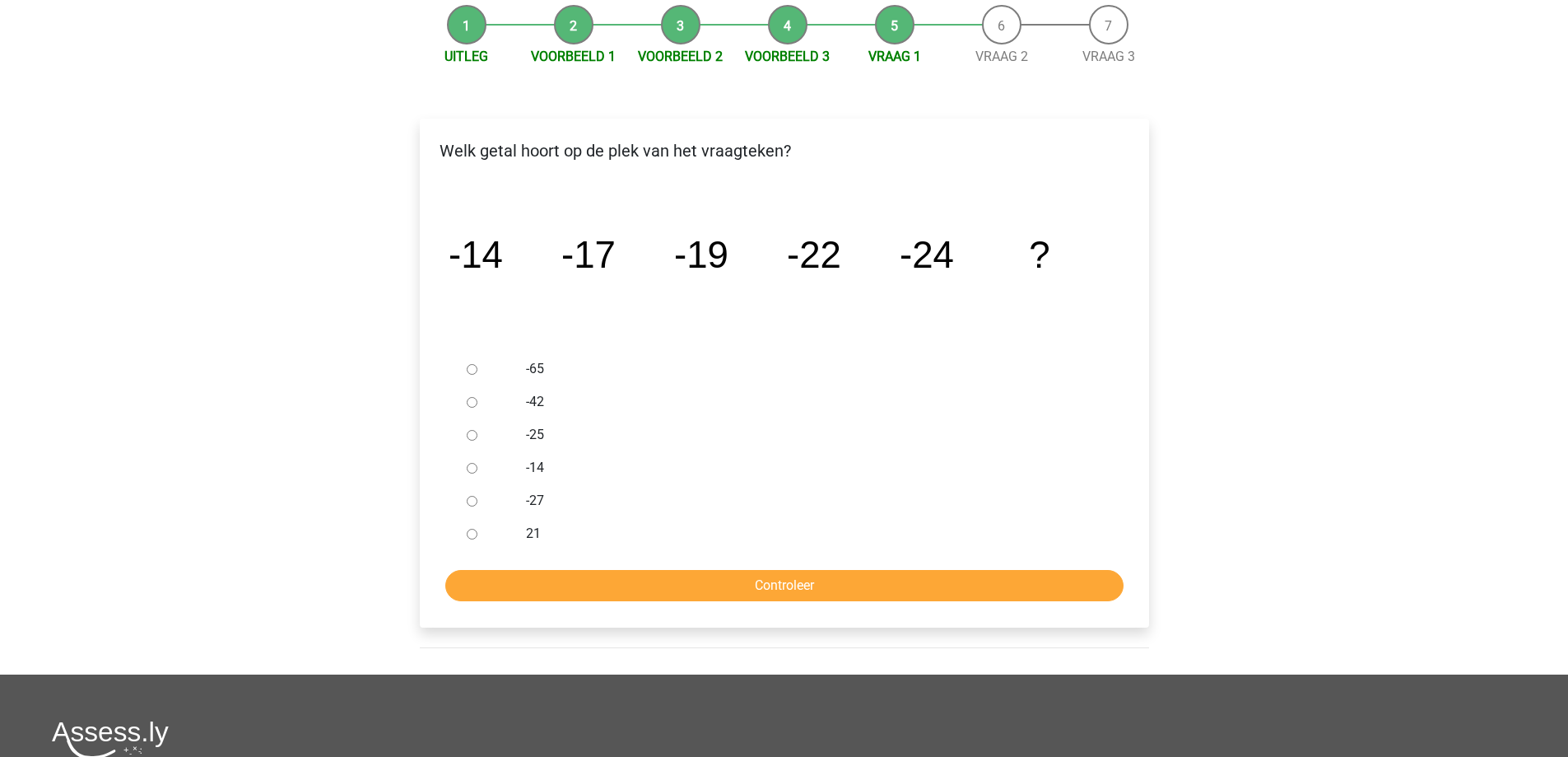
click at [492, 494] on div at bounding box center [487, 501] width 54 height 33
click at [473, 506] on input "-27" at bounding box center [472, 501] width 10 height 11
radio input "true"
click at [800, 585] on input "Controleer" at bounding box center [784, 585] width 678 height 32
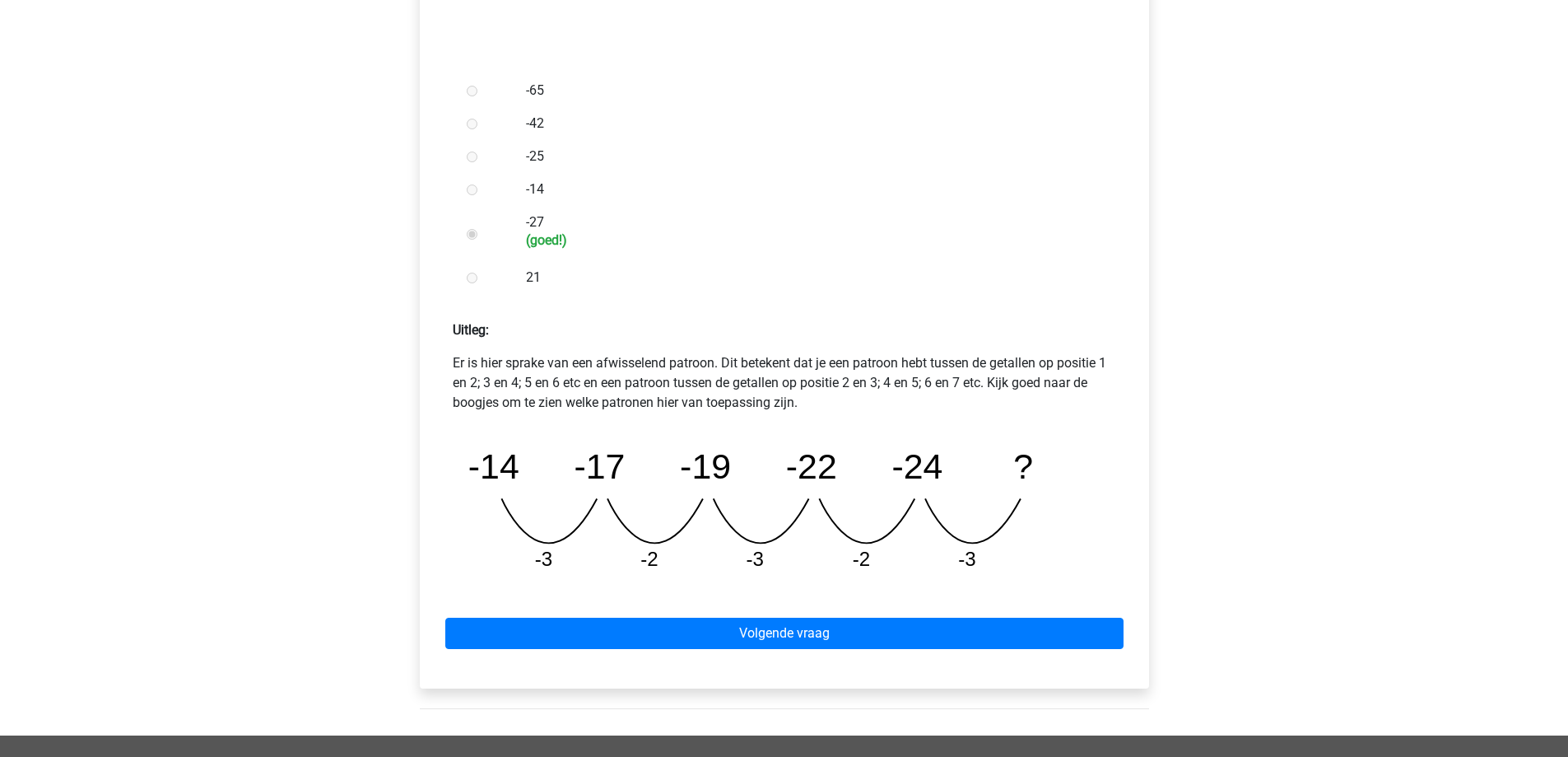
scroll to position [494, 0]
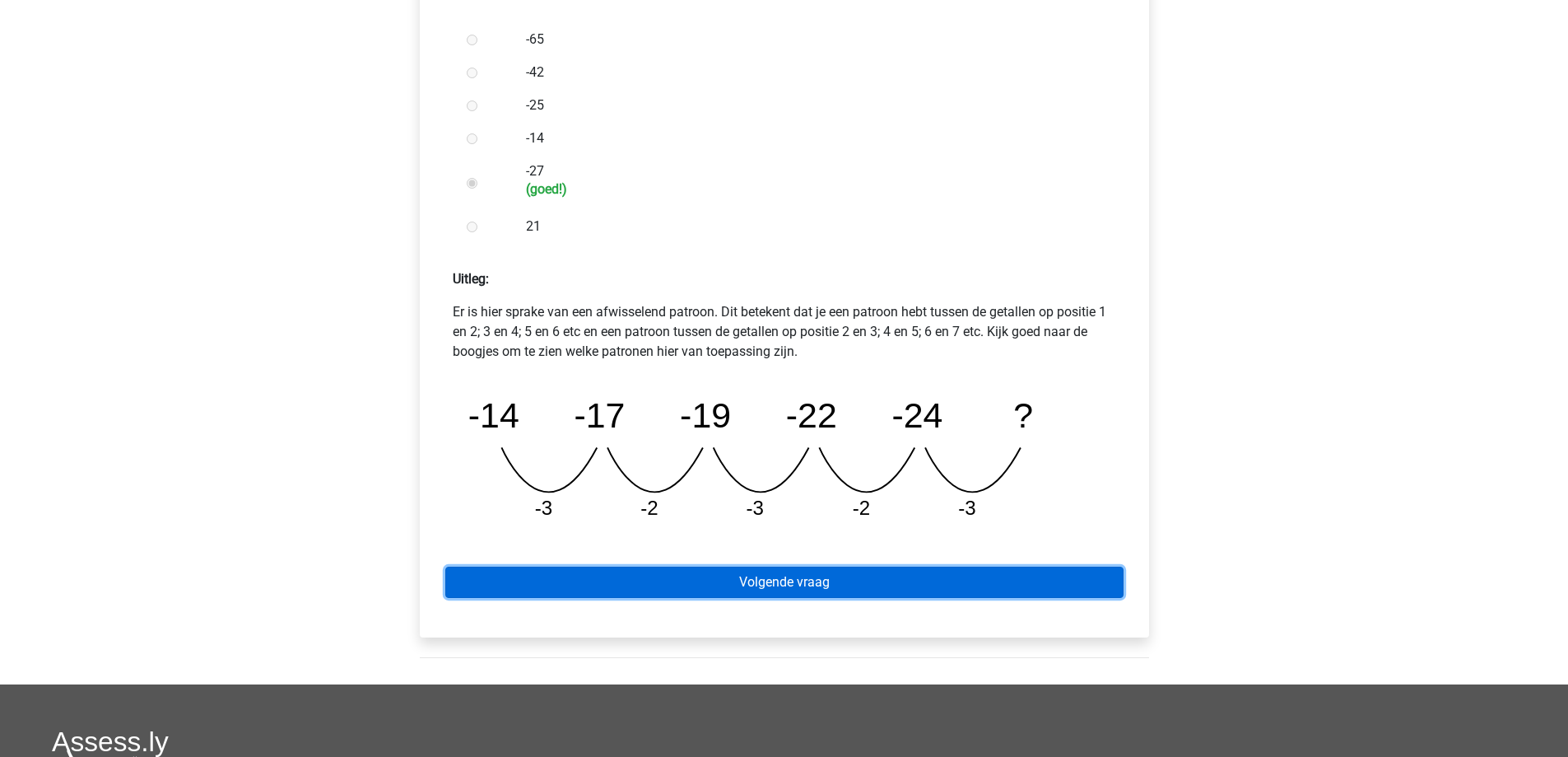
click at [815, 570] on link "Volgende vraag" at bounding box center [784, 582] width 678 height 32
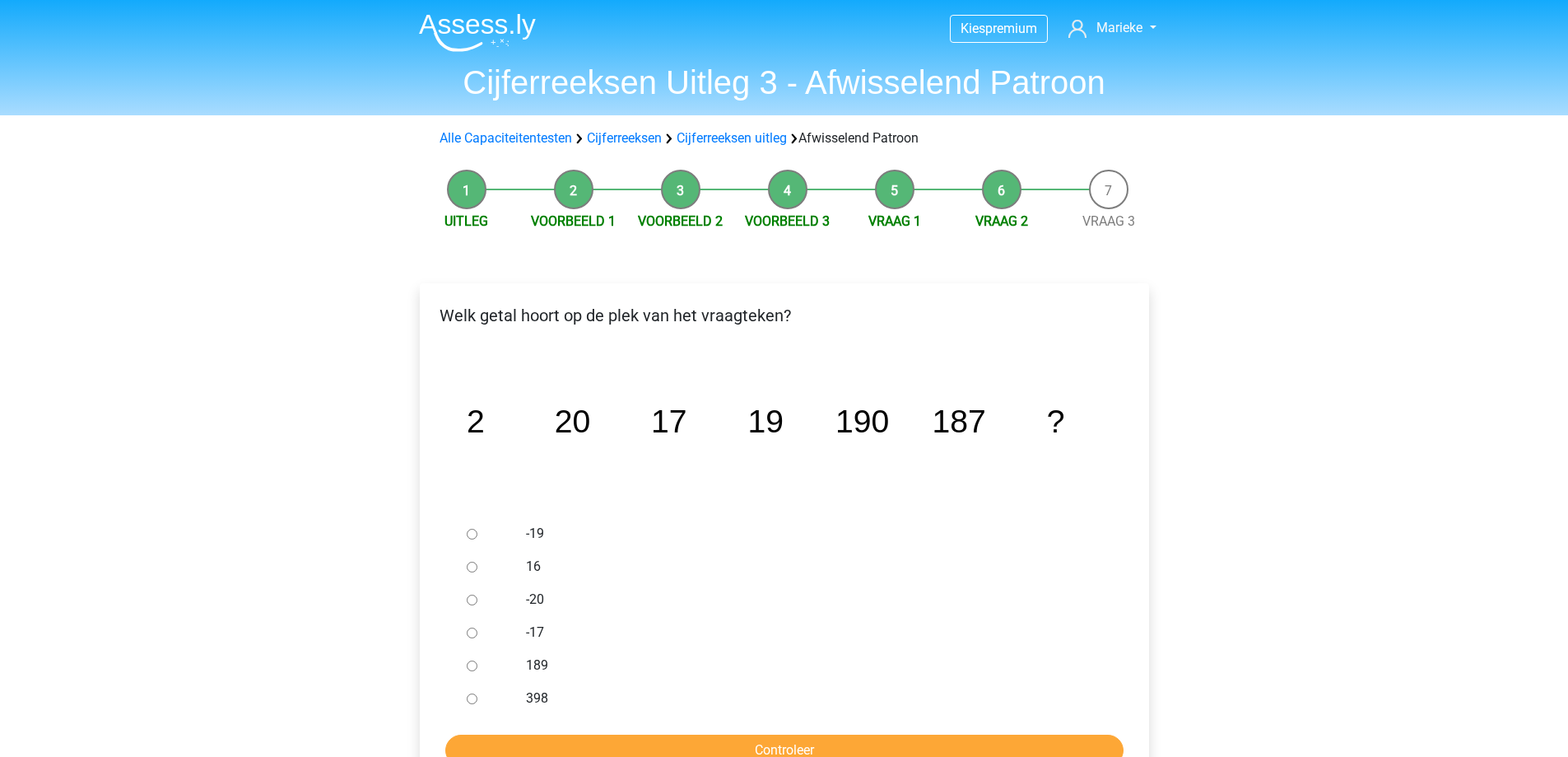
click at [531, 658] on label "189" at bounding box center [810, 665] width 570 height 20
click at [478, 660] on input "189" at bounding box center [472, 665] width 10 height 11
radio input "true"
click at [816, 739] on input "Controleer" at bounding box center [784, 750] width 678 height 32
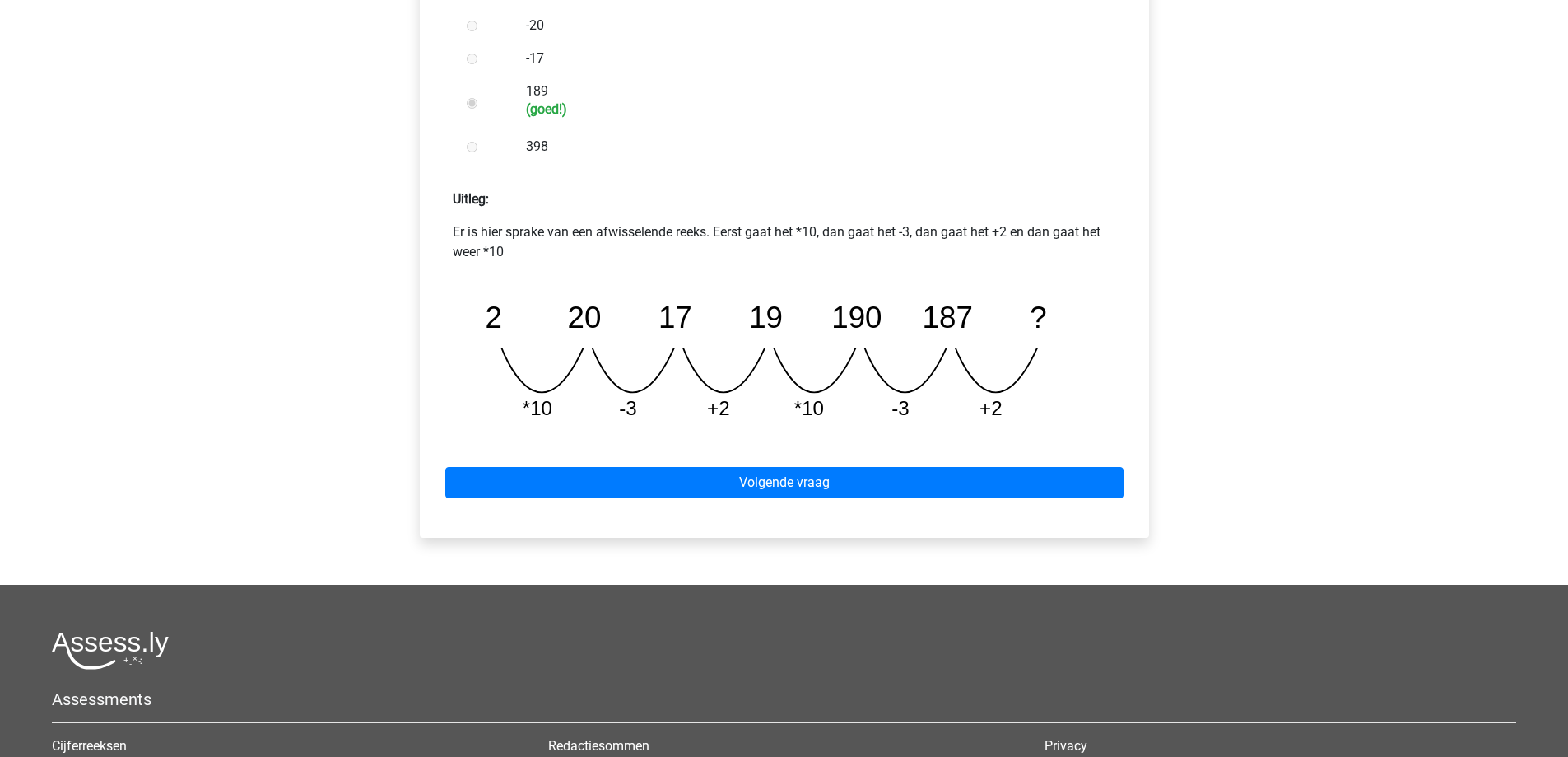
scroll to position [577, 0]
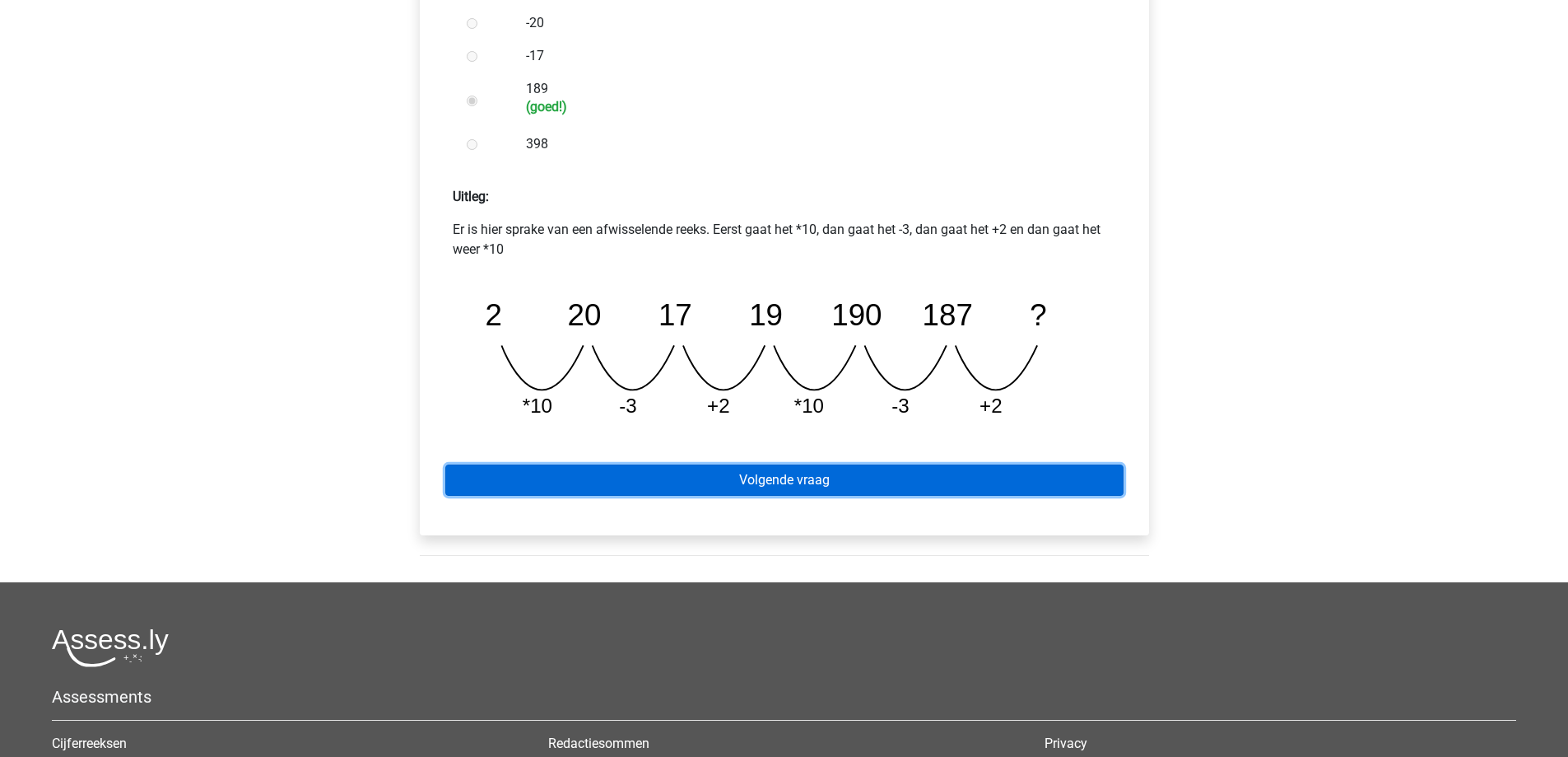
click at [837, 483] on link "Volgende vraag" at bounding box center [784, 480] width 678 height 32
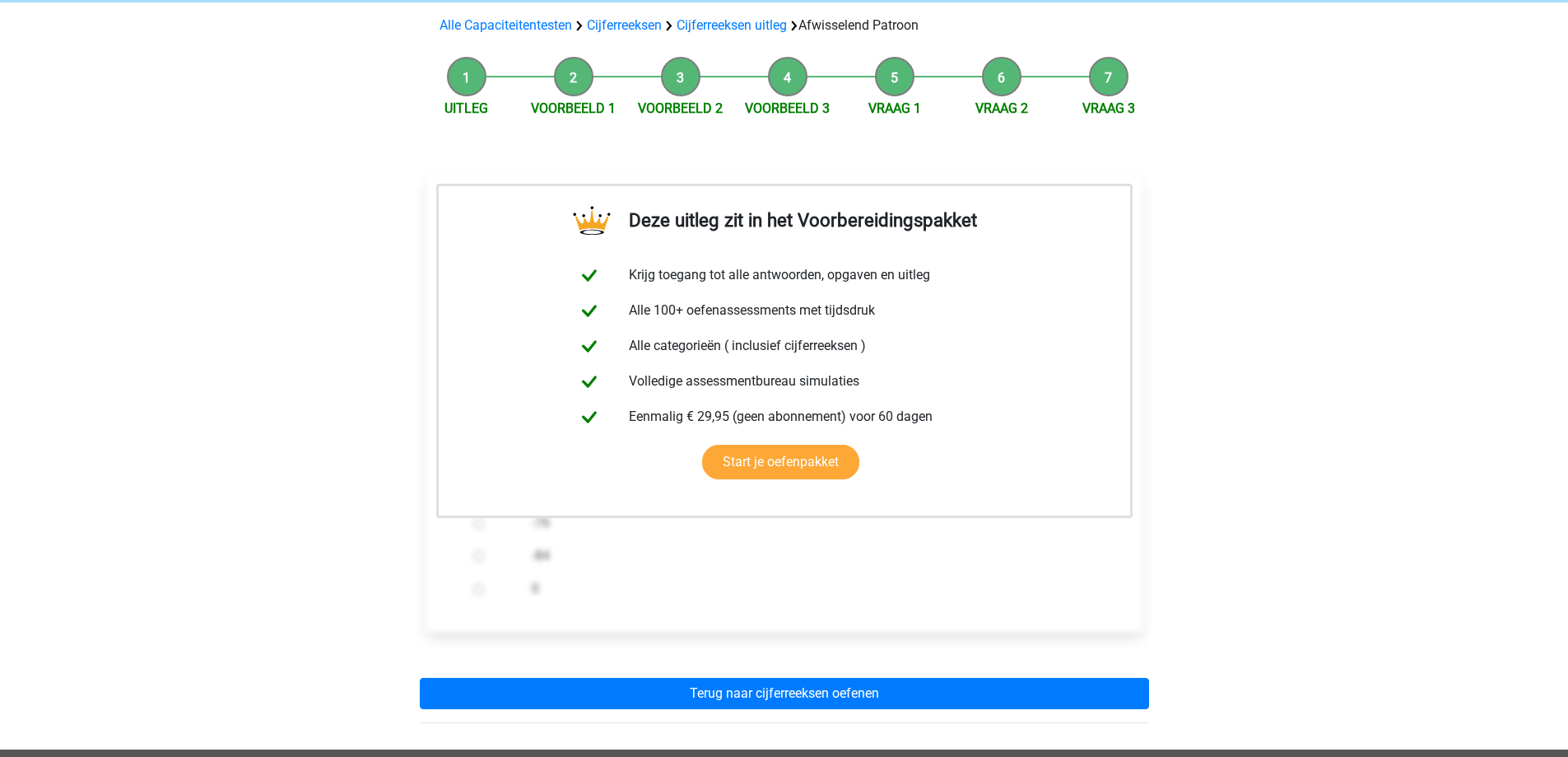
scroll to position [411, 0]
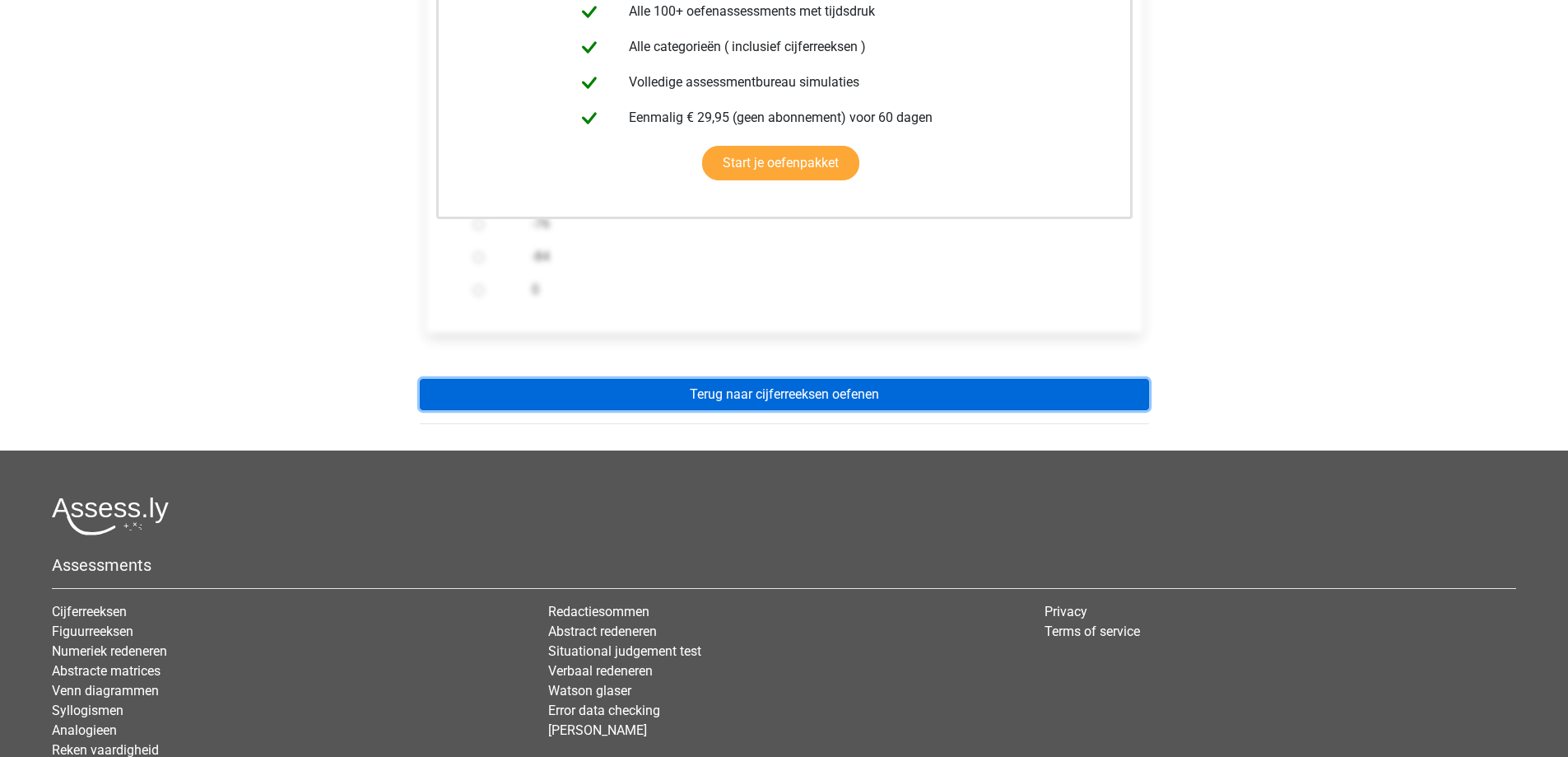
click at [867, 397] on link "Terug naar cijferreeksen oefenen" at bounding box center [784, 395] width 729 height 32
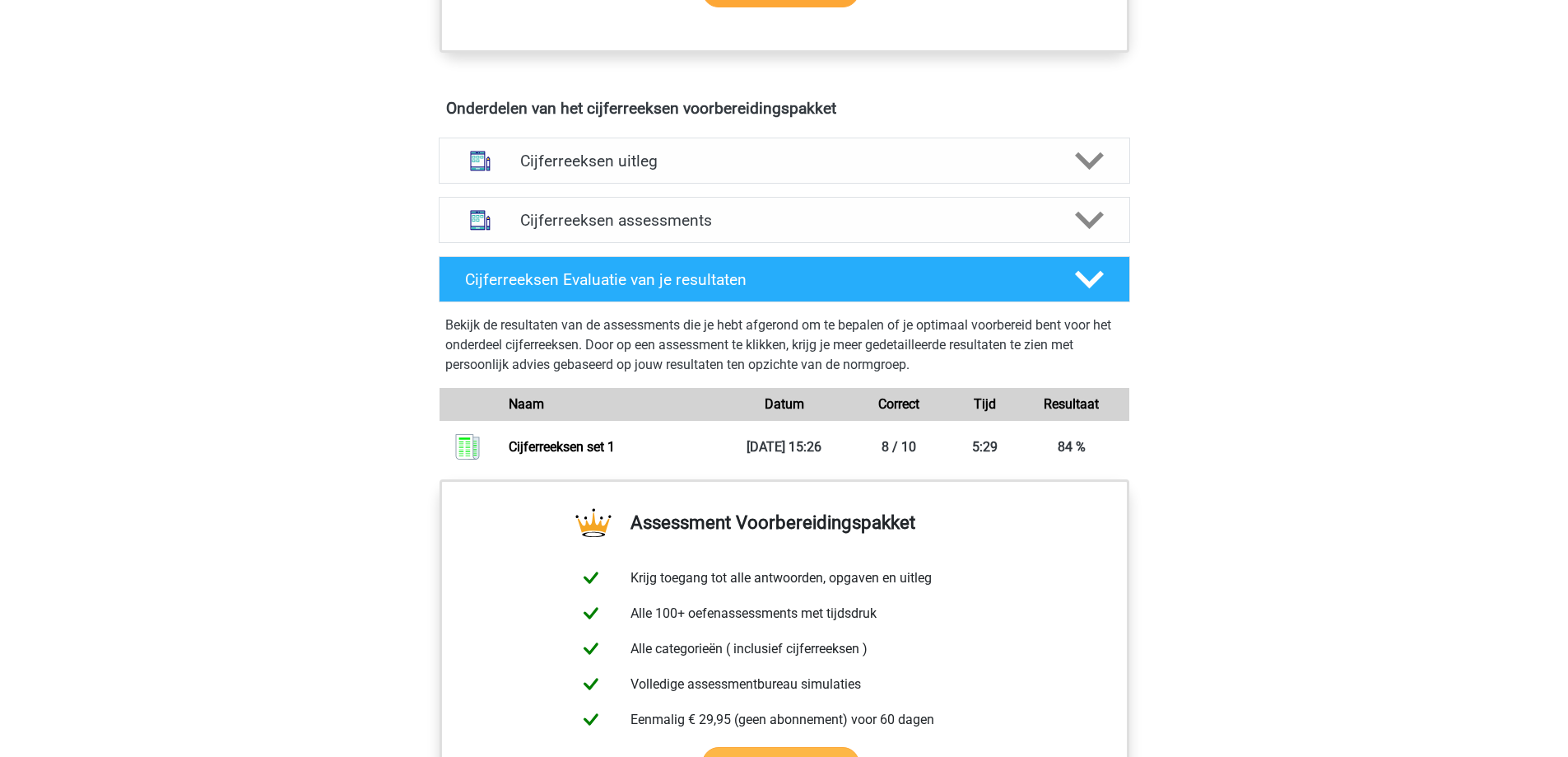
scroll to position [659, 0]
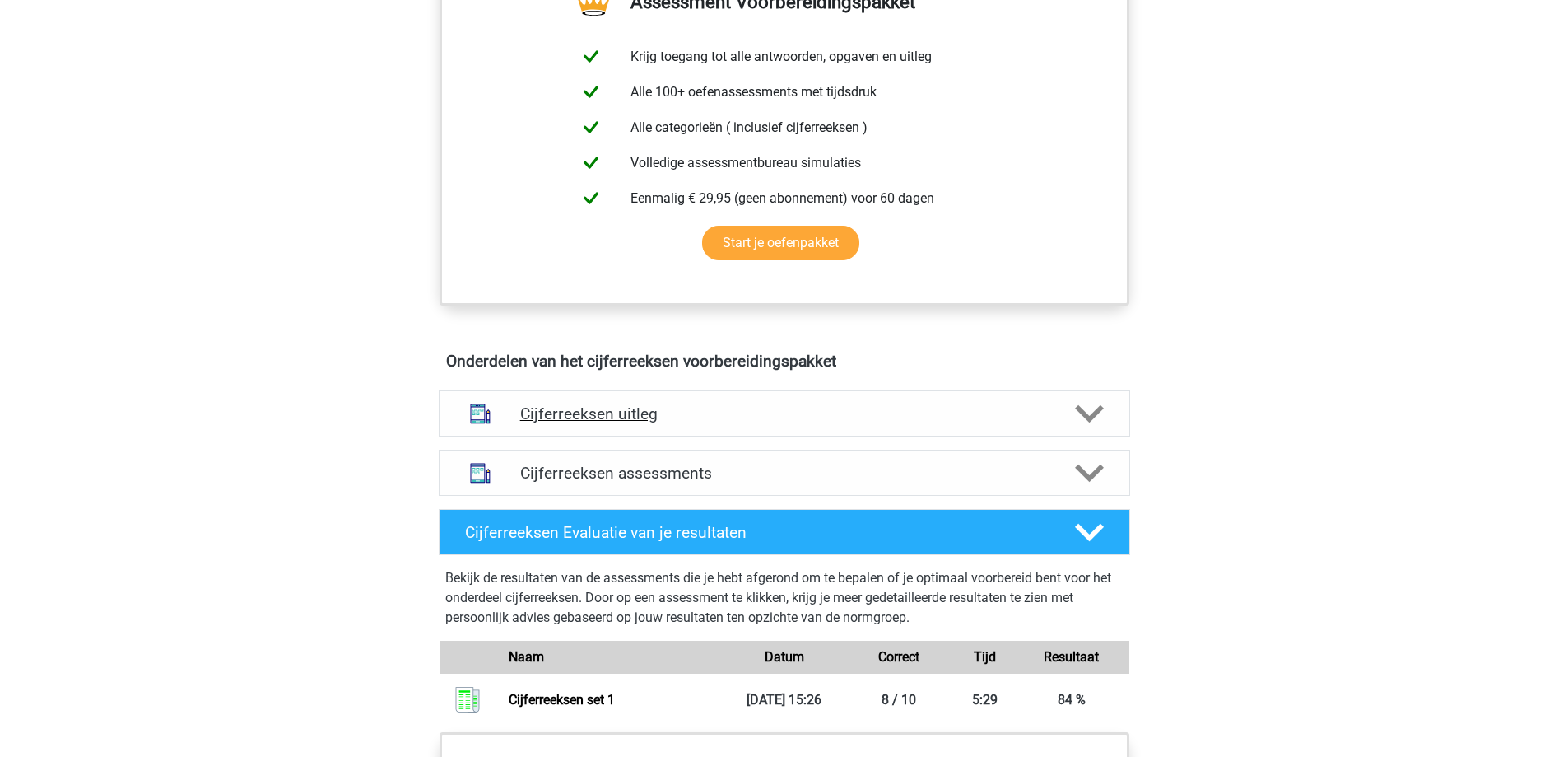
click at [737, 424] on h4 "Cijferreeksen uitleg" at bounding box center [785, 414] width 528 height 19
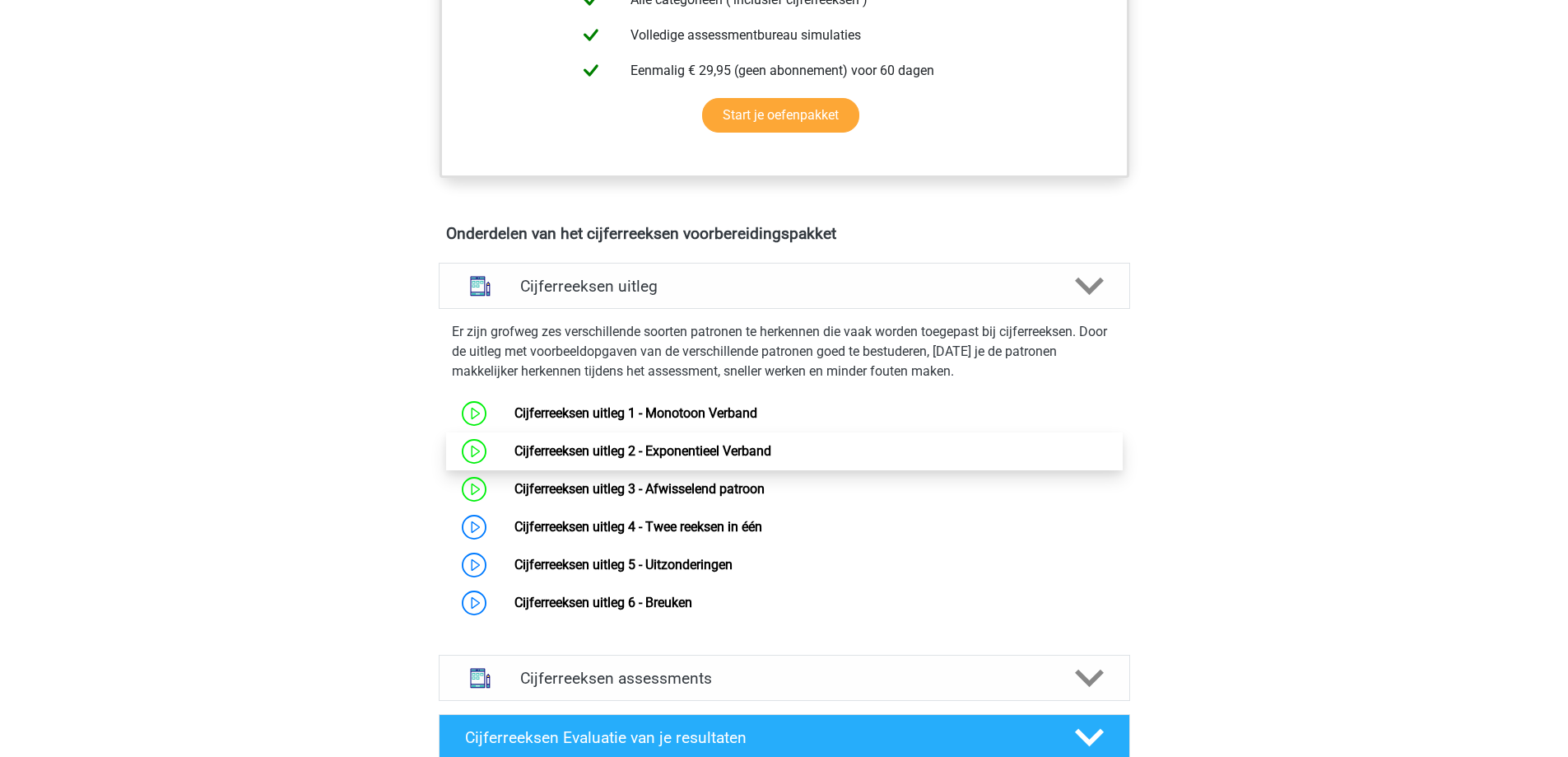
scroll to position [906, 0]
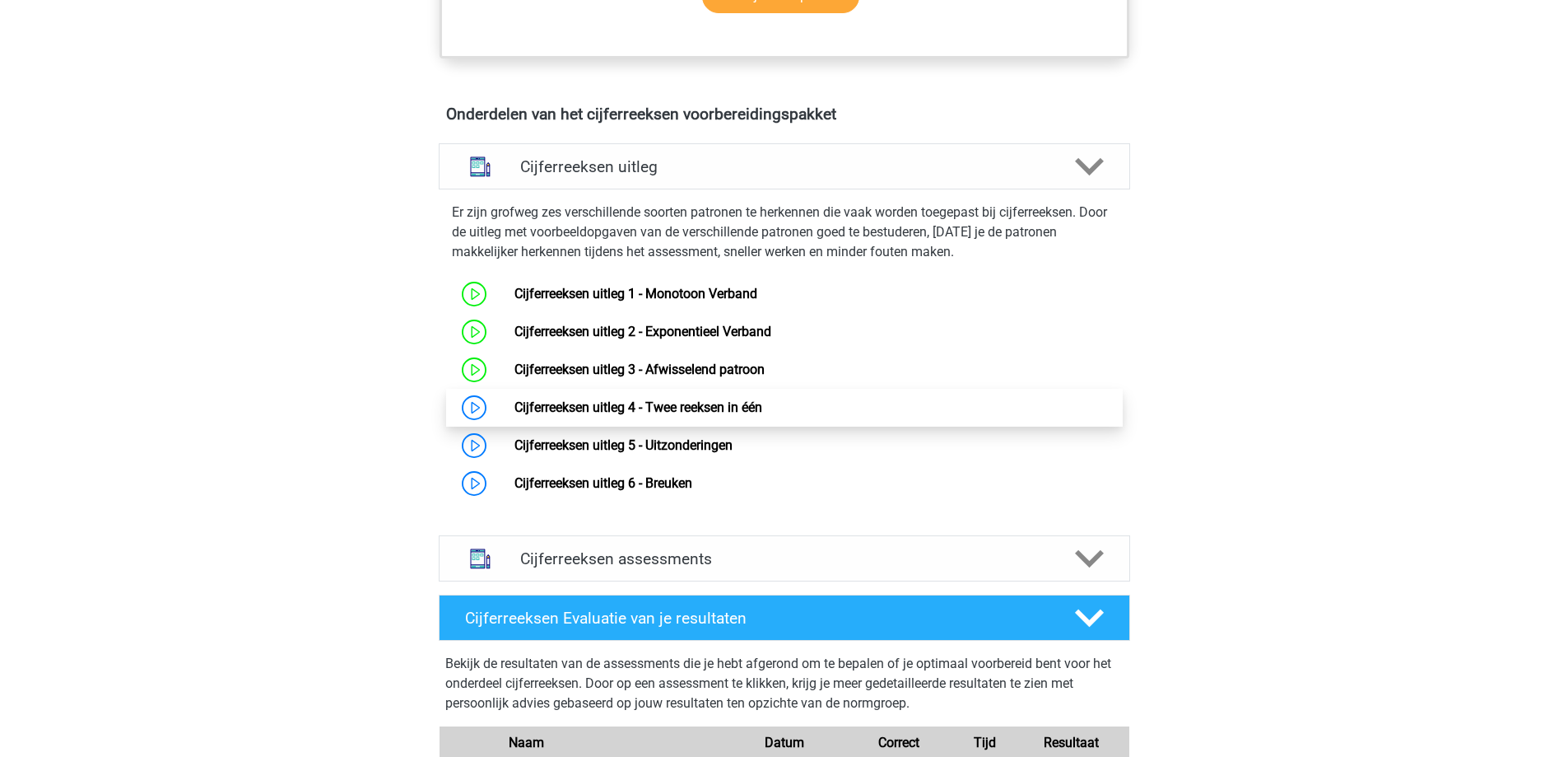
click at [682, 415] on link "Cijferreeksen uitleg 4 - Twee reeksen in één" at bounding box center [638, 407] width 248 height 16
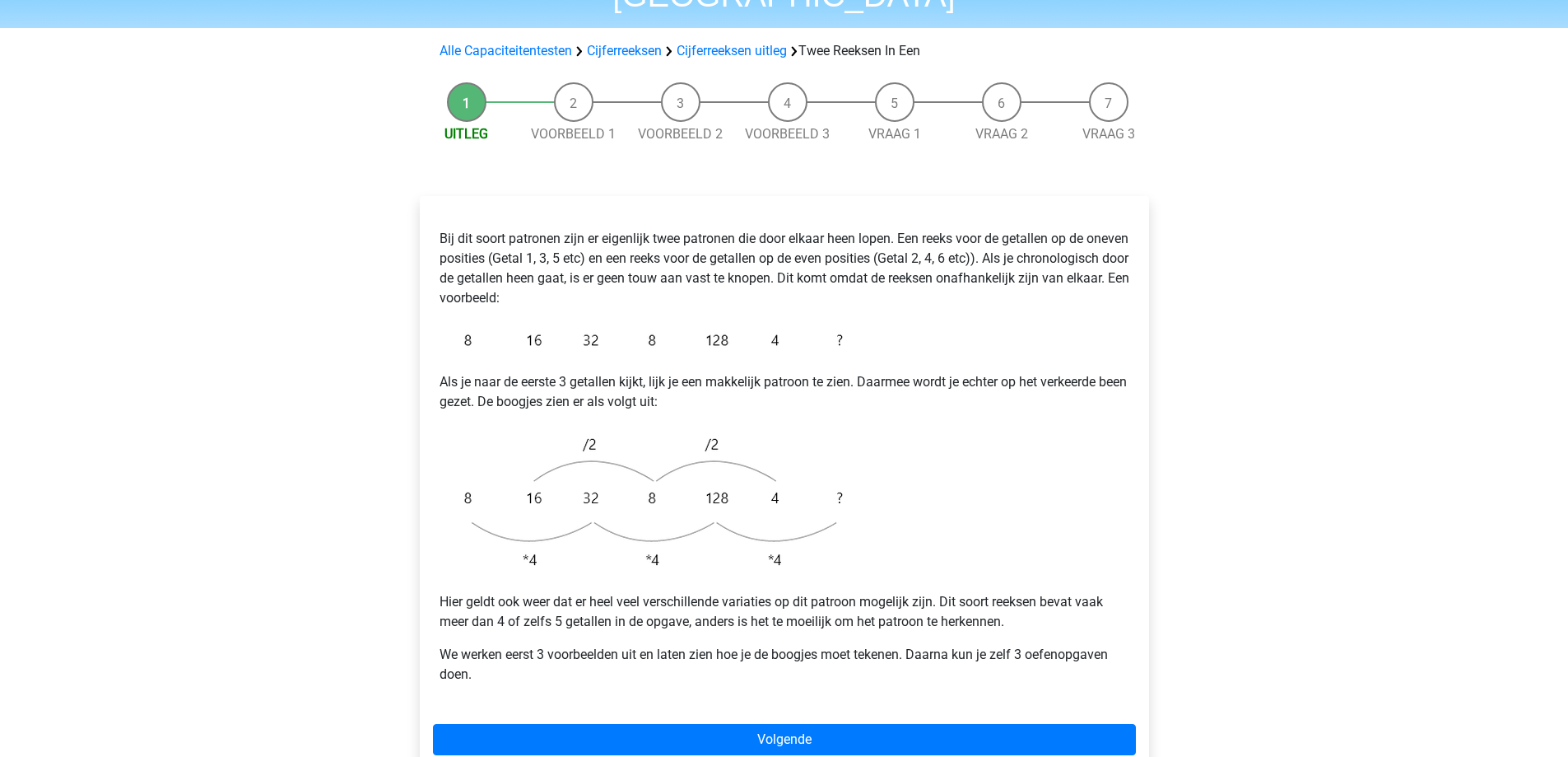
scroll to position [165, 0]
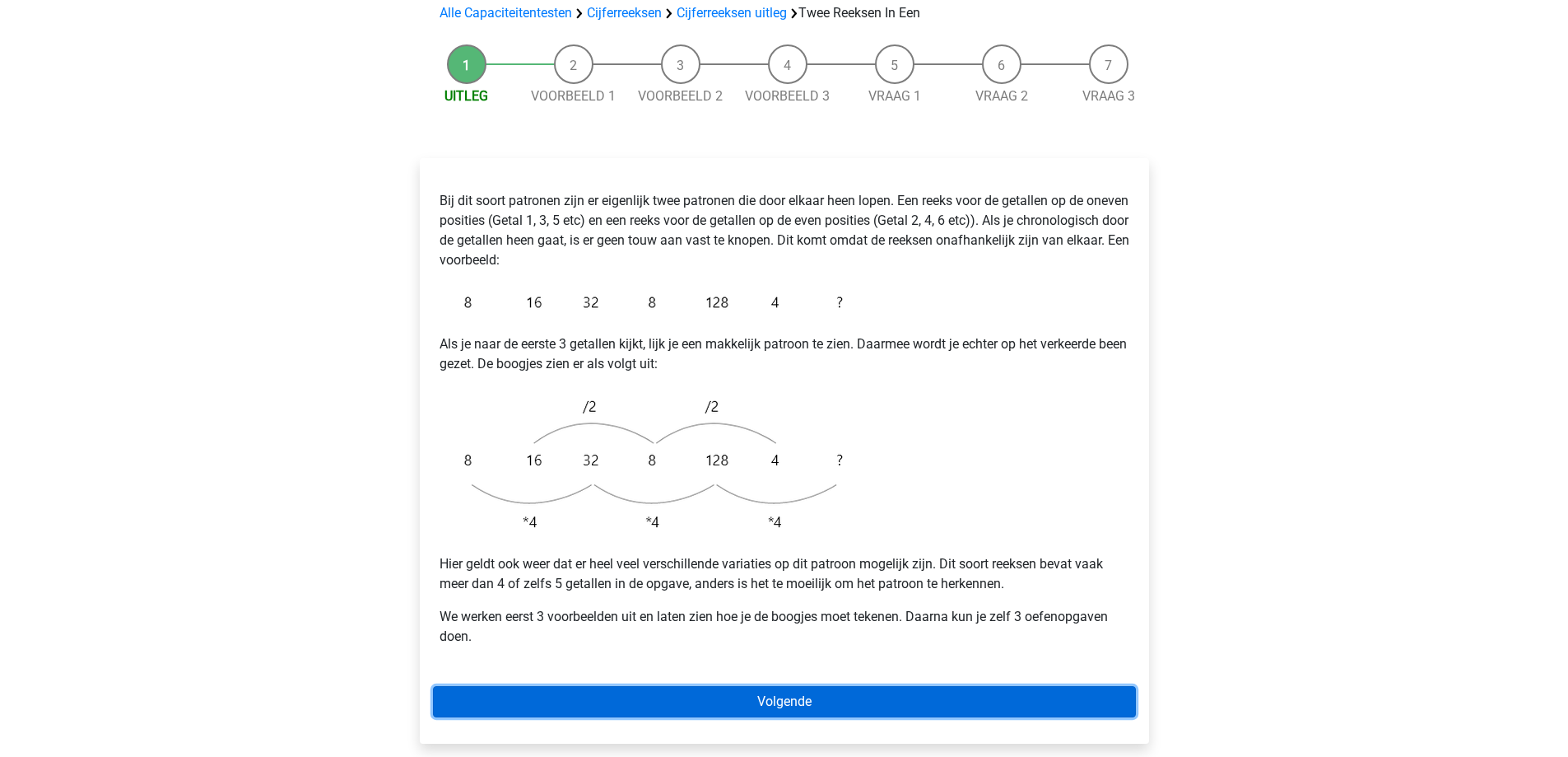
click at [1008, 686] on link "Volgende" at bounding box center [784, 702] width 703 height 32
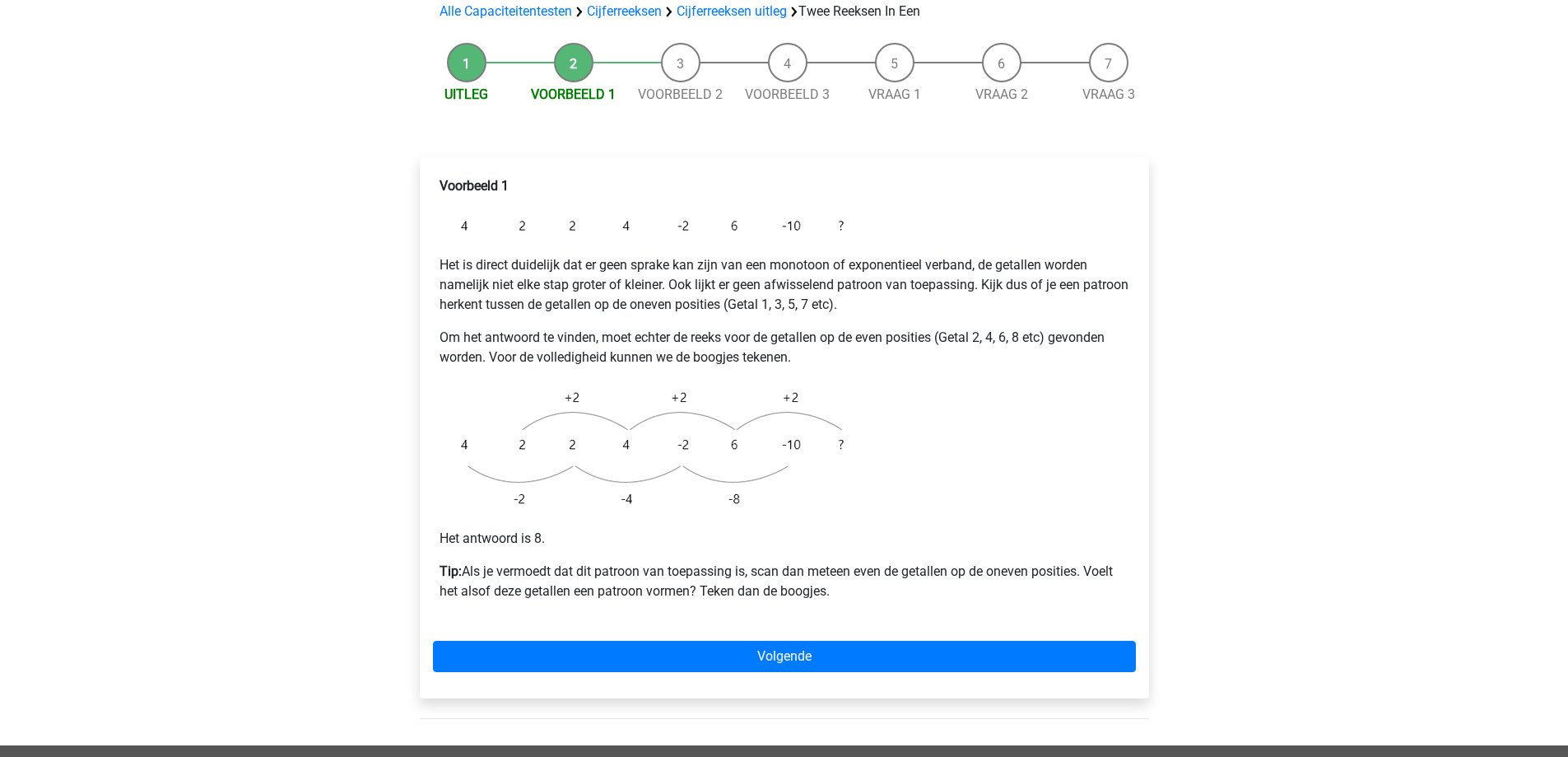
scroll to position [329, 0]
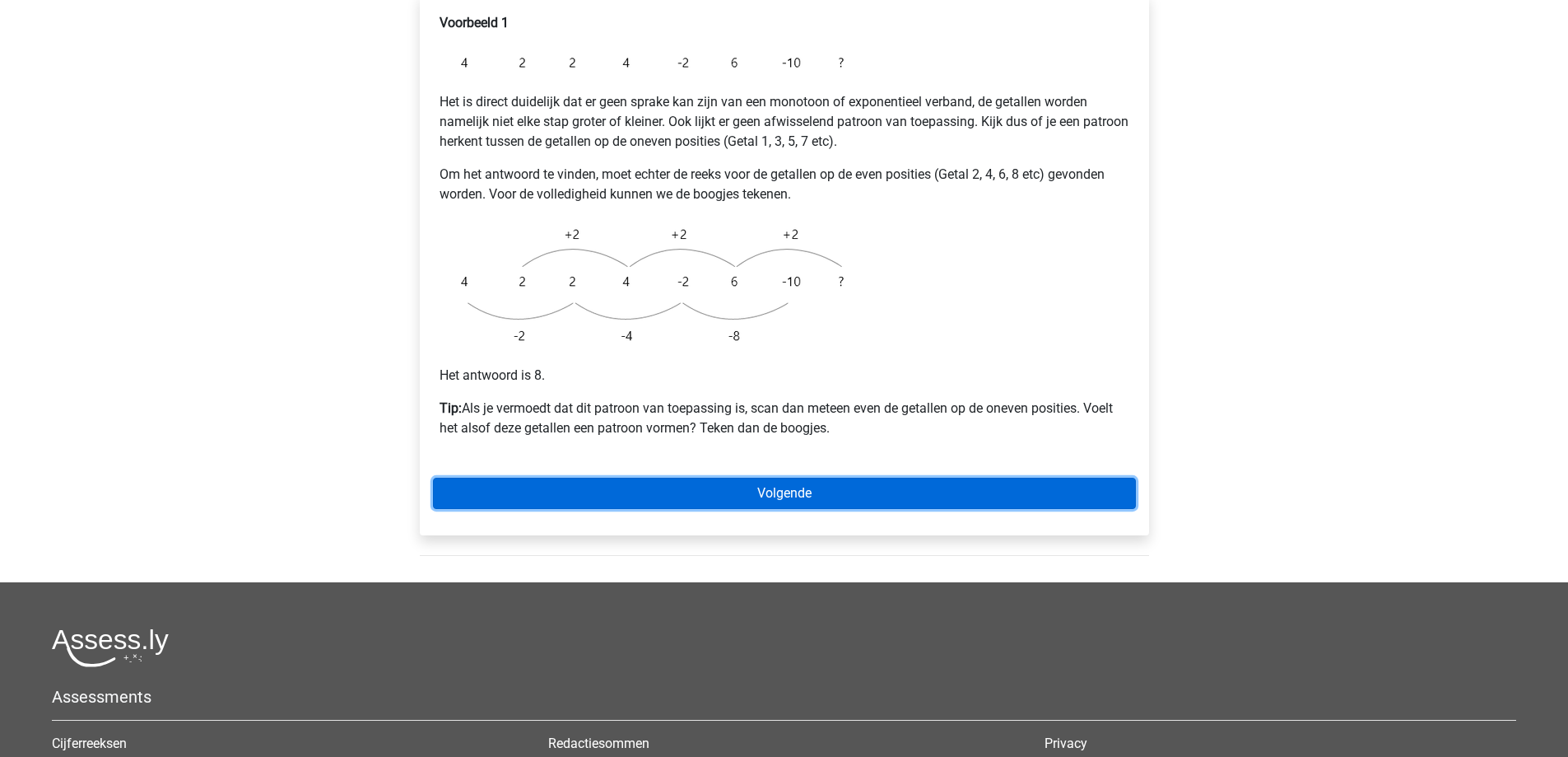
click at [713, 478] on link "Volgende" at bounding box center [784, 494] width 703 height 32
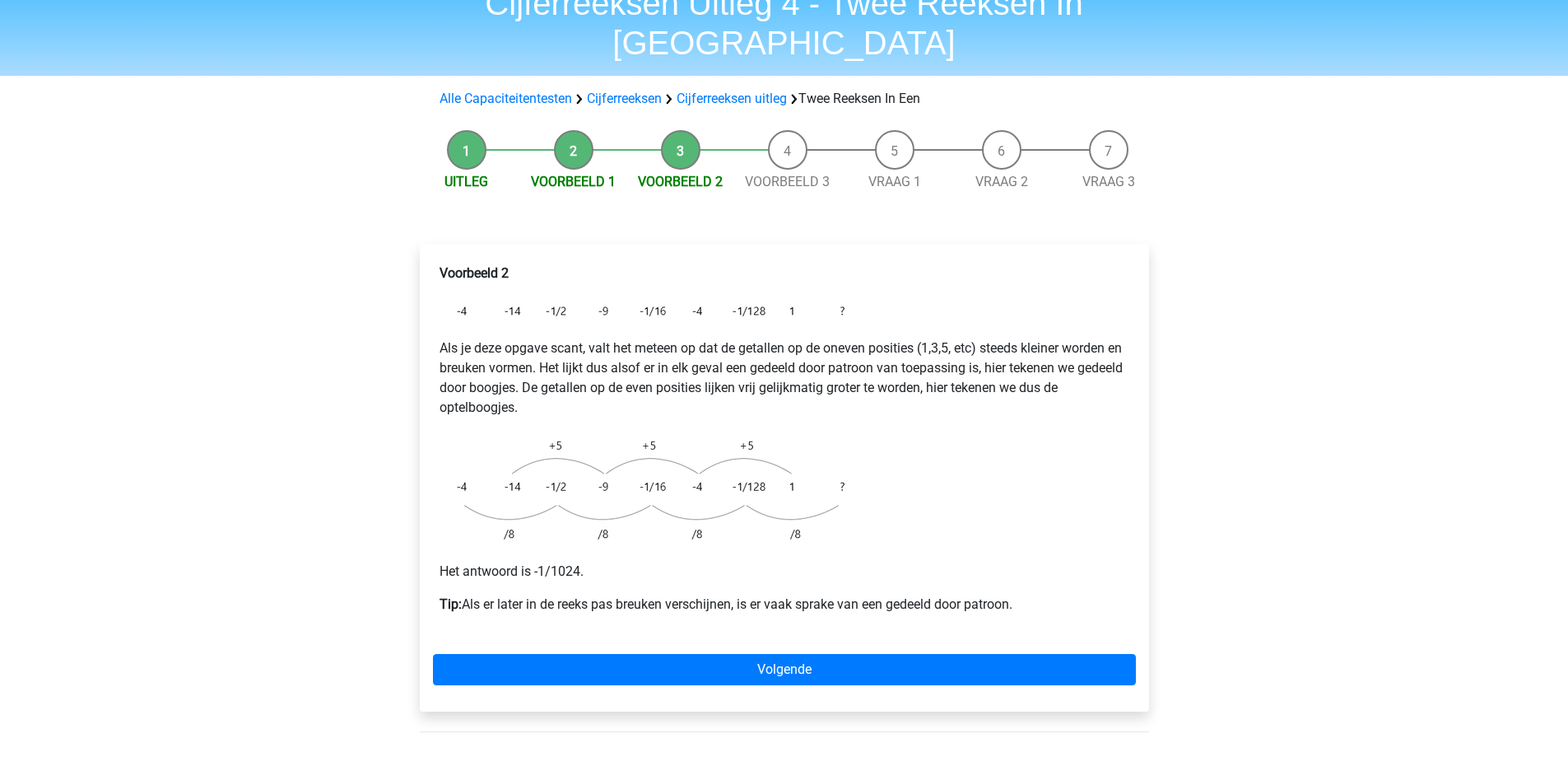
scroll to position [165, 0]
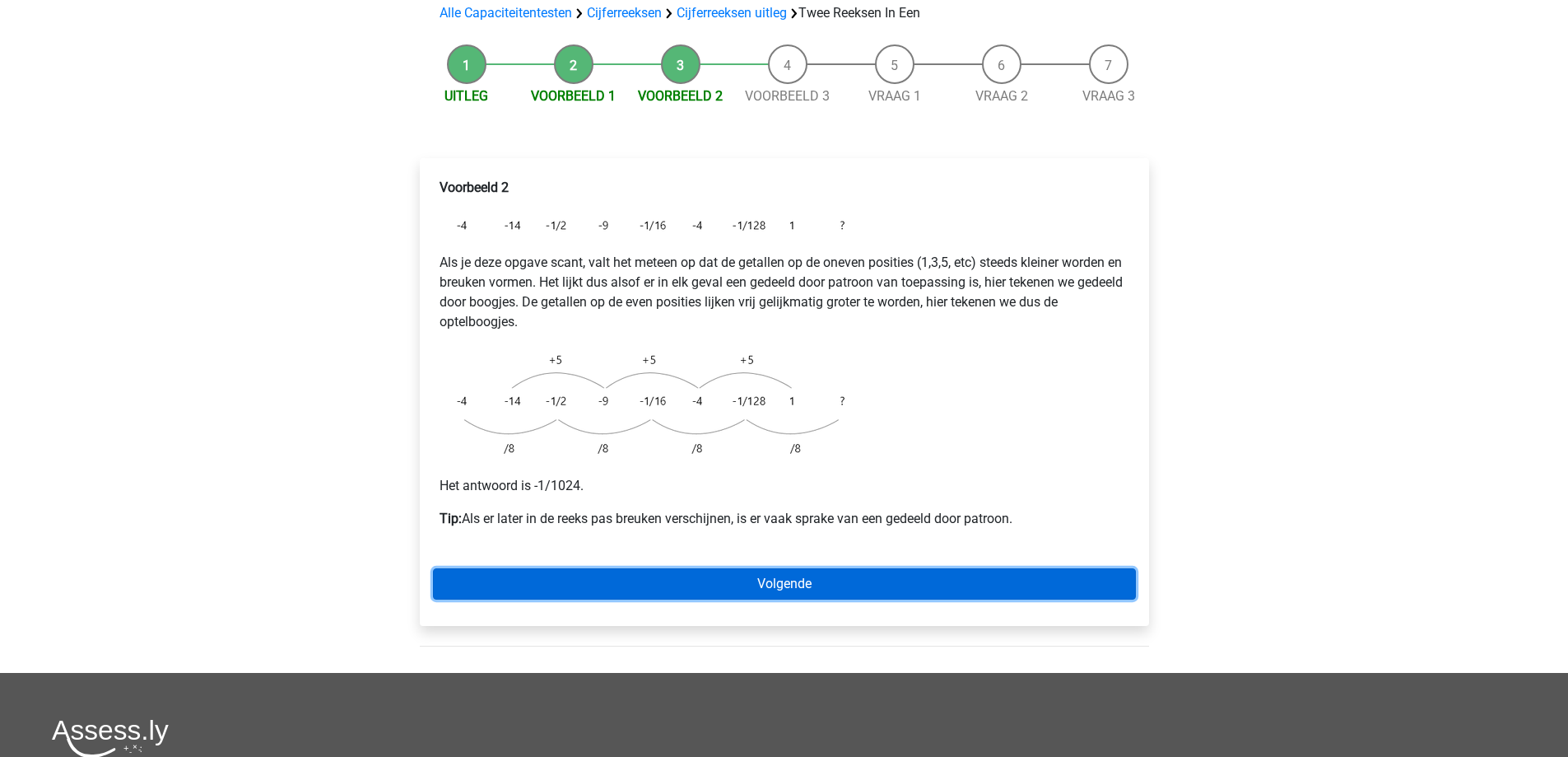
click at [826, 568] on link "Volgende" at bounding box center [784, 584] width 703 height 32
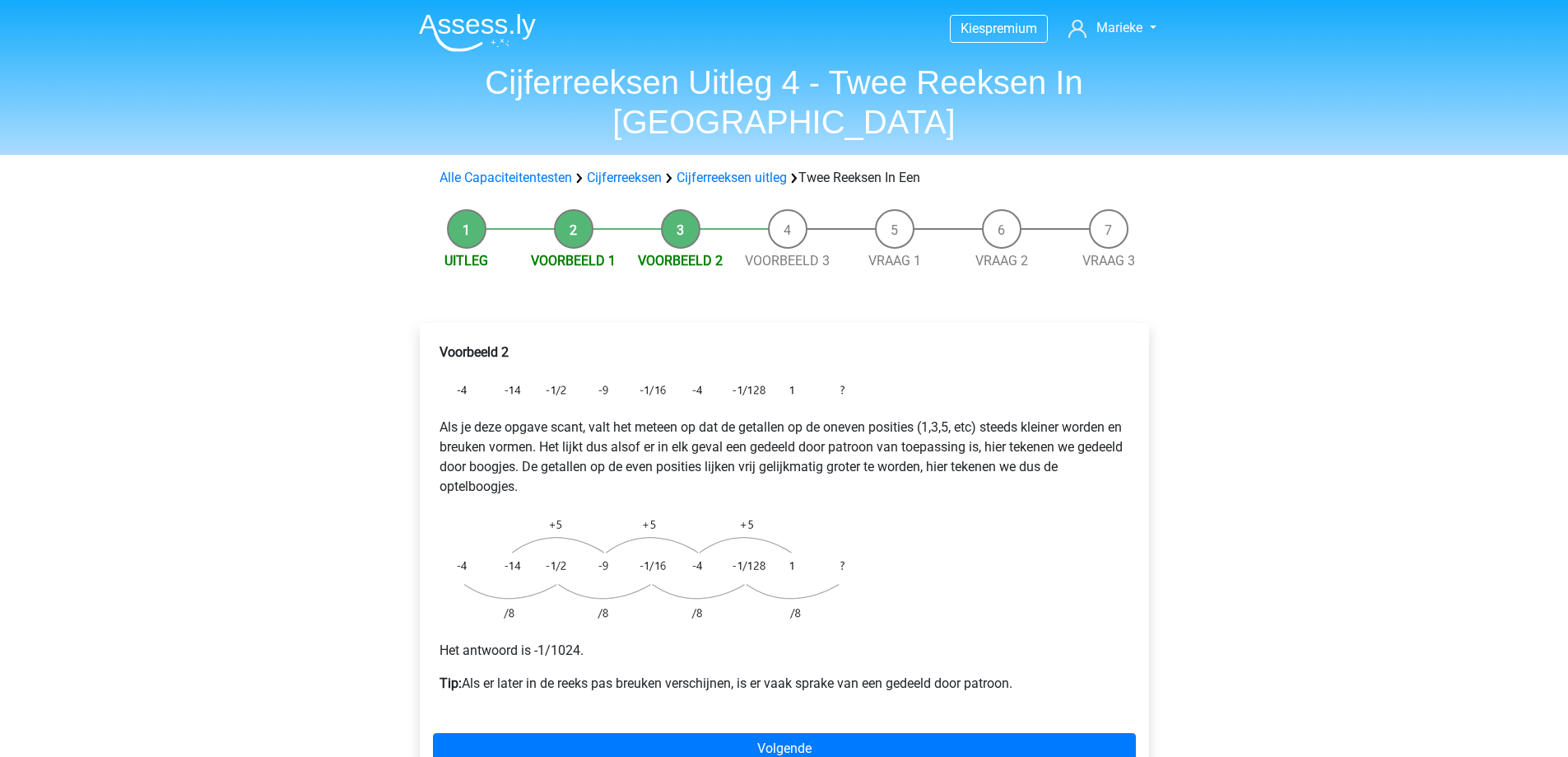
scroll to position [82, 0]
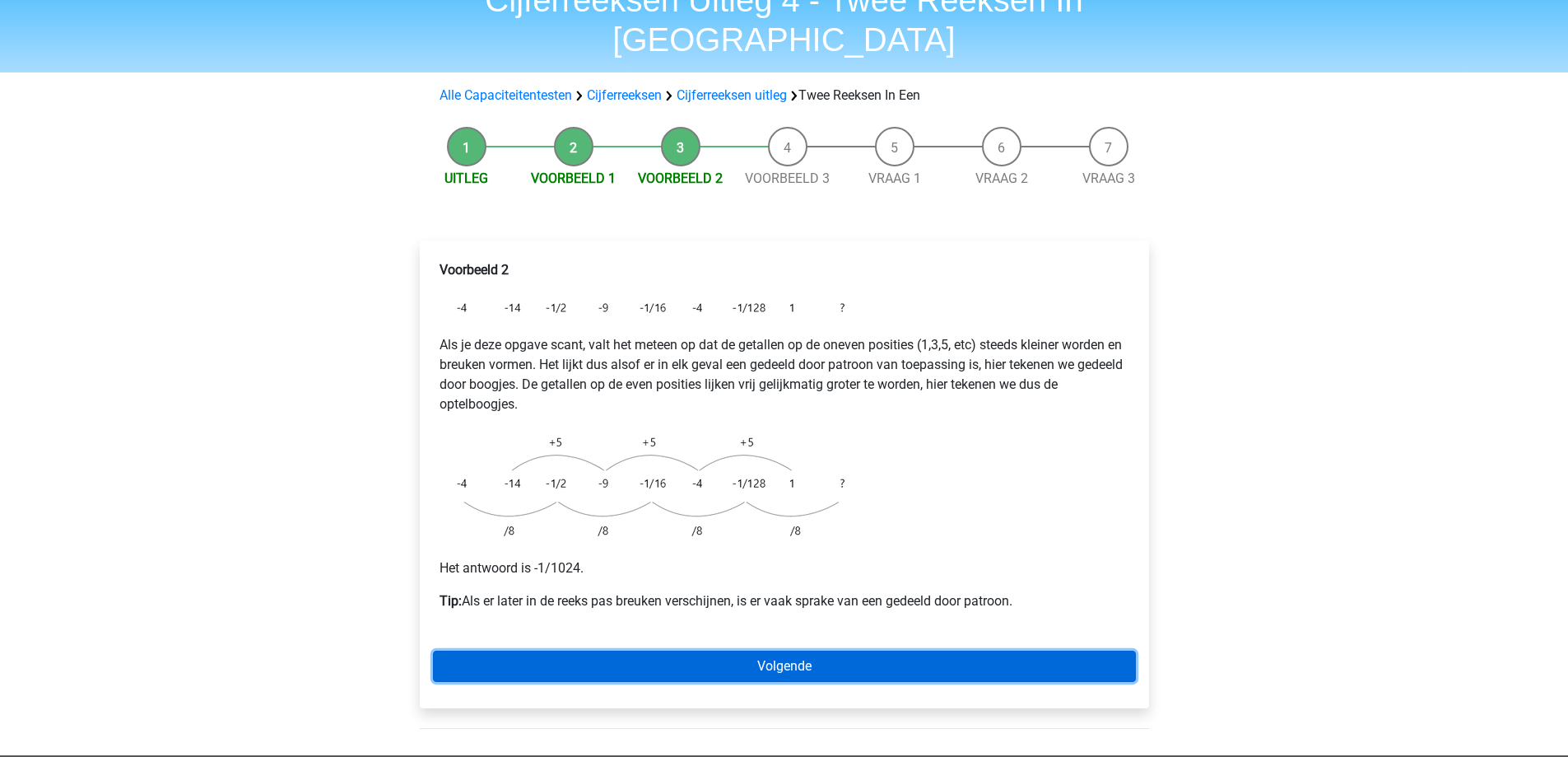
click at [977, 650] on link "Volgende" at bounding box center [784, 666] width 703 height 32
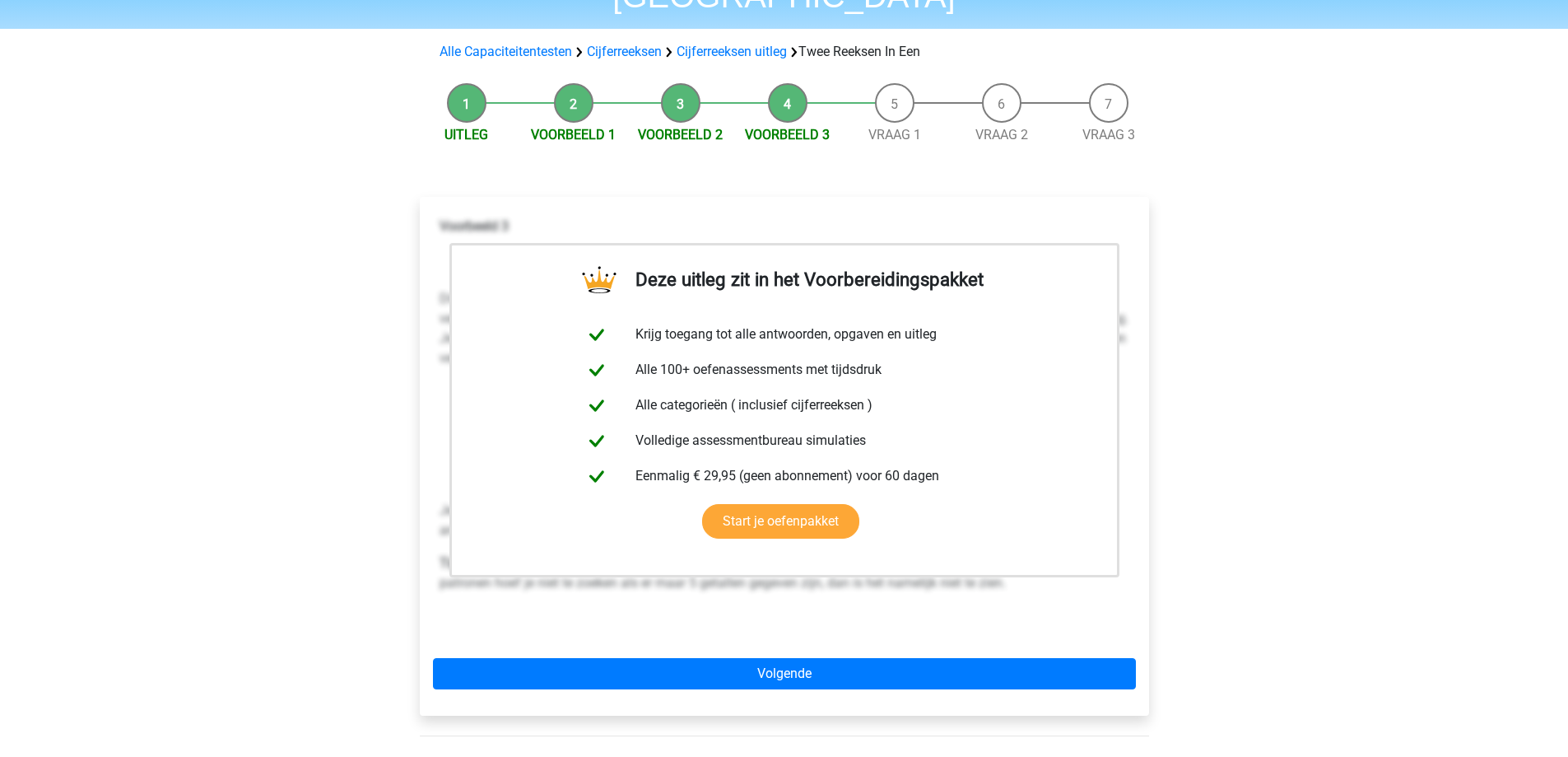
scroll to position [165, 0]
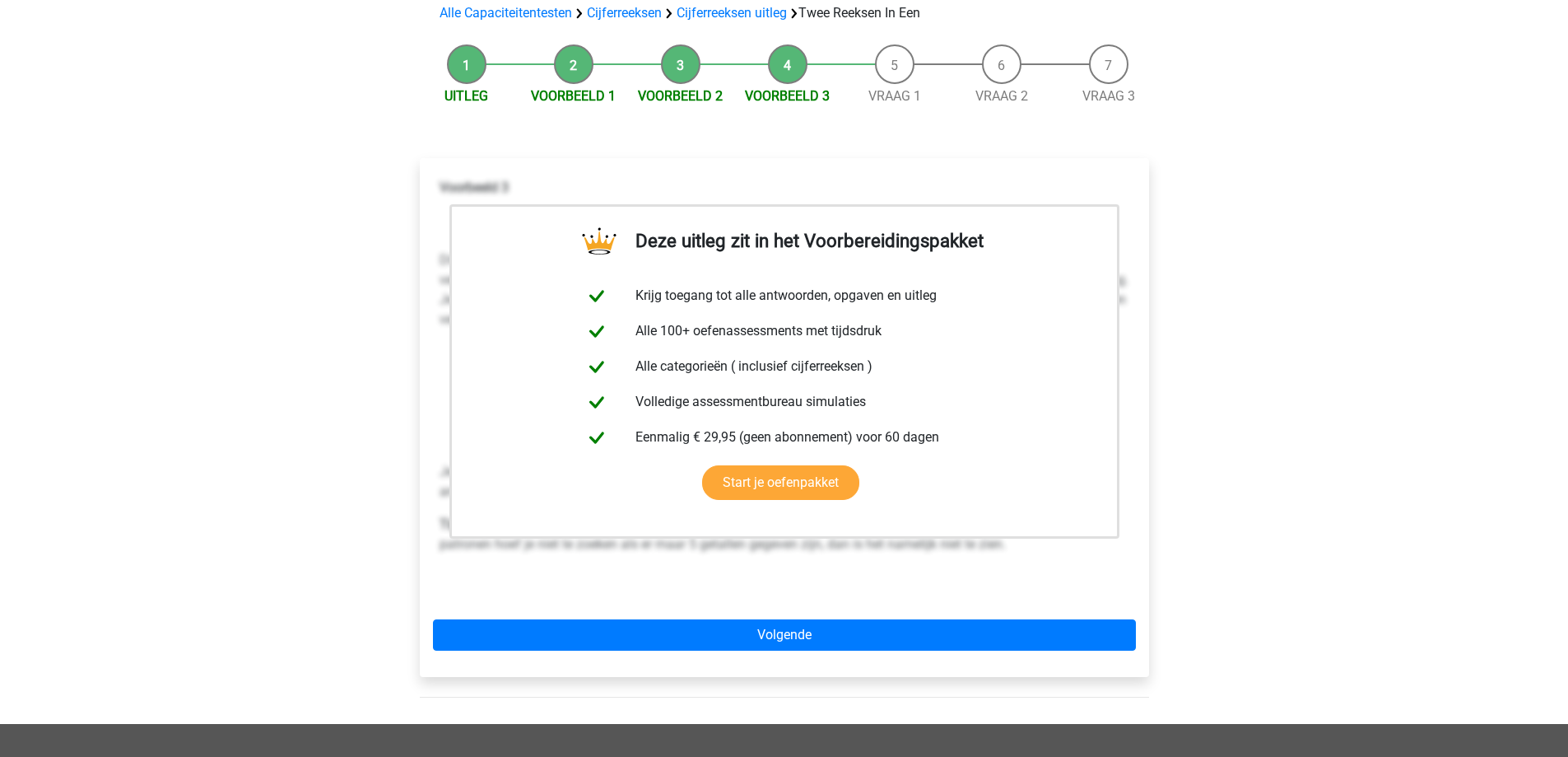
click at [780, 45] on li "Voorbeeld 3" at bounding box center [788, 75] width 107 height 62
click at [654, 45] on li "Voorbeeld 2" at bounding box center [681, 75] width 107 height 62
drag, startPoint x: 676, startPoint y: 24, endPoint x: 656, endPoint y: 38, distance: 24.4
click at [676, 45] on li "Voorbeeld 2" at bounding box center [681, 75] width 107 height 62
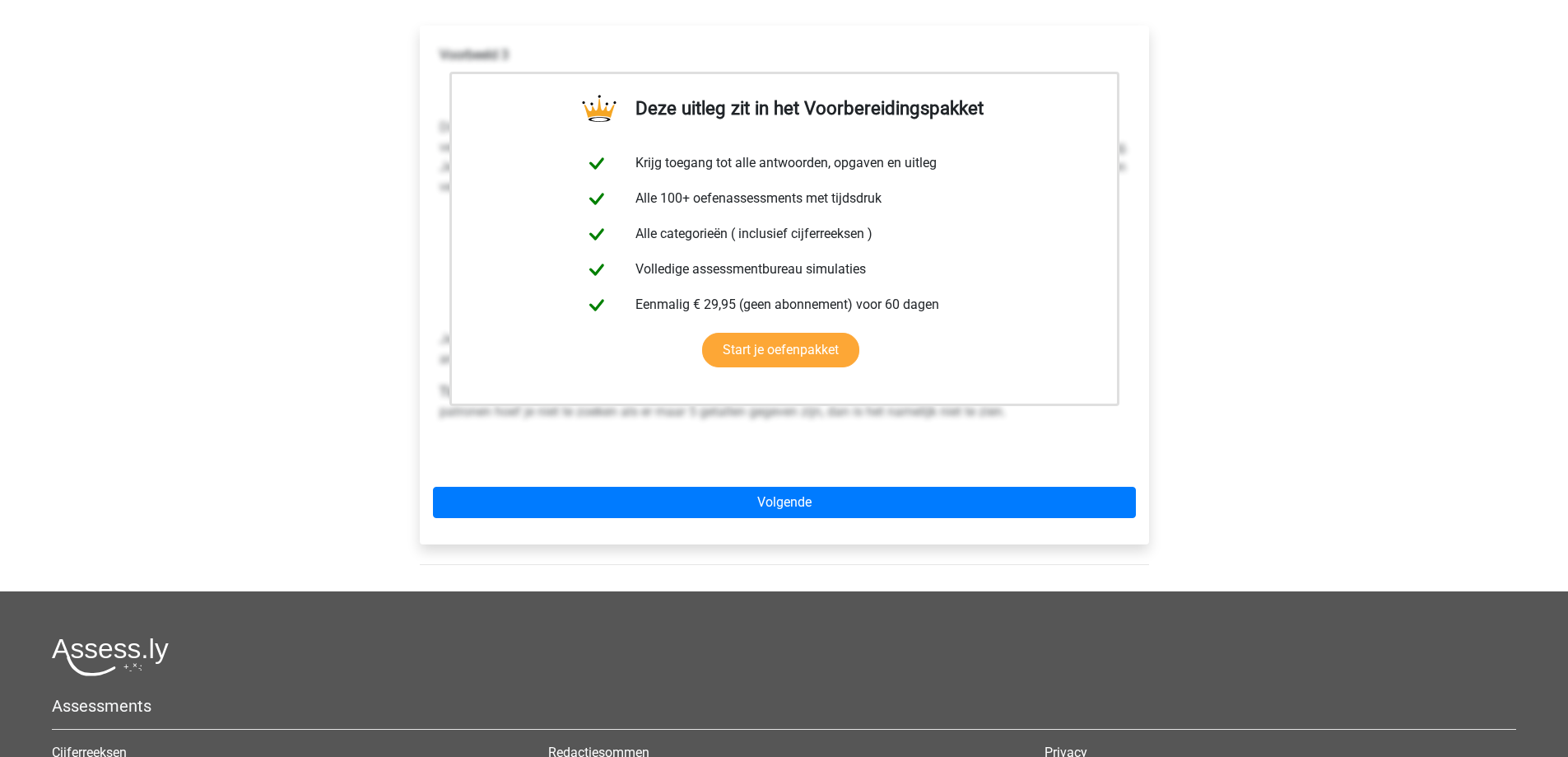
scroll to position [329, 0]
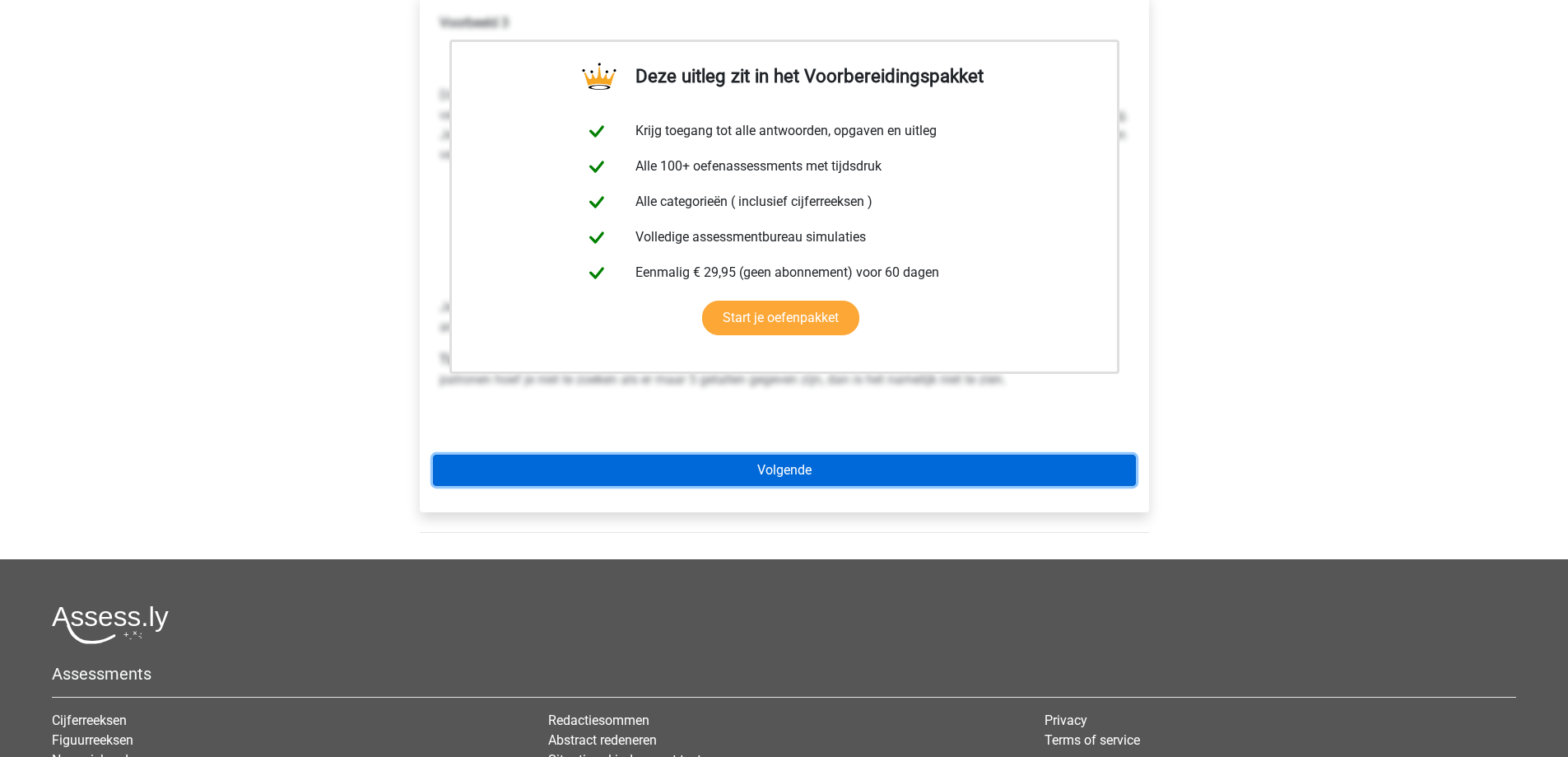
click at [928, 454] on link "Volgende" at bounding box center [784, 470] width 703 height 32
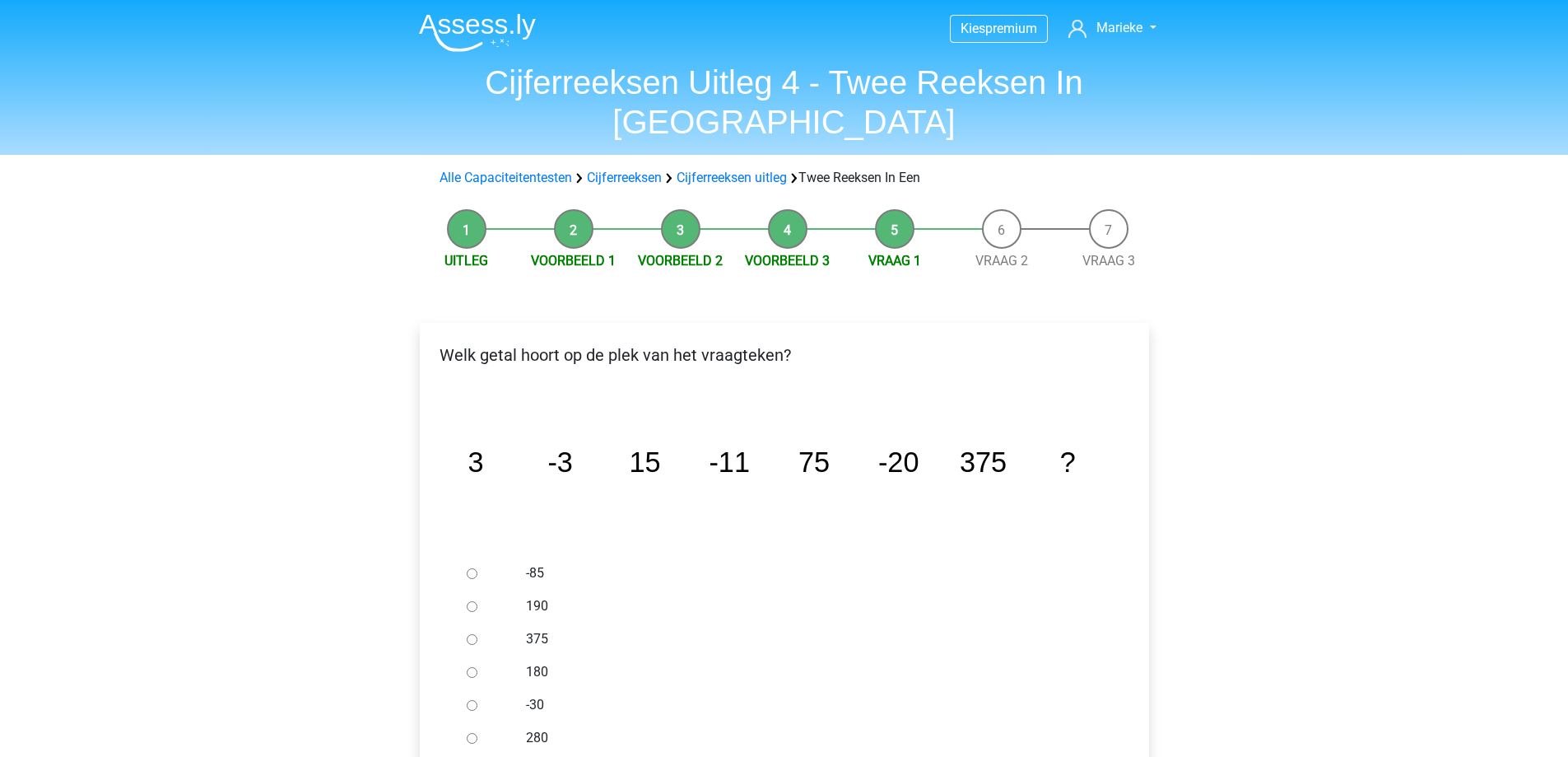
click at [538, 695] on label "-30" at bounding box center [810, 704] width 570 height 20
click at [478, 700] on input "-30" at bounding box center [472, 705] width 10 height 11
radio input "true"
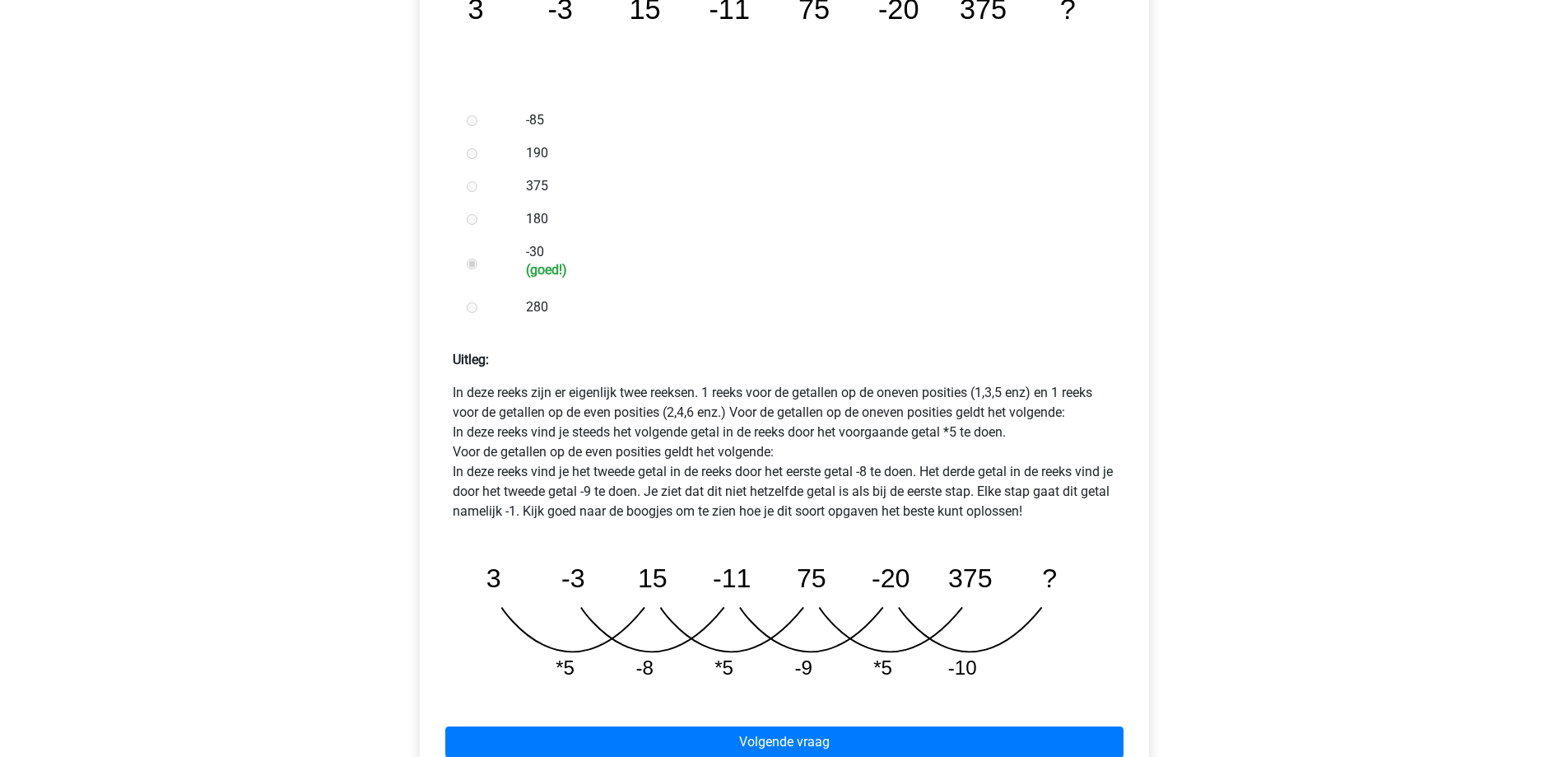
scroll to position [494, 0]
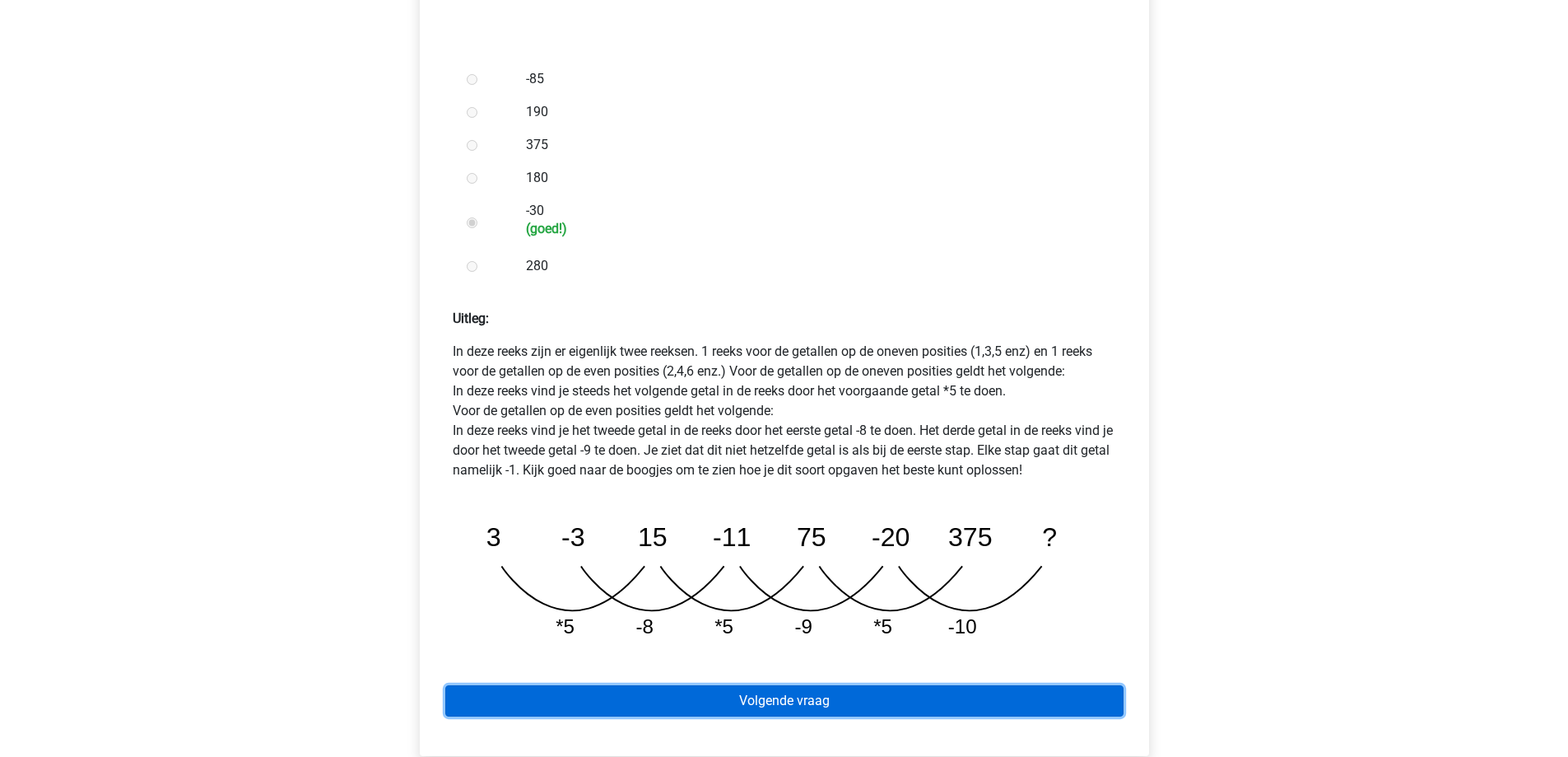
click at [931, 685] on link "Volgende vraag" at bounding box center [784, 701] width 678 height 32
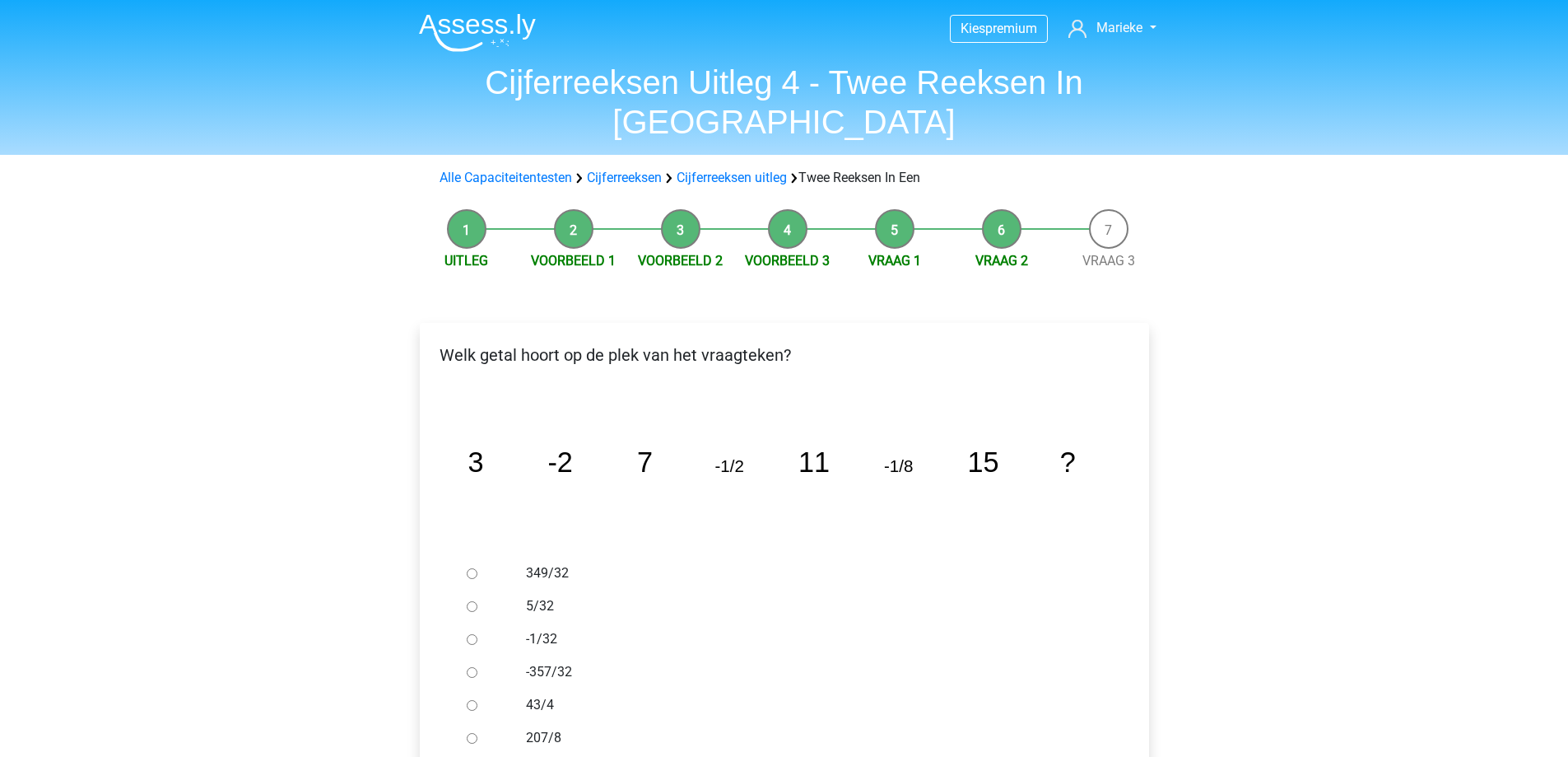
click at [536, 629] on label "-1/32" at bounding box center [810, 639] width 570 height 20
click at [478, 634] on input "-1/32" at bounding box center [472, 639] width 10 height 11
radio input "true"
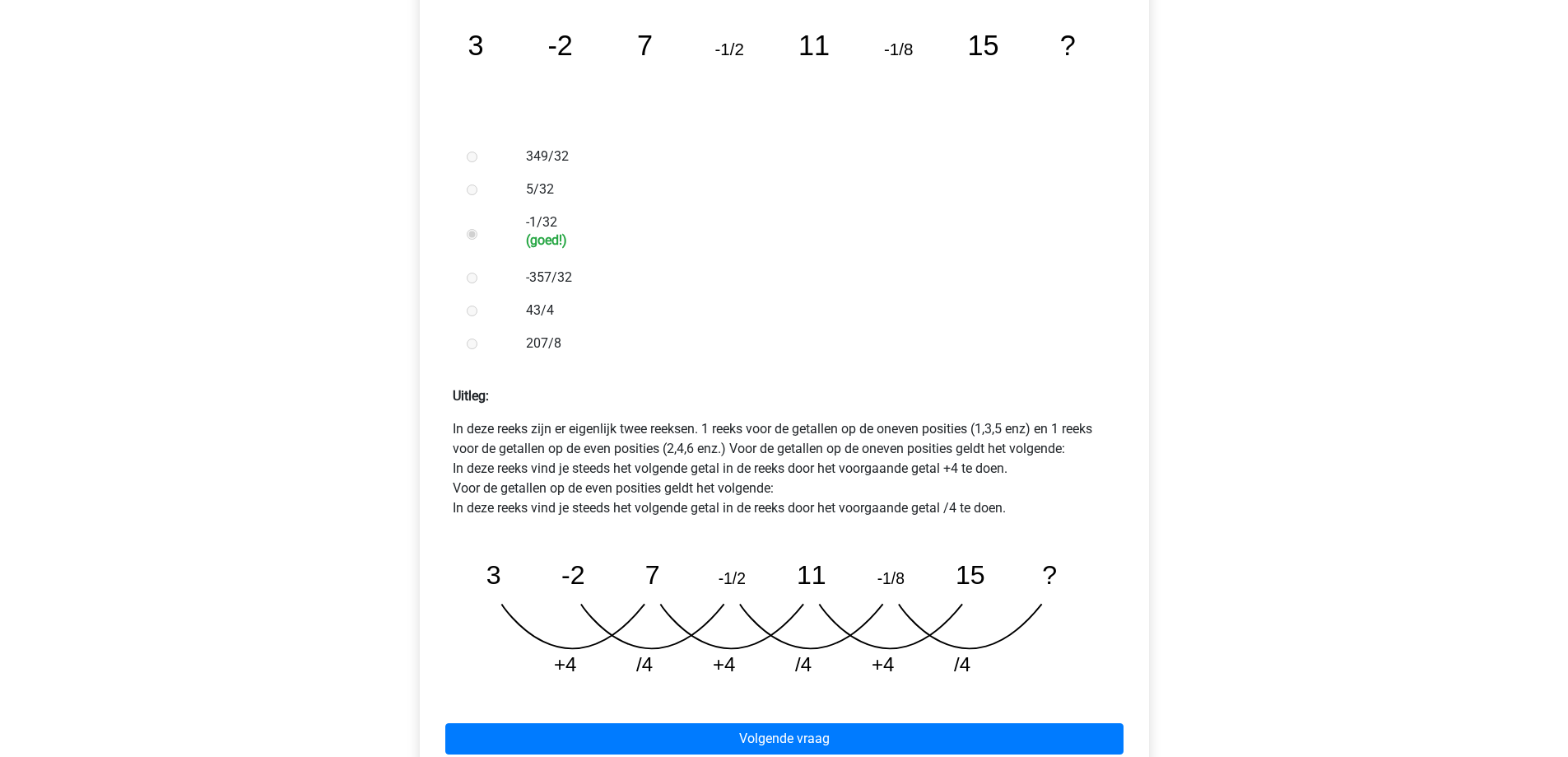
scroll to position [494, 0]
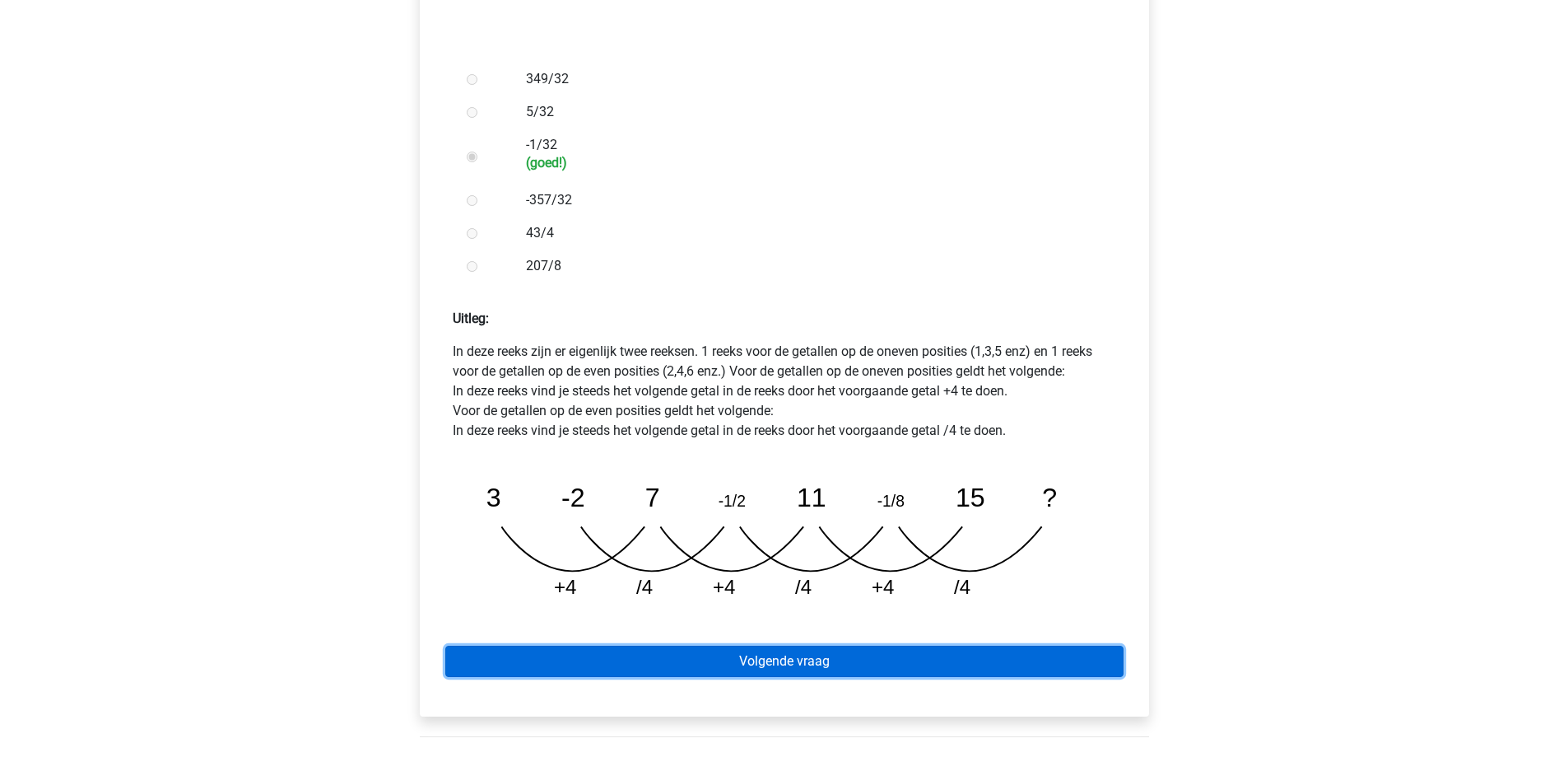
click at [984, 646] on link "Volgende vraag" at bounding box center [784, 662] width 678 height 32
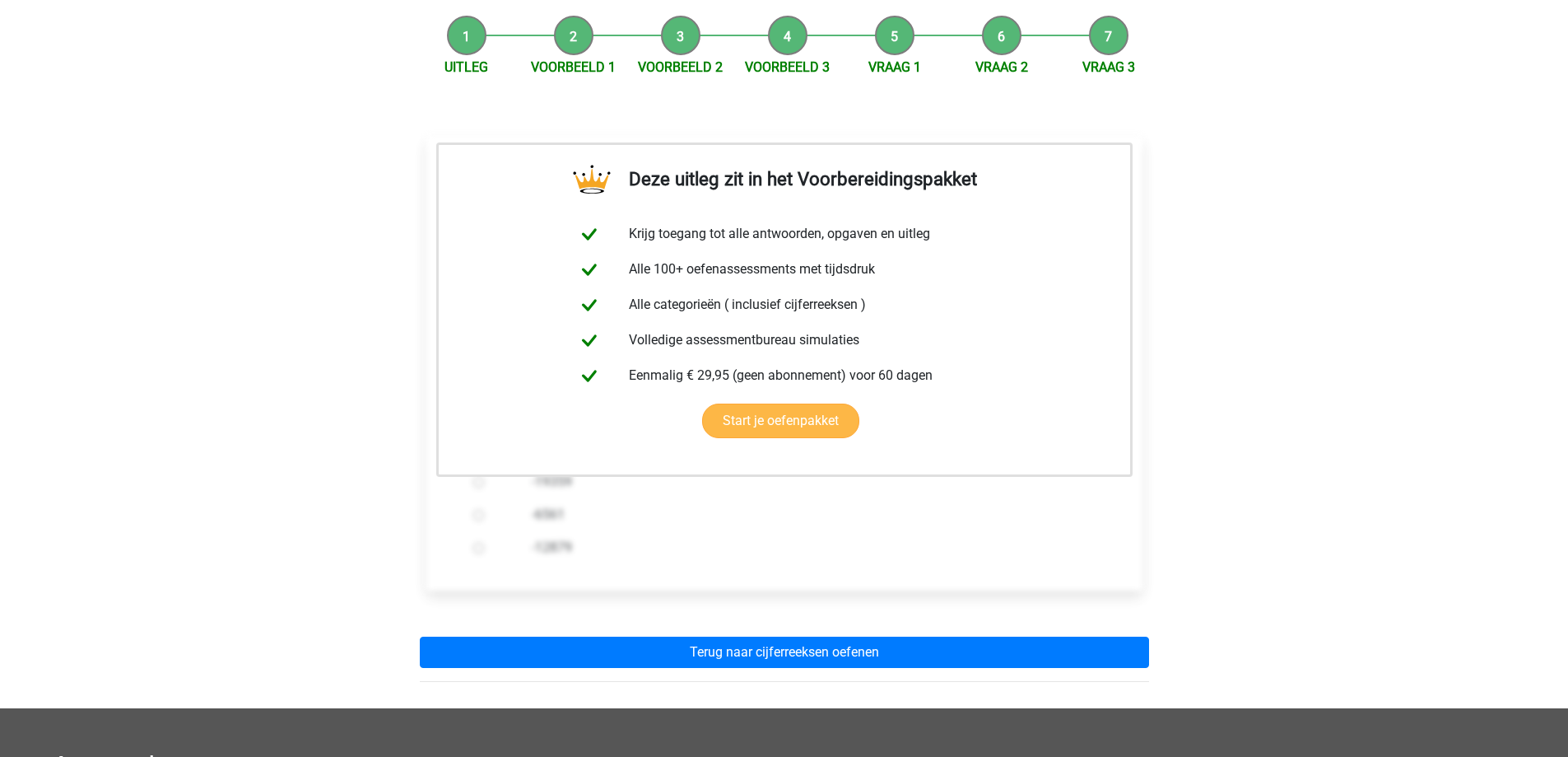
scroll to position [247, 0]
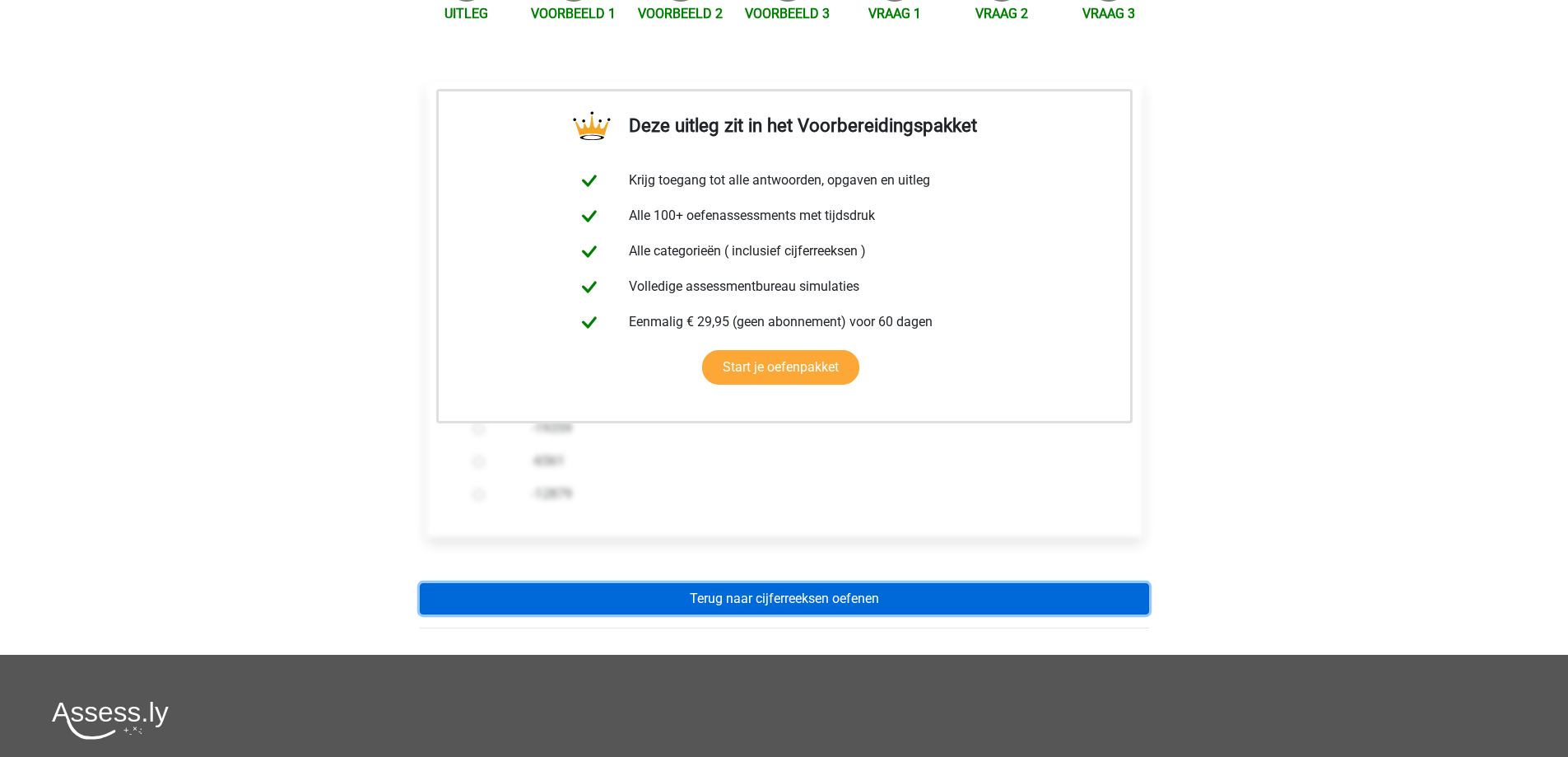
click at [860, 583] on link "Terug naar cijferreeksen oefenen" at bounding box center [784, 599] width 729 height 32
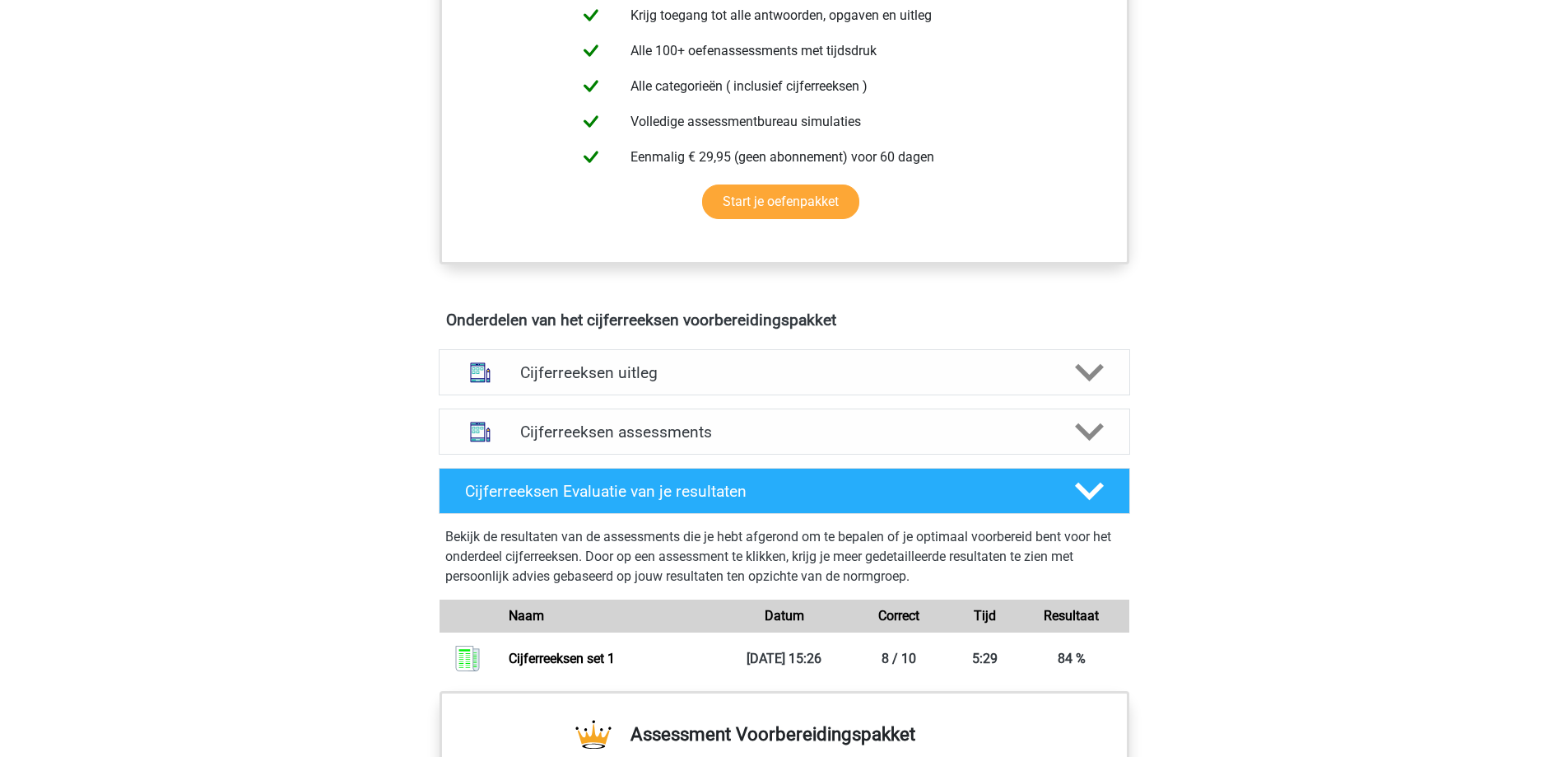
scroll to position [659, 0]
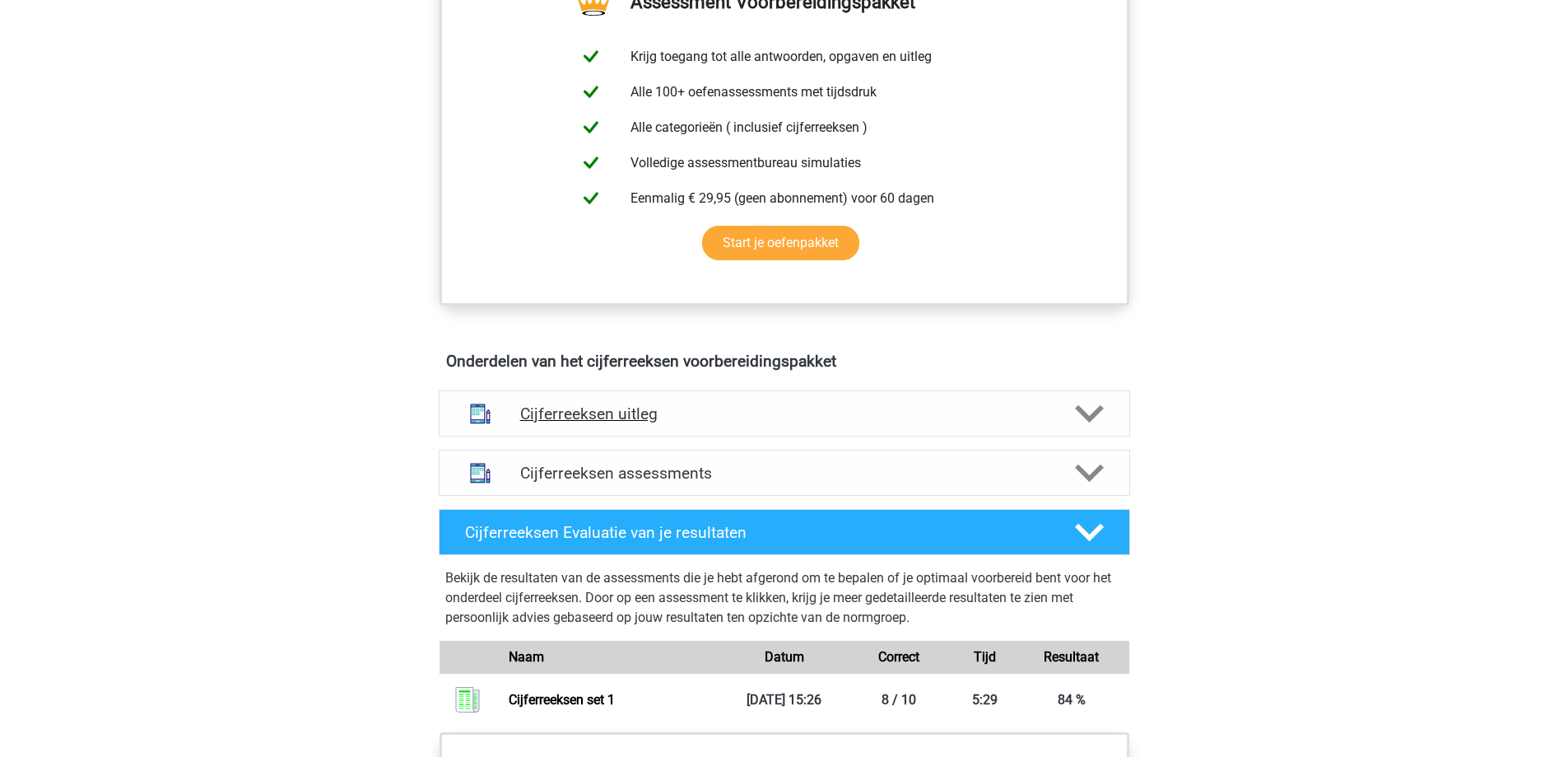
click at [715, 424] on h4 "Cijferreeksen uitleg" at bounding box center [785, 414] width 528 height 19
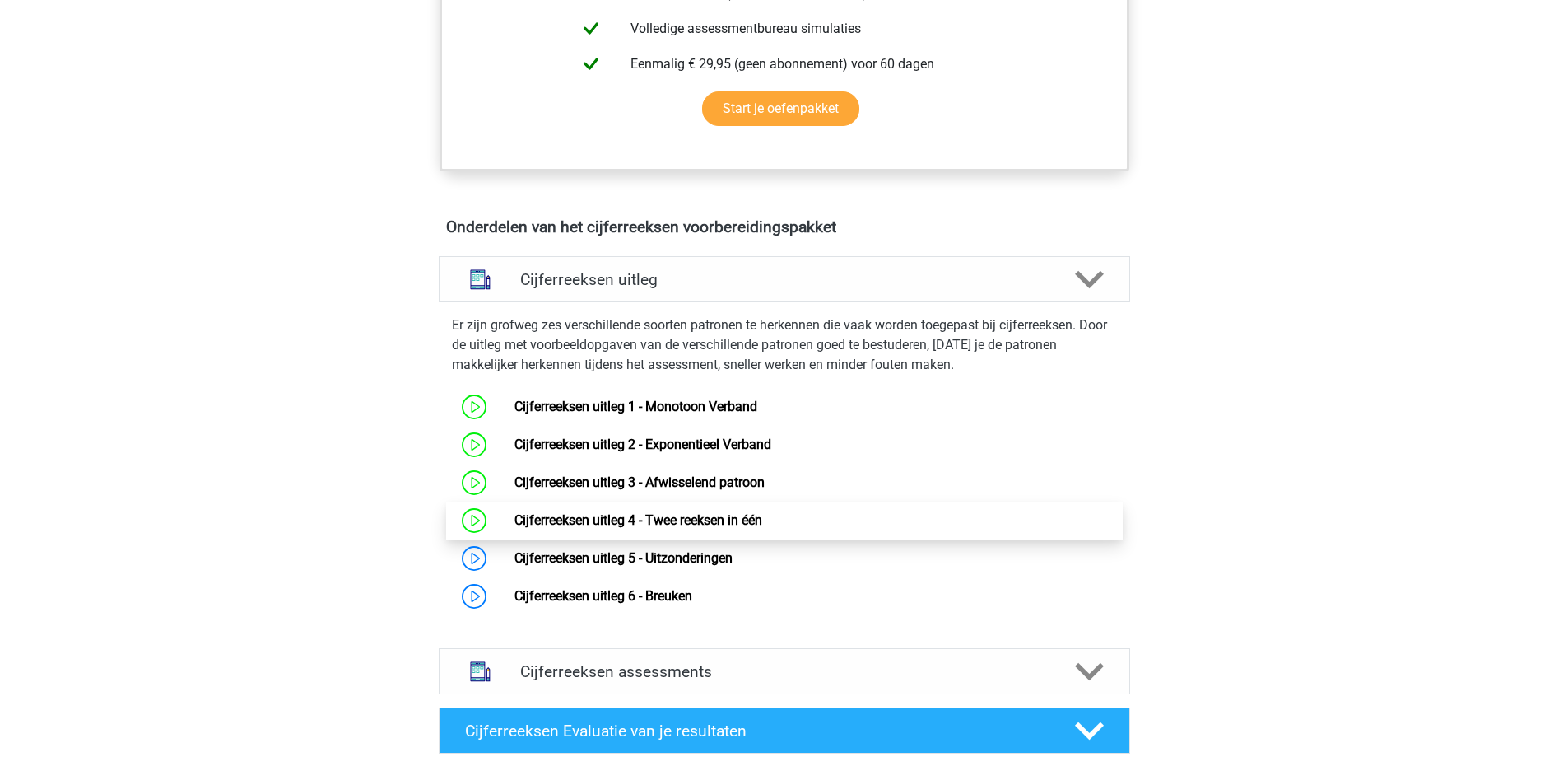
scroll to position [824, 0]
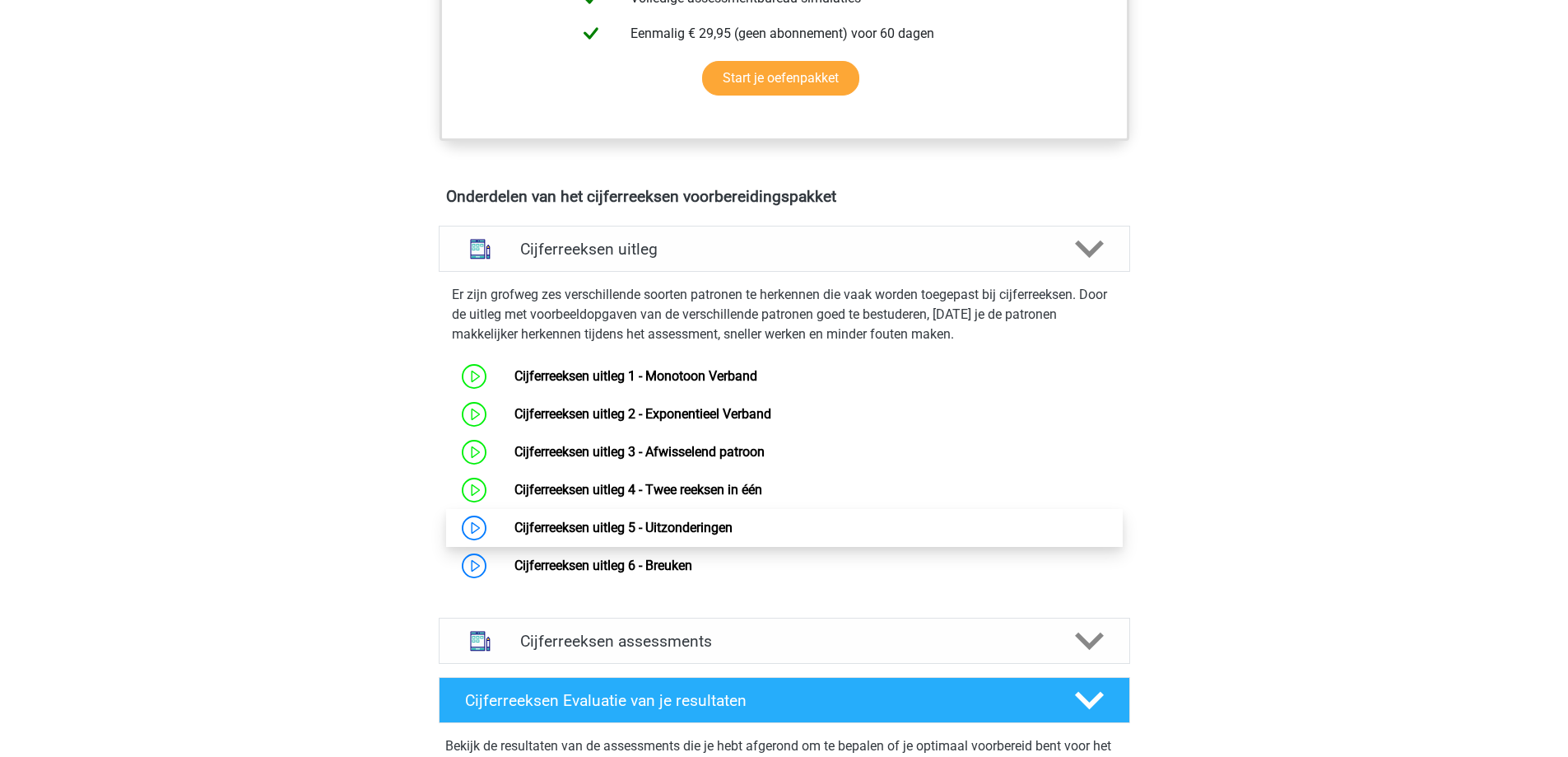
click at [730, 535] on link "Cijferreeksen uitleg 5 - Uitzonderingen" at bounding box center [623, 528] width 218 height 16
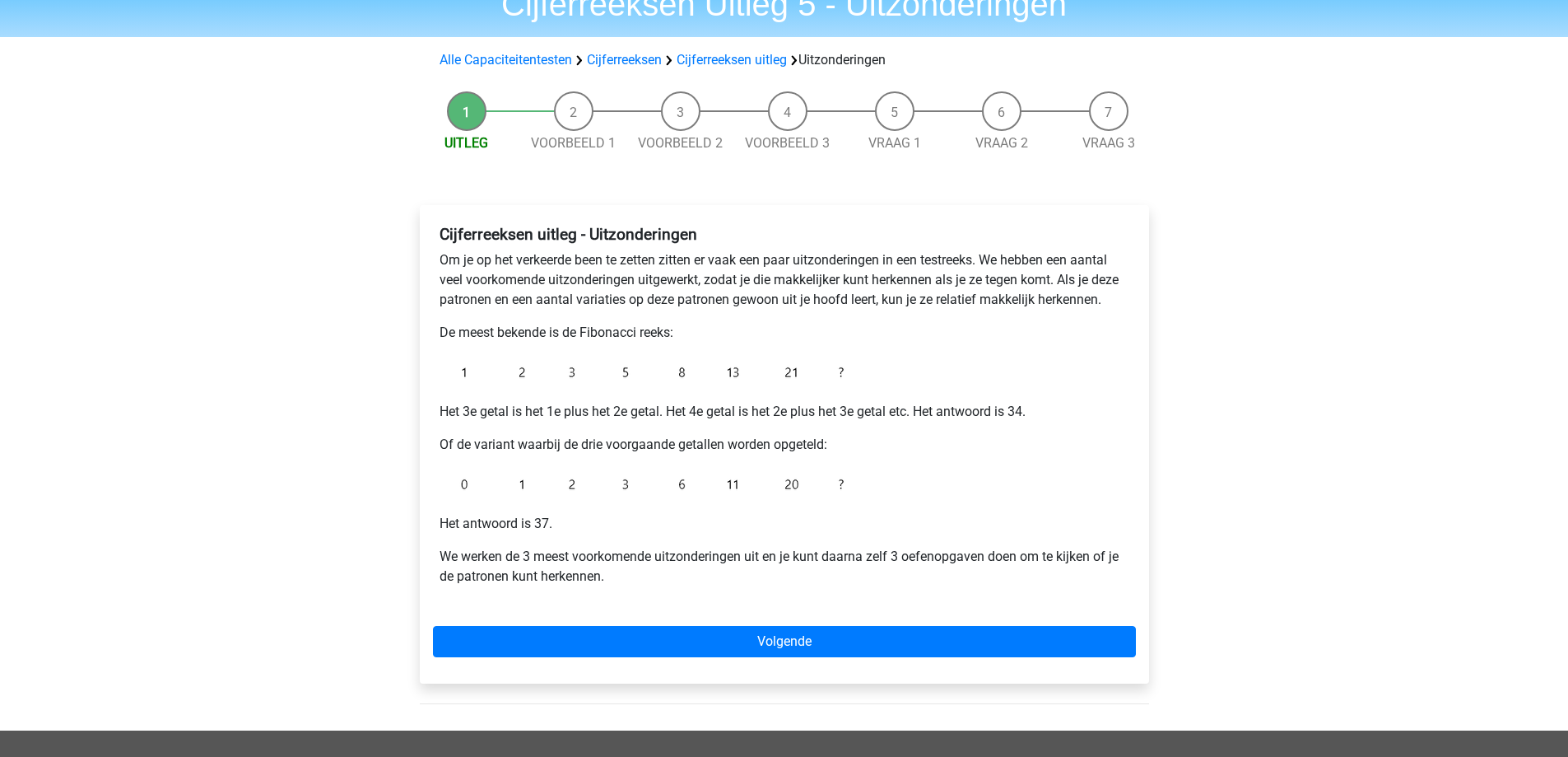
scroll to position [82, 0]
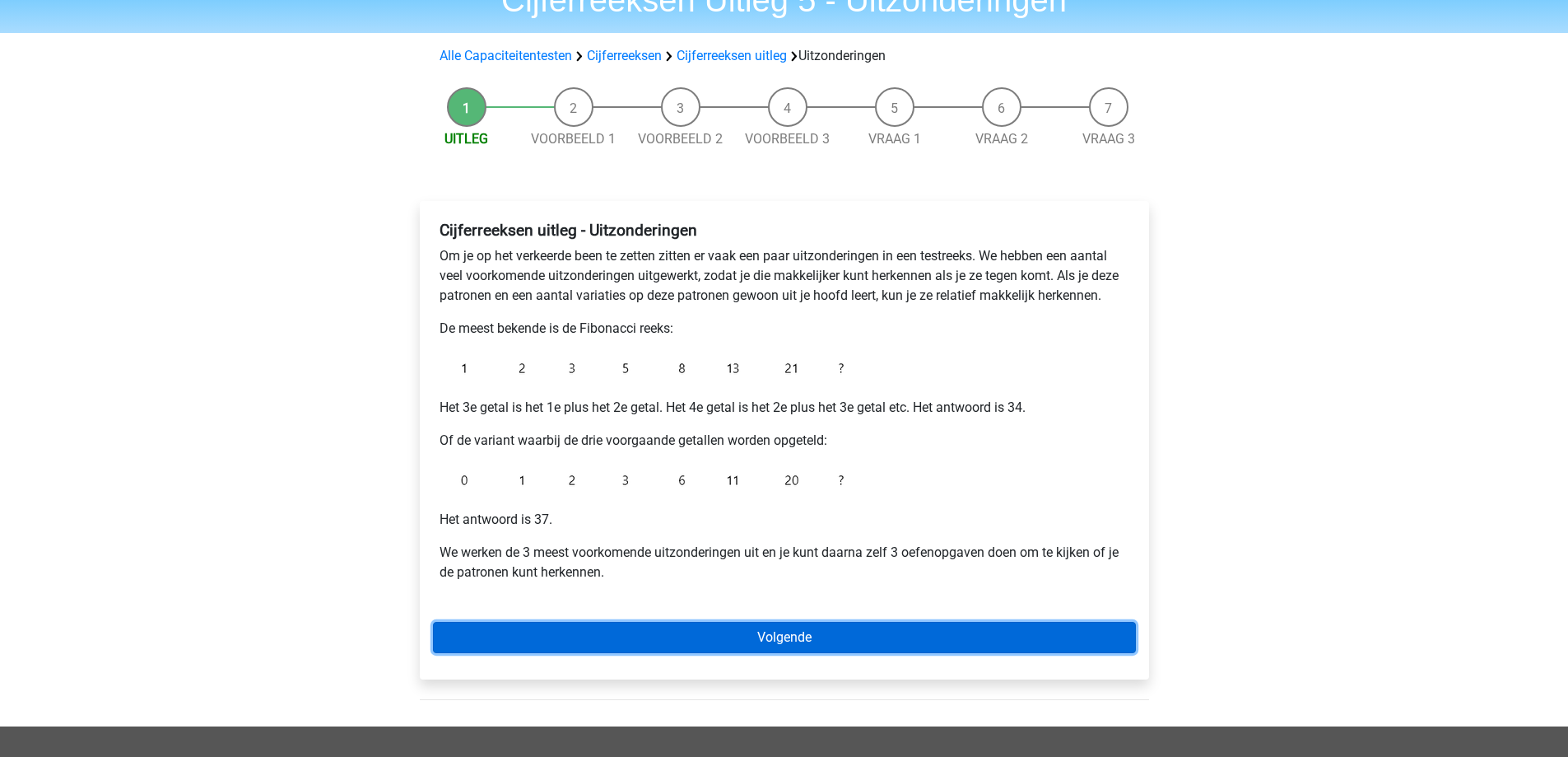
click at [794, 643] on link "Volgende" at bounding box center [784, 637] width 703 height 32
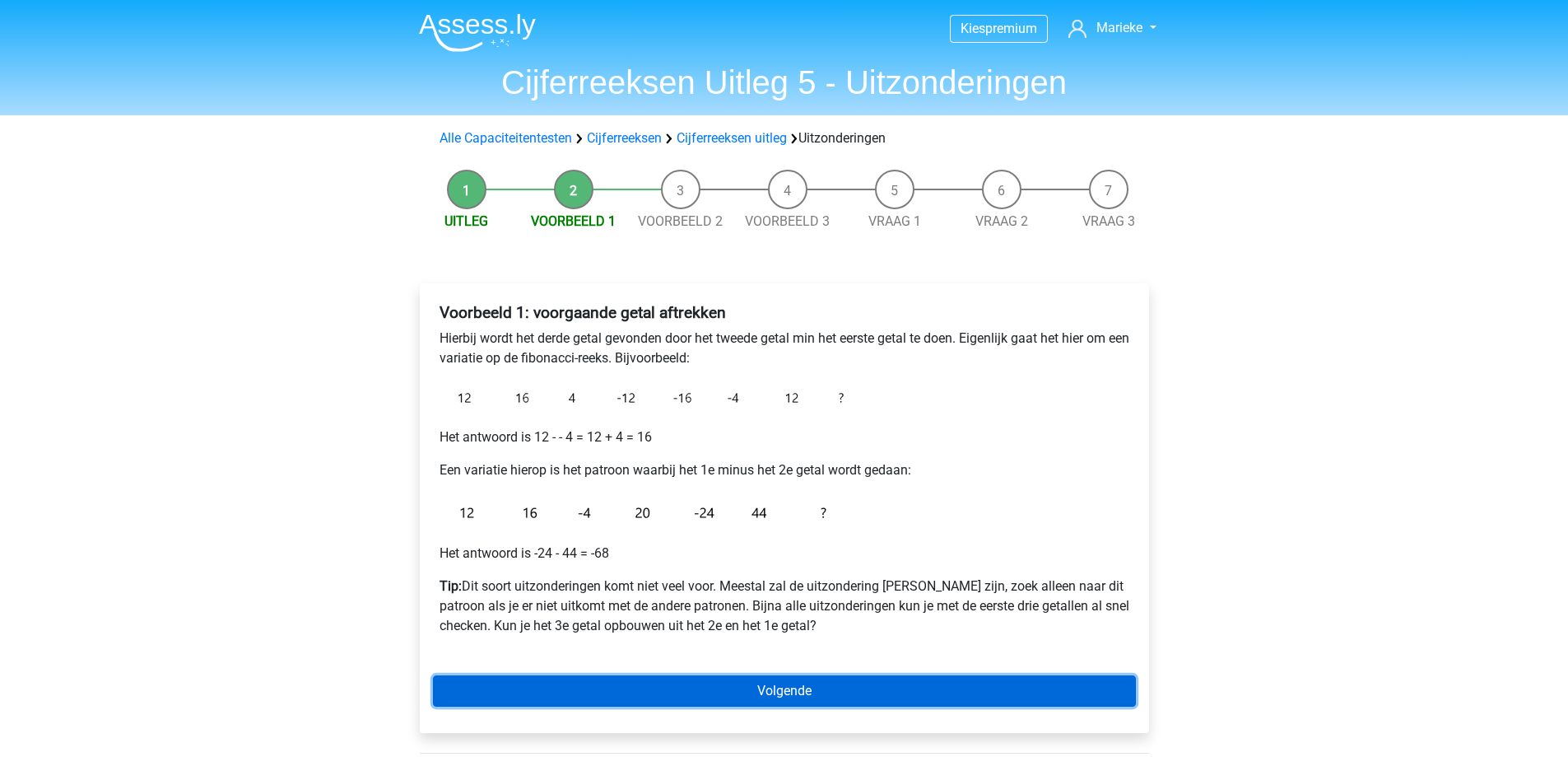
click at [794, 695] on link "Volgende" at bounding box center [784, 690] width 703 height 32
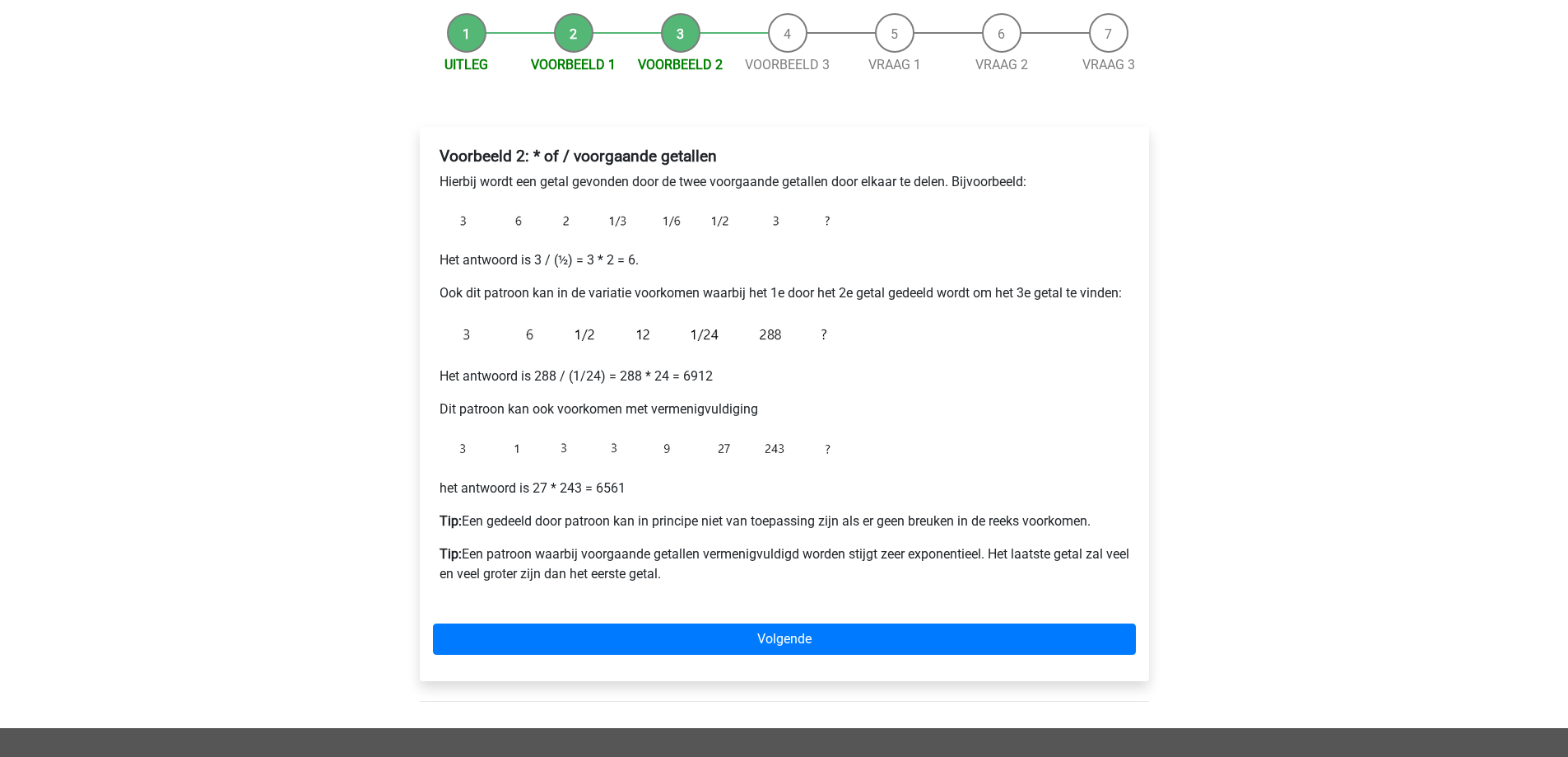
scroll to position [165, 0]
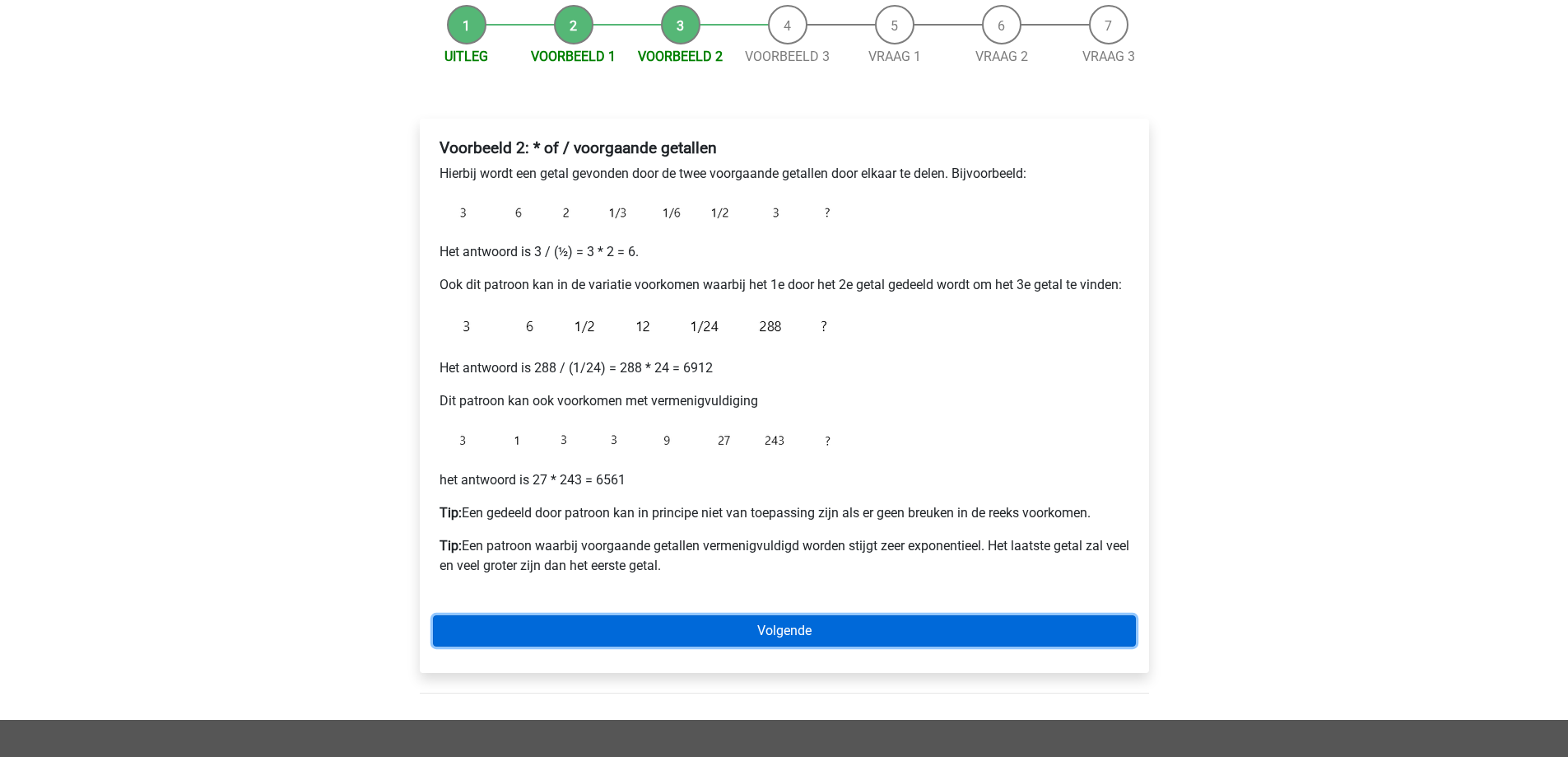
click at [841, 629] on link "Volgende" at bounding box center [784, 631] width 703 height 32
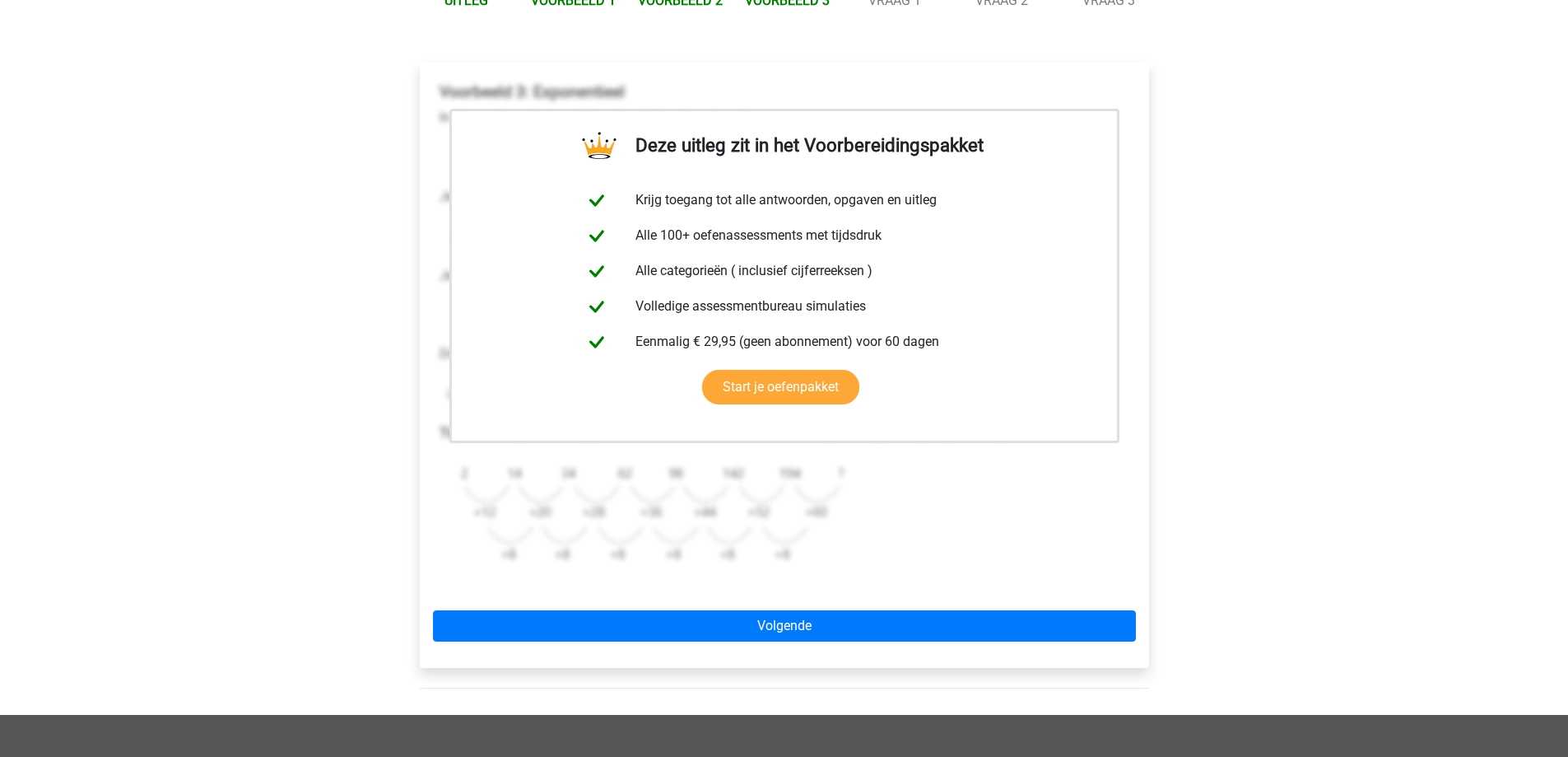
scroll to position [329, 0]
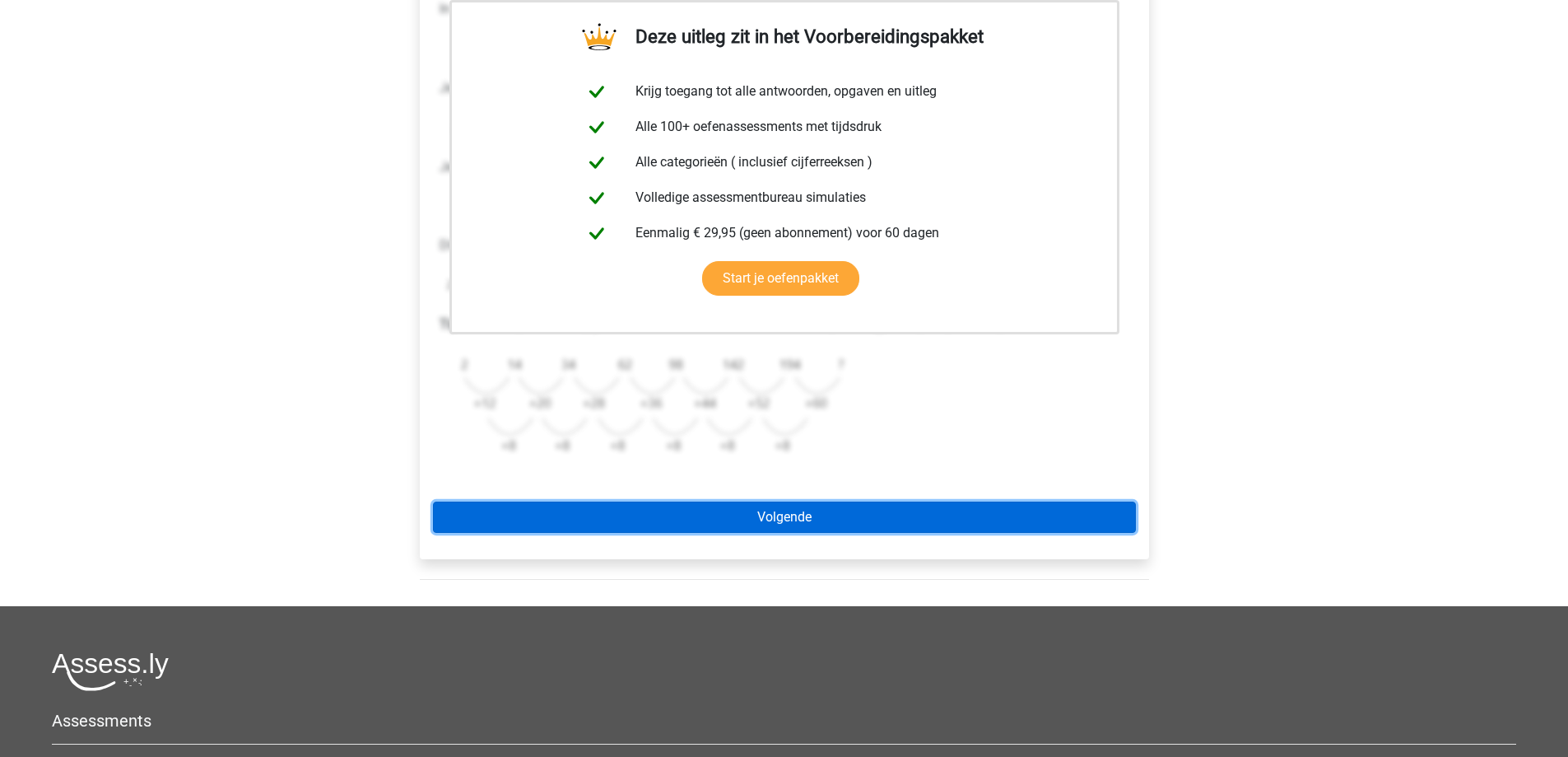
click at [796, 529] on link "Volgende" at bounding box center [784, 517] width 703 height 32
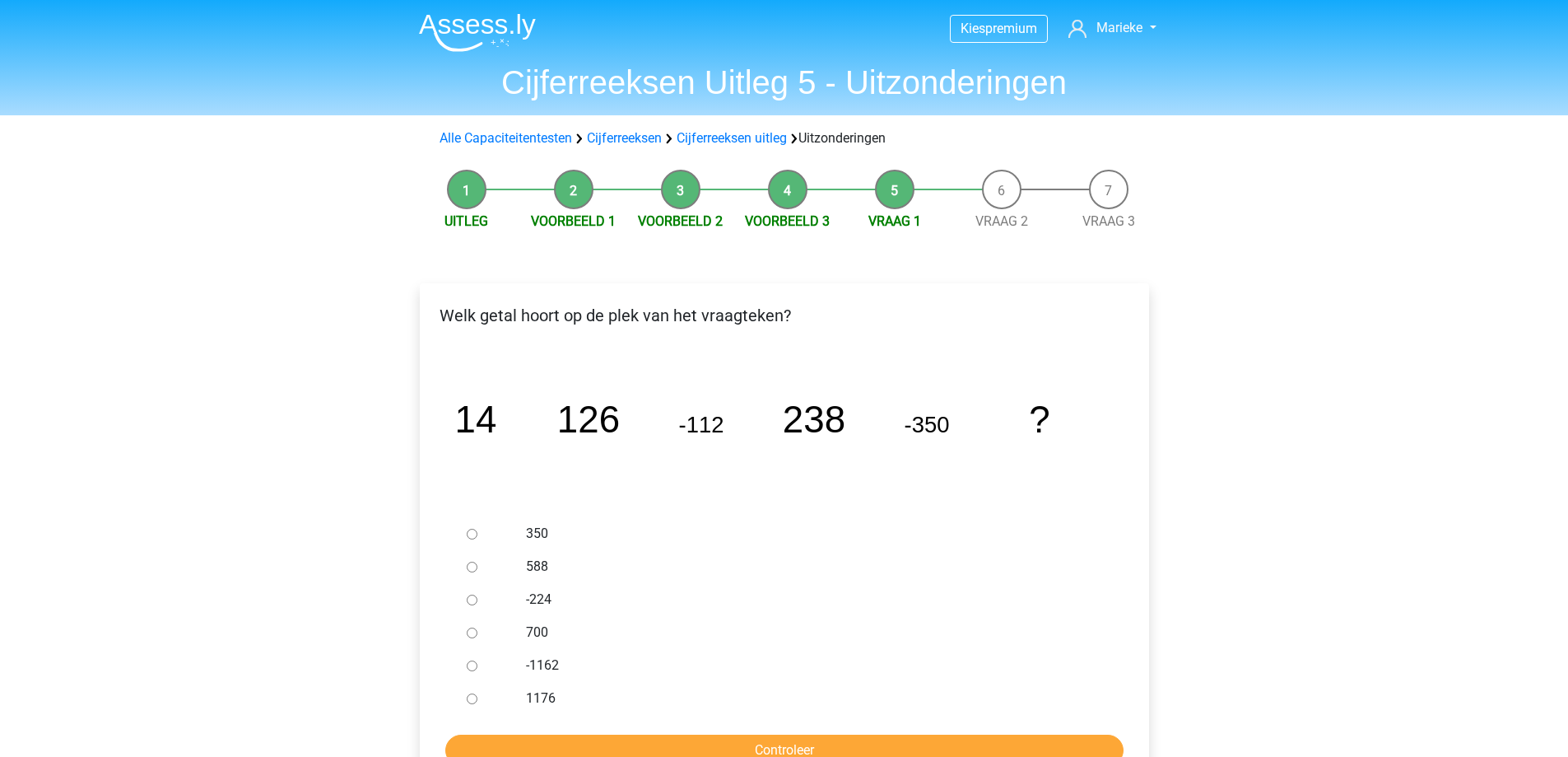
click at [543, 567] on label "588" at bounding box center [810, 566] width 570 height 20
click at [478, 567] on input "588" at bounding box center [472, 567] width 10 height 11
radio input "true"
click at [732, 746] on input "Controleer" at bounding box center [784, 750] width 678 height 32
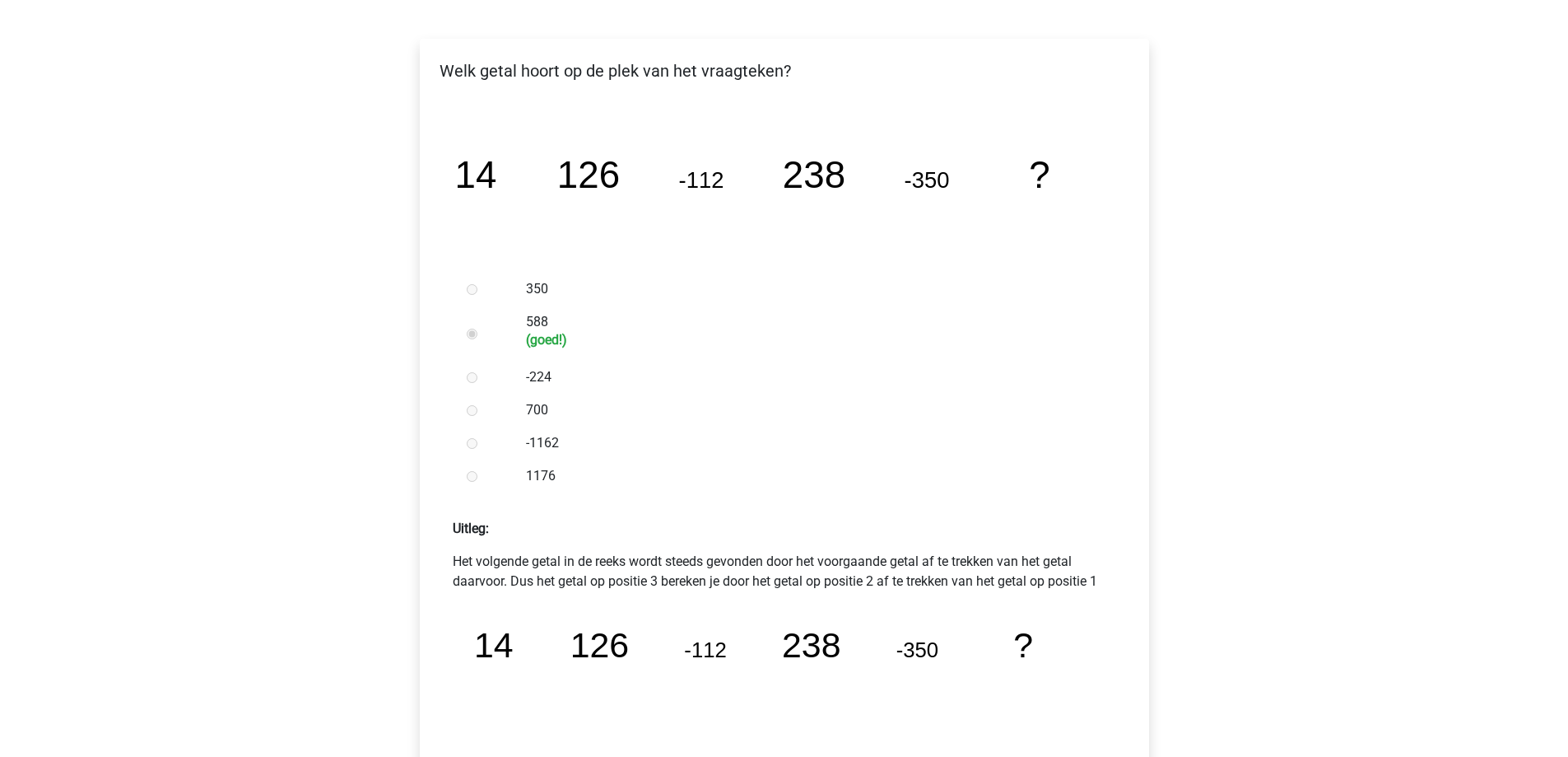
scroll to position [329, 0]
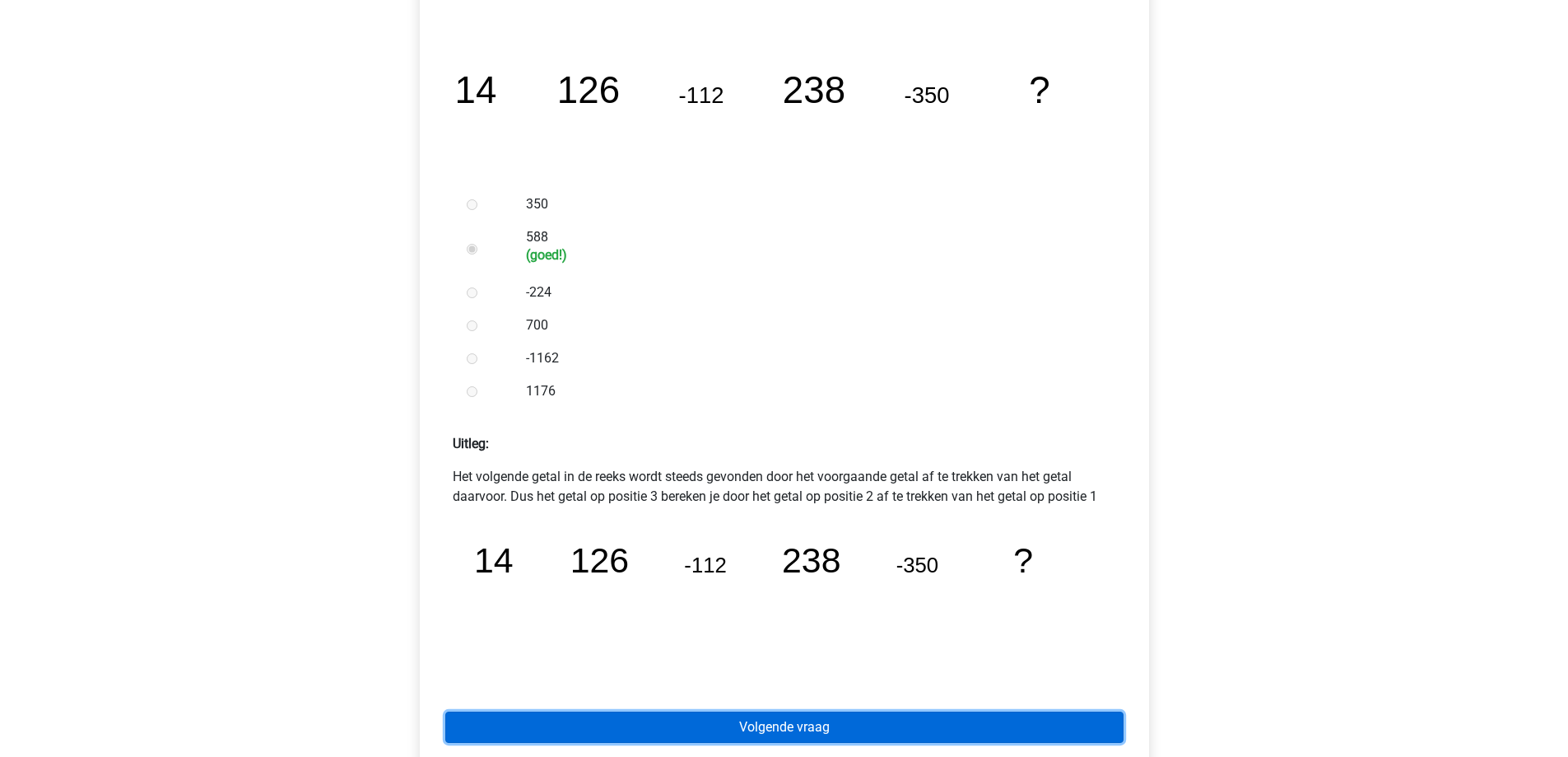
click at [909, 718] on link "Volgende vraag" at bounding box center [784, 727] width 678 height 32
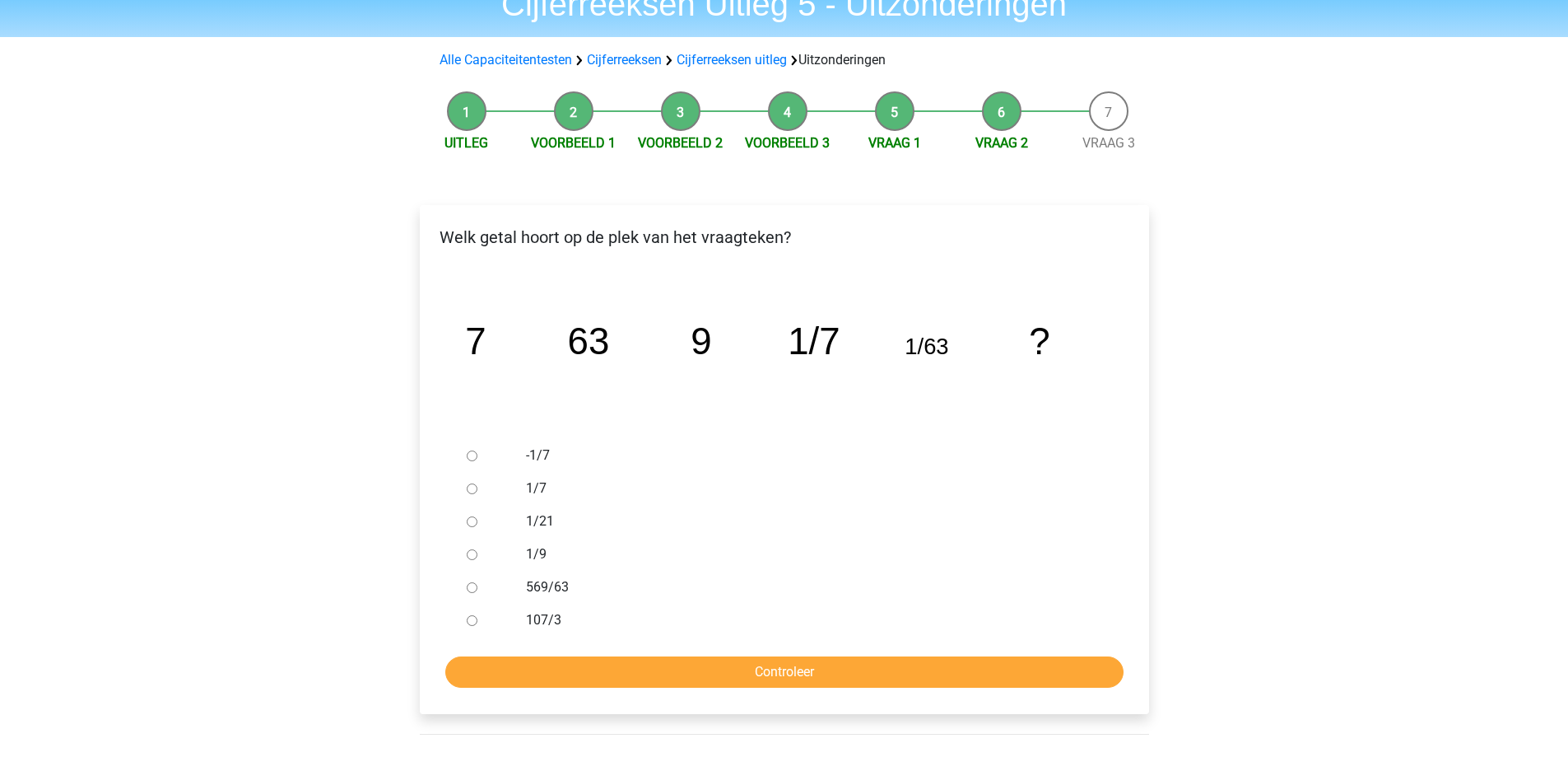
scroll to position [82, 0]
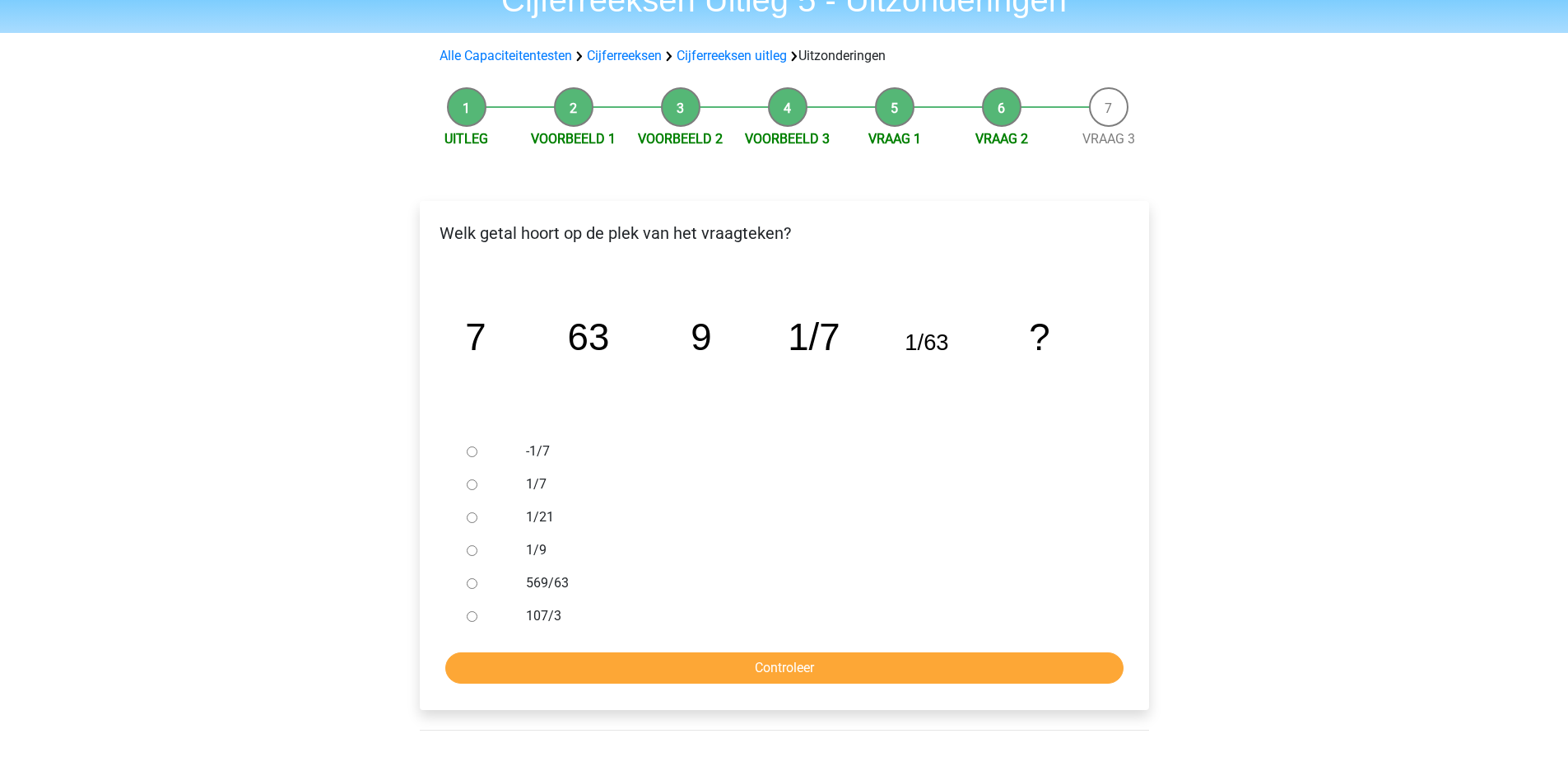
click at [528, 546] on label "1/9" at bounding box center [810, 550] width 570 height 20
click at [478, 546] on input "1/9" at bounding box center [472, 550] width 10 height 11
radio input "true"
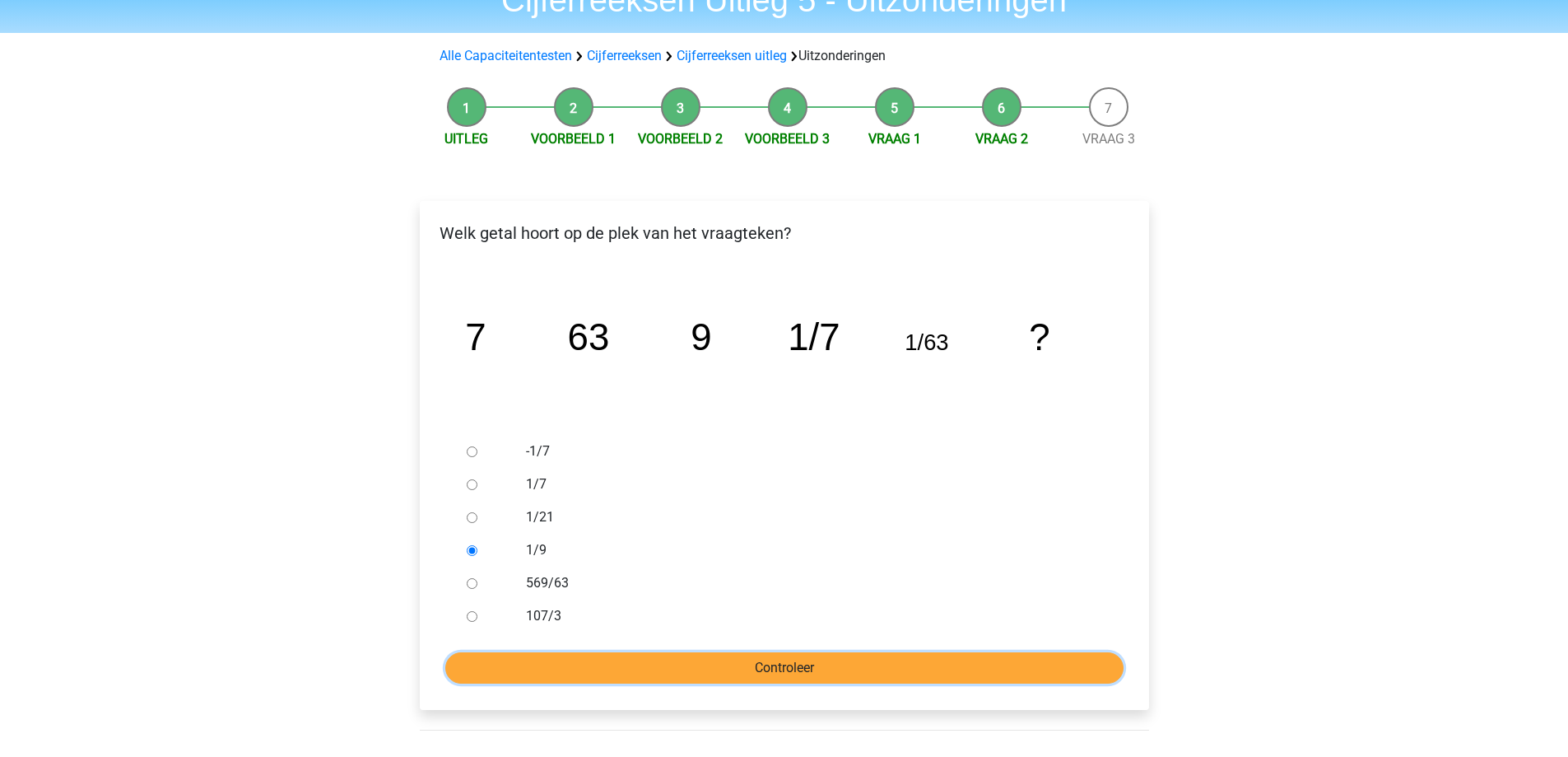
click at [788, 664] on input "Controleer" at bounding box center [784, 668] width 678 height 32
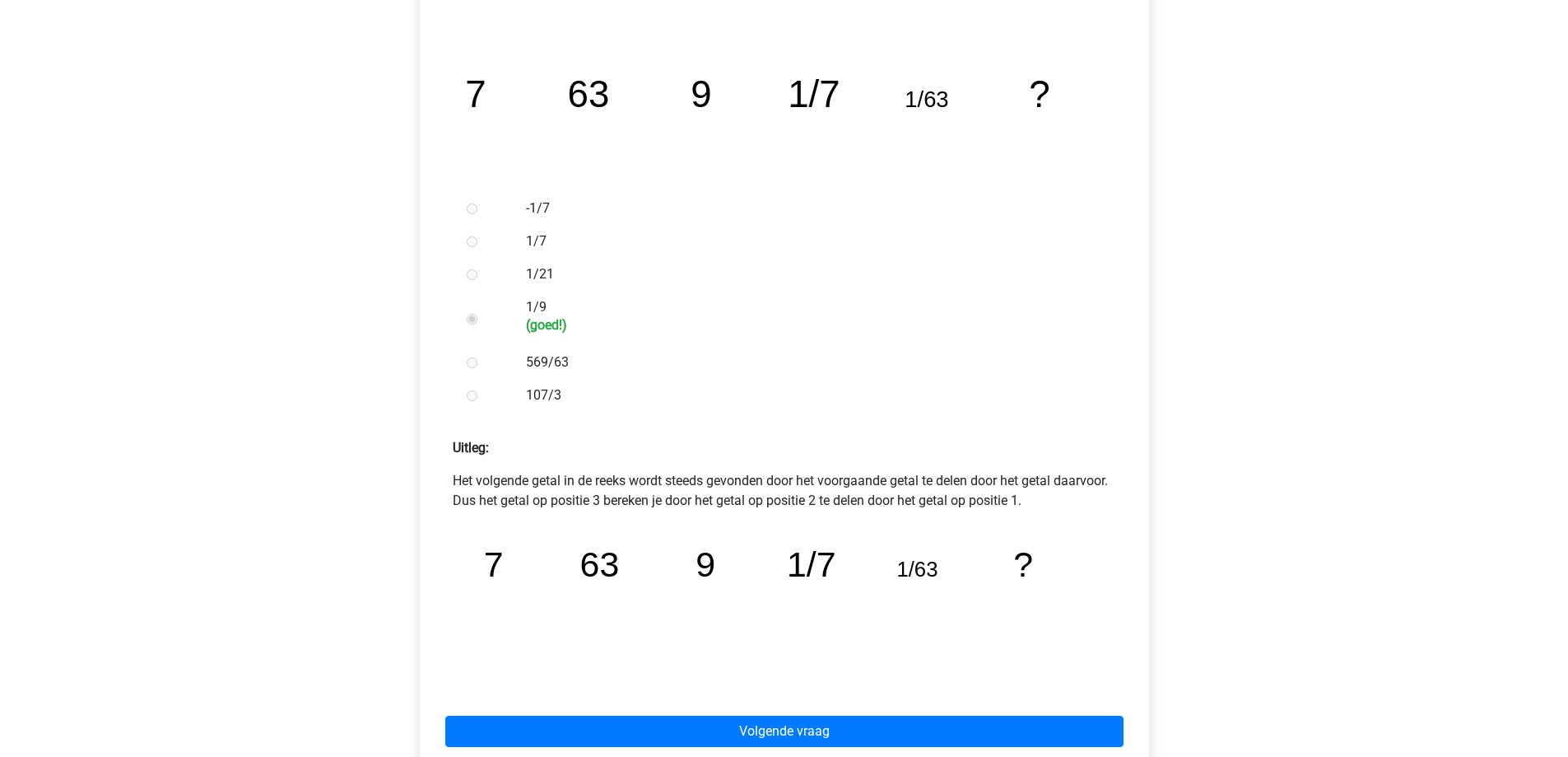
scroll to position [329, 0]
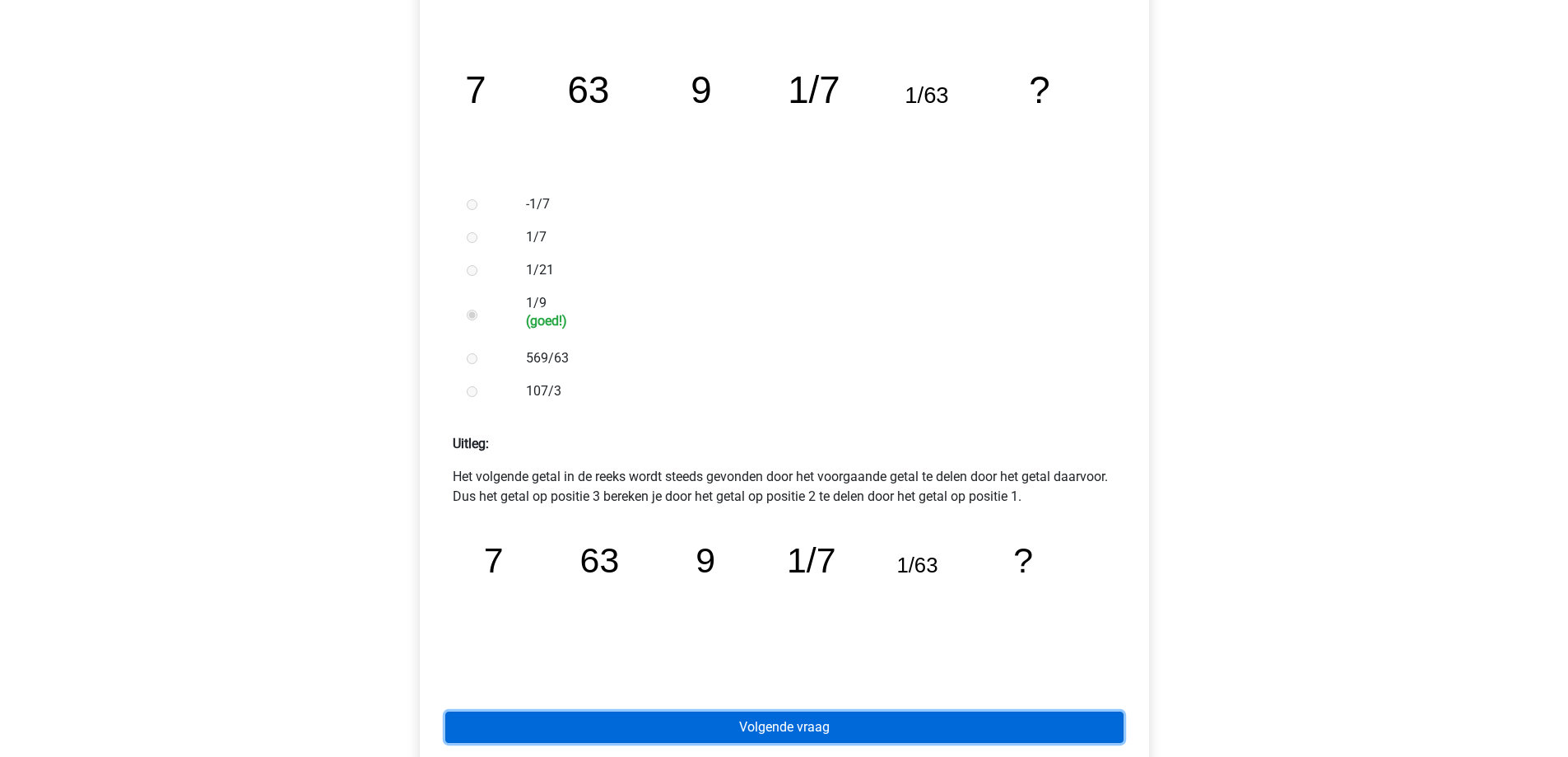
click at [809, 725] on link "Volgende vraag" at bounding box center [784, 727] width 678 height 32
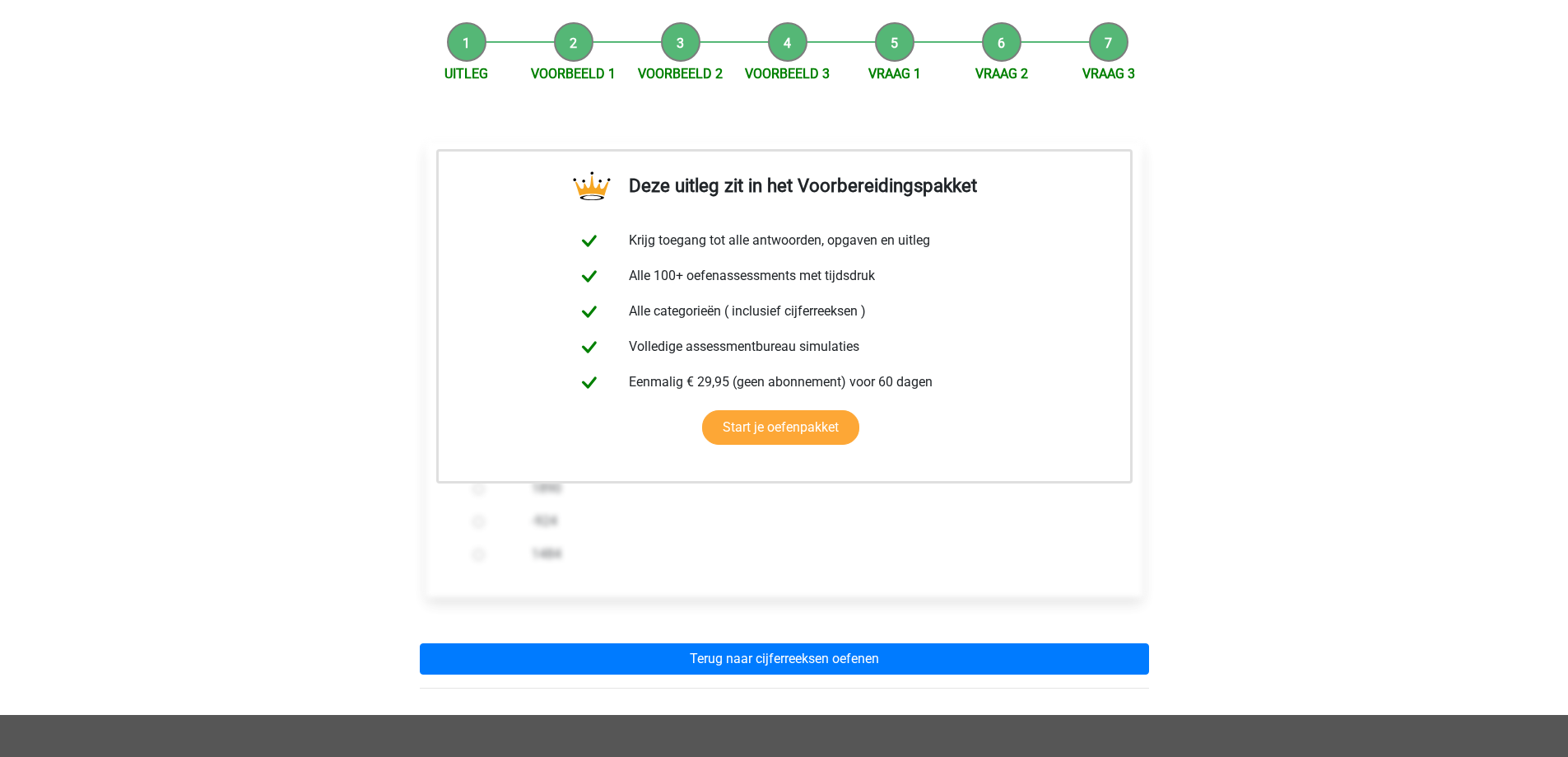
scroll to position [247, 0]
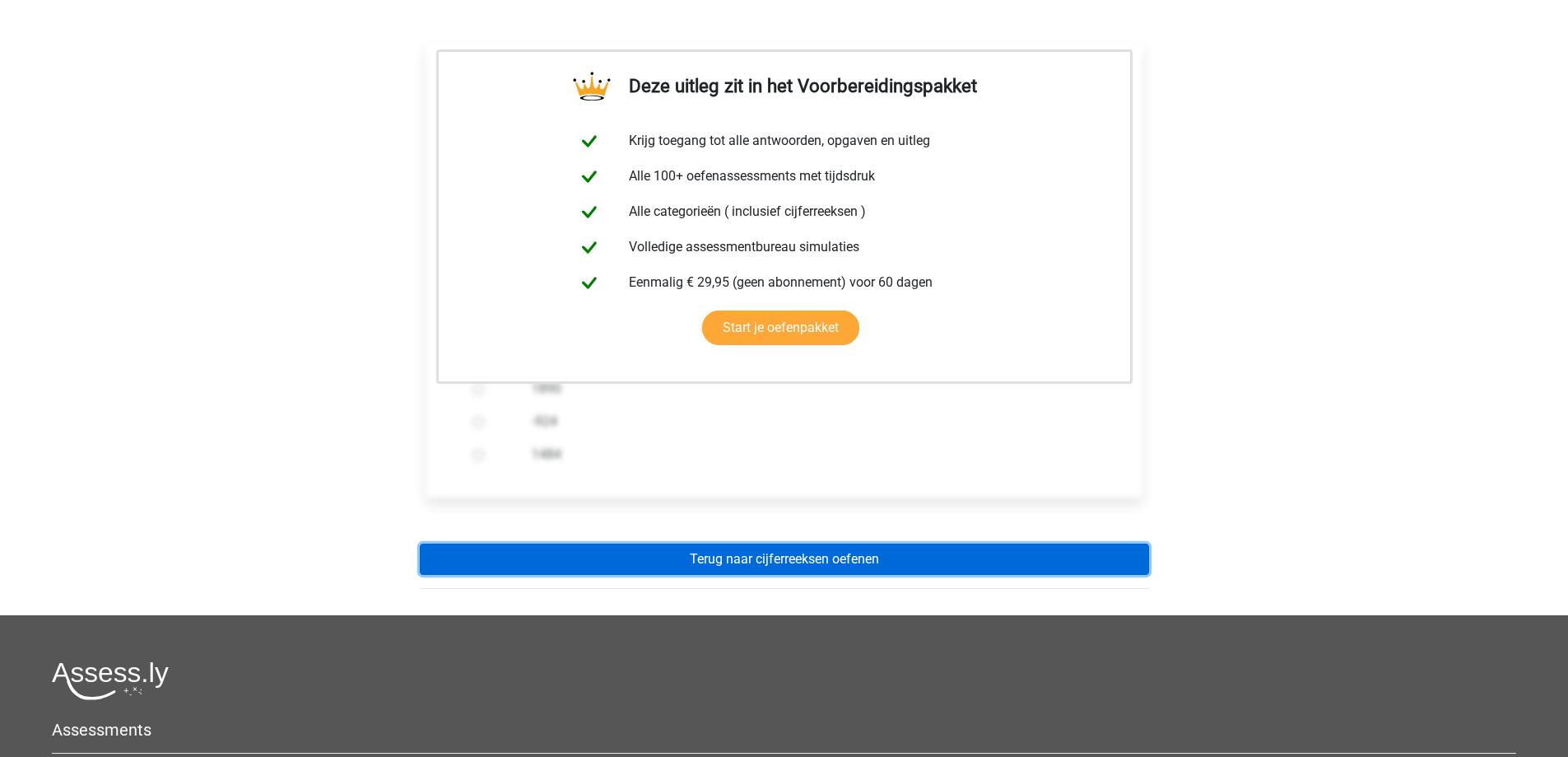
click at [805, 563] on link "Terug naar cijferreeksen oefenen" at bounding box center [784, 559] width 729 height 32
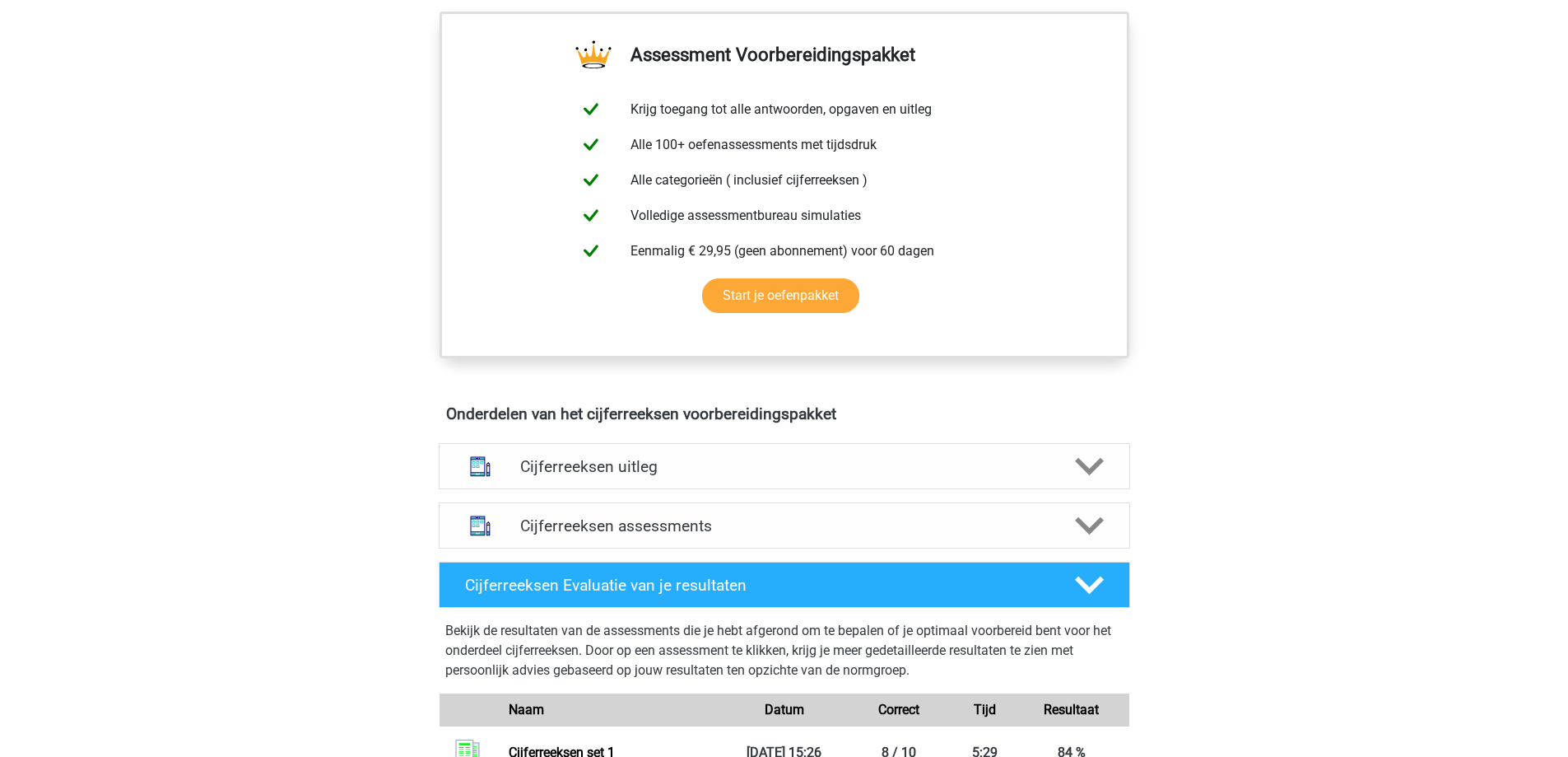
scroll to position [577, 0]
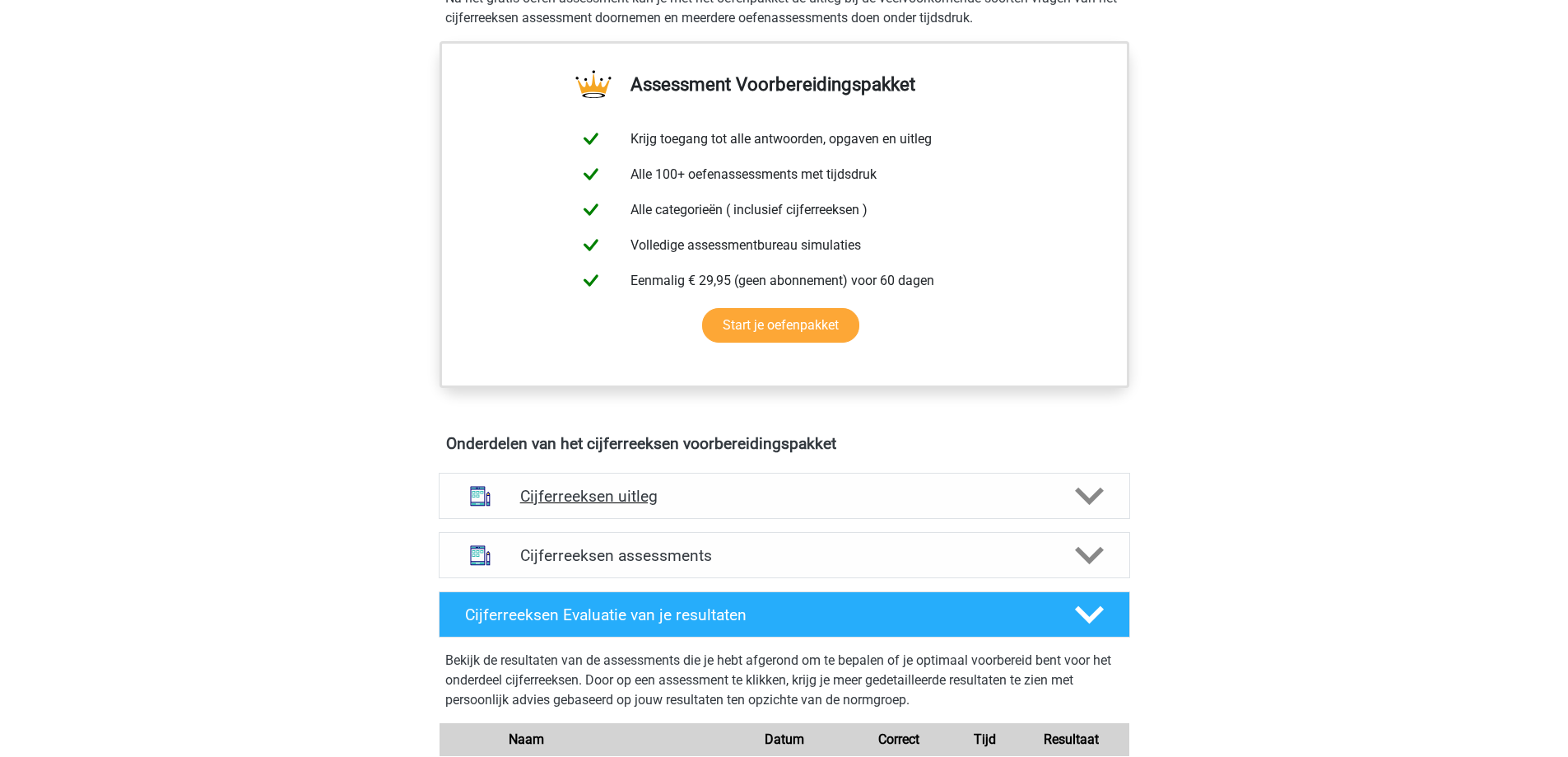
click at [1052, 506] on div "Cijferreeksen uitleg" at bounding box center [784, 496] width 553 height 19
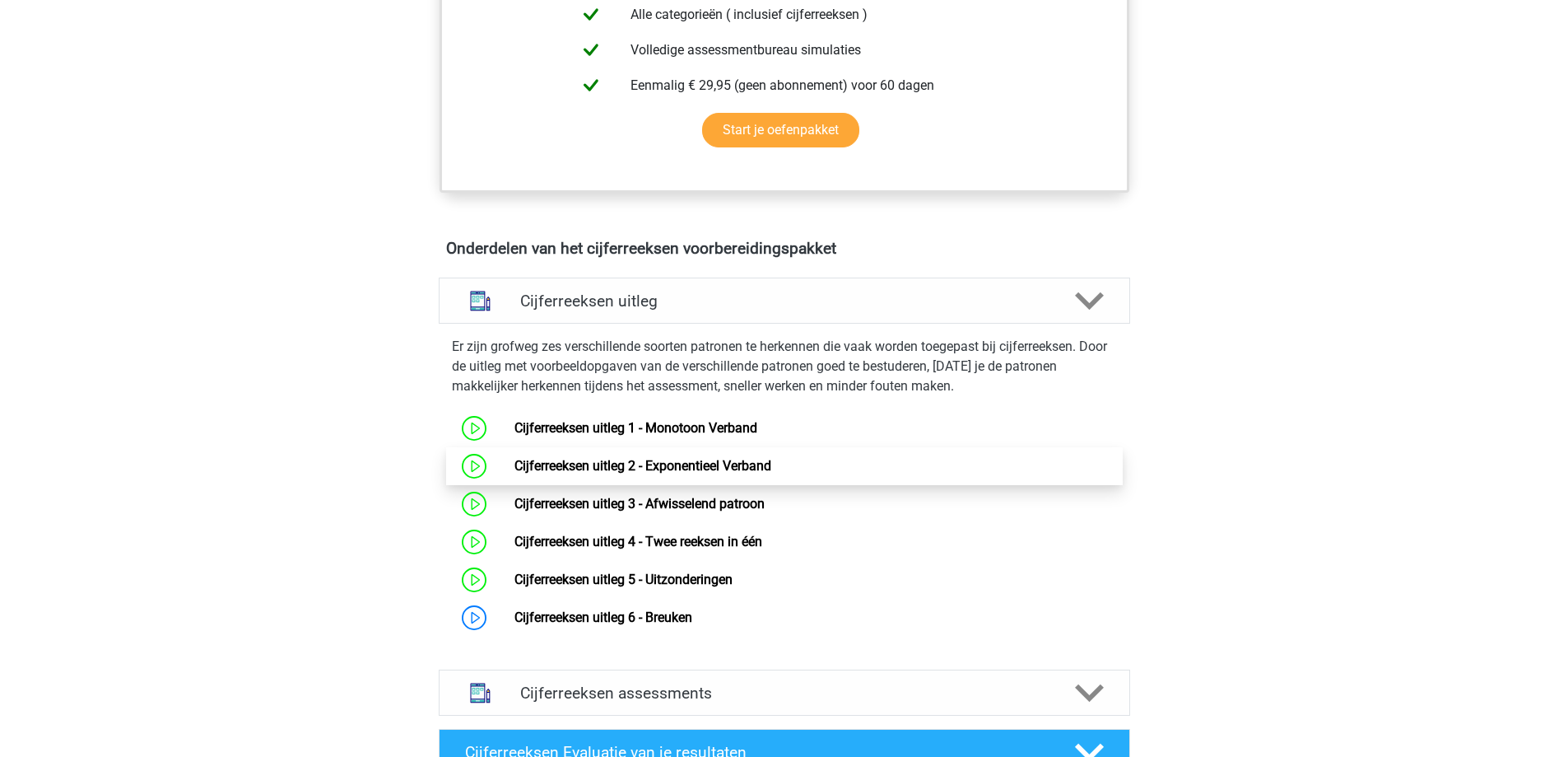
scroll to position [824, 0]
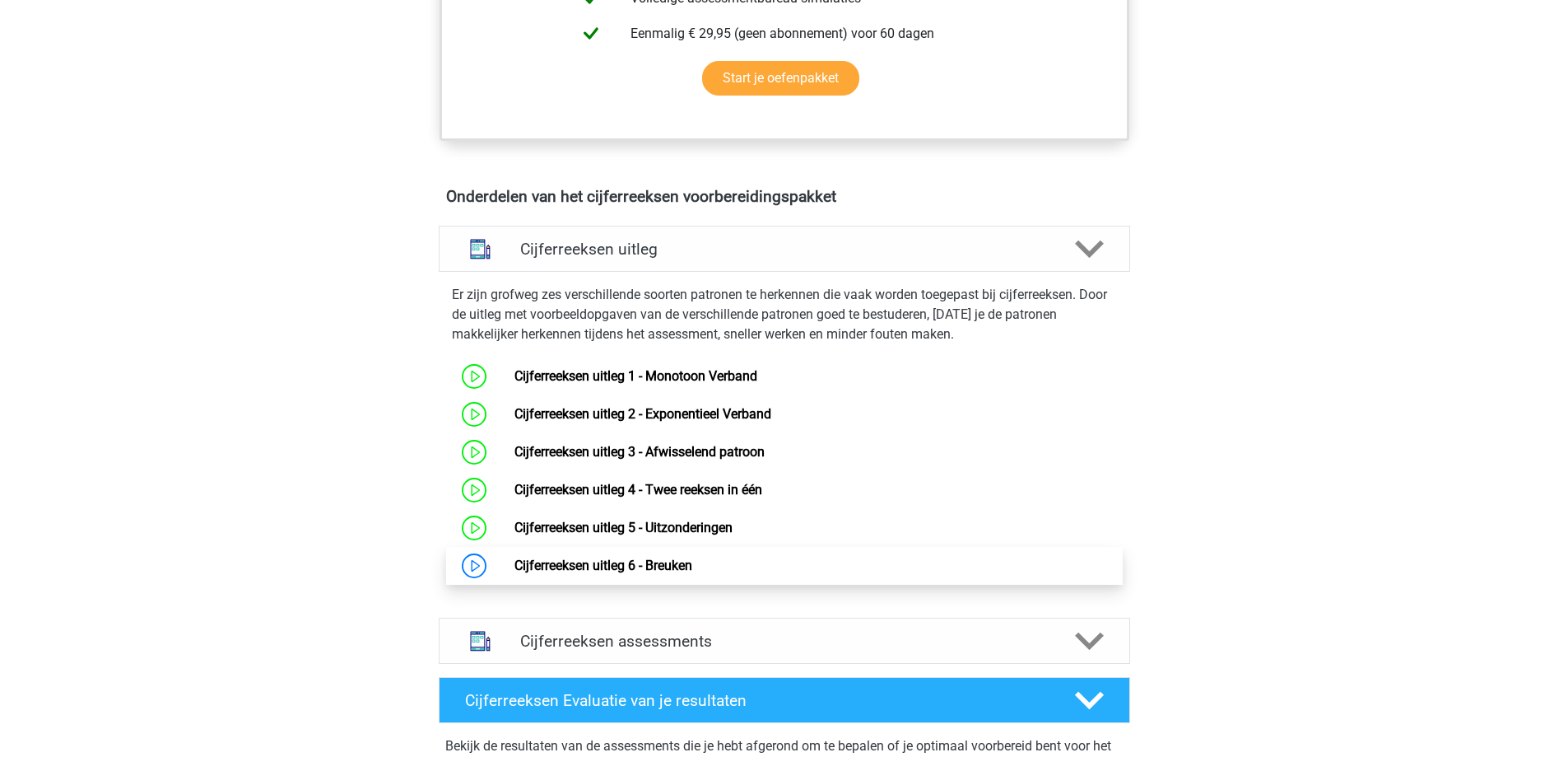
click at [557, 573] on link "Cijferreeksen uitleg 6 - Breuken" at bounding box center [603, 565] width 178 height 16
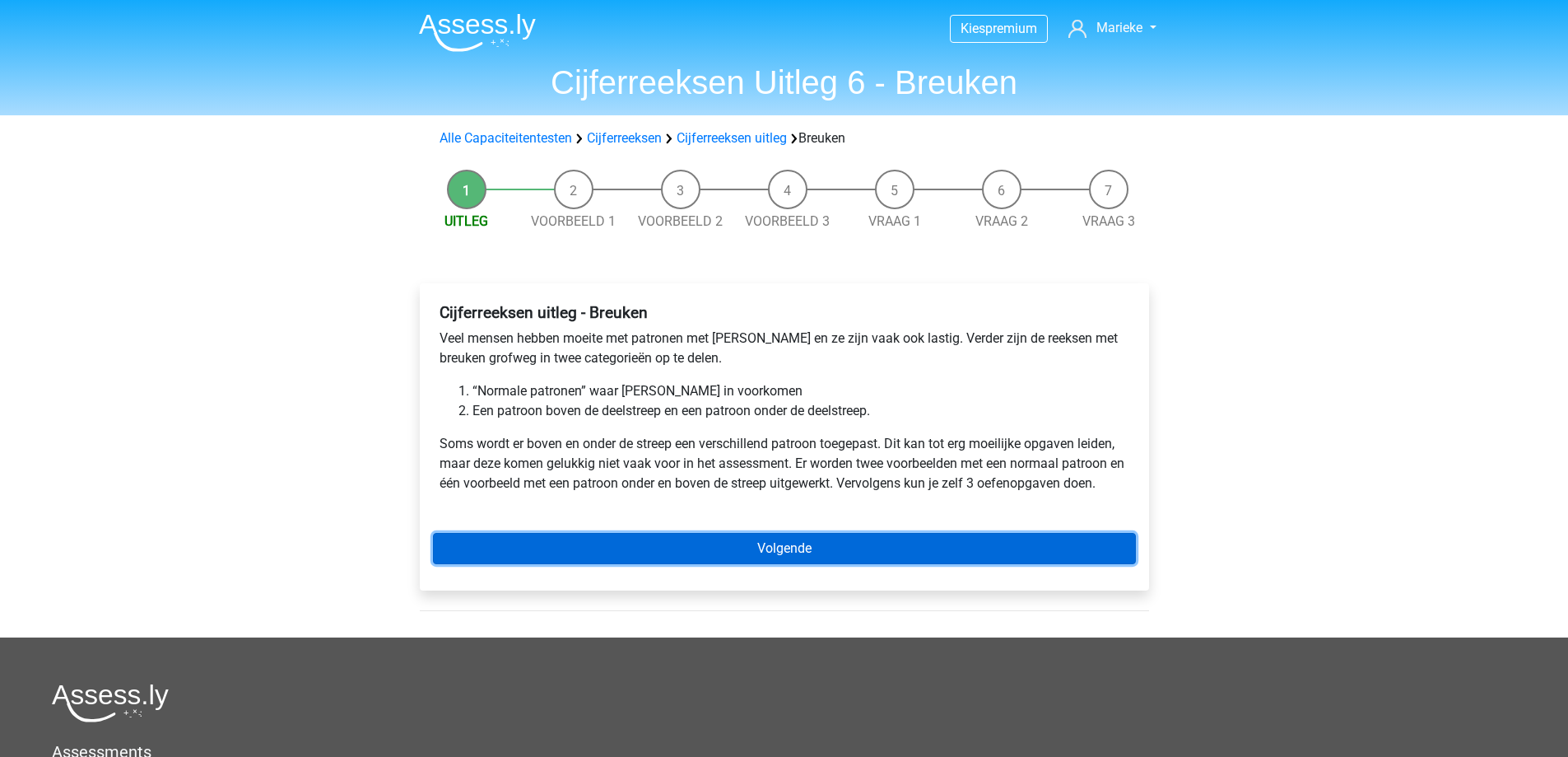
click at [895, 551] on link "Volgende" at bounding box center [784, 549] width 703 height 32
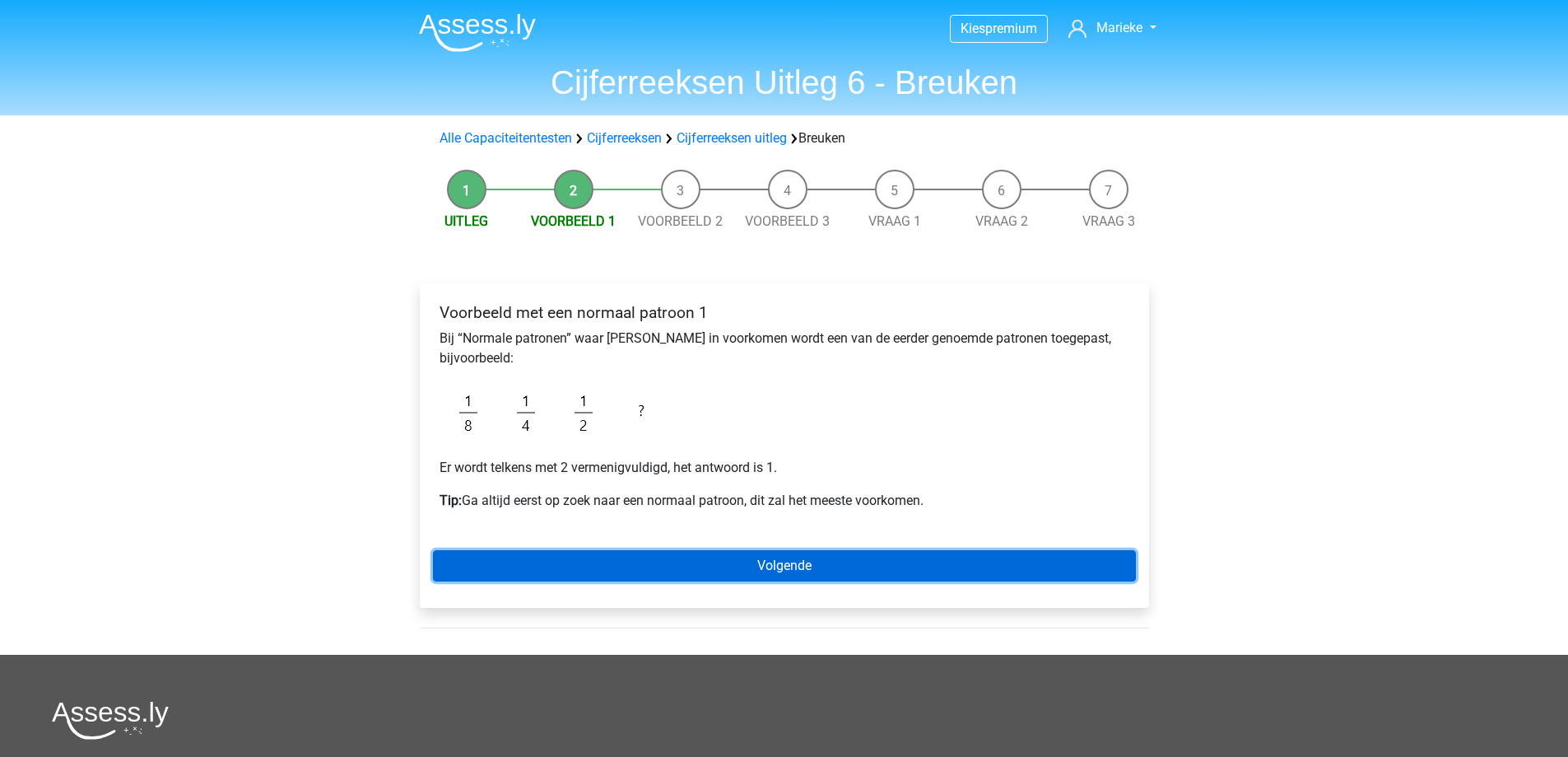
click at [895, 550] on link "Volgende" at bounding box center [784, 565] width 703 height 32
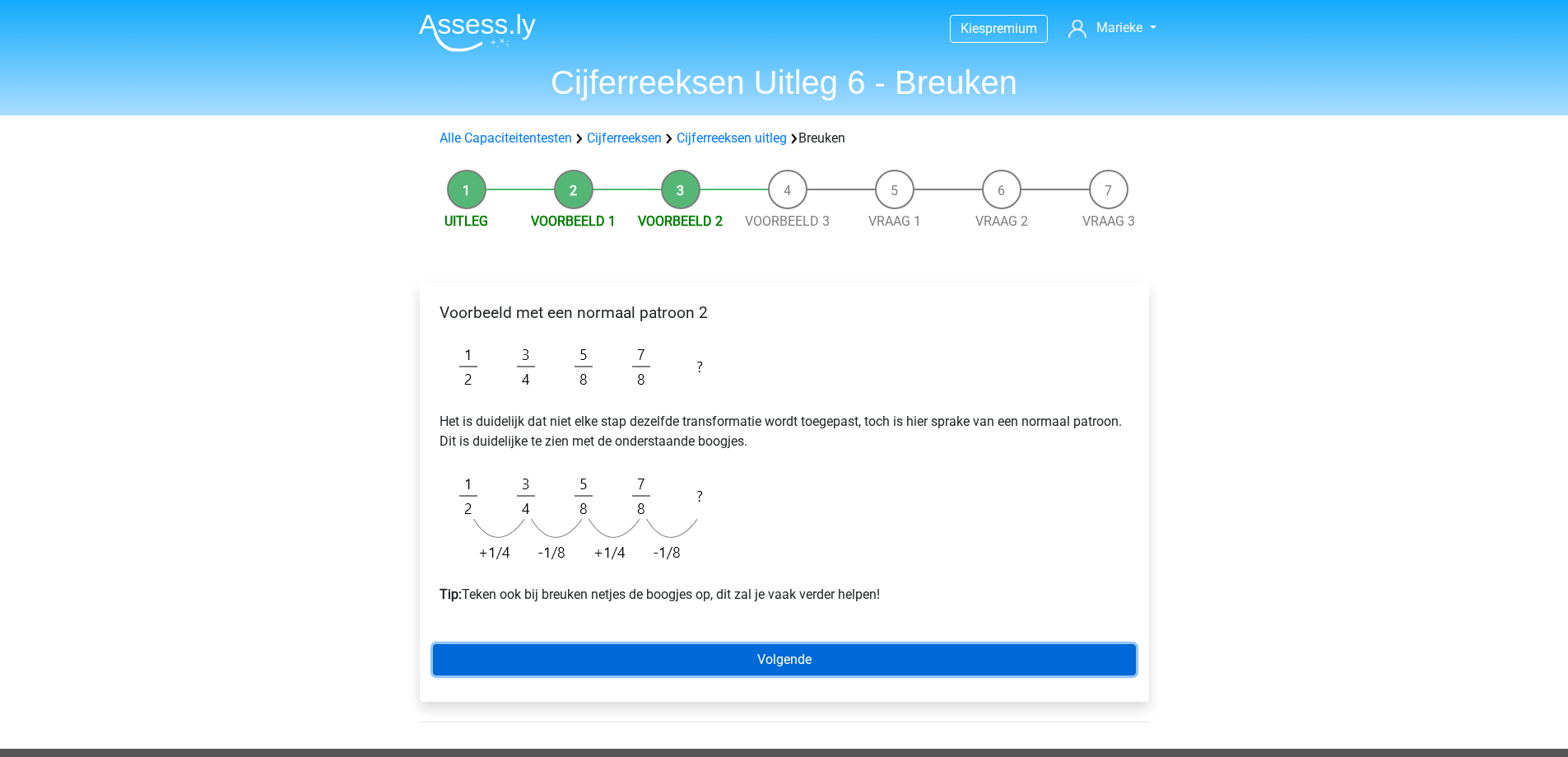
click at [868, 651] on link "Volgende" at bounding box center [784, 660] width 703 height 32
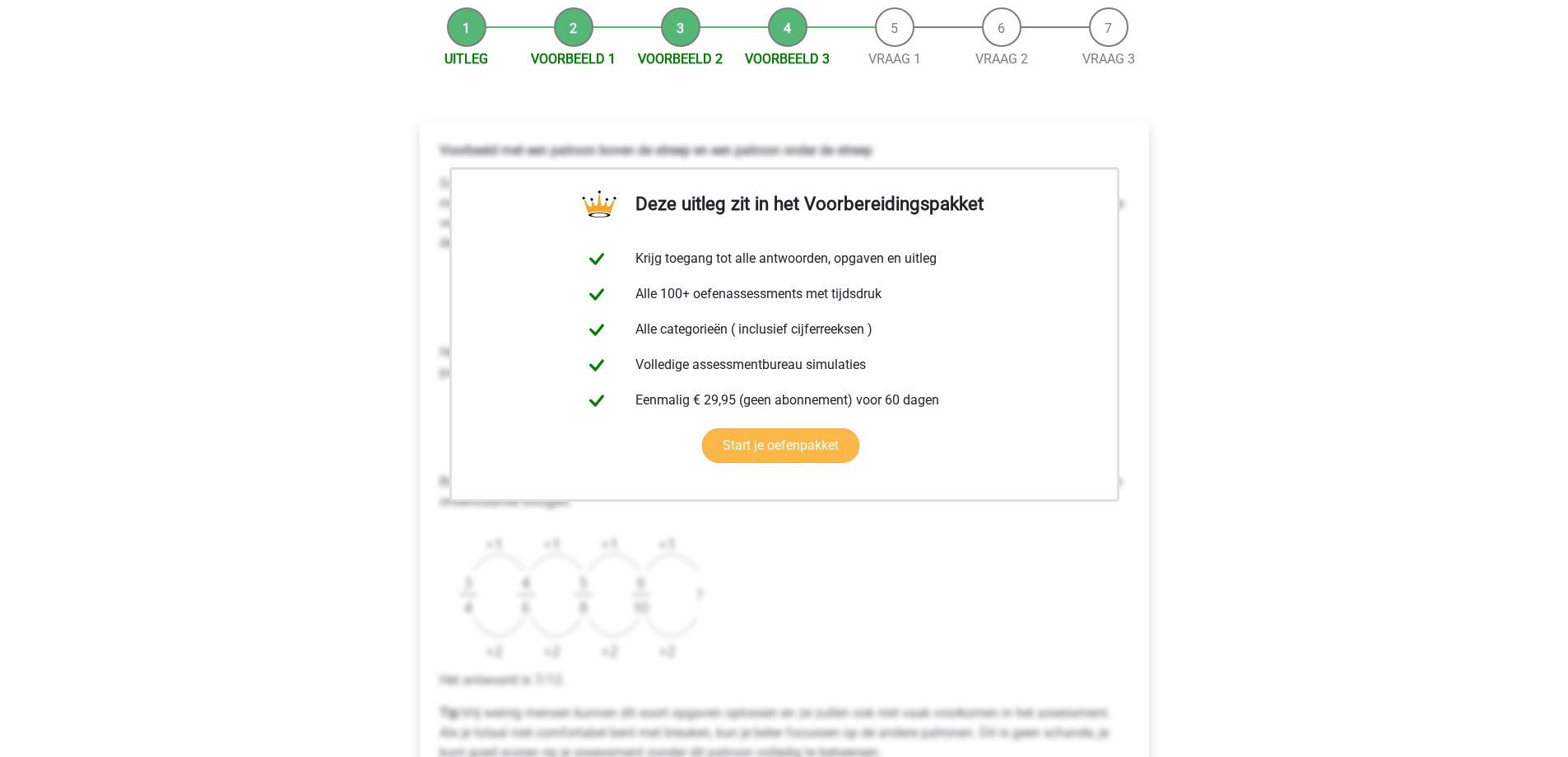
scroll to position [247, 0]
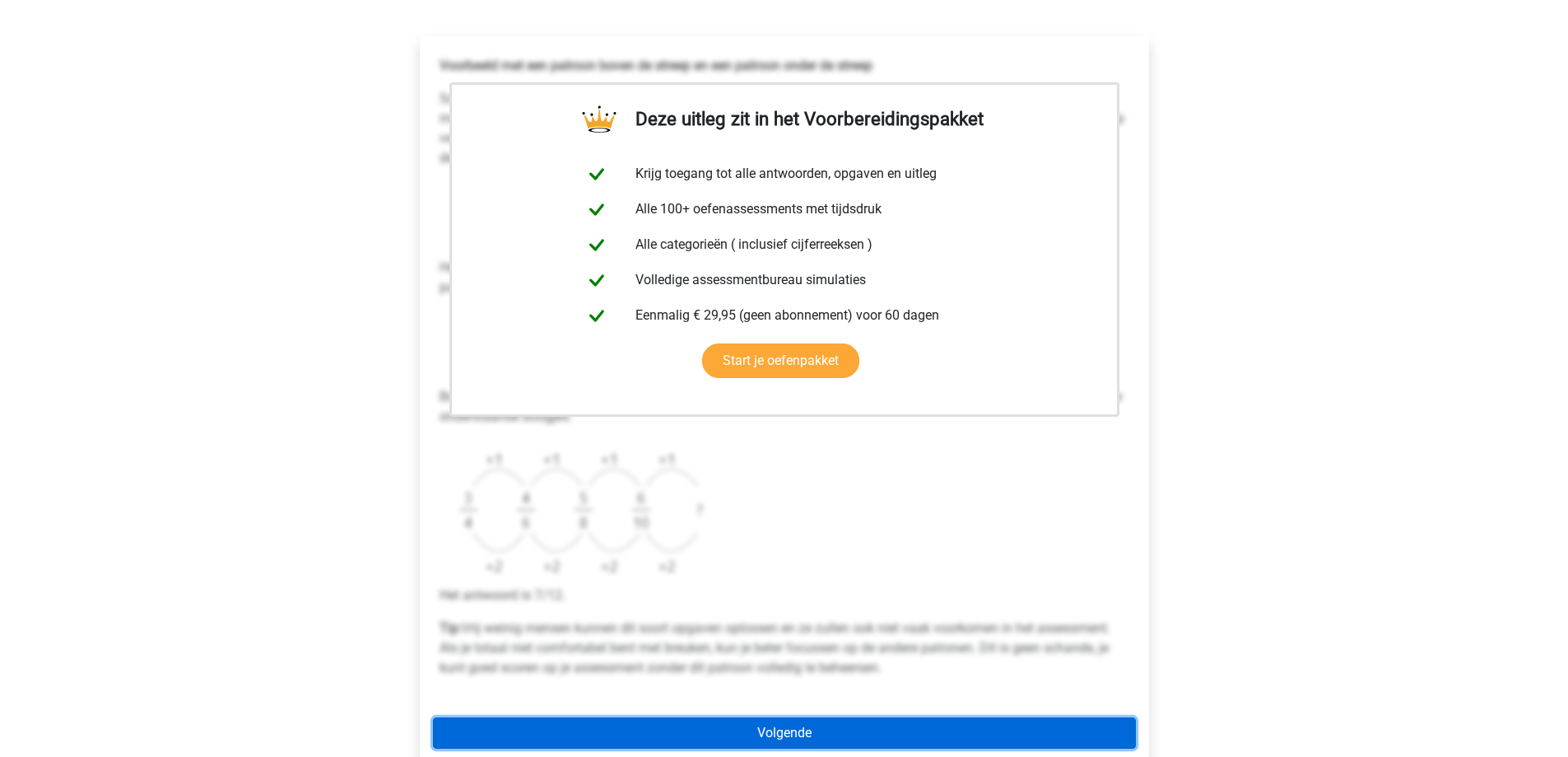
click at [808, 729] on link "Volgende" at bounding box center [784, 732] width 703 height 32
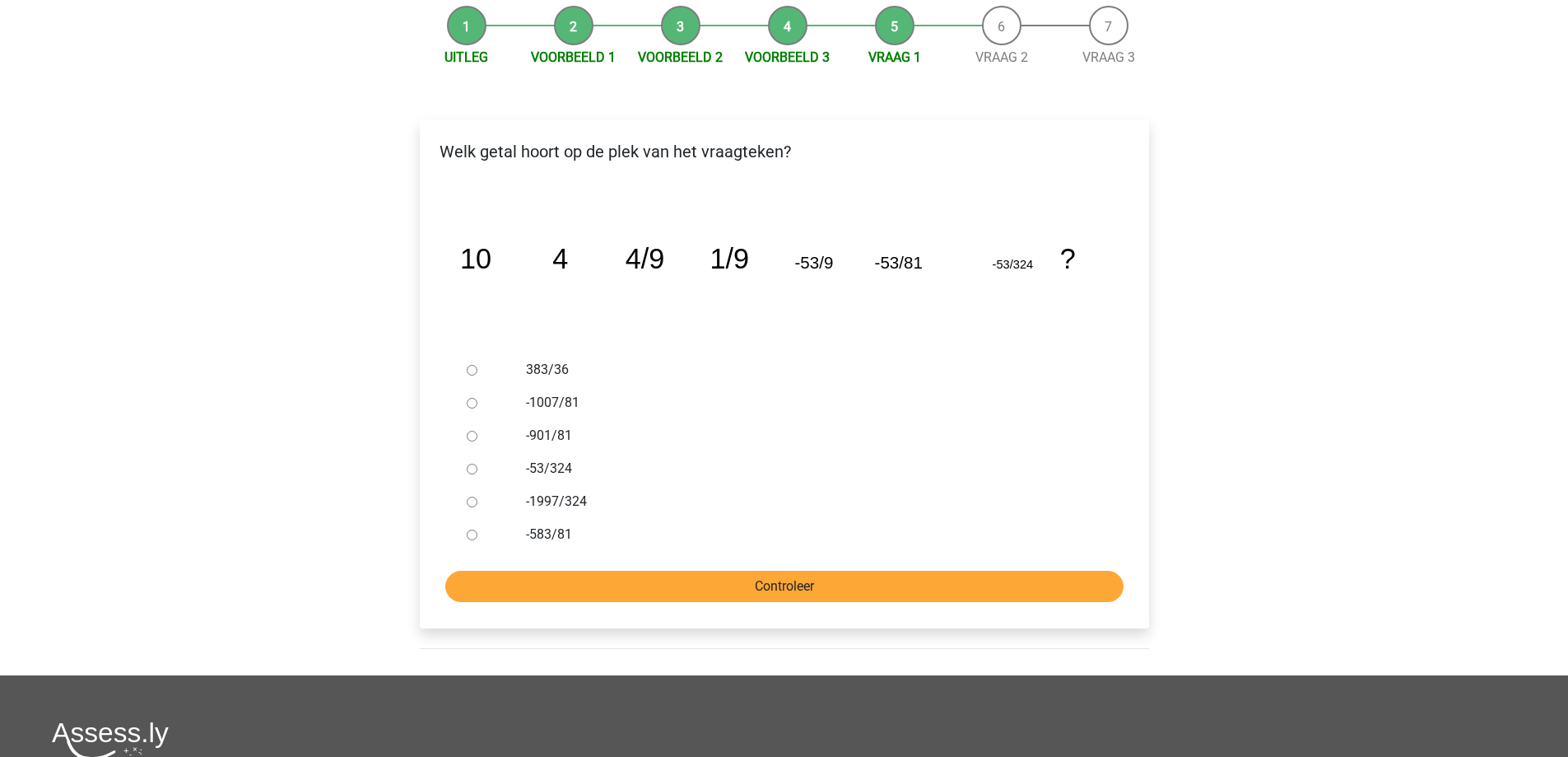
scroll to position [165, 0]
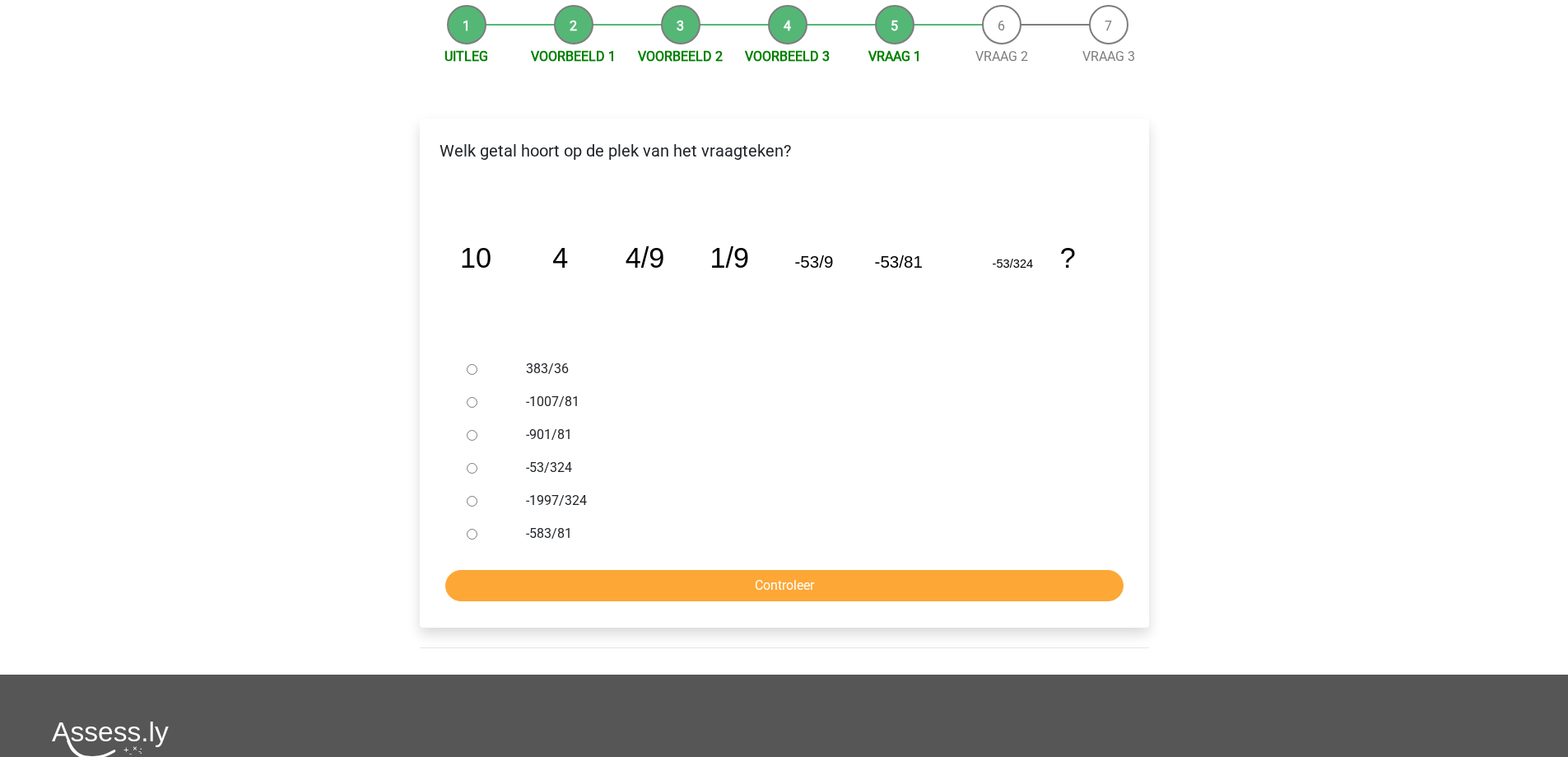
click at [574, 501] on label "-1997/324" at bounding box center [810, 501] width 570 height 20
click at [478, 501] on input "-1997/324" at bounding box center [472, 501] width 10 height 11
radio input "true"
click at [712, 589] on input "Controleer" at bounding box center [784, 585] width 678 height 32
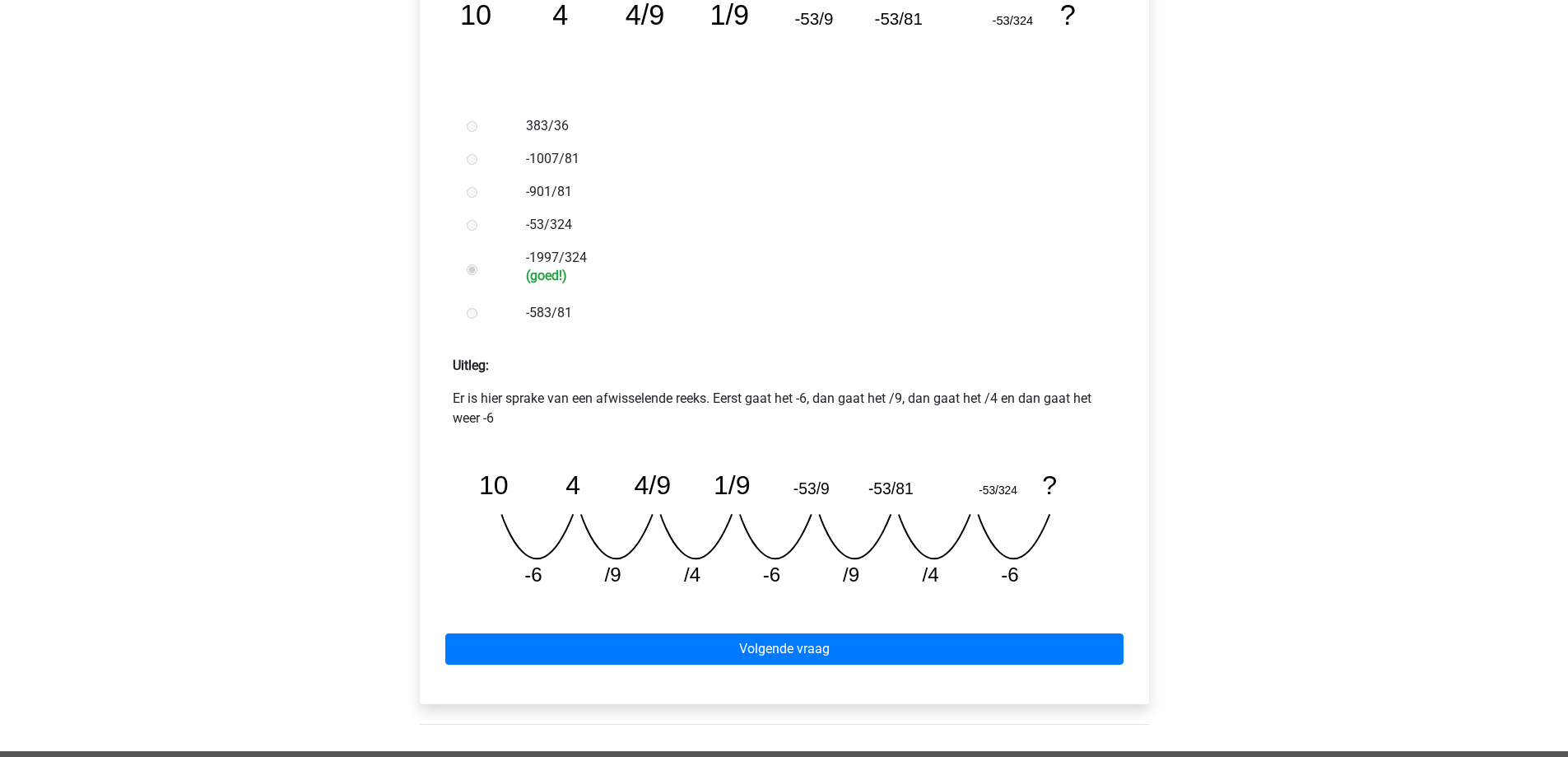
scroll to position [411, 0]
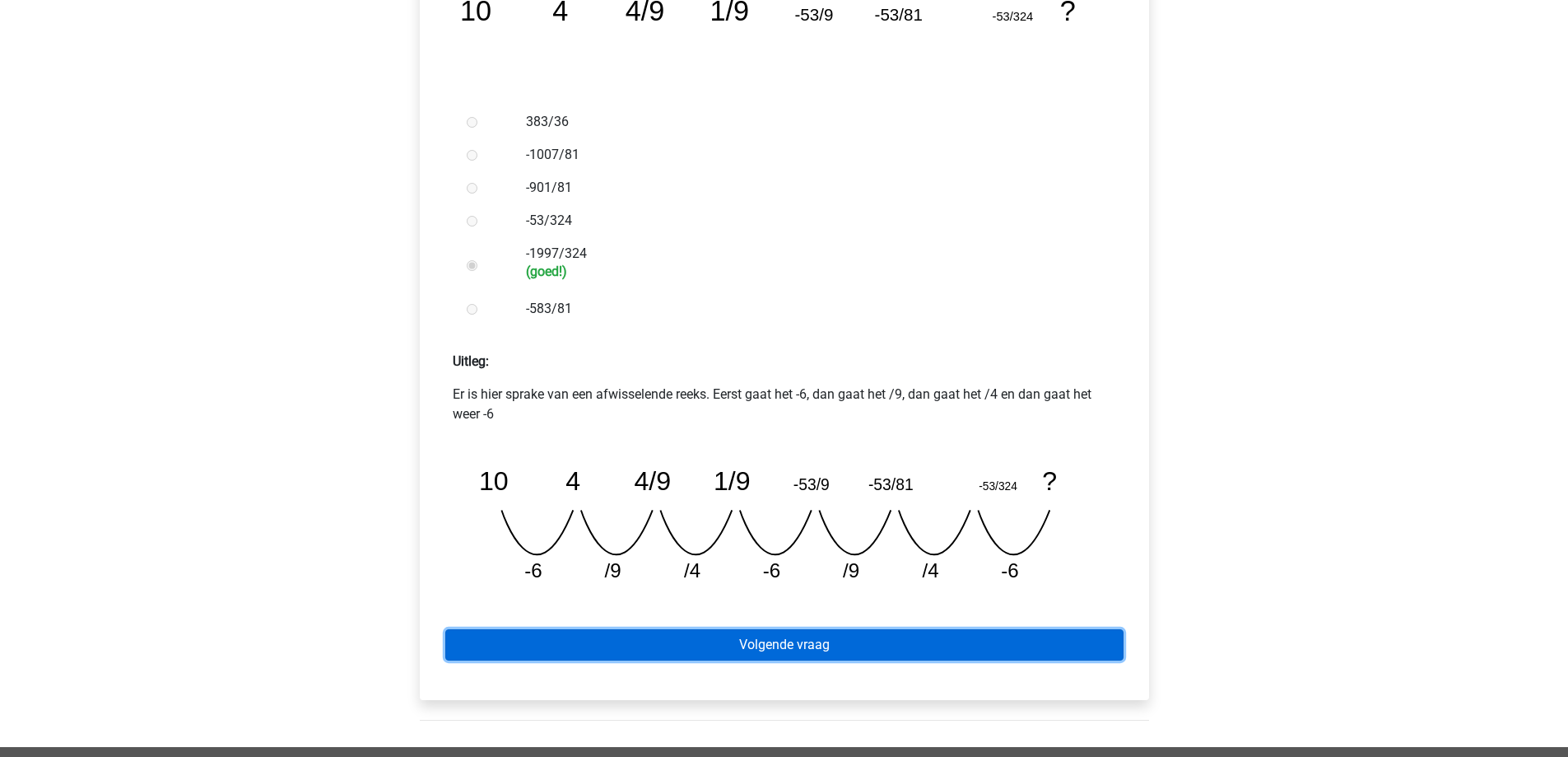
click at [821, 645] on link "Volgende vraag" at bounding box center [784, 645] width 678 height 32
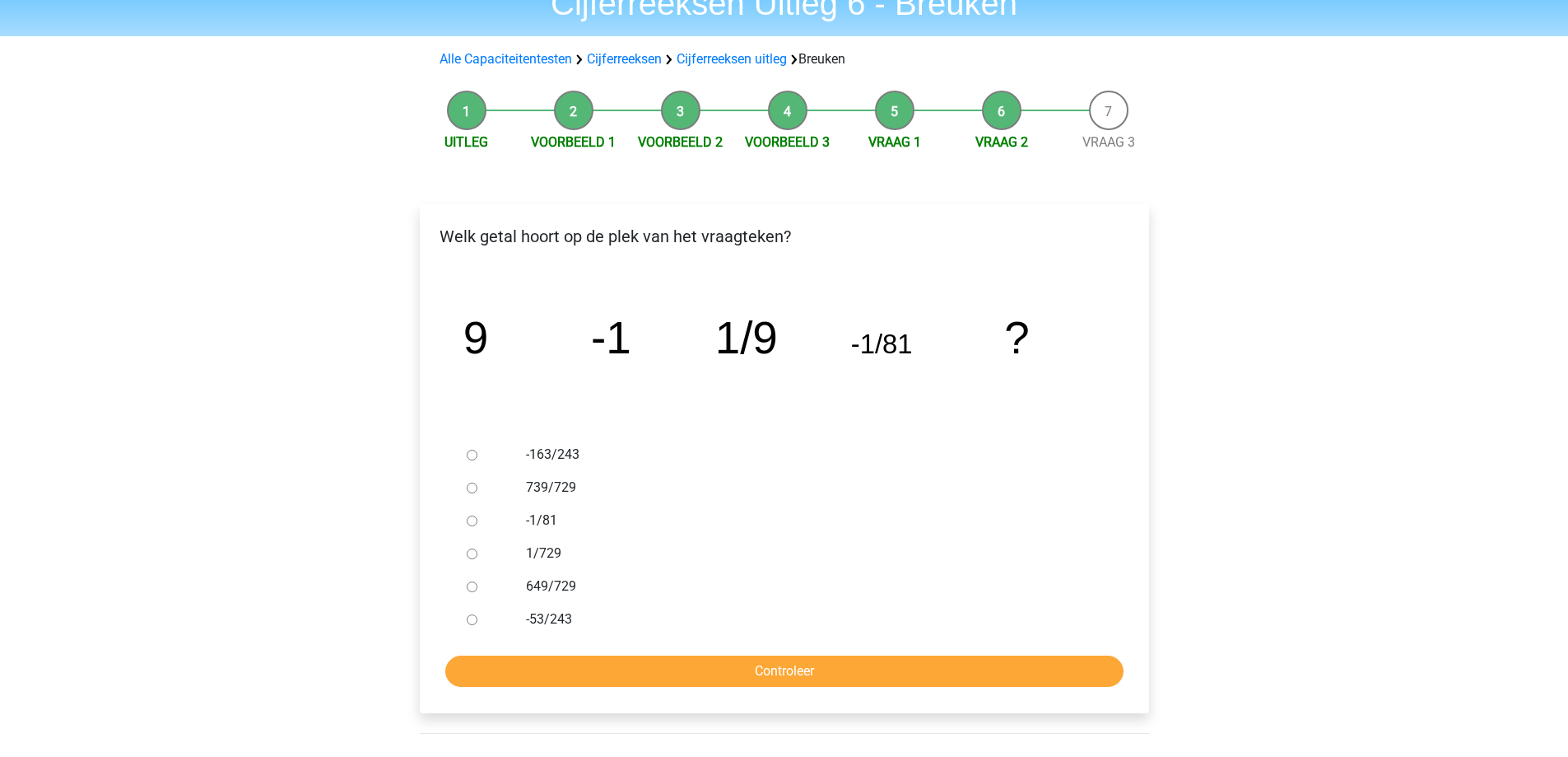
scroll to position [82, 0]
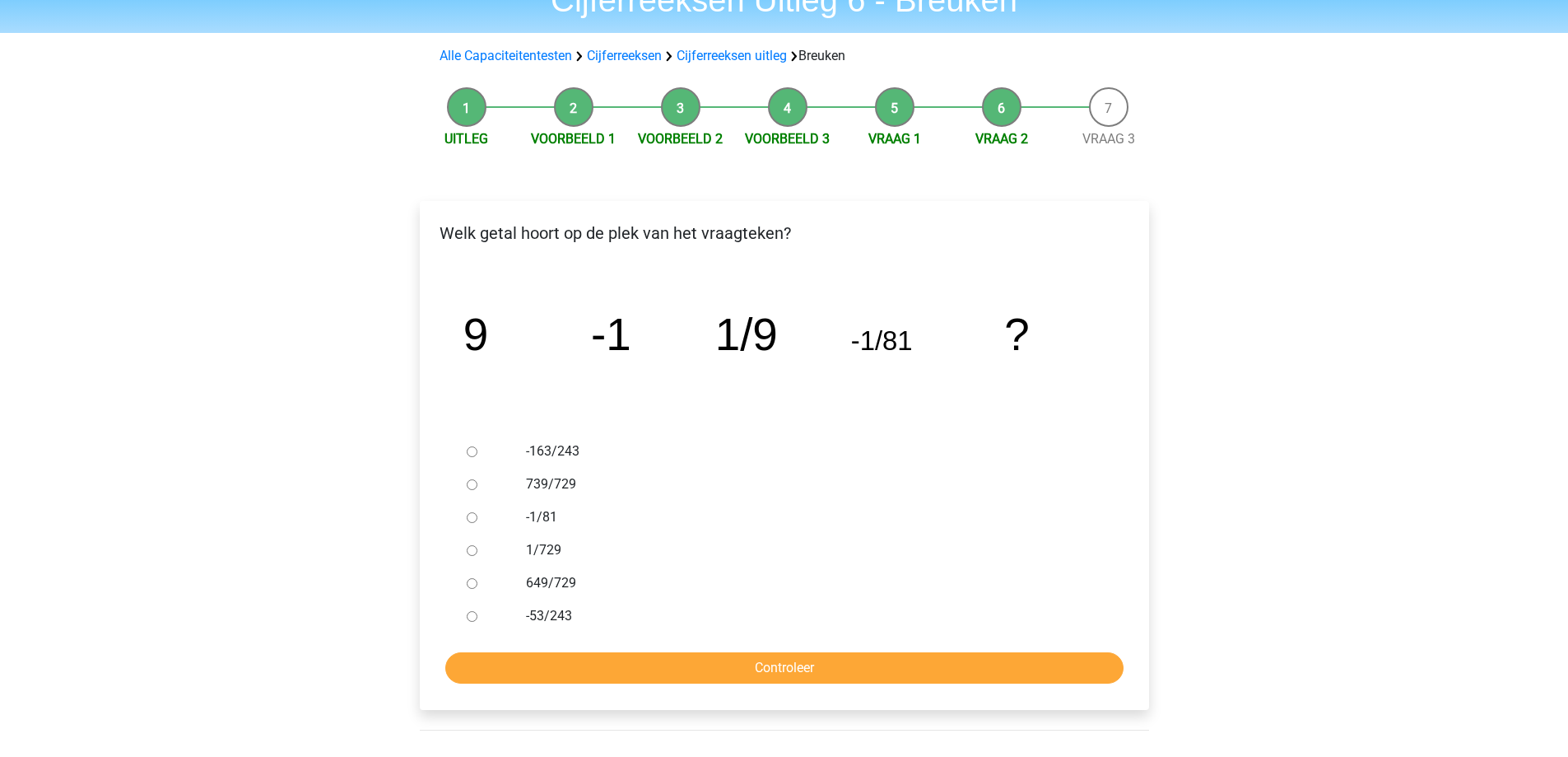
click at [561, 448] on label "-163/243" at bounding box center [810, 451] width 570 height 20
click at [478, 448] on input "-163/243" at bounding box center [472, 452] width 10 height 11
radio input "true"
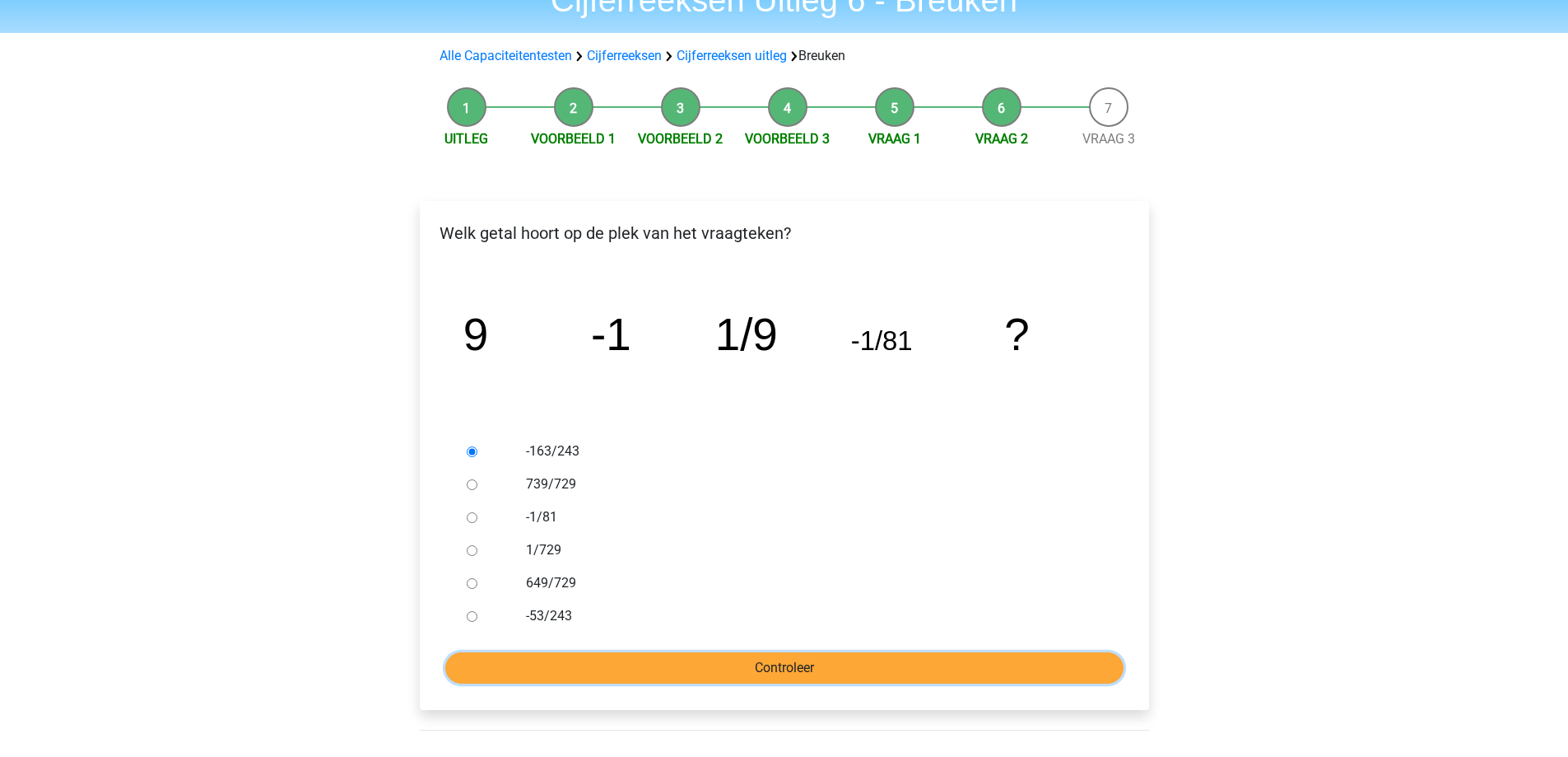
click at [802, 669] on input "Controleer" at bounding box center [784, 668] width 678 height 32
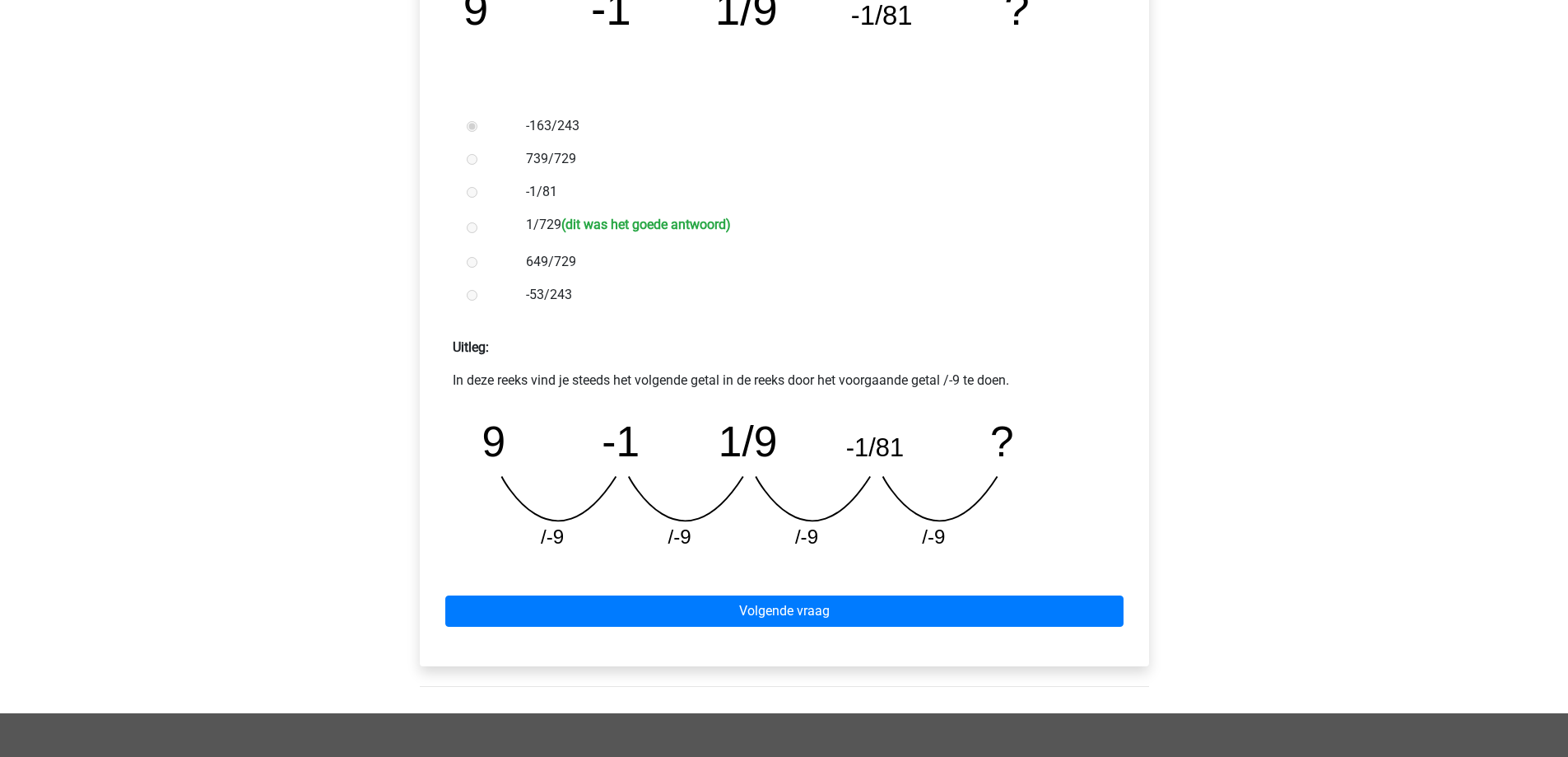
scroll to position [411, 0]
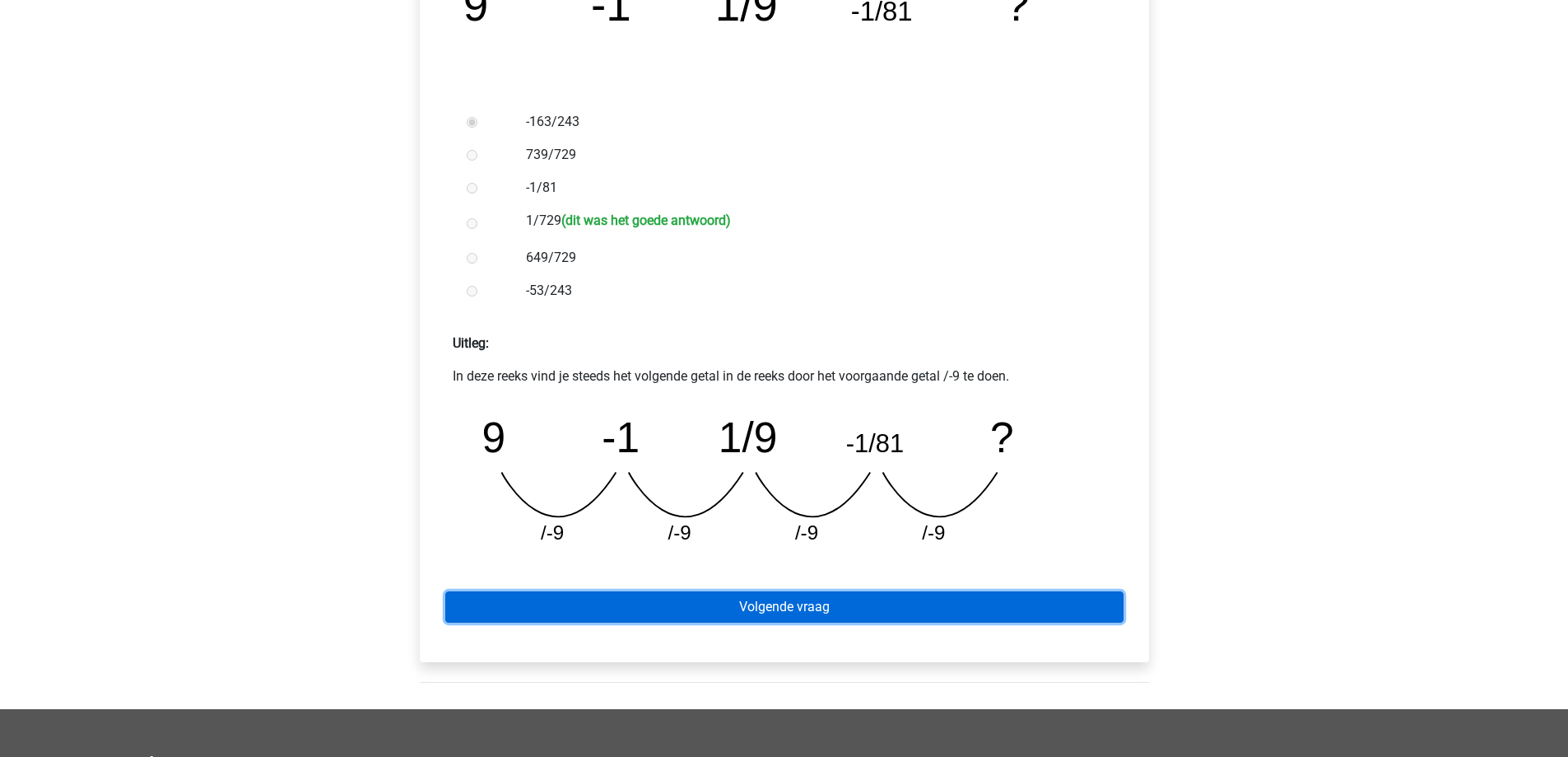
click at [848, 608] on link "Volgende vraag" at bounding box center [784, 606] width 678 height 32
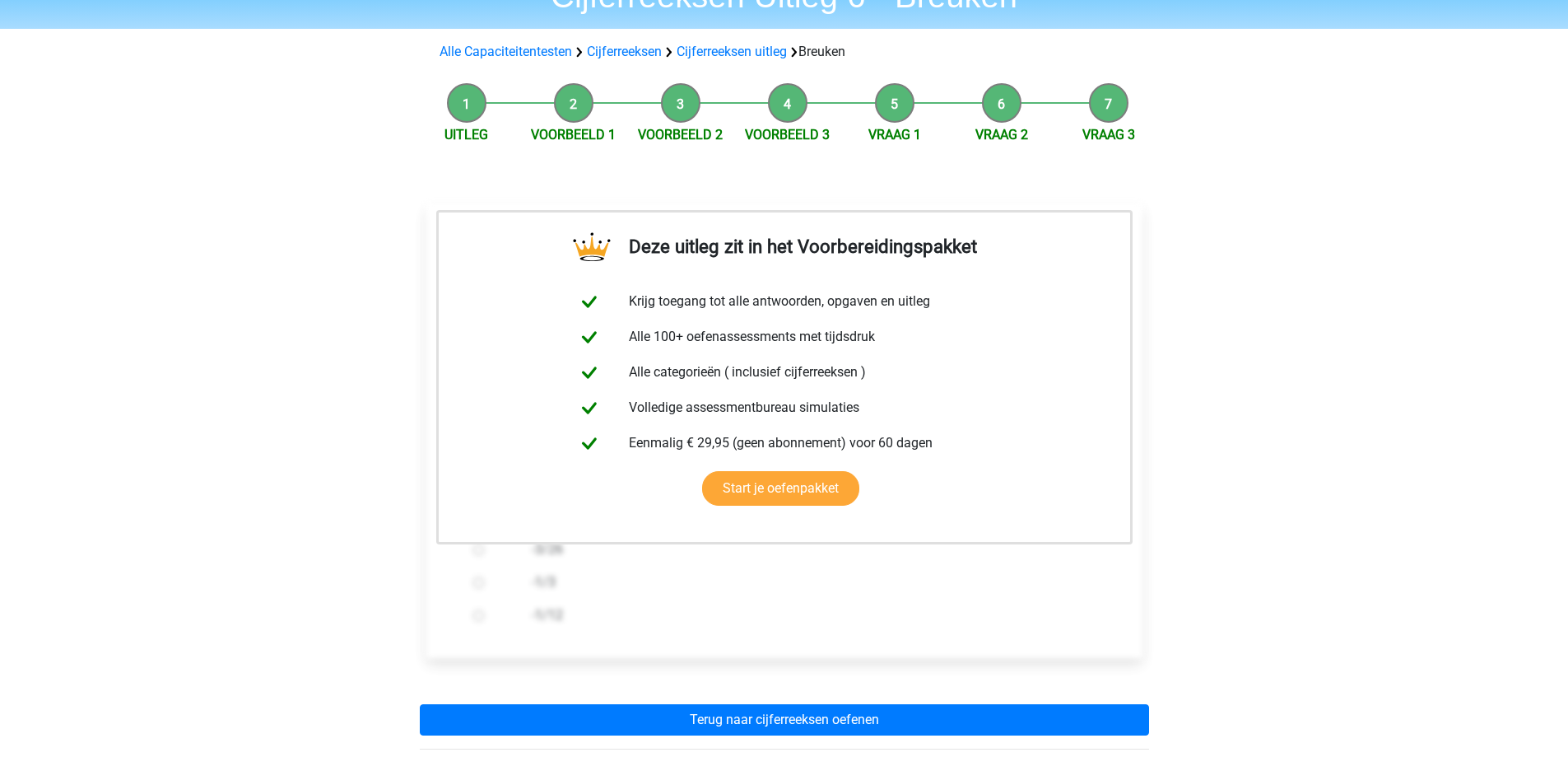
scroll to position [247, 0]
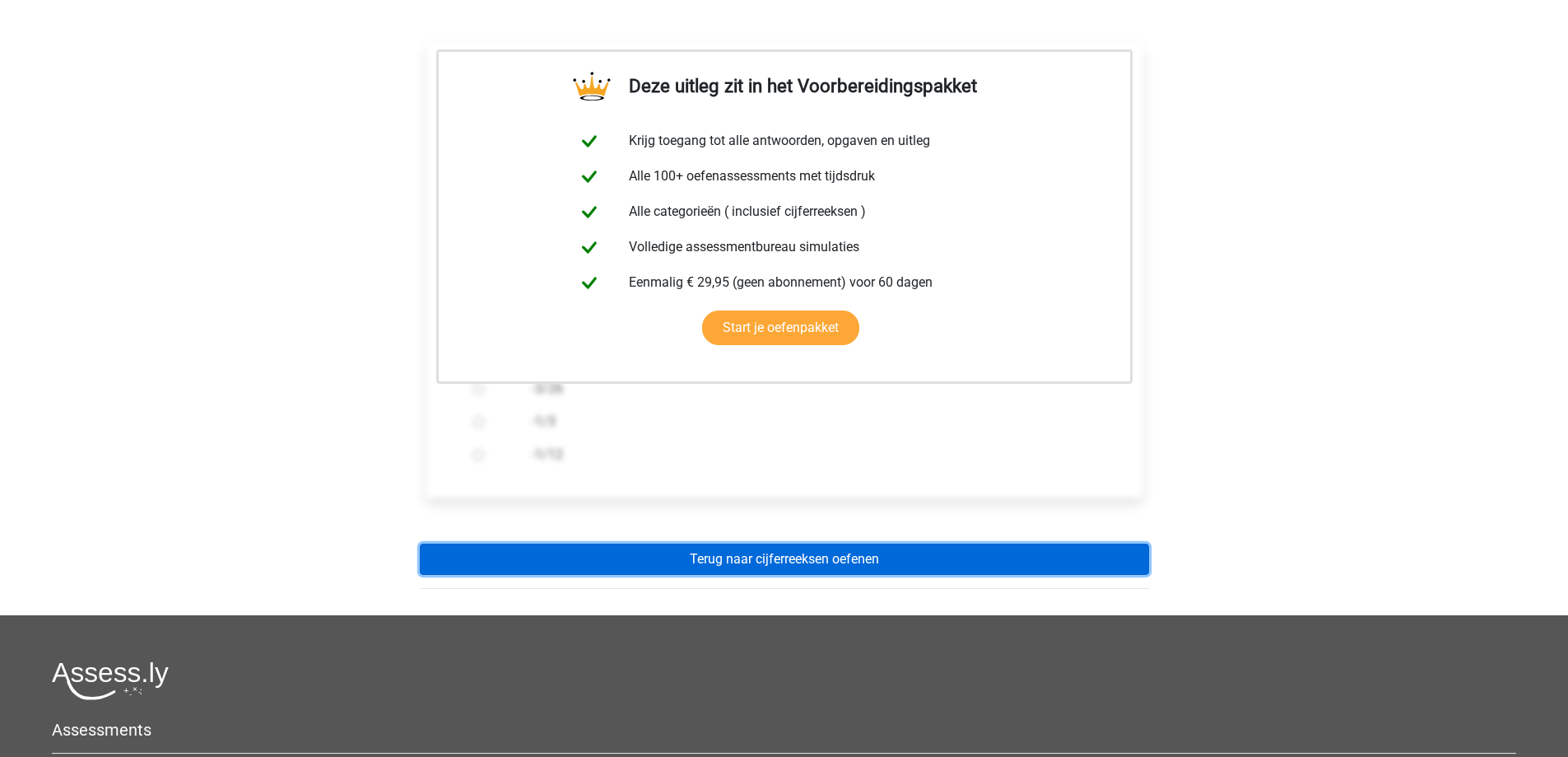
click at [832, 560] on link "Terug naar cijferreeksen oefenen" at bounding box center [784, 559] width 729 height 32
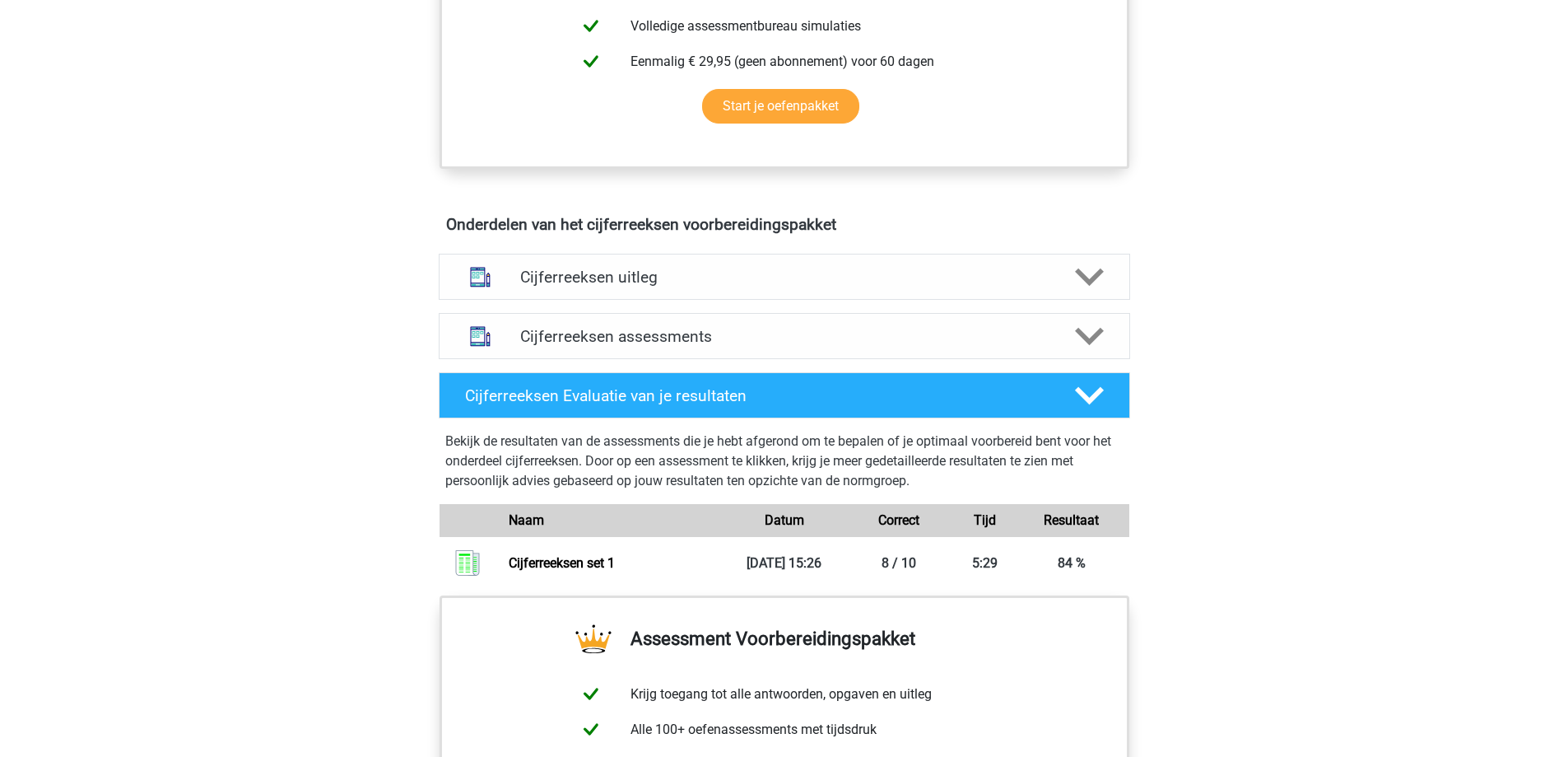
scroll to position [659, 0]
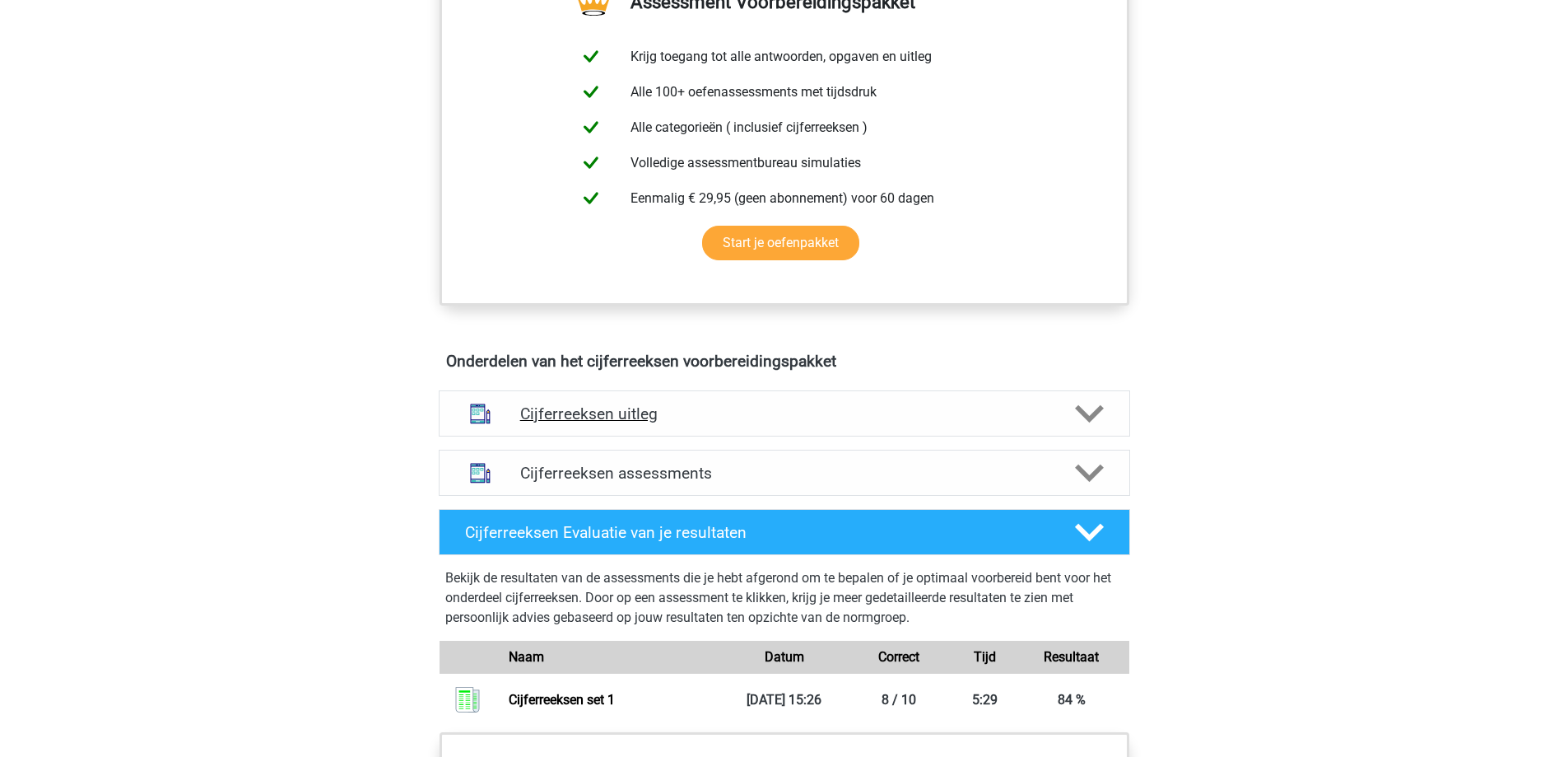
click at [1093, 425] on icon at bounding box center [1089, 413] width 29 height 29
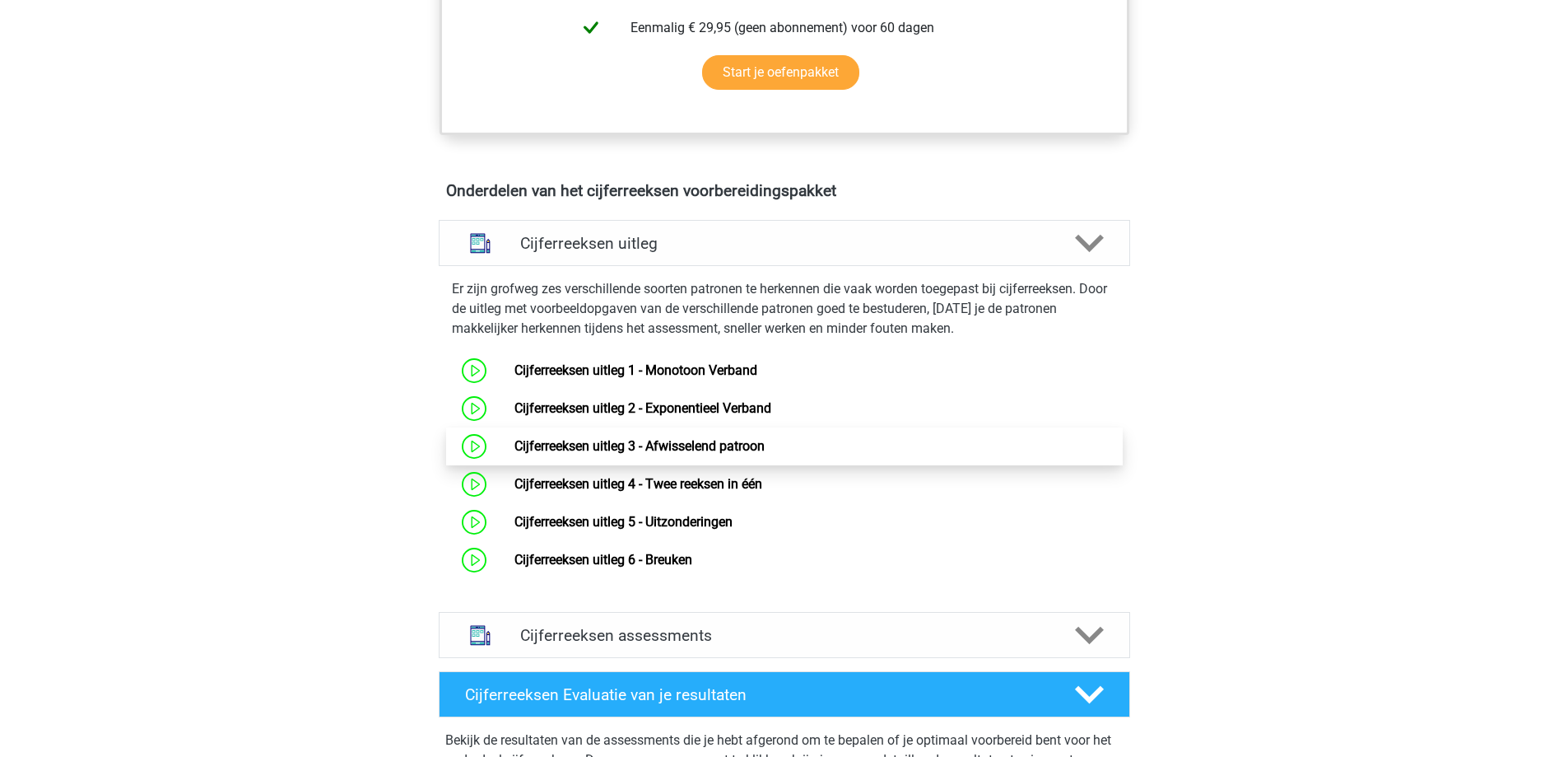
scroll to position [906, 0]
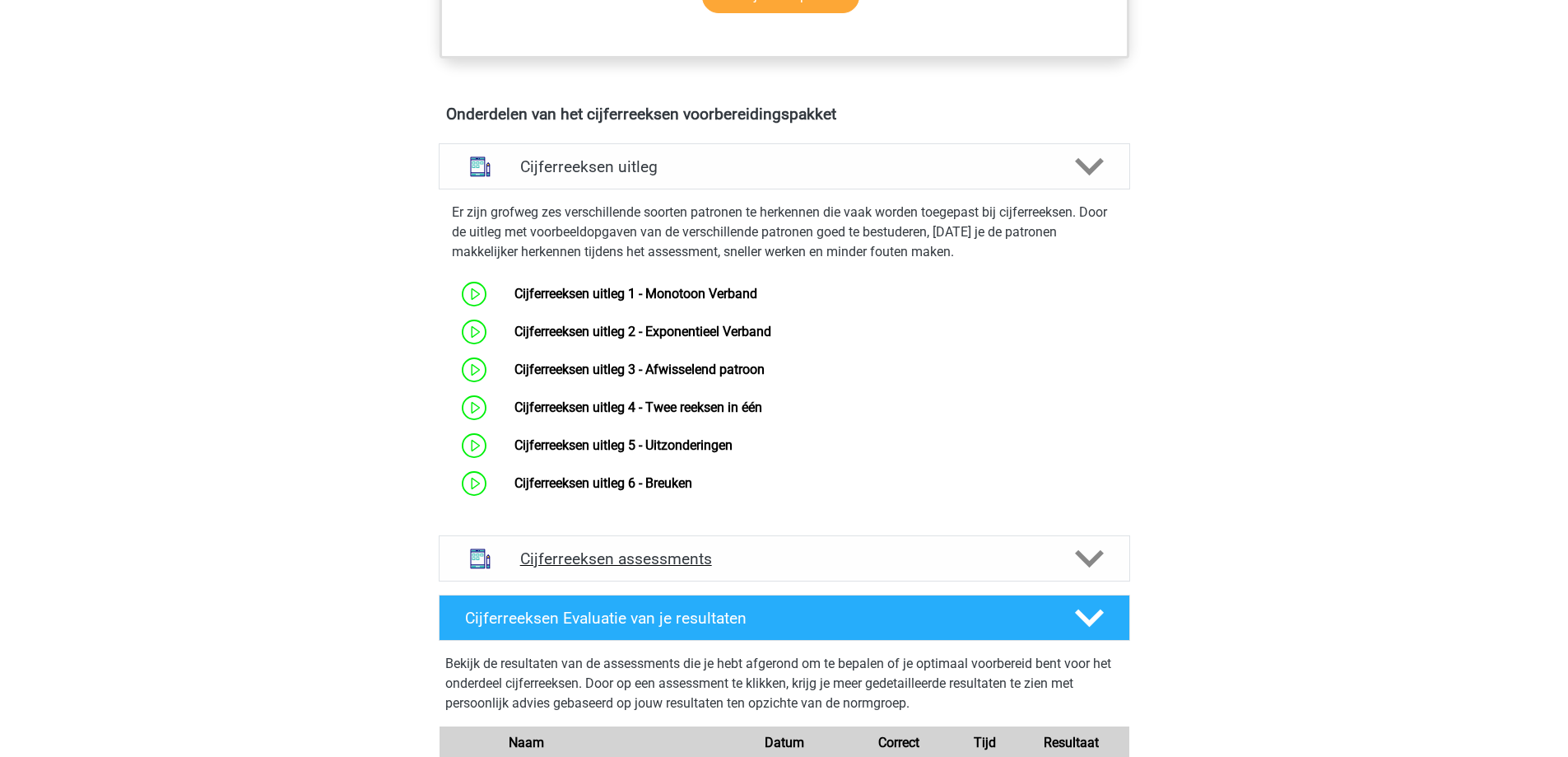
click at [1104, 573] on div at bounding box center [1088, 558] width 55 height 29
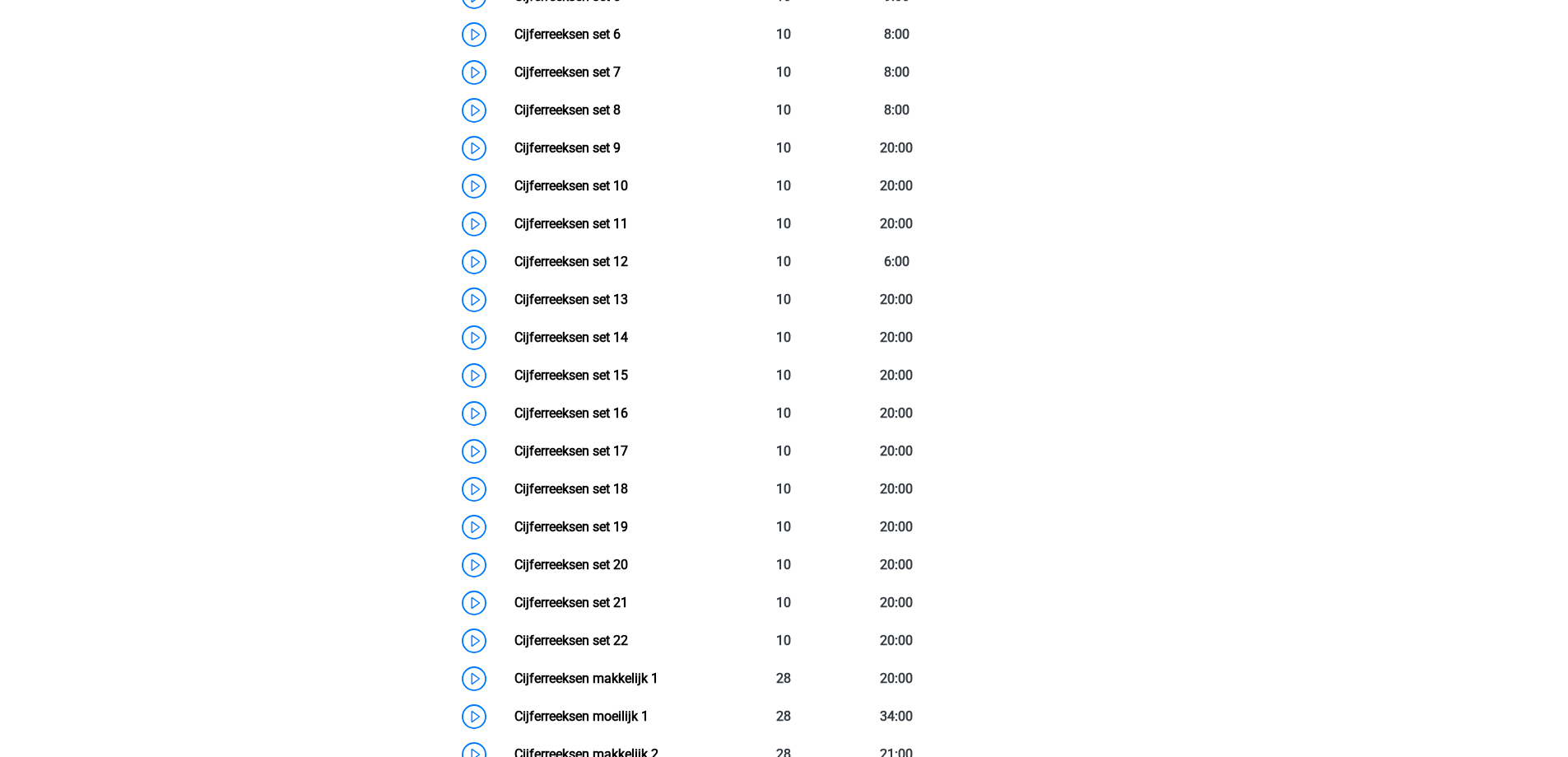
scroll to position [1564, 0]
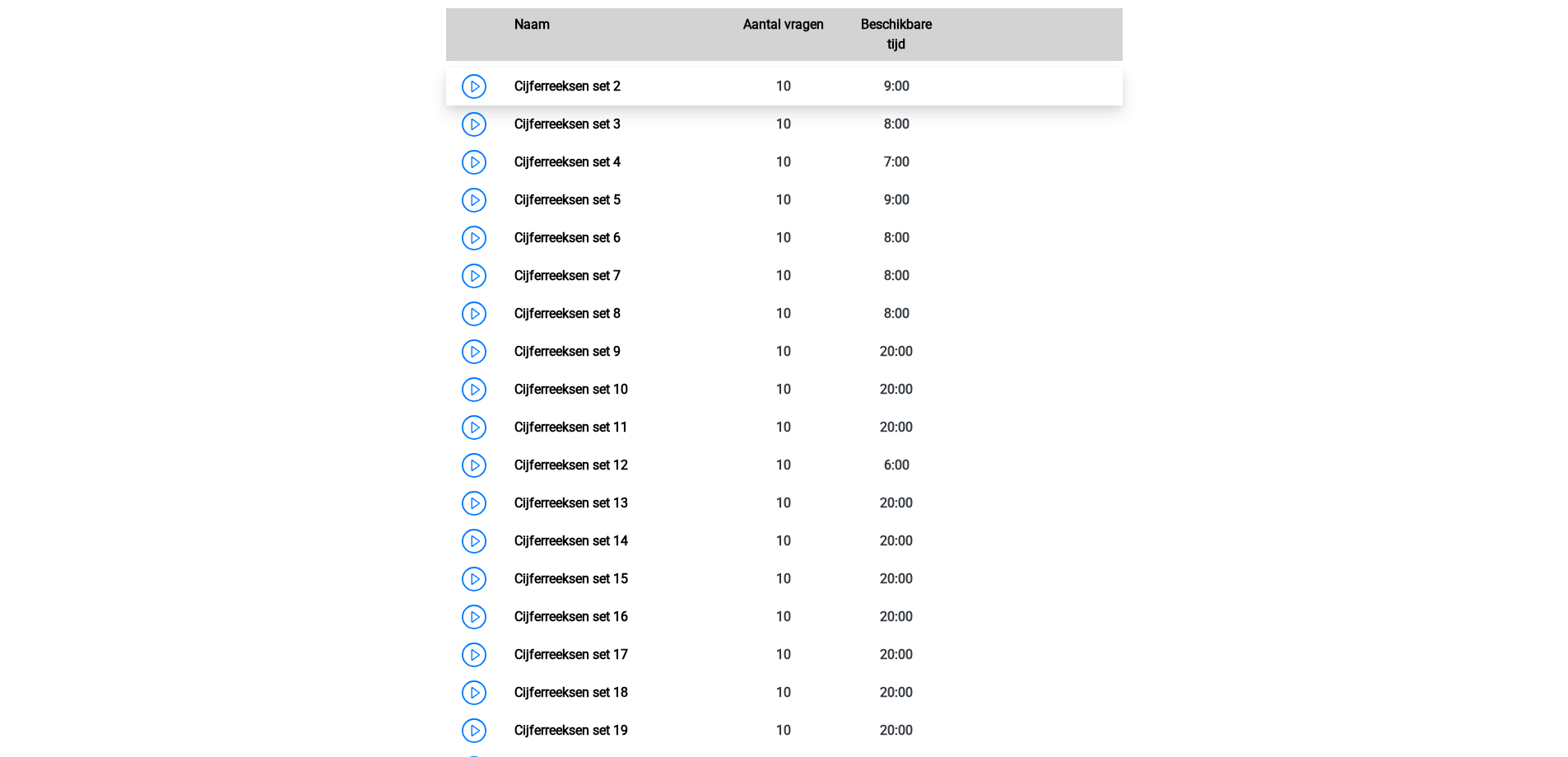
click at [598, 94] on link "Cijferreeksen set 2" at bounding box center [567, 86] width 106 height 16
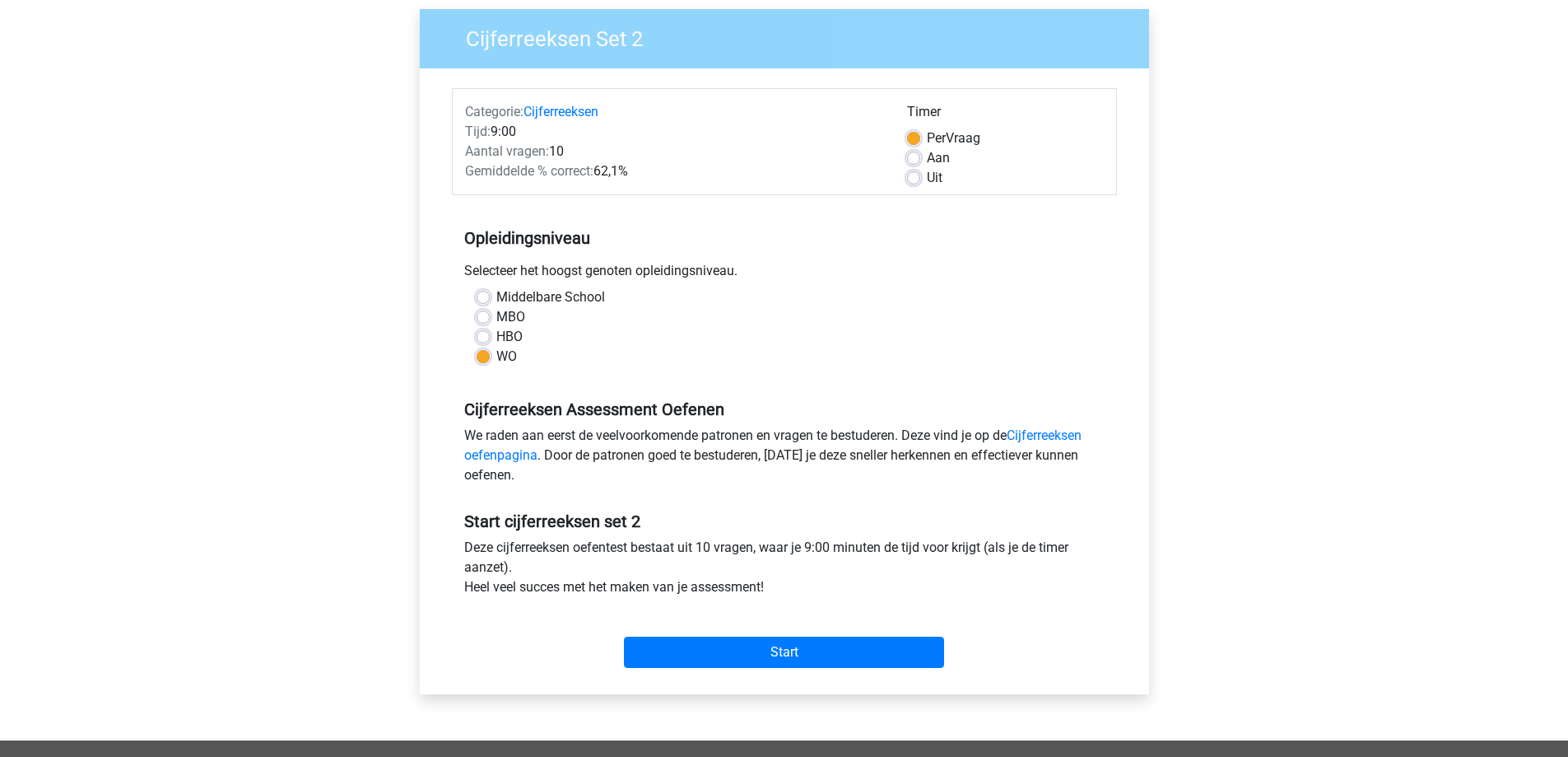
scroll to position [247, 0]
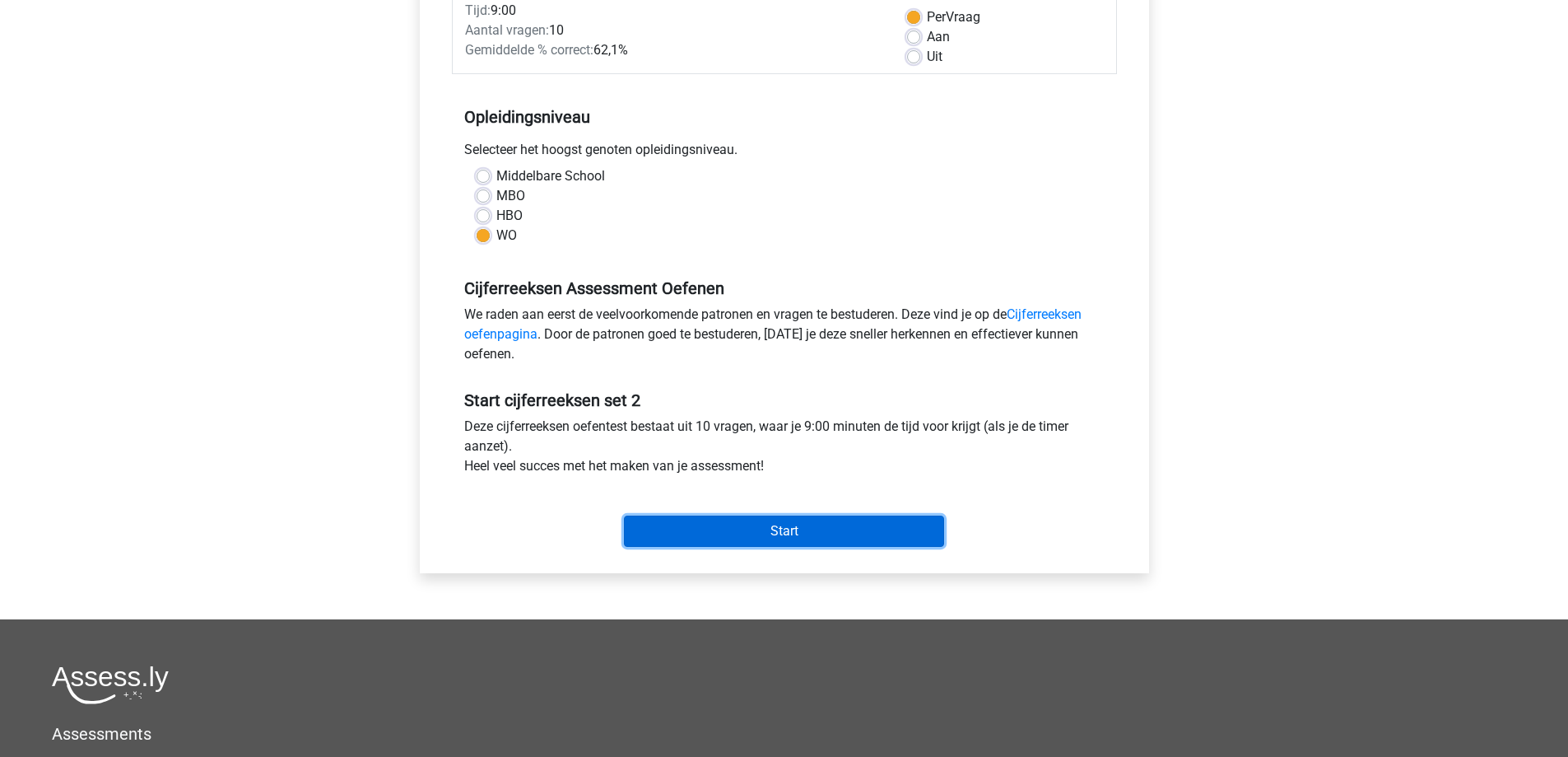
click at [789, 528] on input "Start" at bounding box center [784, 531] width 320 height 32
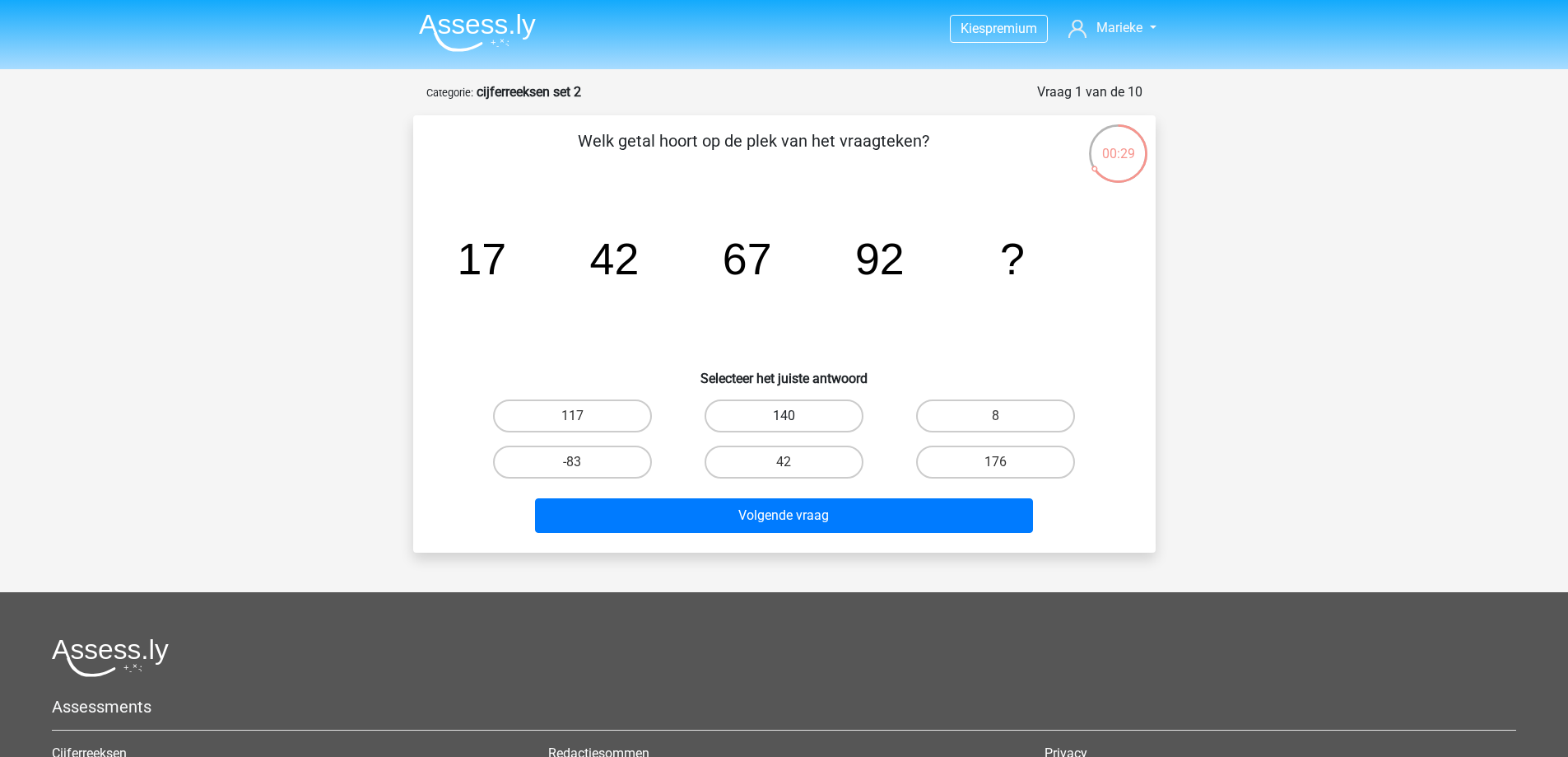
click at [802, 412] on label "140" at bounding box center [784, 416] width 159 height 33
click at [794, 416] on input "140" at bounding box center [789, 421] width 10 height 11
radio input "true"
click at [598, 418] on label "117" at bounding box center [572, 416] width 159 height 33
click at [583, 418] on input "117" at bounding box center [578, 421] width 10 height 11
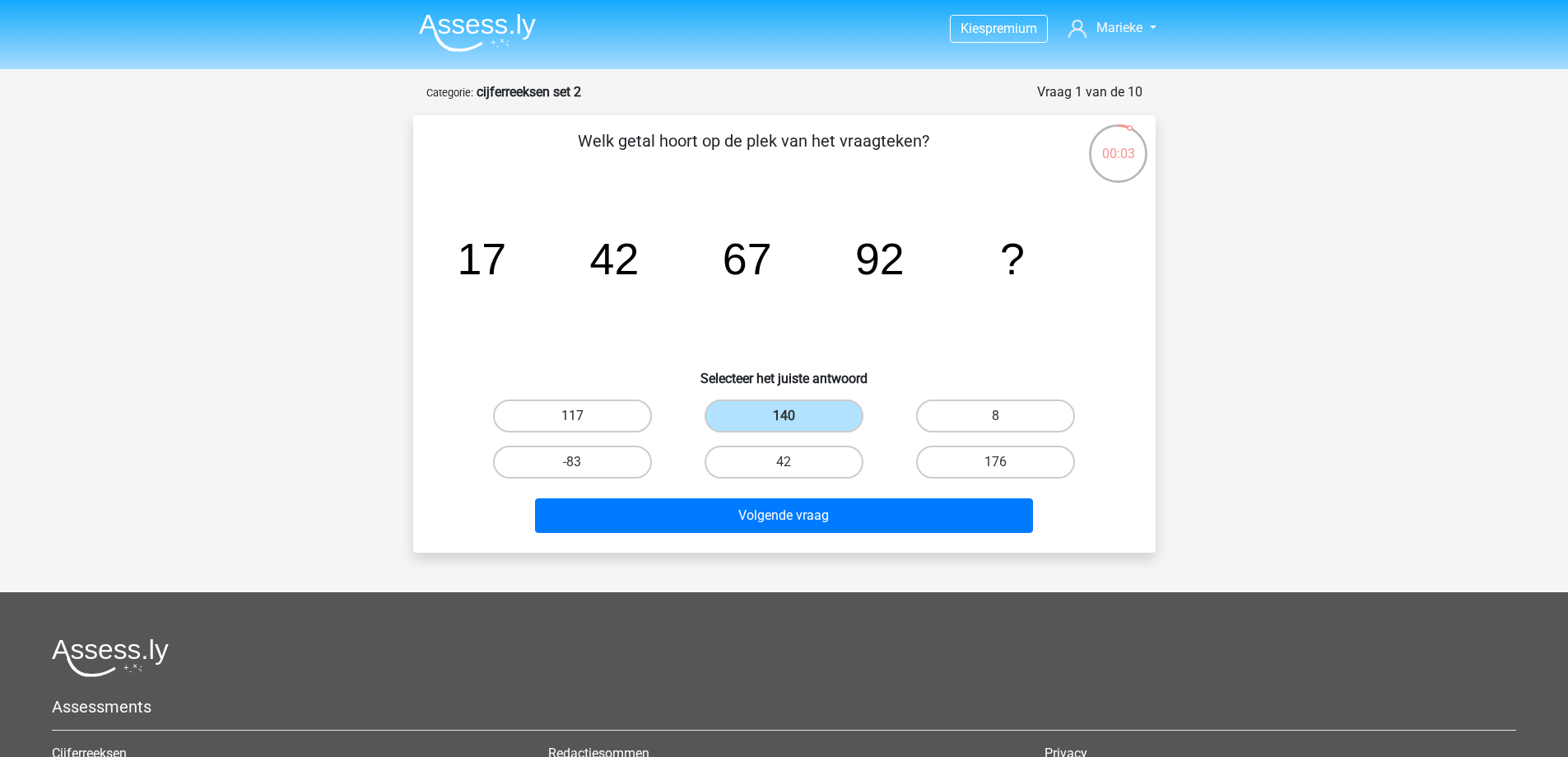
radio input "true"
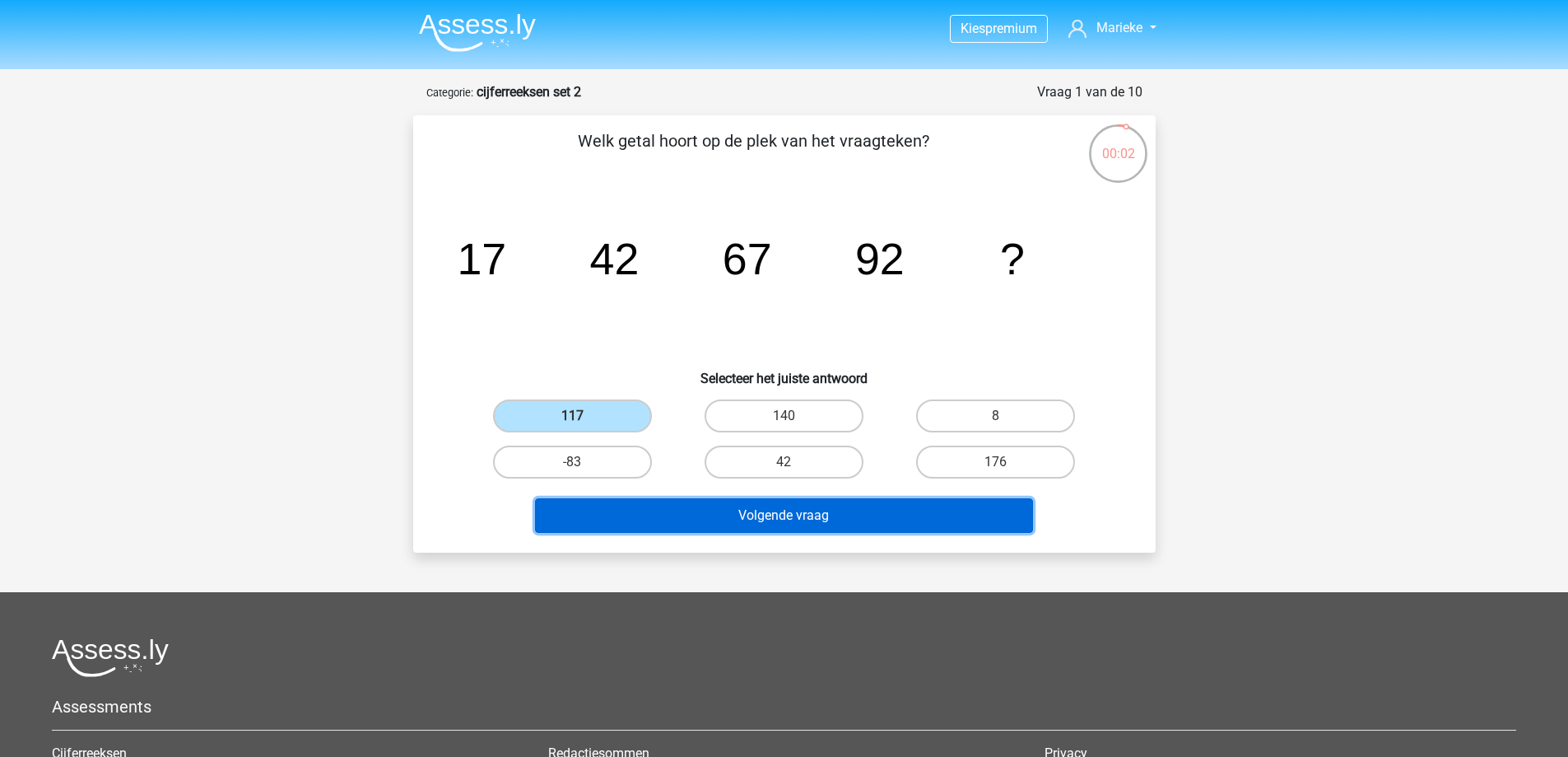
click at [819, 508] on button "Volgende vraag" at bounding box center [783, 515] width 498 height 35
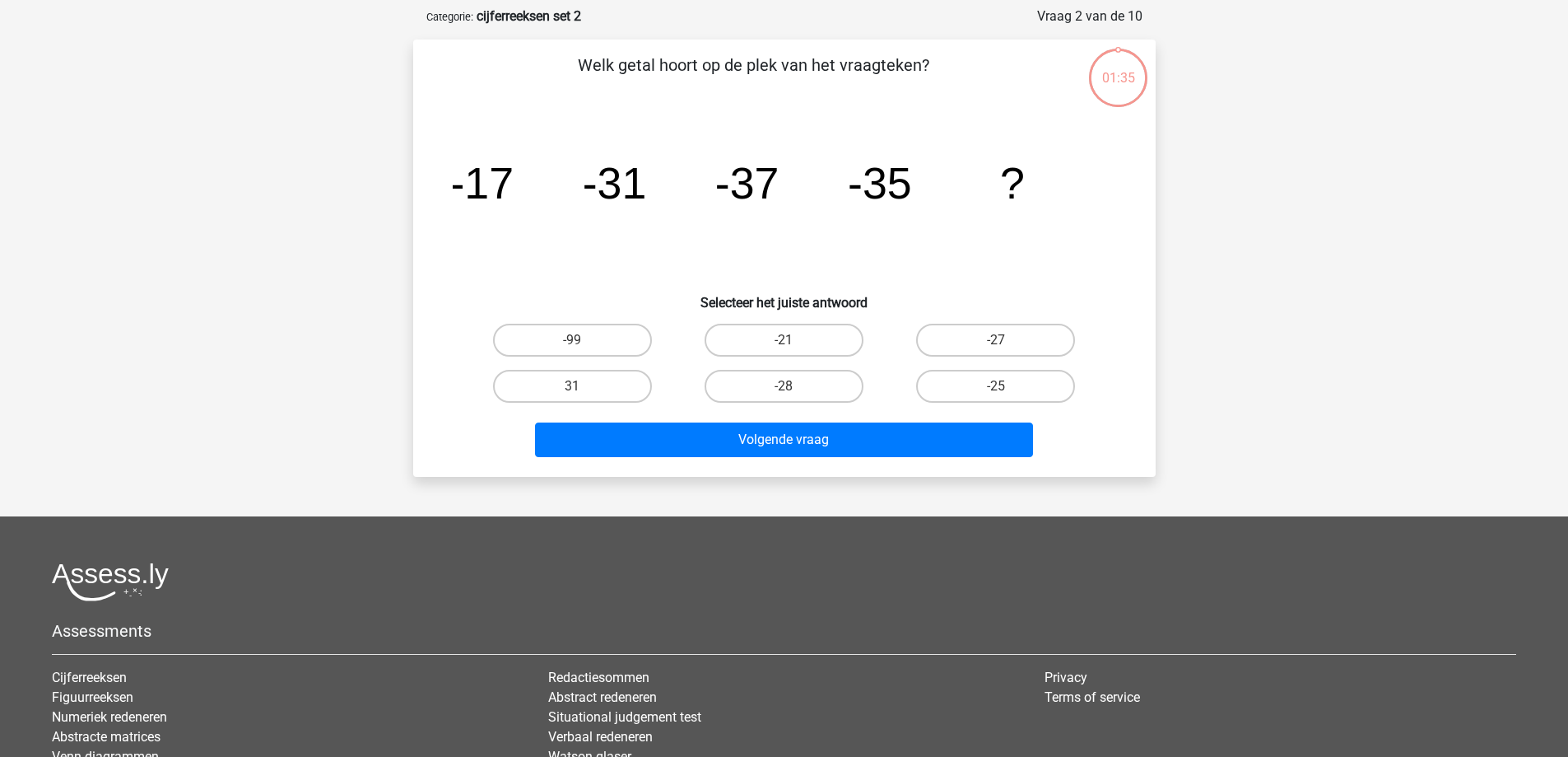
scroll to position [82, 0]
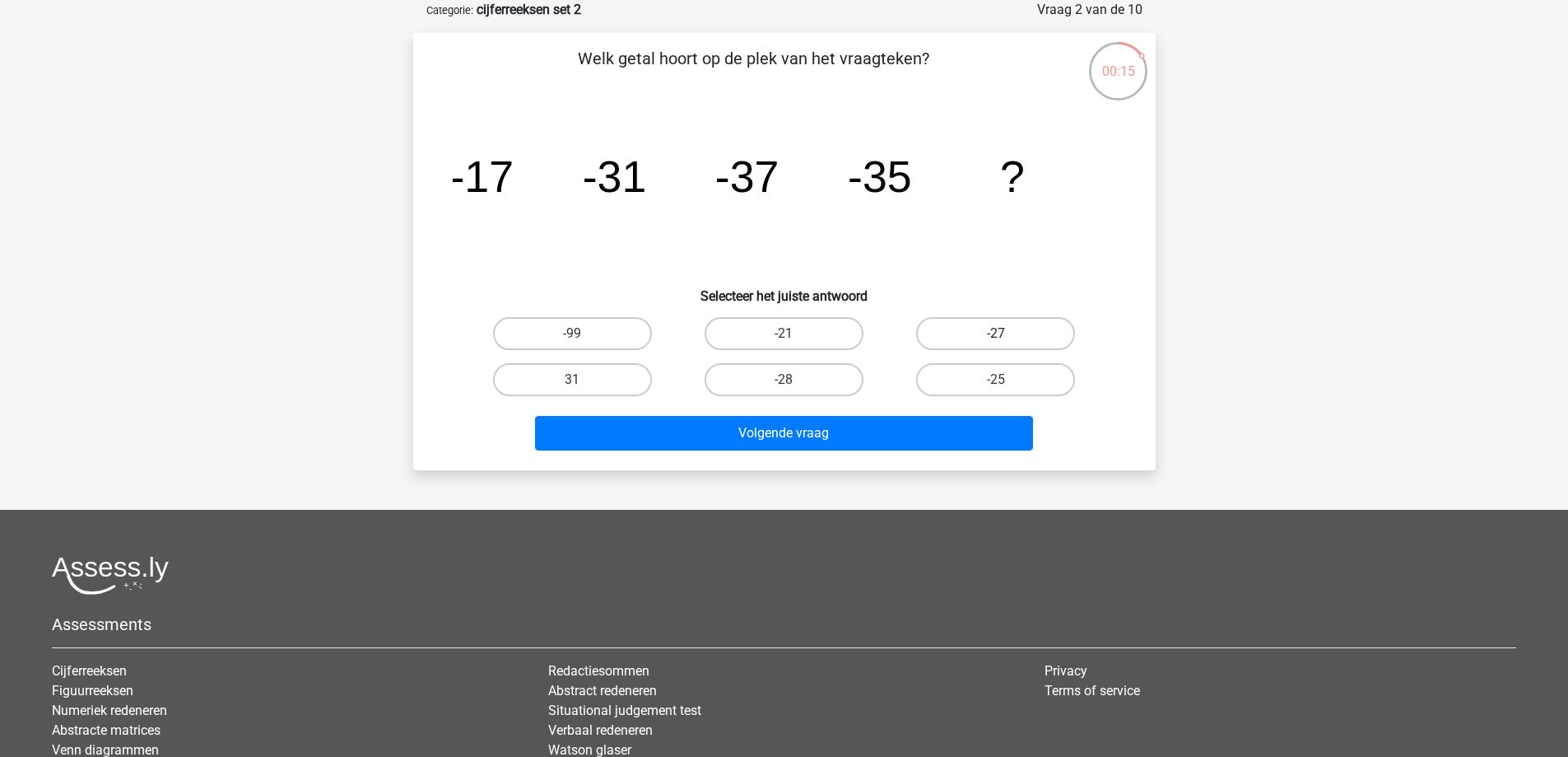
click at [969, 326] on label "-27" at bounding box center [996, 333] width 159 height 33
click at [996, 333] on input "-27" at bounding box center [1001, 339] width 10 height 11
radio input "true"
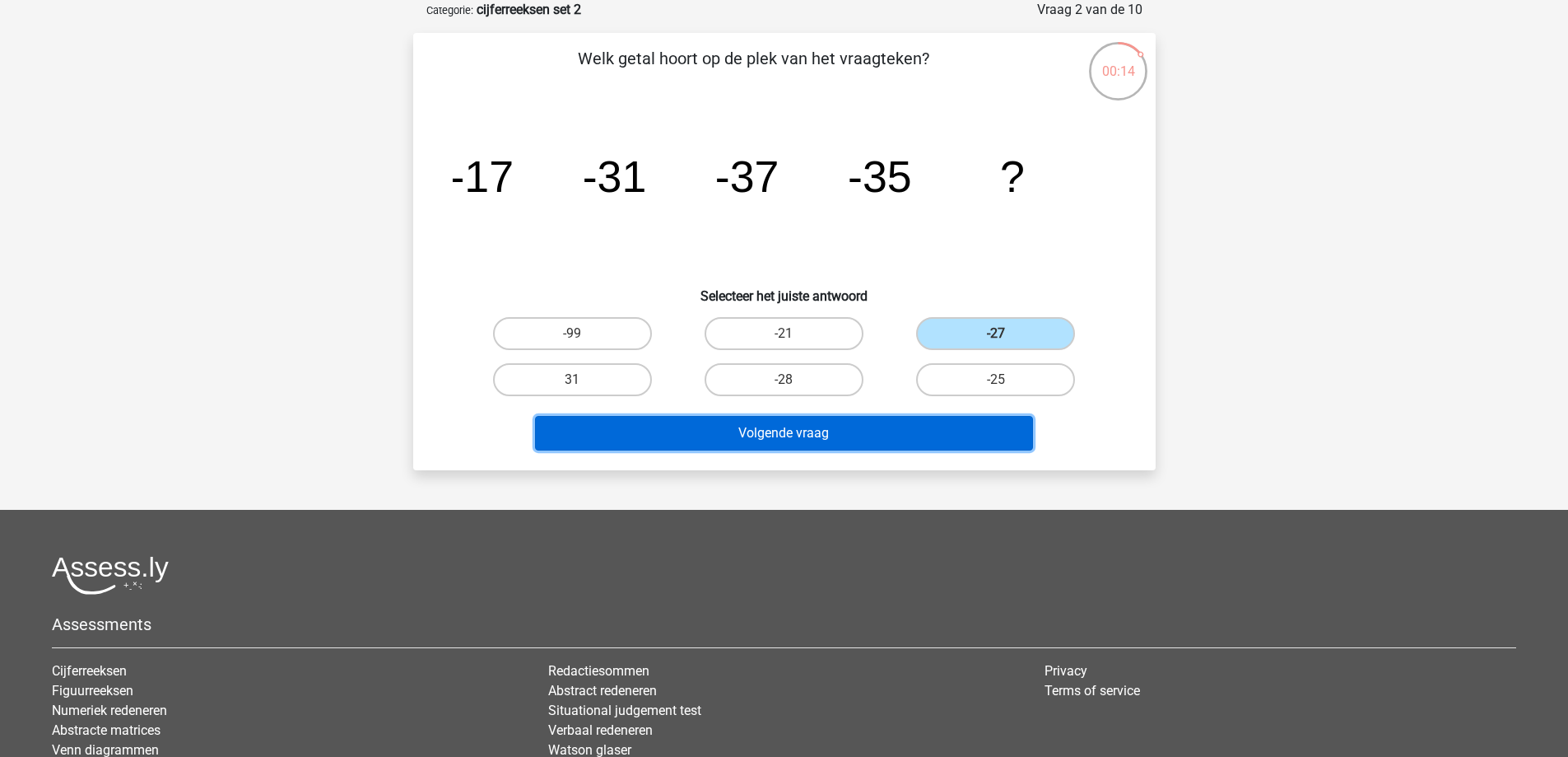
click at [892, 438] on button "Volgende vraag" at bounding box center [783, 433] width 498 height 35
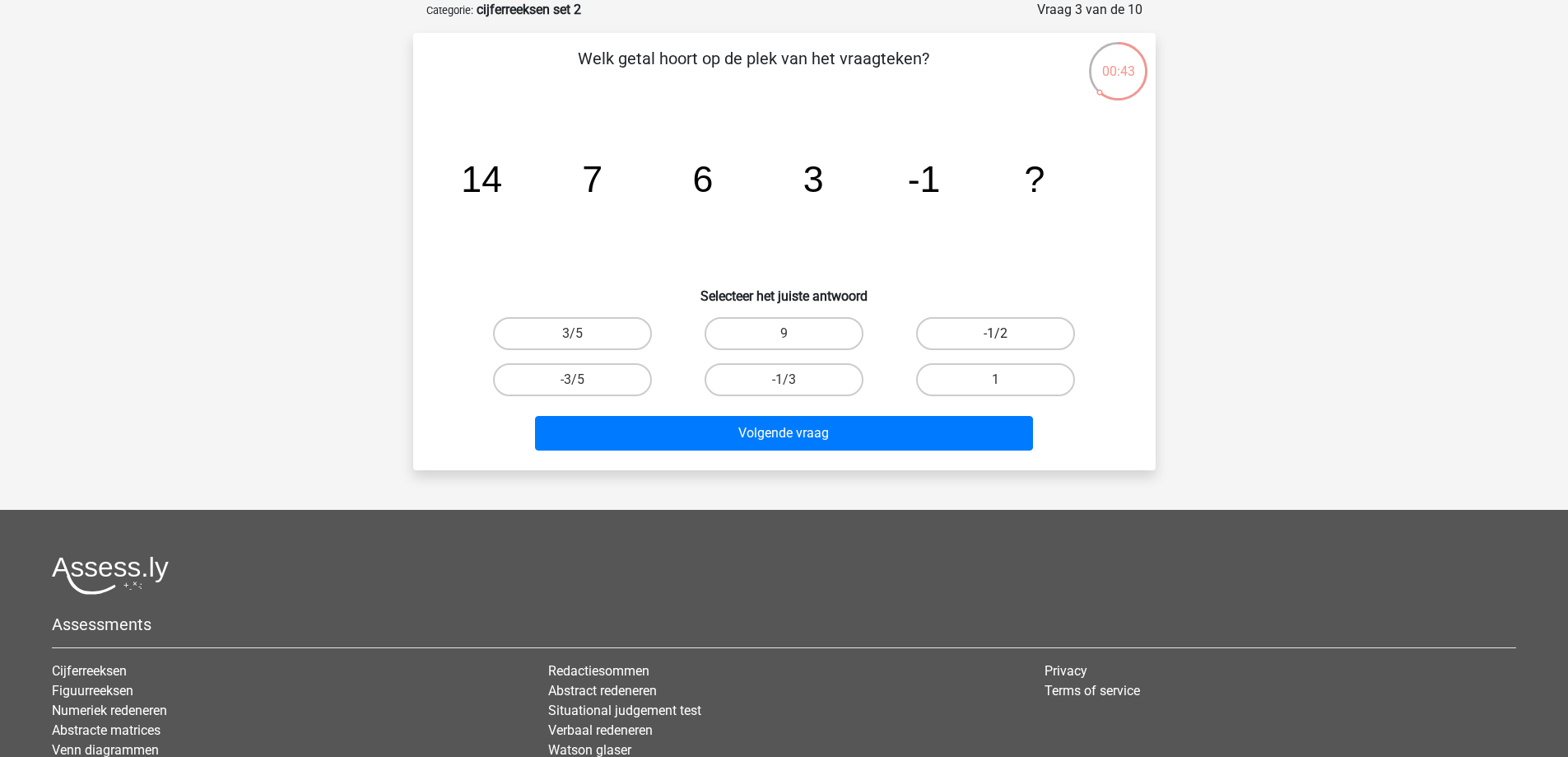
click at [1021, 339] on label "-1/2" at bounding box center [996, 333] width 159 height 33
click at [1007, 339] on input "-1/2" at bounding box center [1001, 339] width 10 height 11
radio input "true"
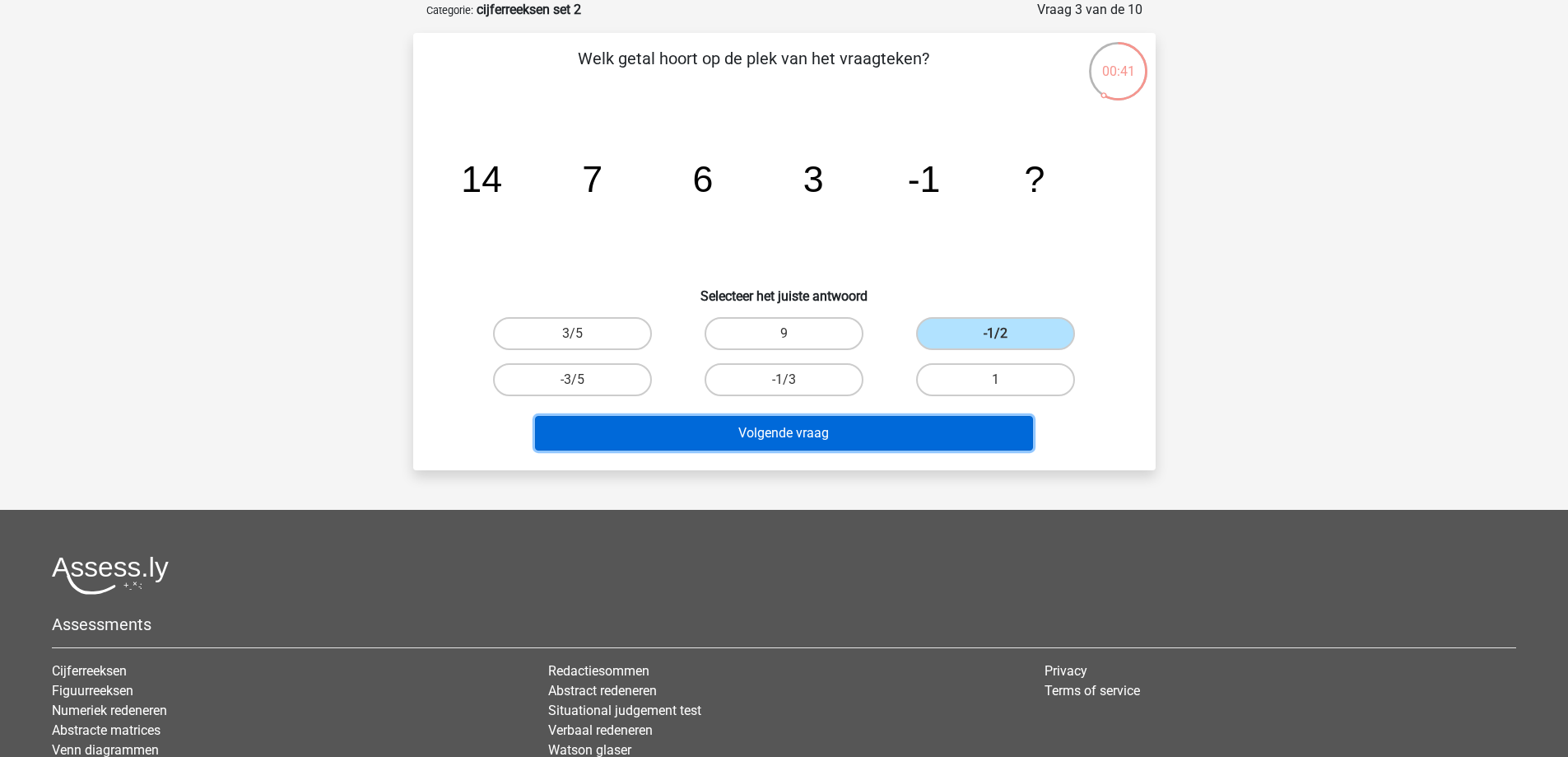
click at [968, 437] on button "Volgende vraag" at bounding box center [783, 433] width 498 height 35
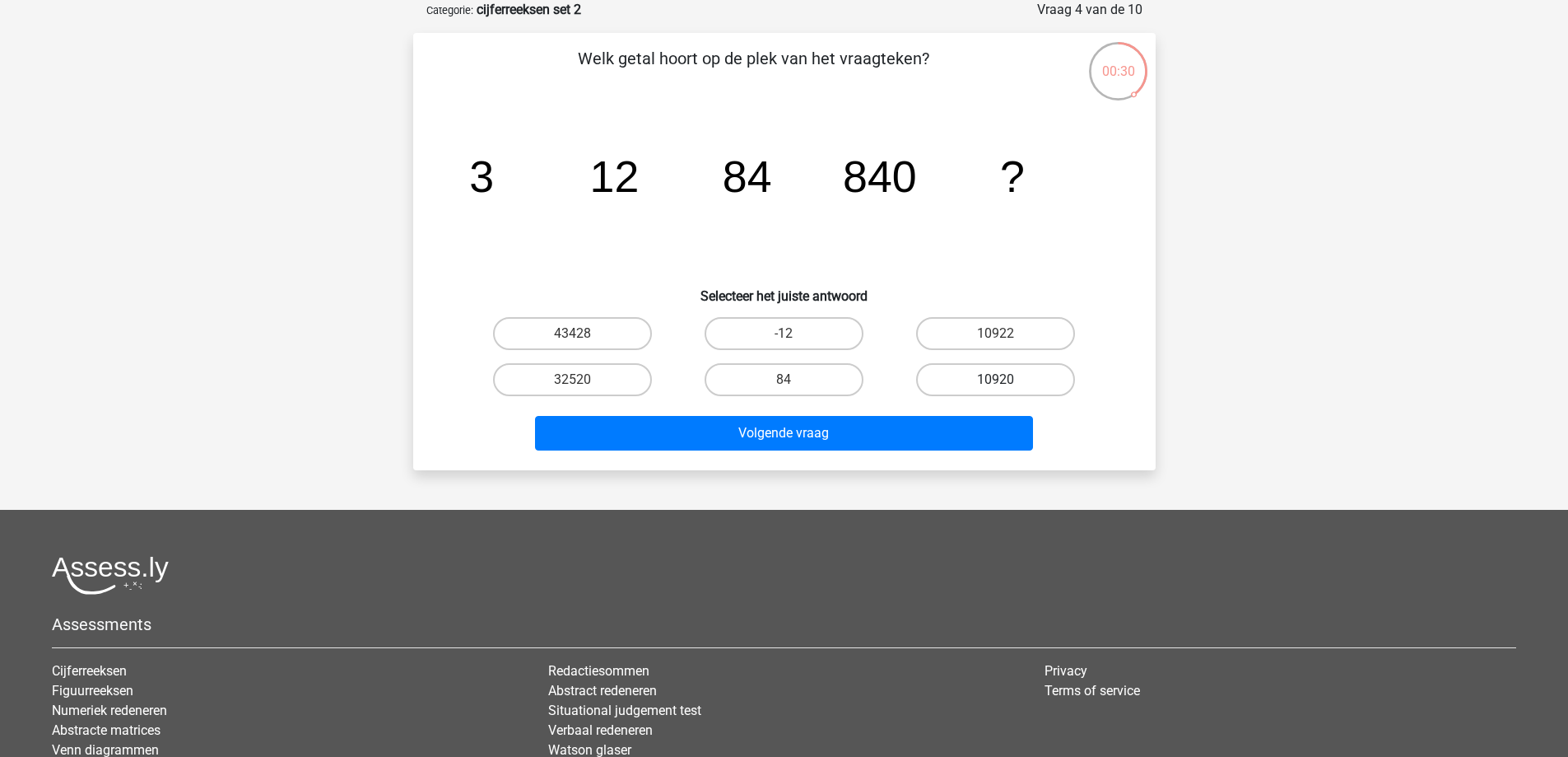
click at [1043, 374] on label "10920" at bounding box center [996, 380] width 159 height 33
click at [1007, 380] on input "10920" at bounding box center [1001, 385] width 10 height 11
radio input "true"
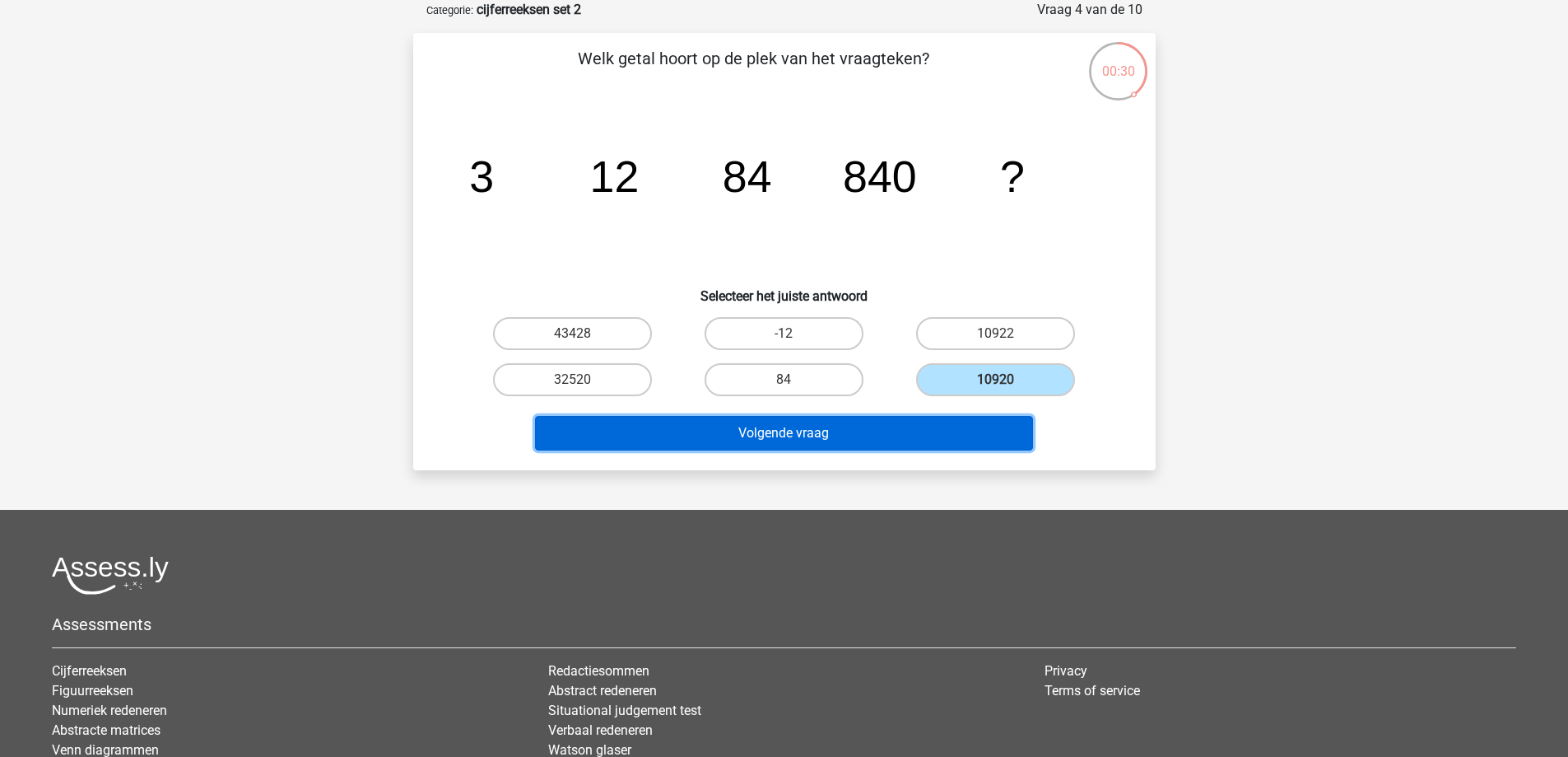
click at [915, 431] on button "Volgende vraag" at bounding box center [783, 433] width 498 height 35
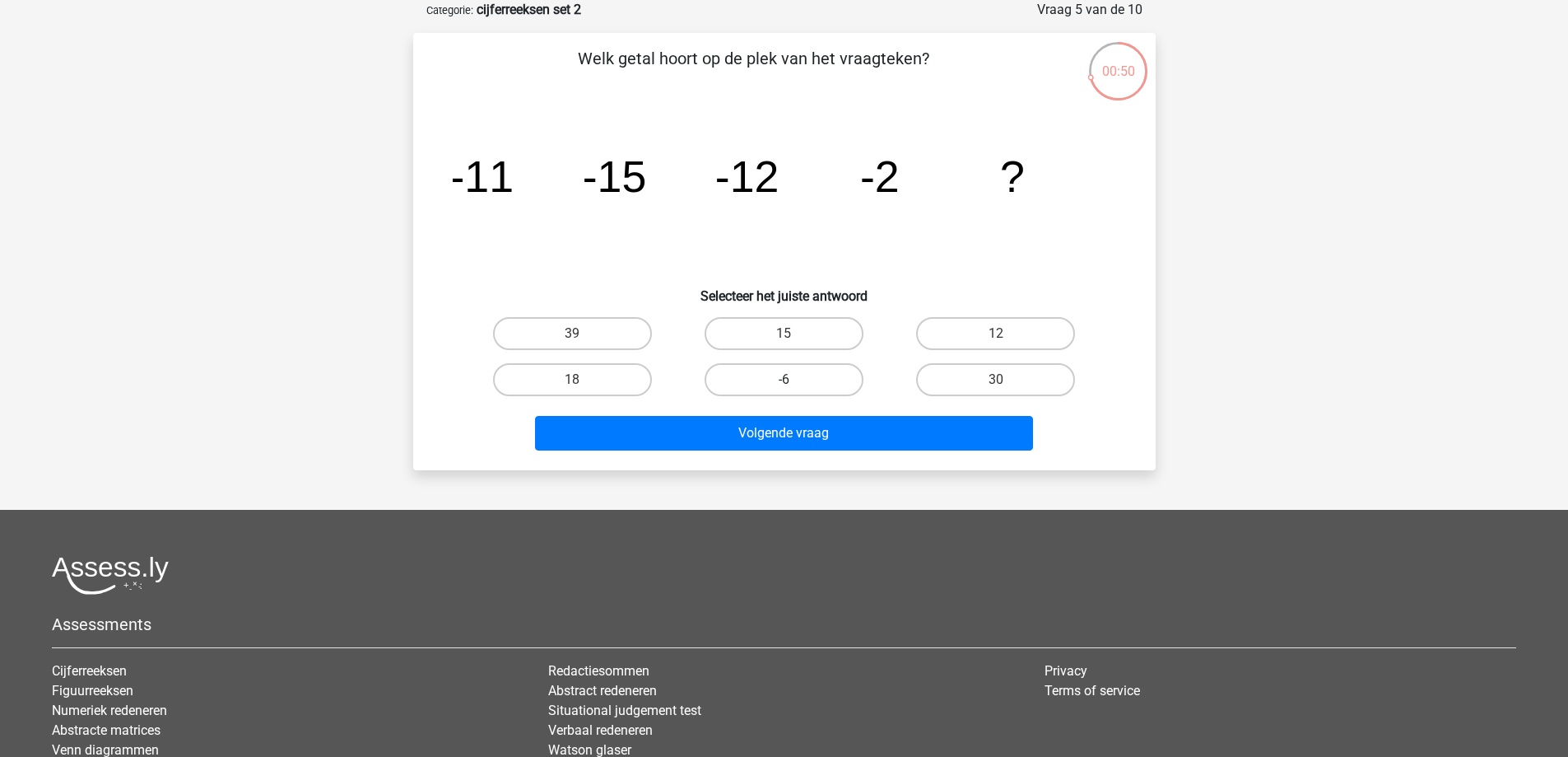
click at [758, 390] on label "-6" at bounding box center [784, 380] width 159 height 33
click at [784, 390] on input "-6" at bounding box center [789, 385] width 10 height 11
radio input "true"
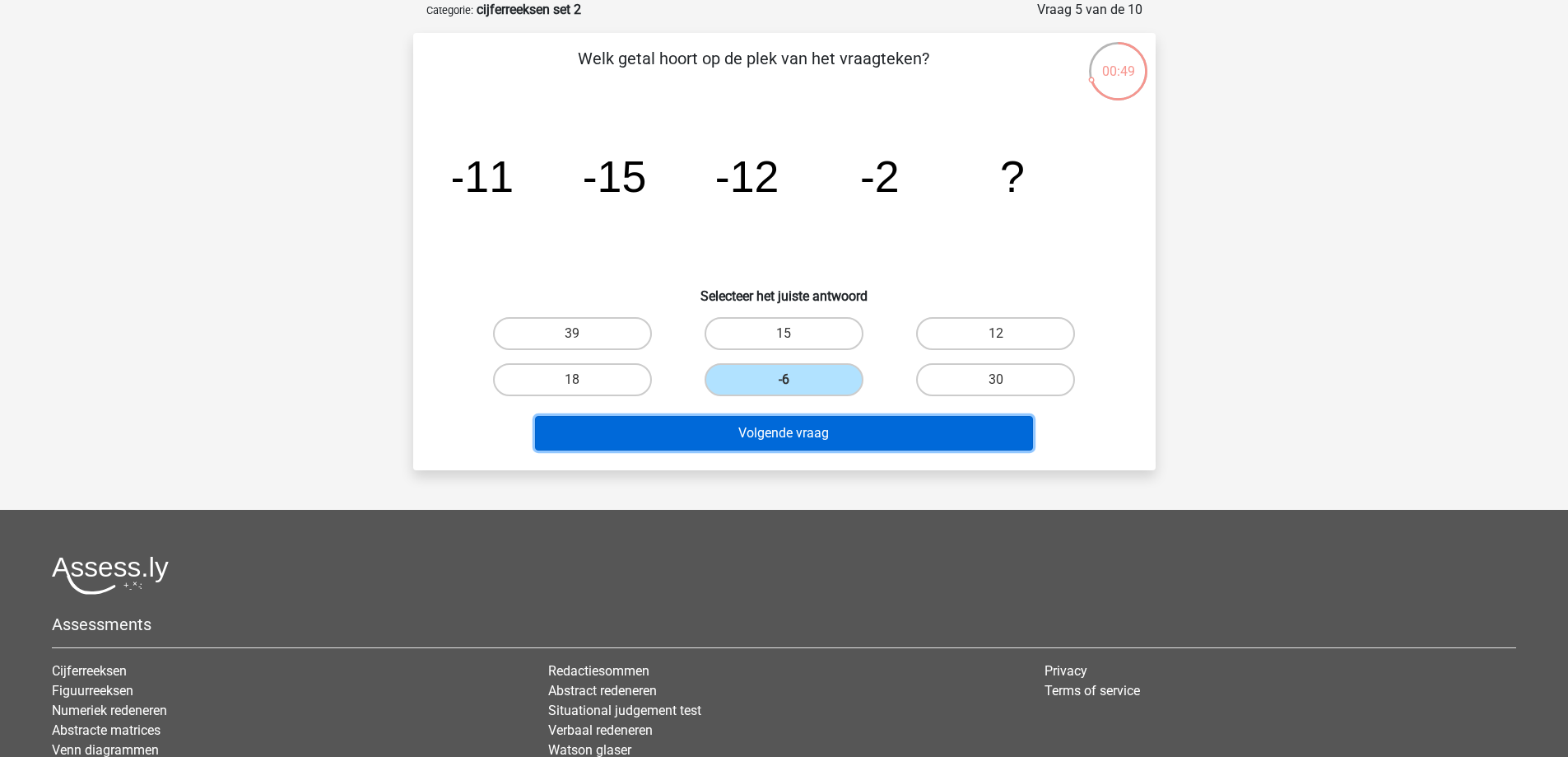
click at [797, 438] on button "Volgende vraag" at bounding box center [783, 433] width 498 height 35
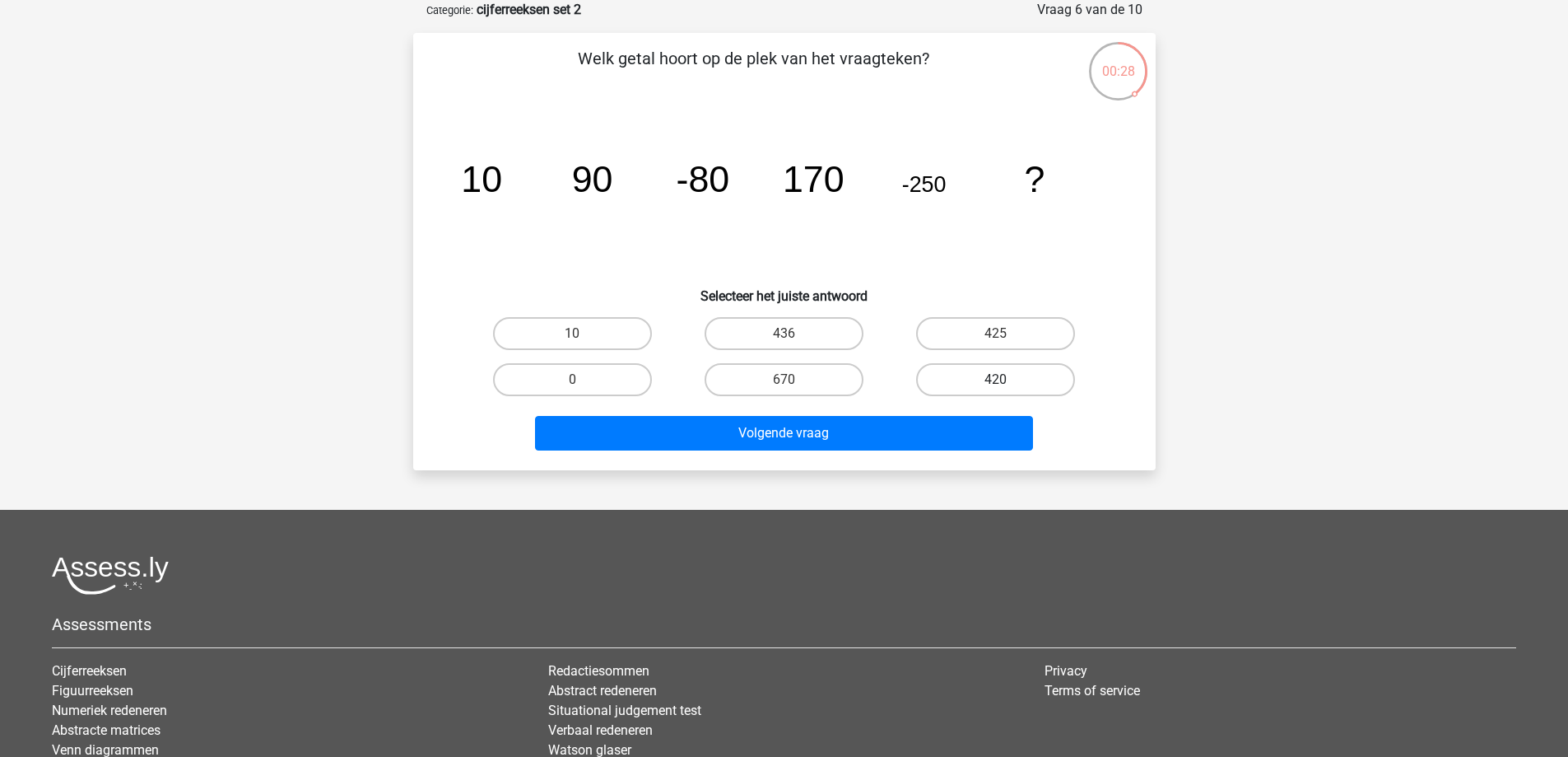
click at [1045, 368] on label "420" at bounding box center [996, 380] width 159 height 33
click at [1007, 380] on input "420" at bounding box center [1001, 385] width 10 height 11
radio input "true"
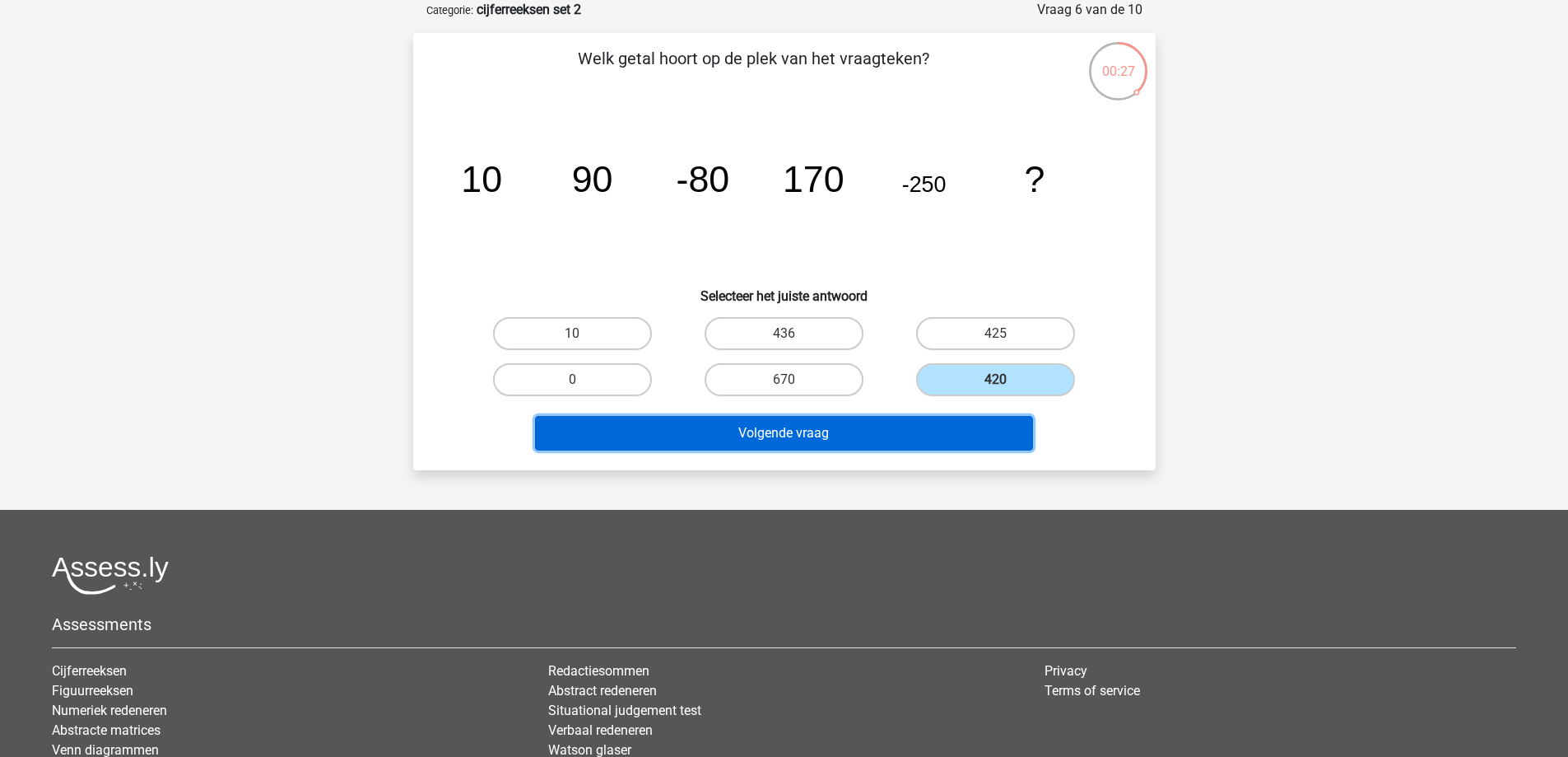
click at [987, 424] on button "Volgende vraag" at bounding box center [783, 433] width 498 height 35
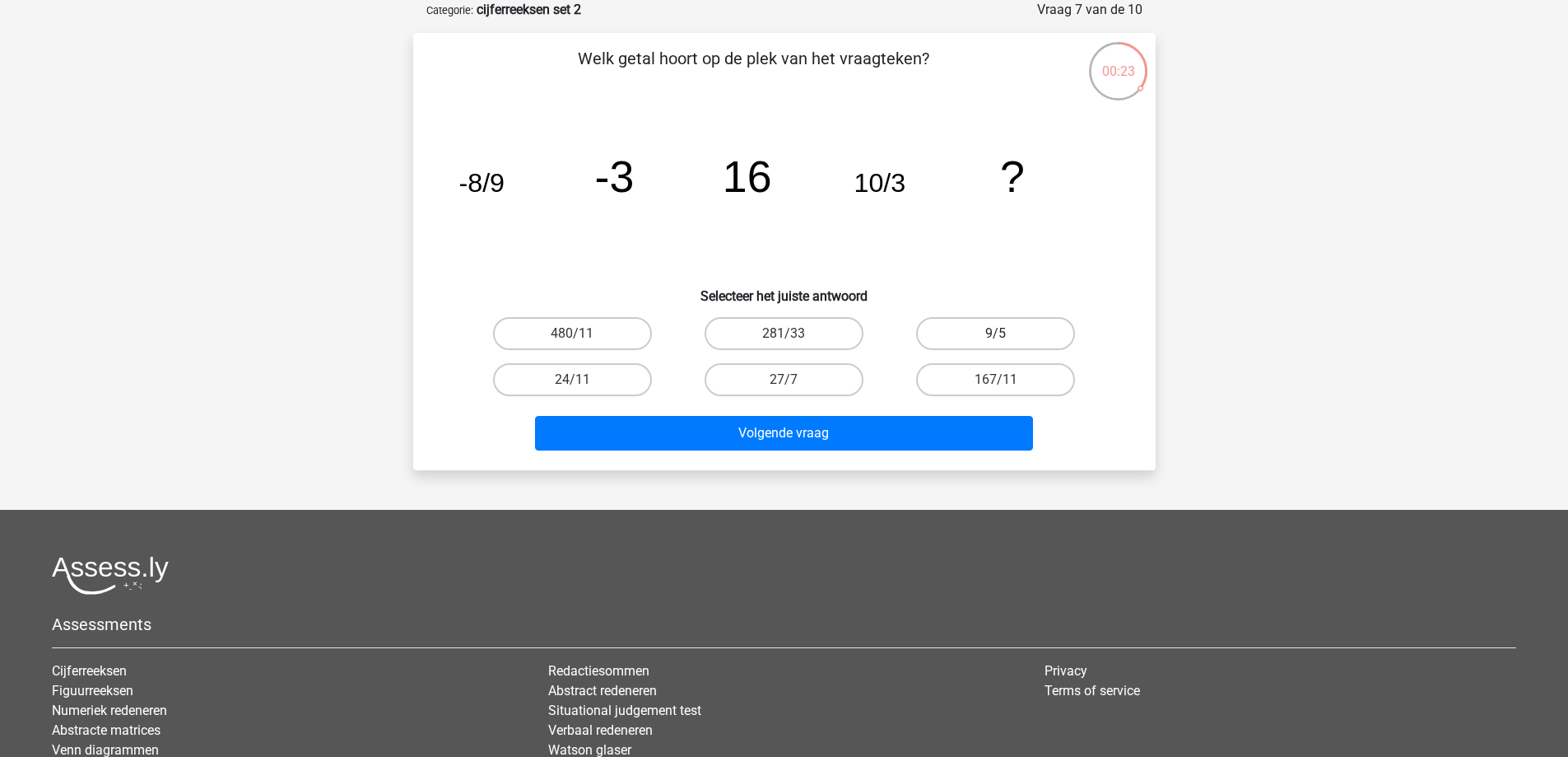
click at [975, 335] on label "9/5" at bounding box center [996, 333] width 159 height 33
click at [996, 335] on input "9/5" at bounding box center [1001, 339] width 10 height 11
radio input "true"
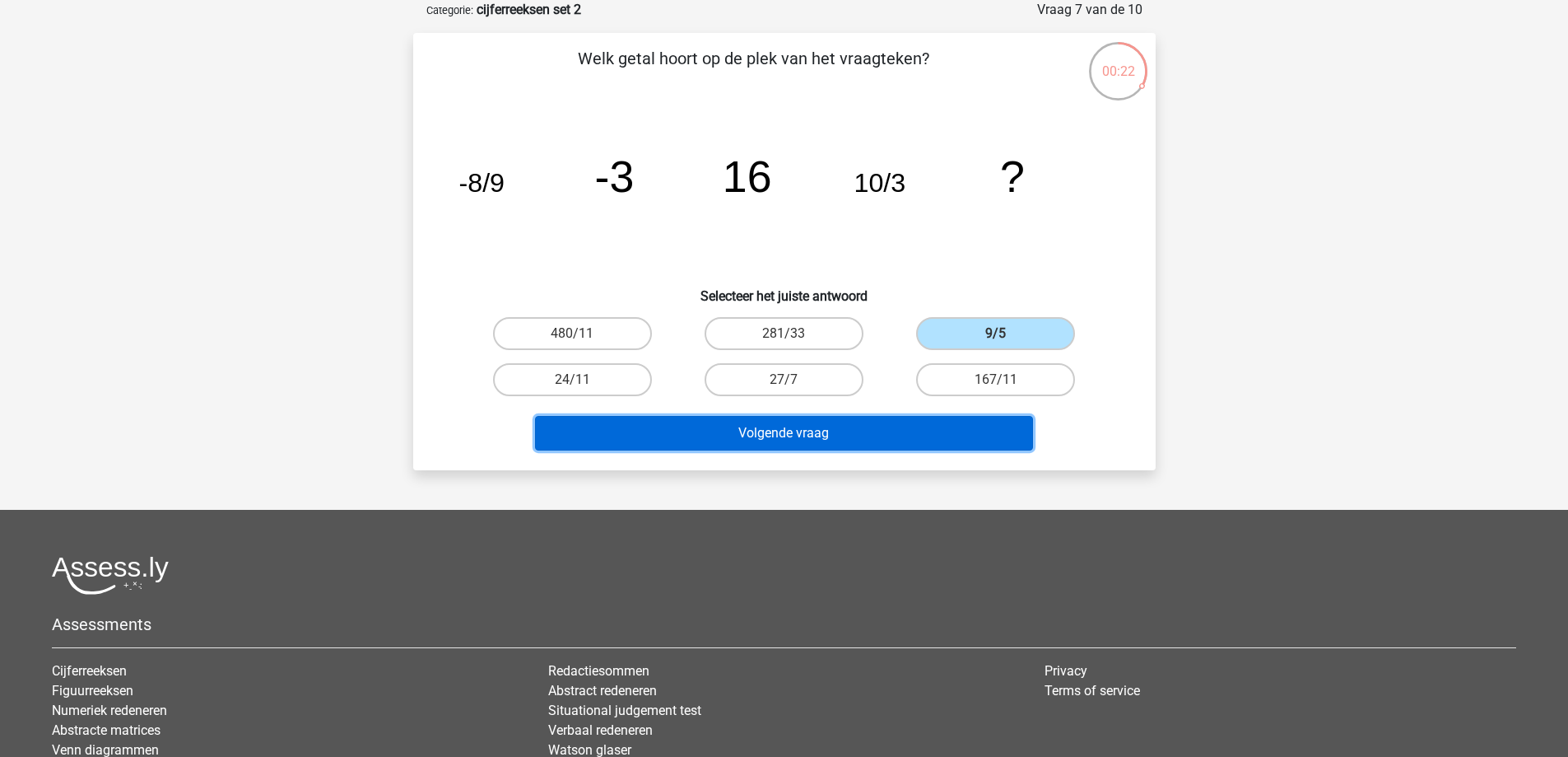
click at [899, 424] on button "Volgende vraag" at bounding box center [783, 433] width 498 height 35
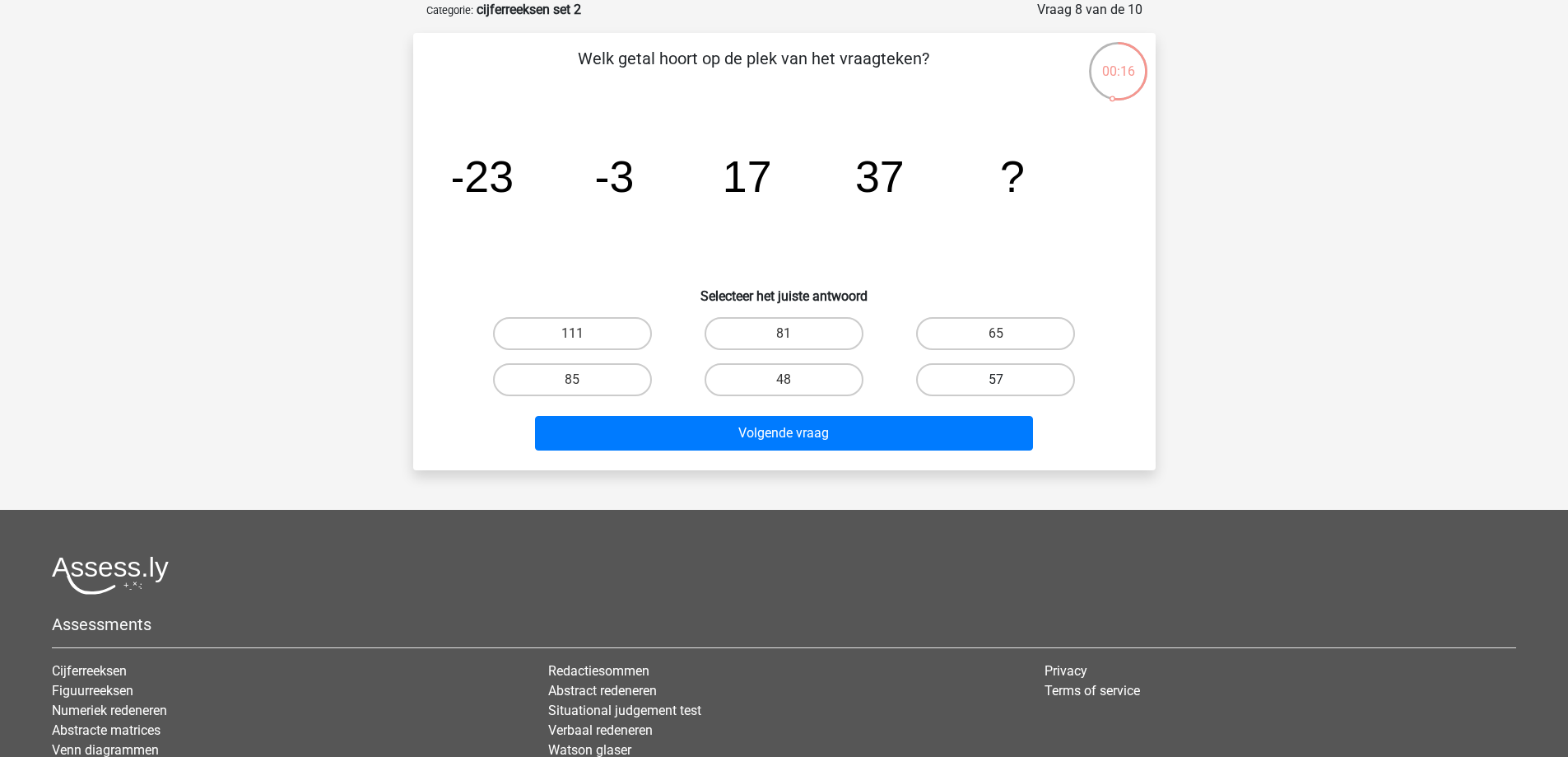
click at [950, 383] on label "57" at bounding box center [996, 380] width 159 height 33
click at [996, 383] on input "57" at bounding box center [1001, 385] width 10 height 11
radio input "true"
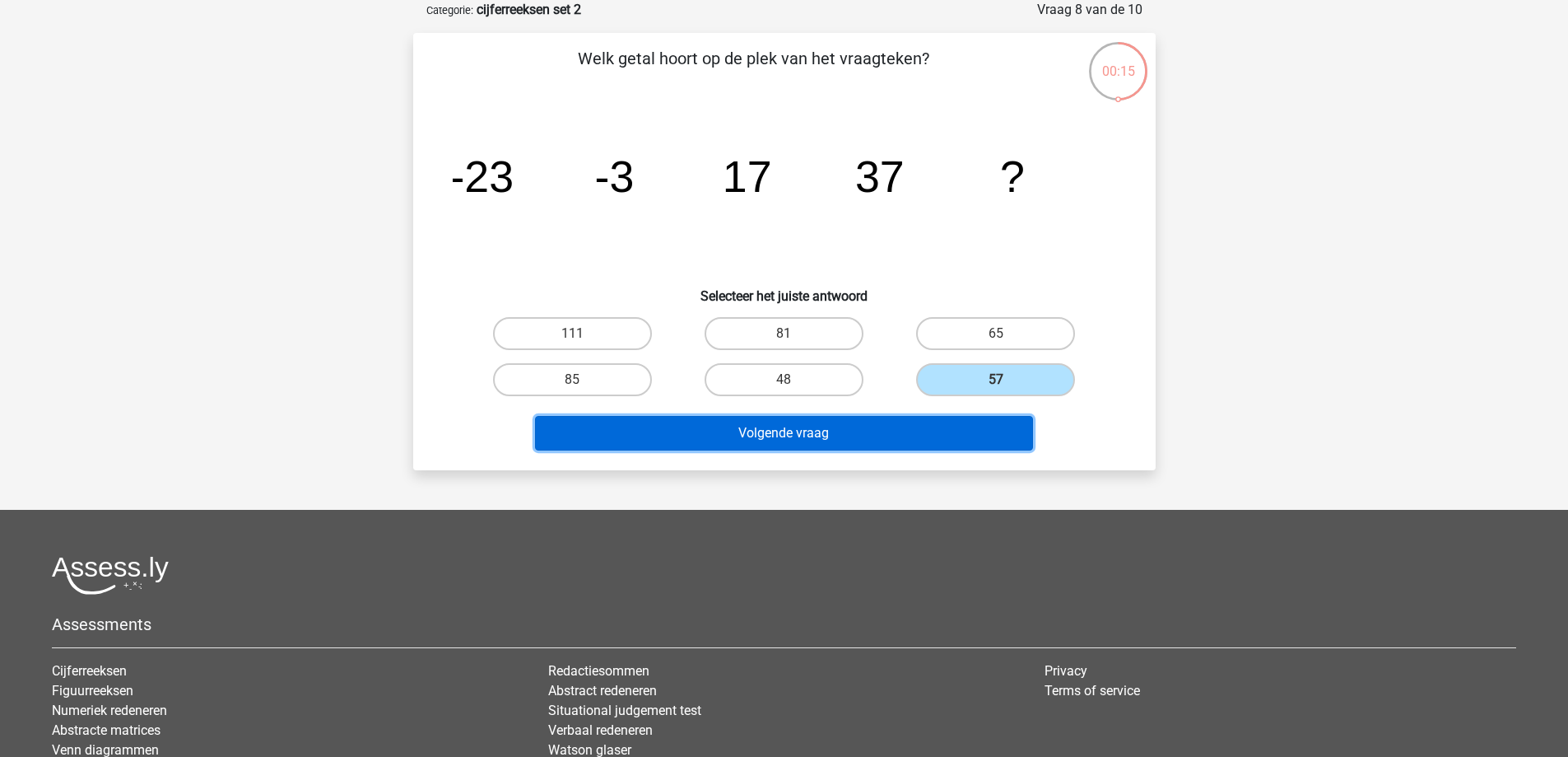
click at [931, 440] on button "Volgende vraag" at bounding box center [783, 433] width 498 height 35
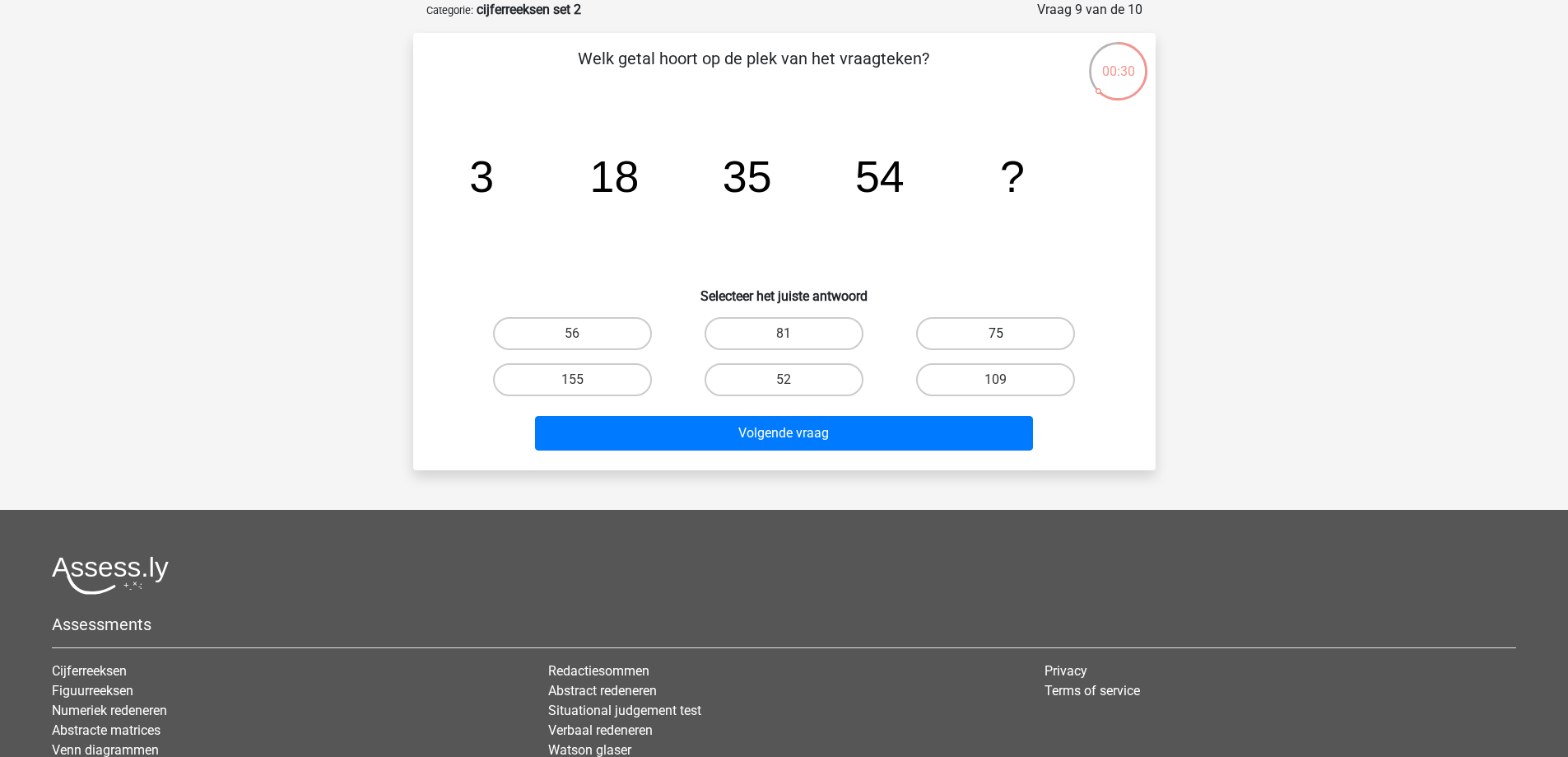
click at [1019, 324] on label "75" at bounding box center [996, 333] width 159 height 33
click at [1007, 333] on input "75" at bounding box center [1001, 339] width 10 height 11
radio input "true"
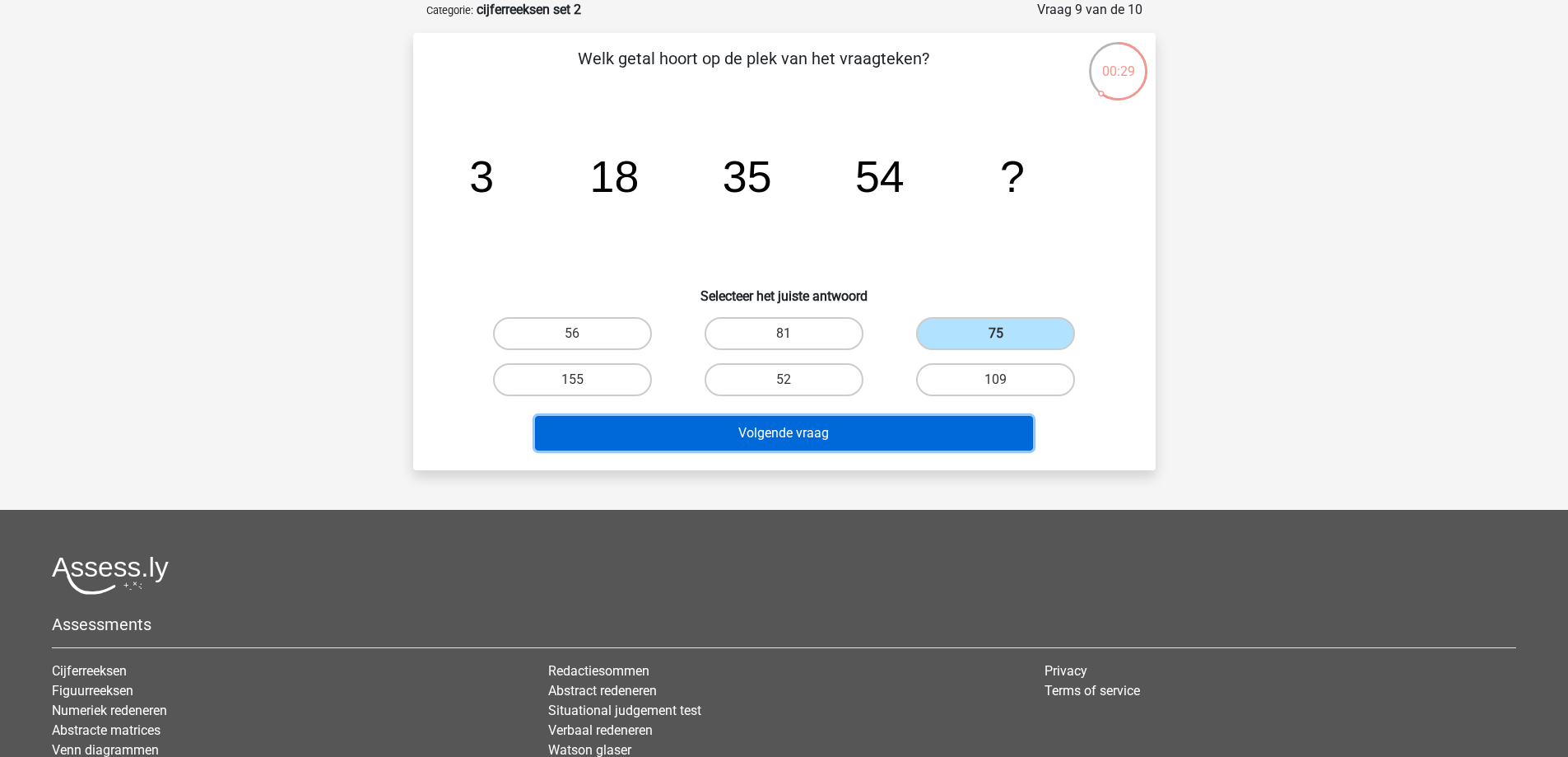
click at [933, 434] on button "Volgende vraag" at bounding box center [783, 433] width 498 height 35
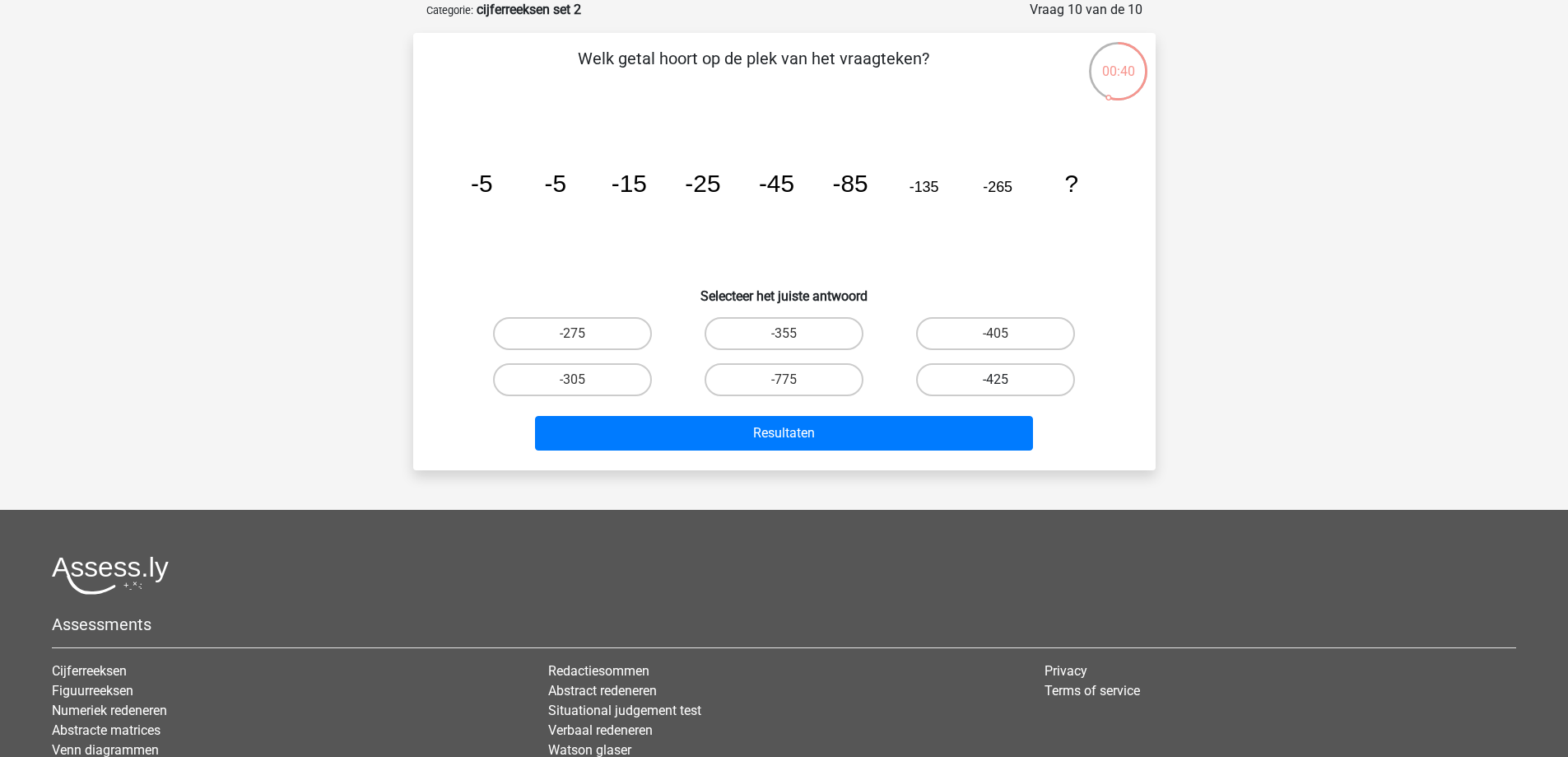
click at [989, 381] on label "-425" at bounding box center [996, 380] width 159 height 33
click at [996, 381] on input "-425" at bounding box center [1001, 385] width 10 height 11
radio input "true"
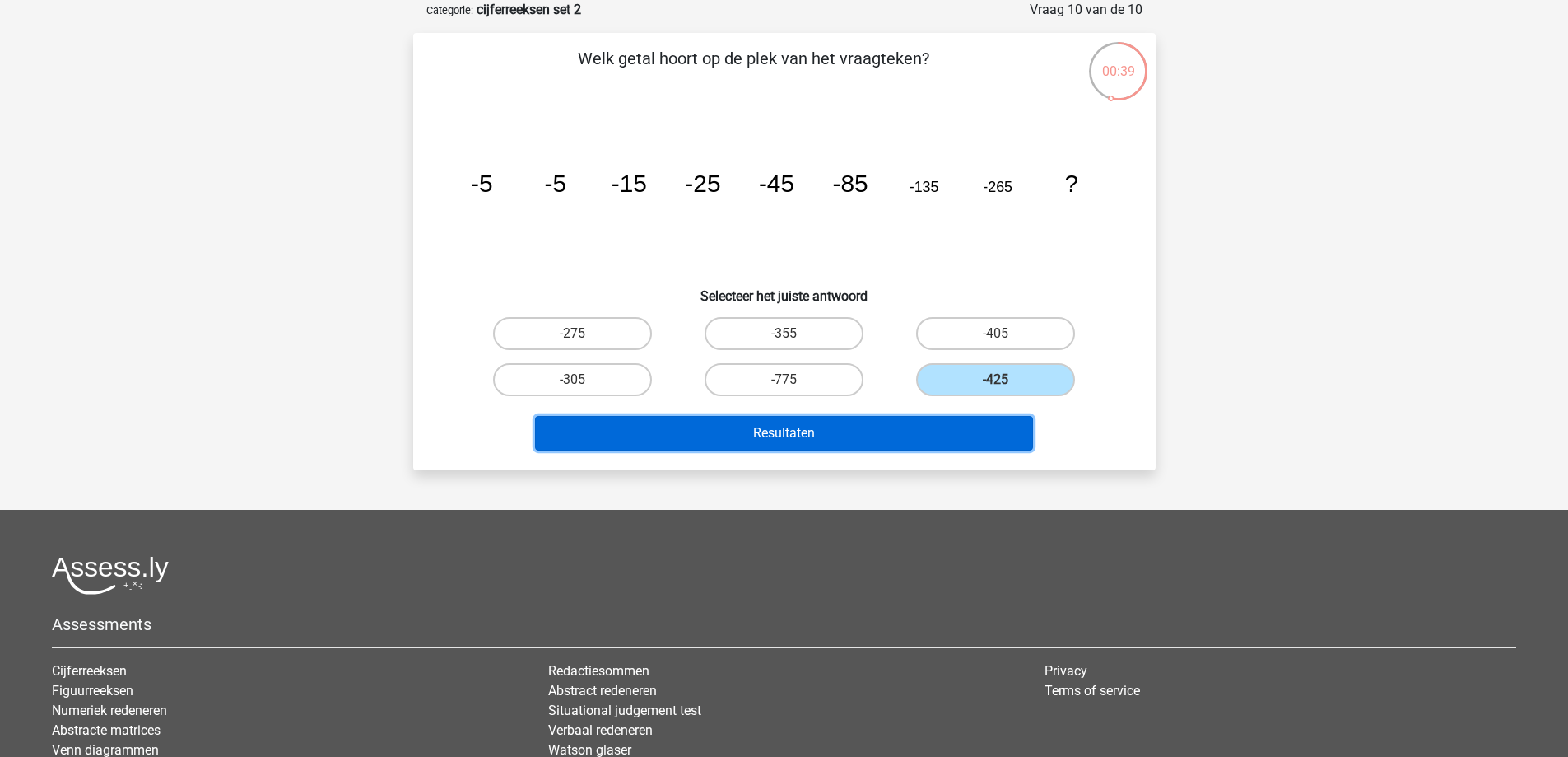
click at [1004, 438] on button "Resultaten" at bounding box center [783, 433] width 498 height 35
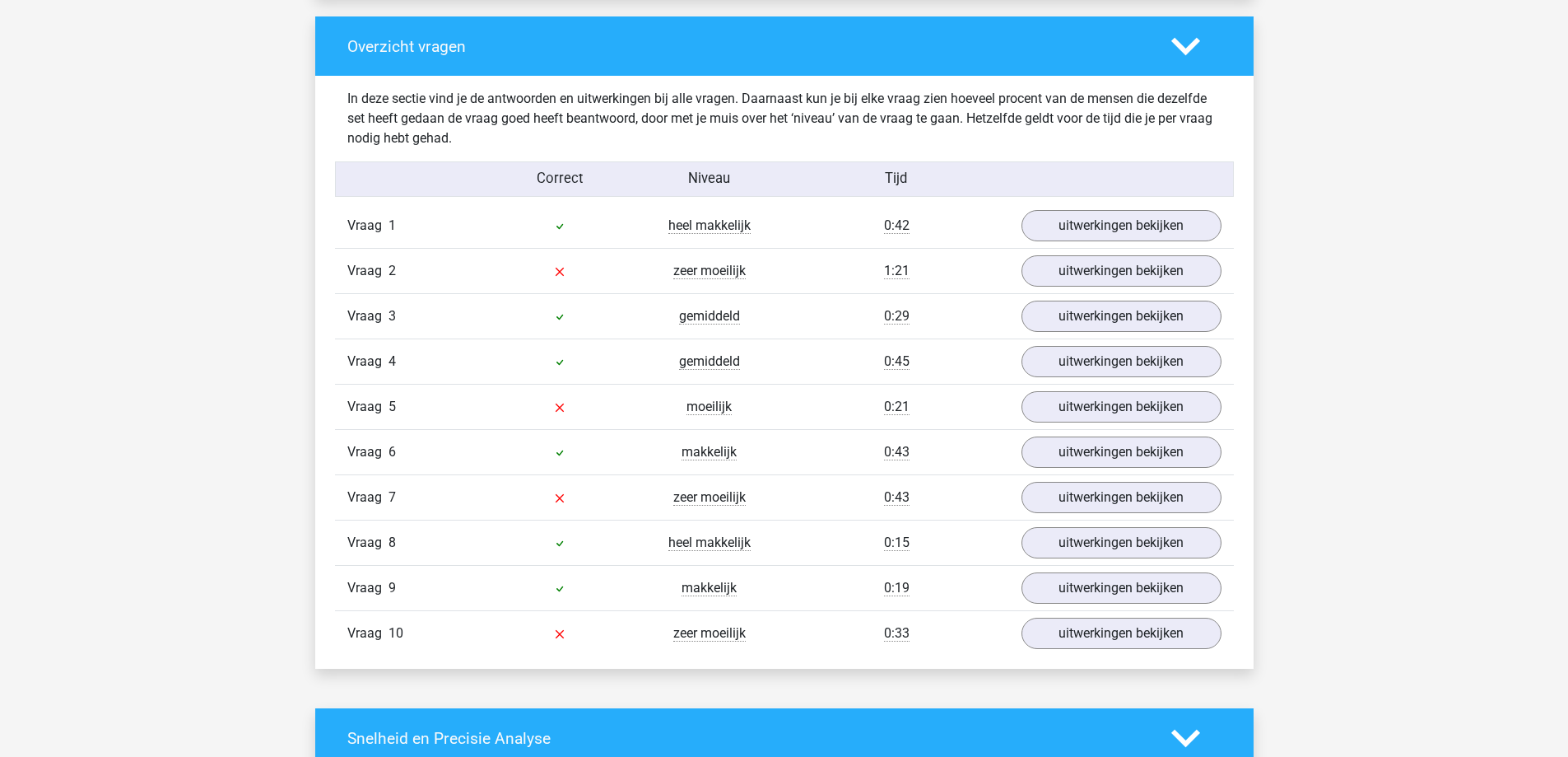
scroll to position [1235, 0]
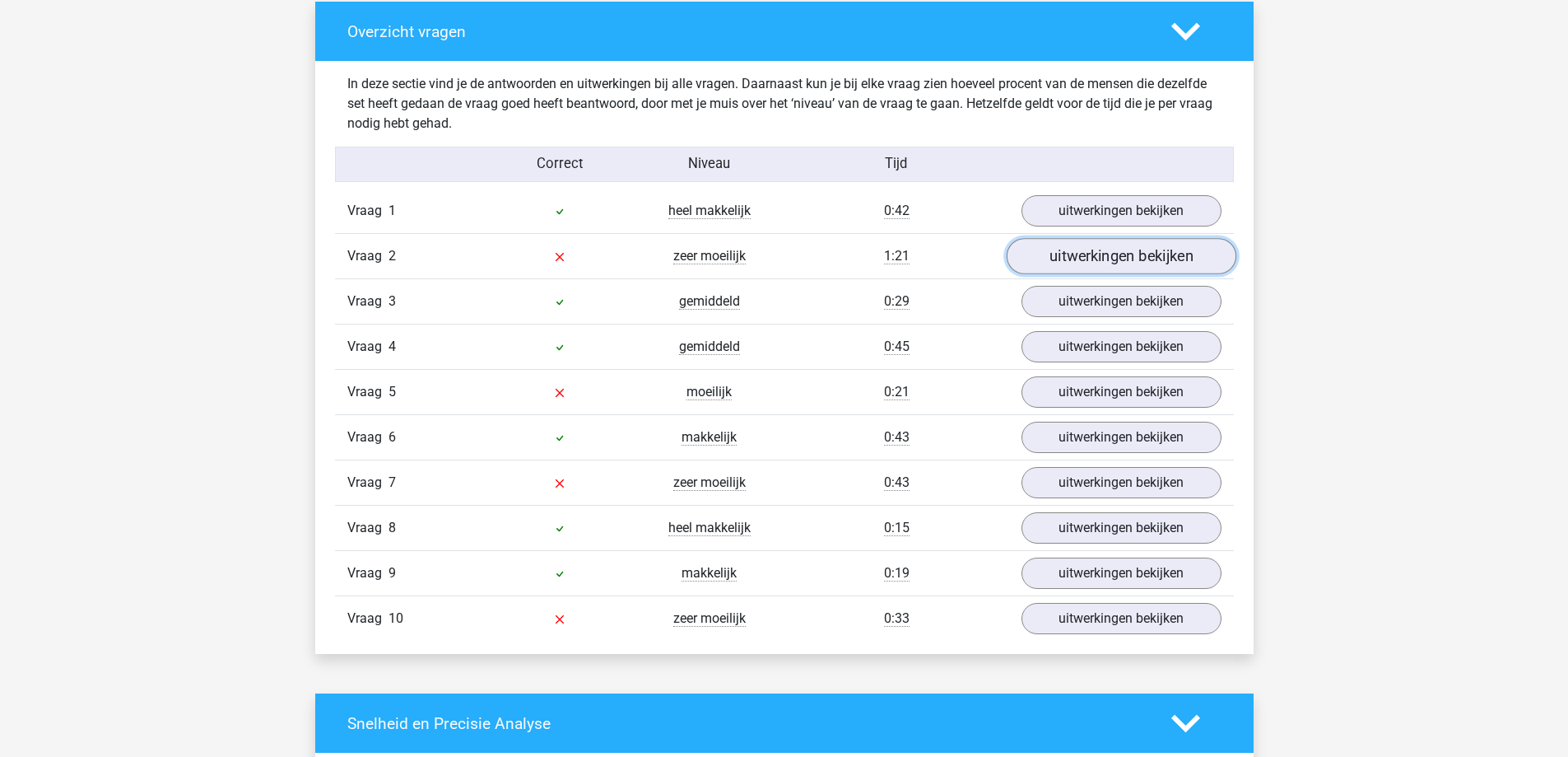
click at [1089, 247] on link "uitwerkingen bekijken" at bounding box center [1121, 256] width 229 height 36
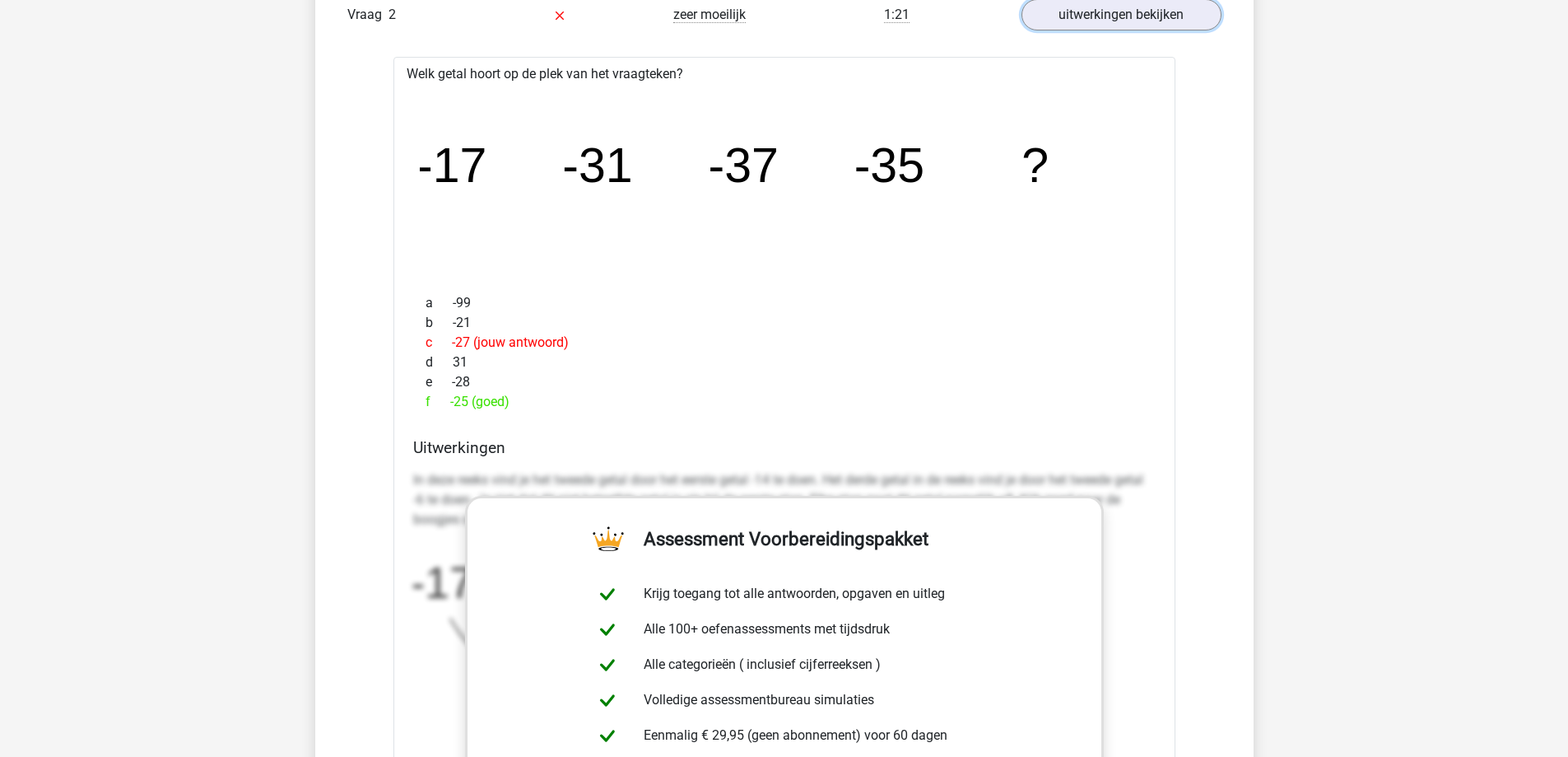
scroll to position [1399, 0]
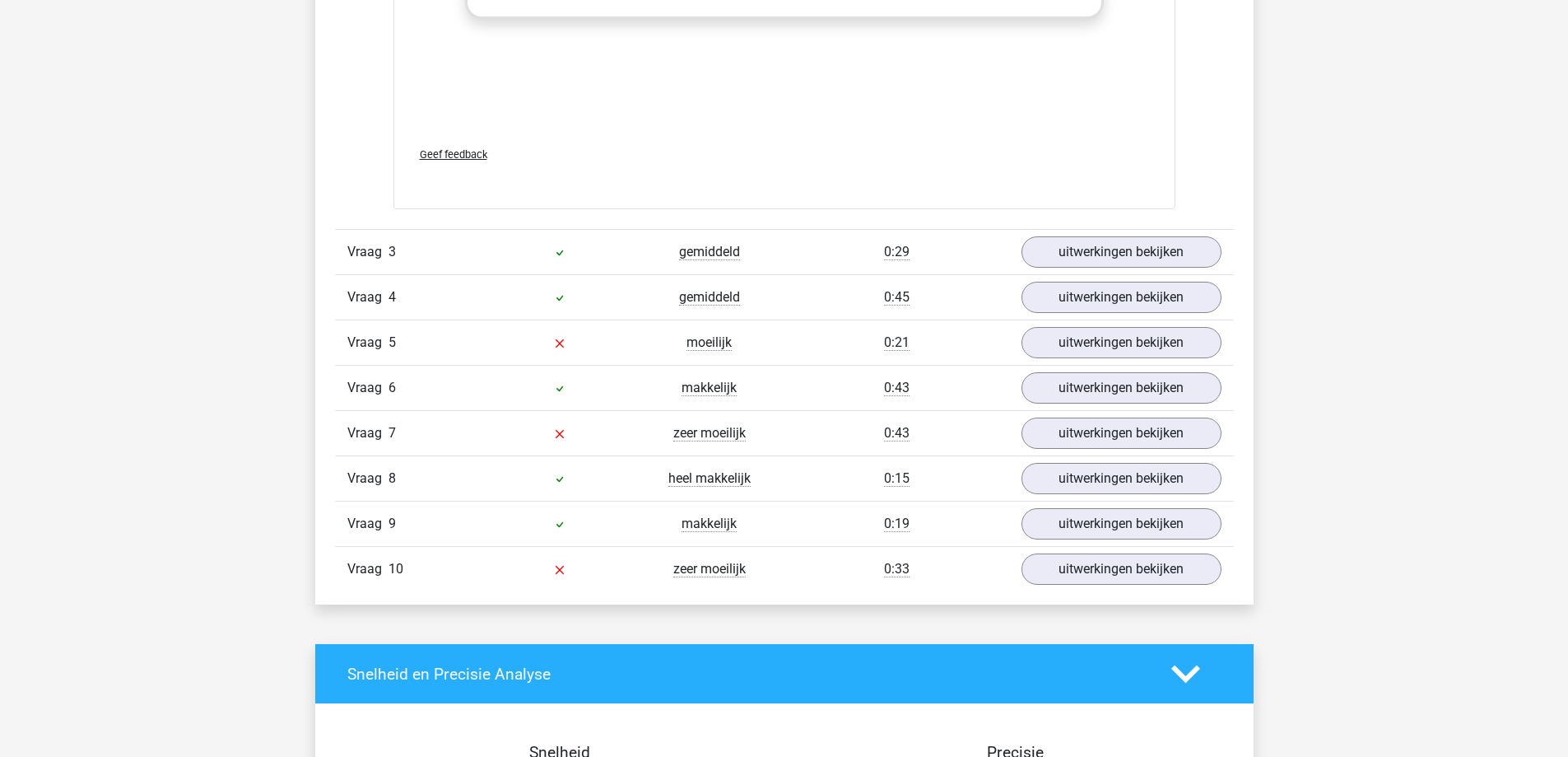
scroll to position [2305, 0]
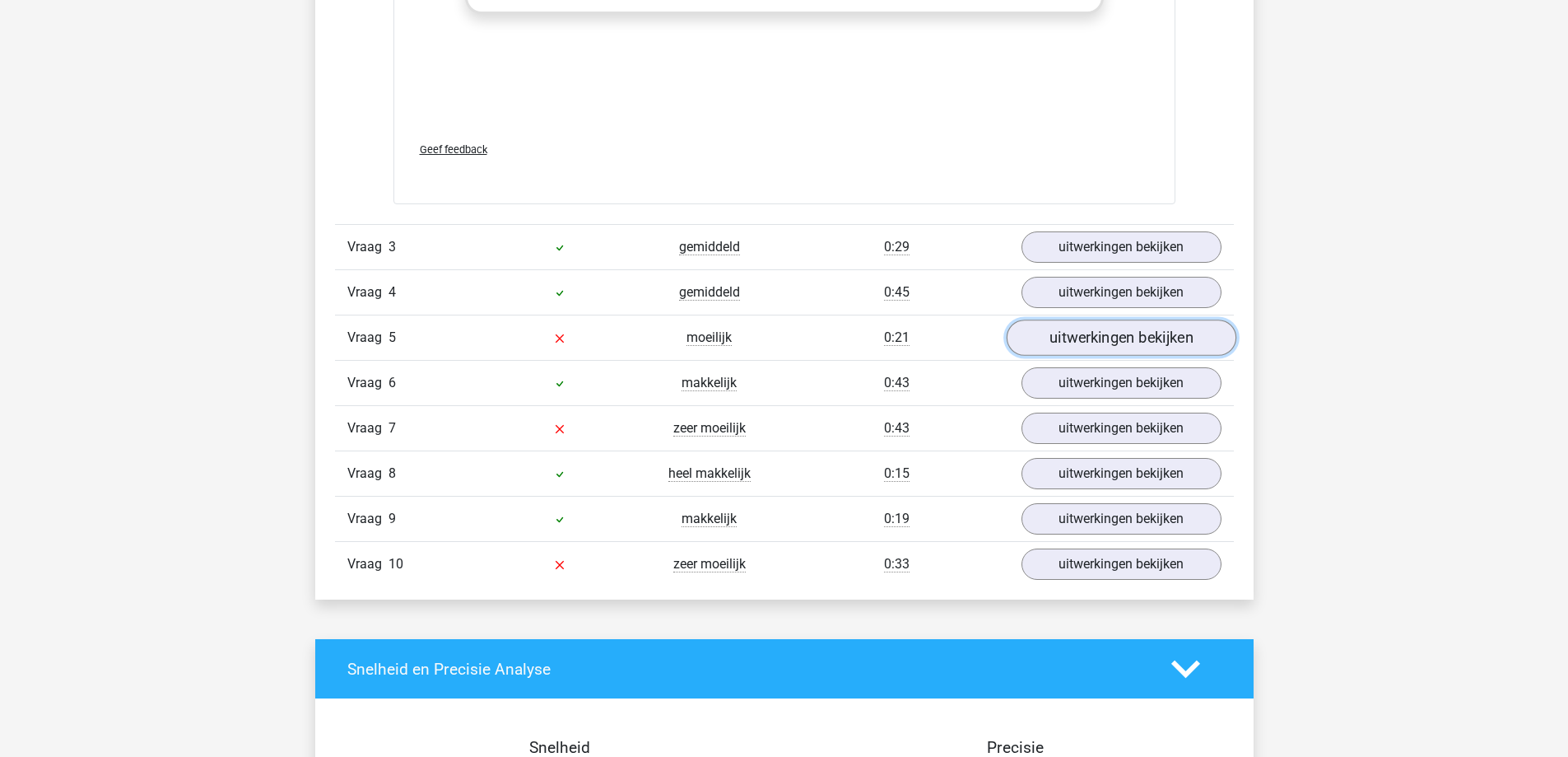
click at [1148, 342] on link "uitwerkingen bekijken" at bounding box center [1121, 337] width 229 height 36
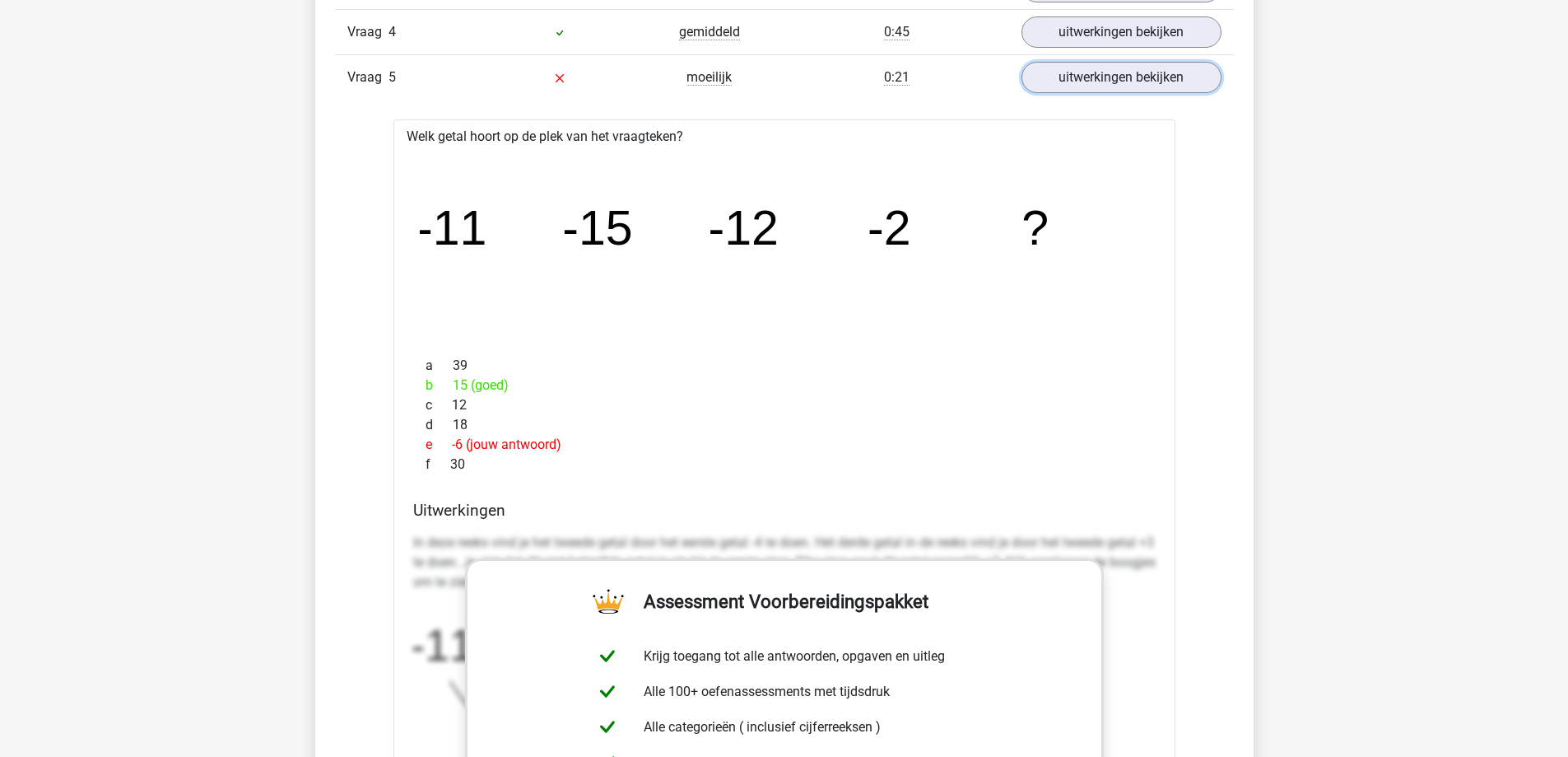
scroll to position [2552, 0]
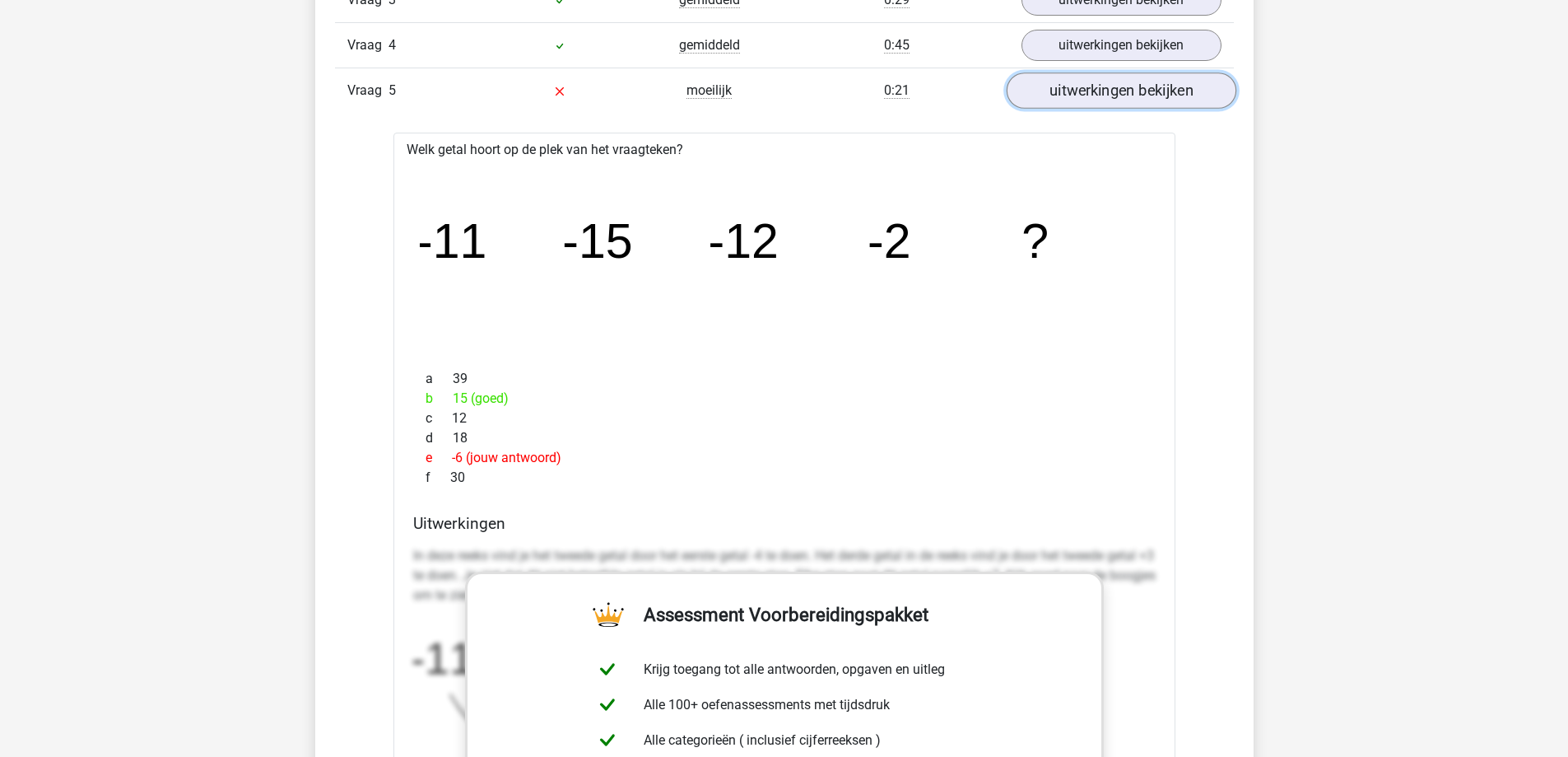
click at [1112, 87] on link "uitwerkingen bekijken" at bounding box center [1121, 90] width 229 height 36
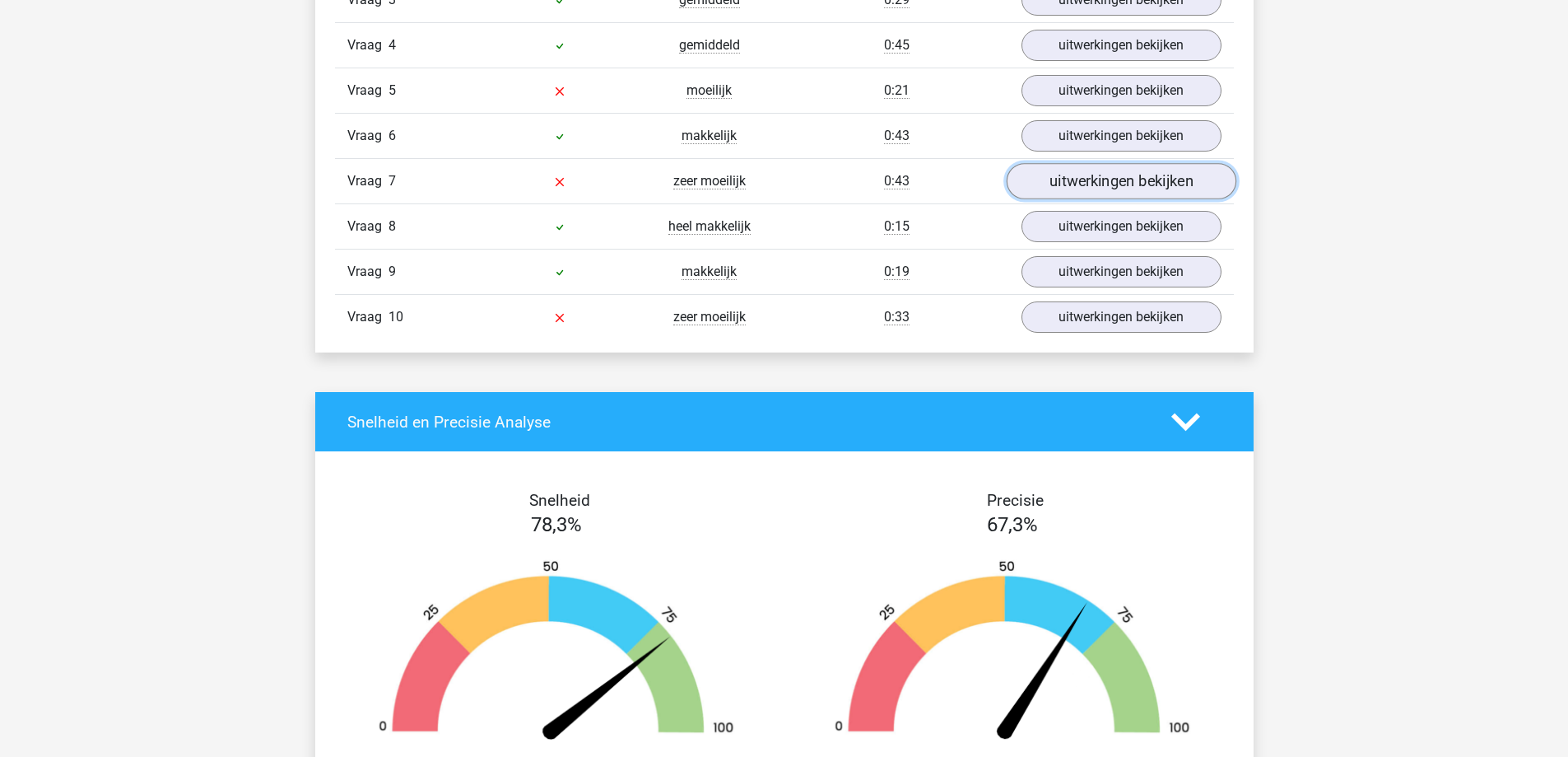
click at [1180, 189] on link "uitwerkingen bekijken" at bounding box center [1121, 180] width 229 height 36
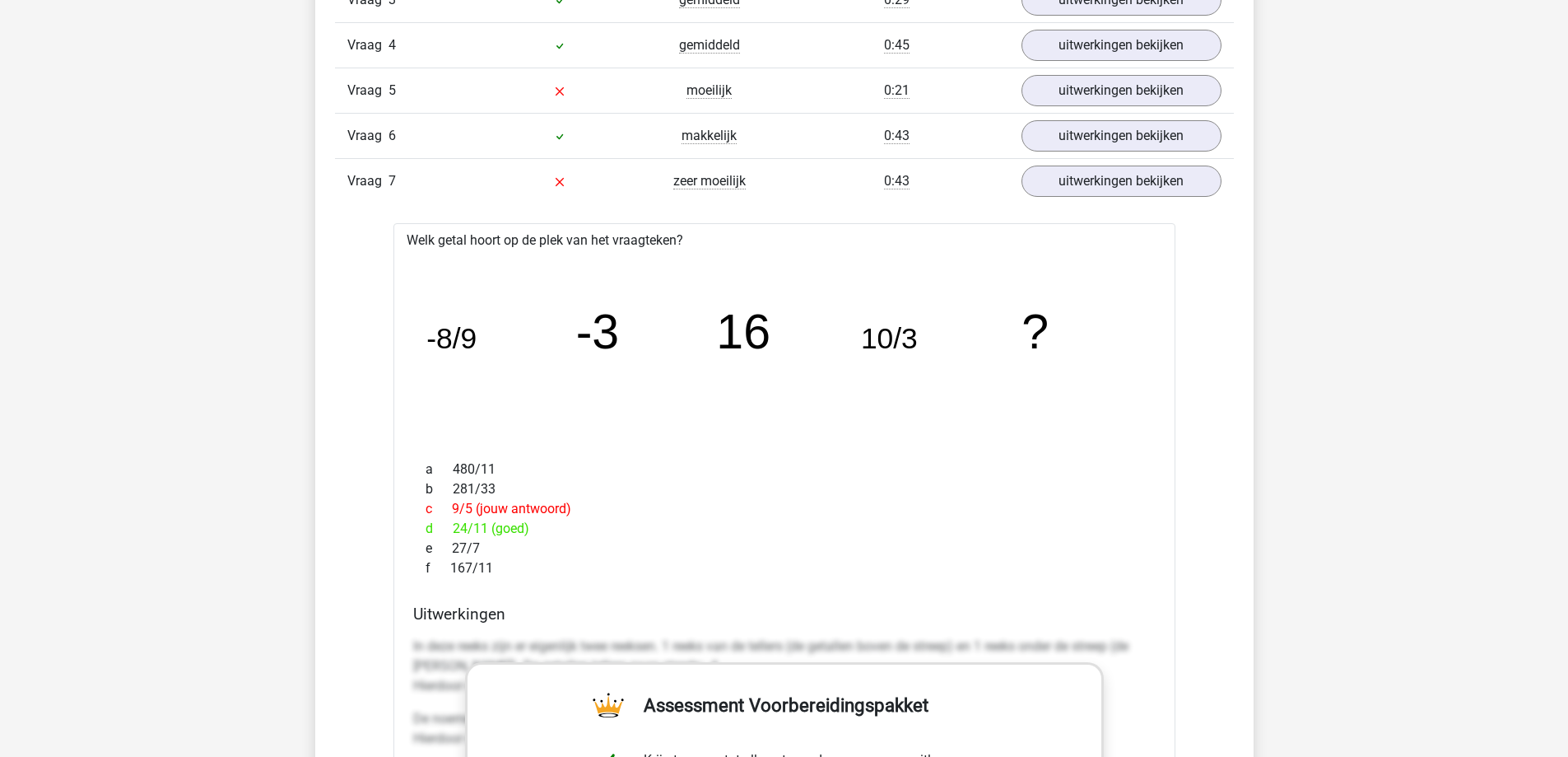
click at [1158, 198] on div "Vraag 7 zeer moeilijk 0:43 uitwerkingen bekijken" at bounding box center [784, 181] width 899 height 46
click at [1155, 192] on link "uitwerkingen bekijken" at bounding box center [1121, 180] width 229 height 36
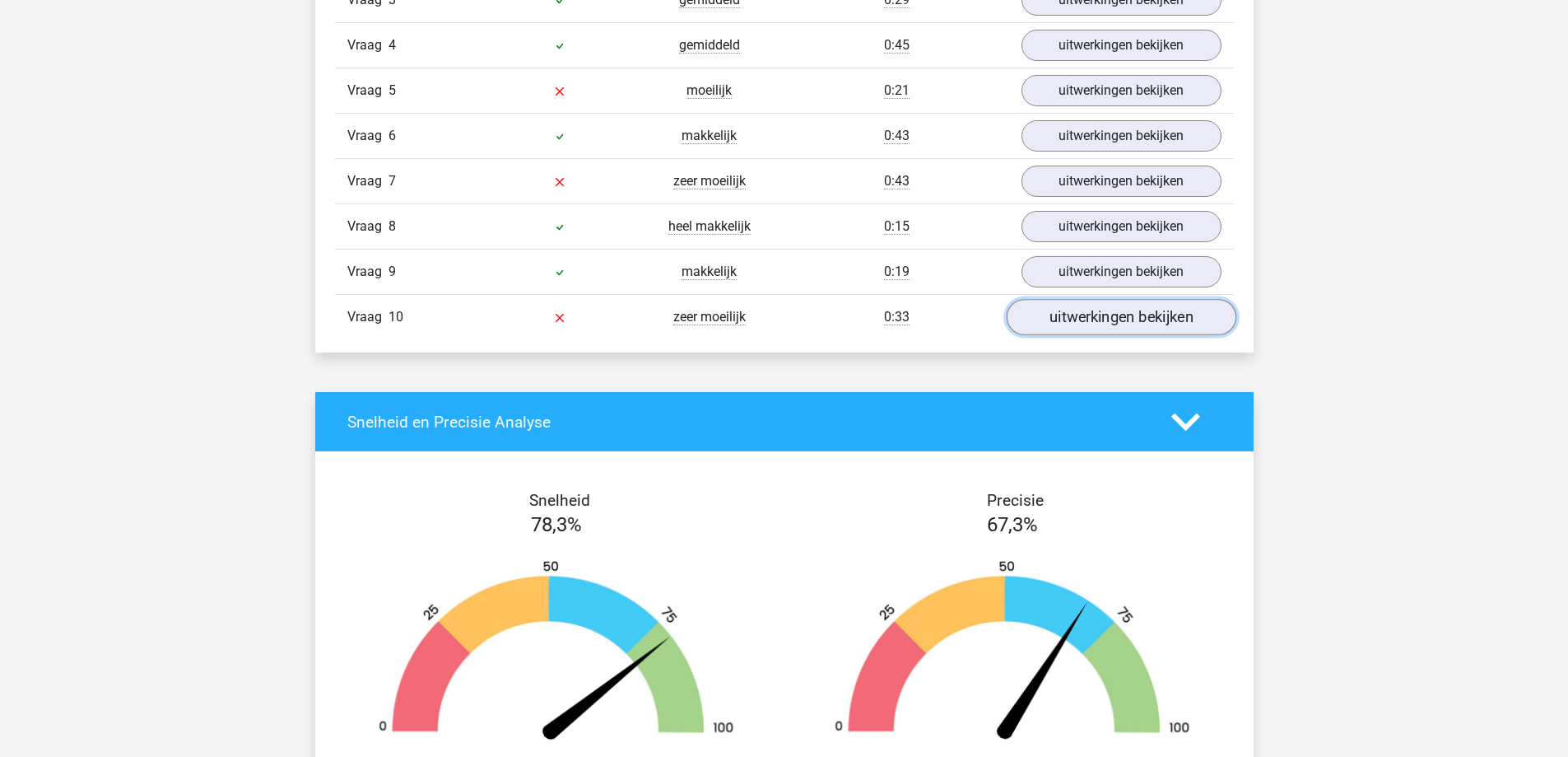
click at [1096, 330] on link "uitwerkingen bekijken" at bounding box center [1121, 316] width 229 height 36
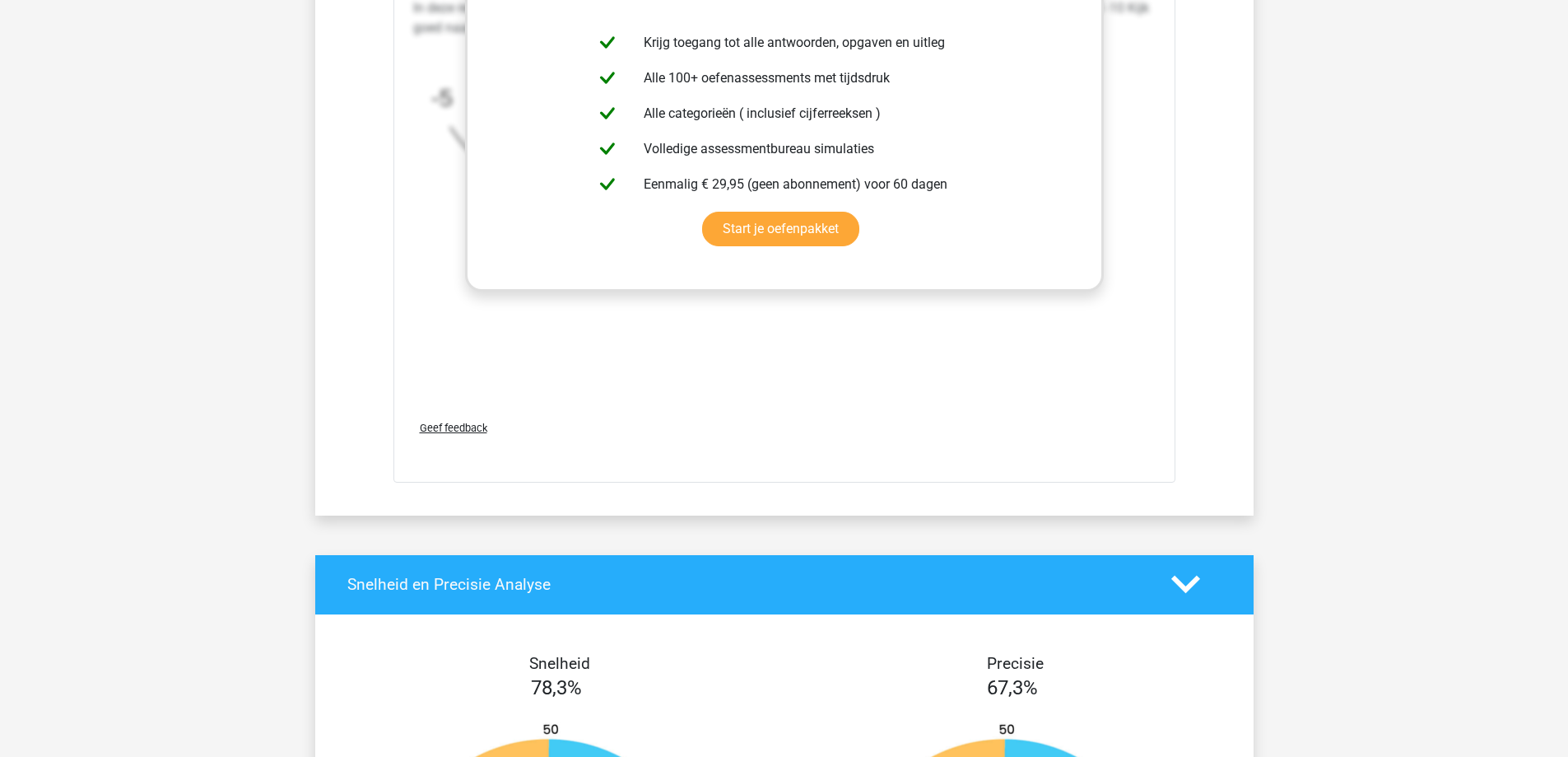
scroll to position [3458, 0]
